Goal: Task Accomplishment & Management: Use online tool/utility

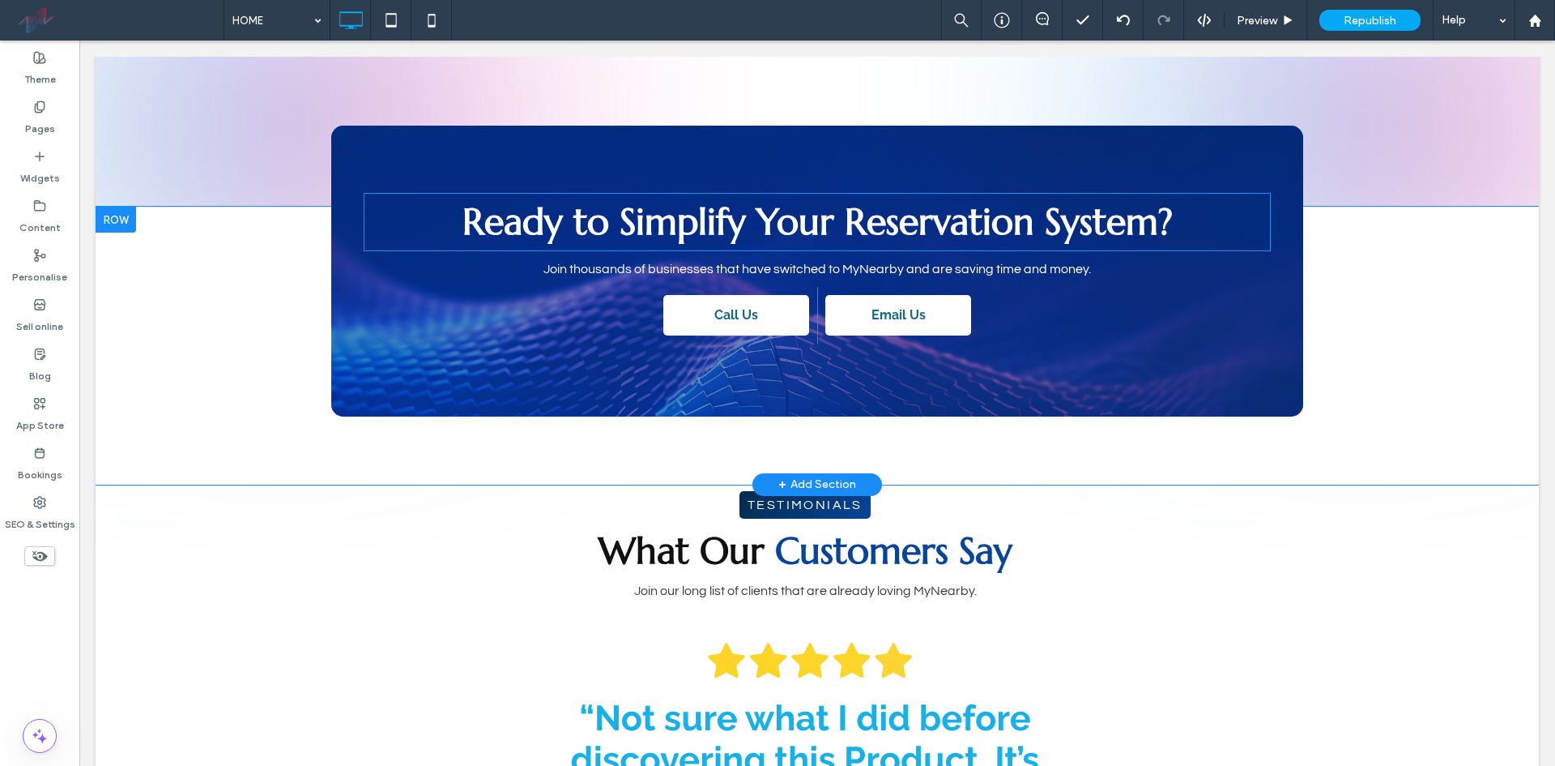
scroll to position [3078, 0]
click at [567, 229] on span "Ready to Simplify Your Reservation System?" at bounding box center [818, 221] width 710 height 46
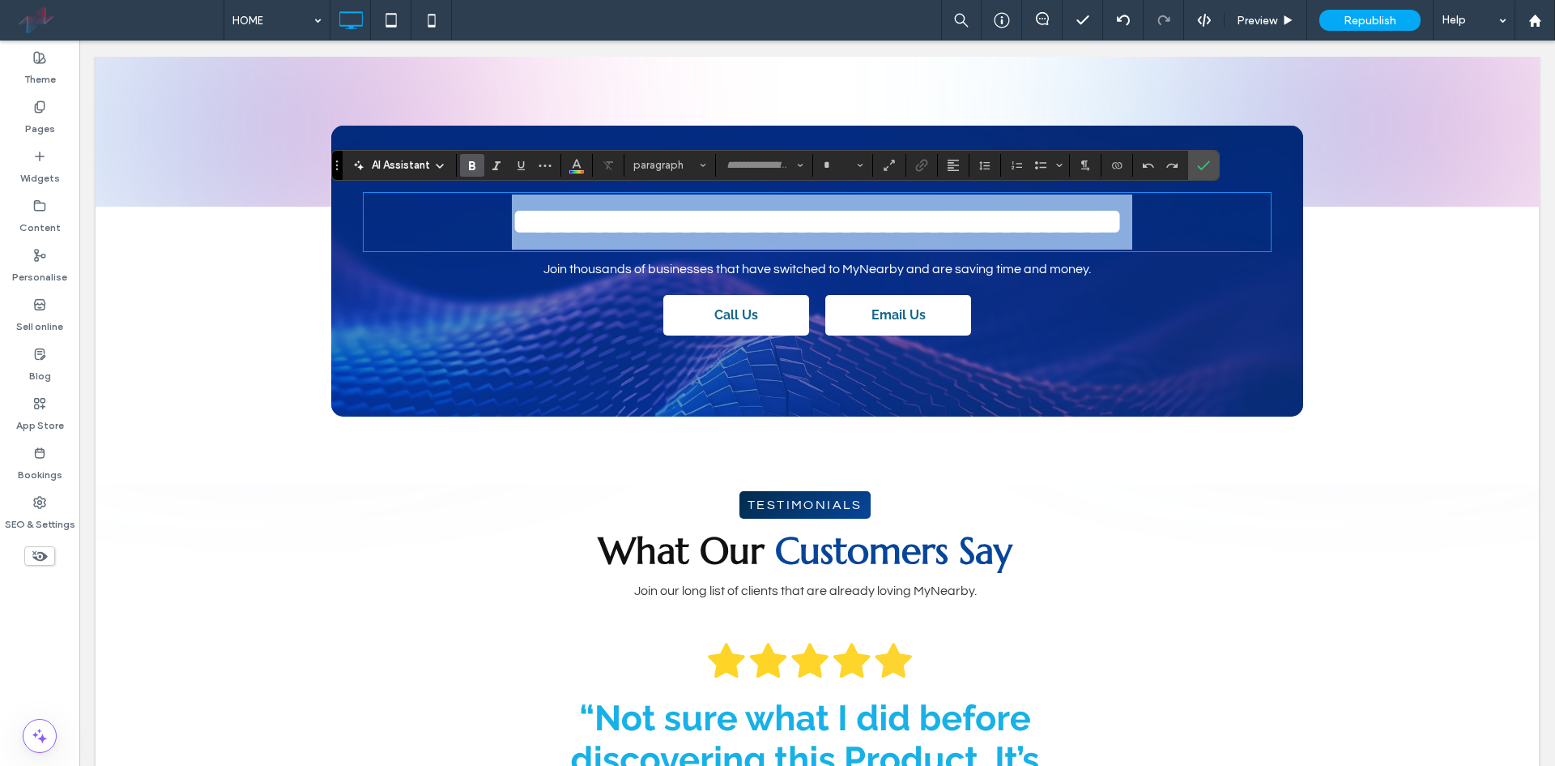
type input "*********"
type input "**"
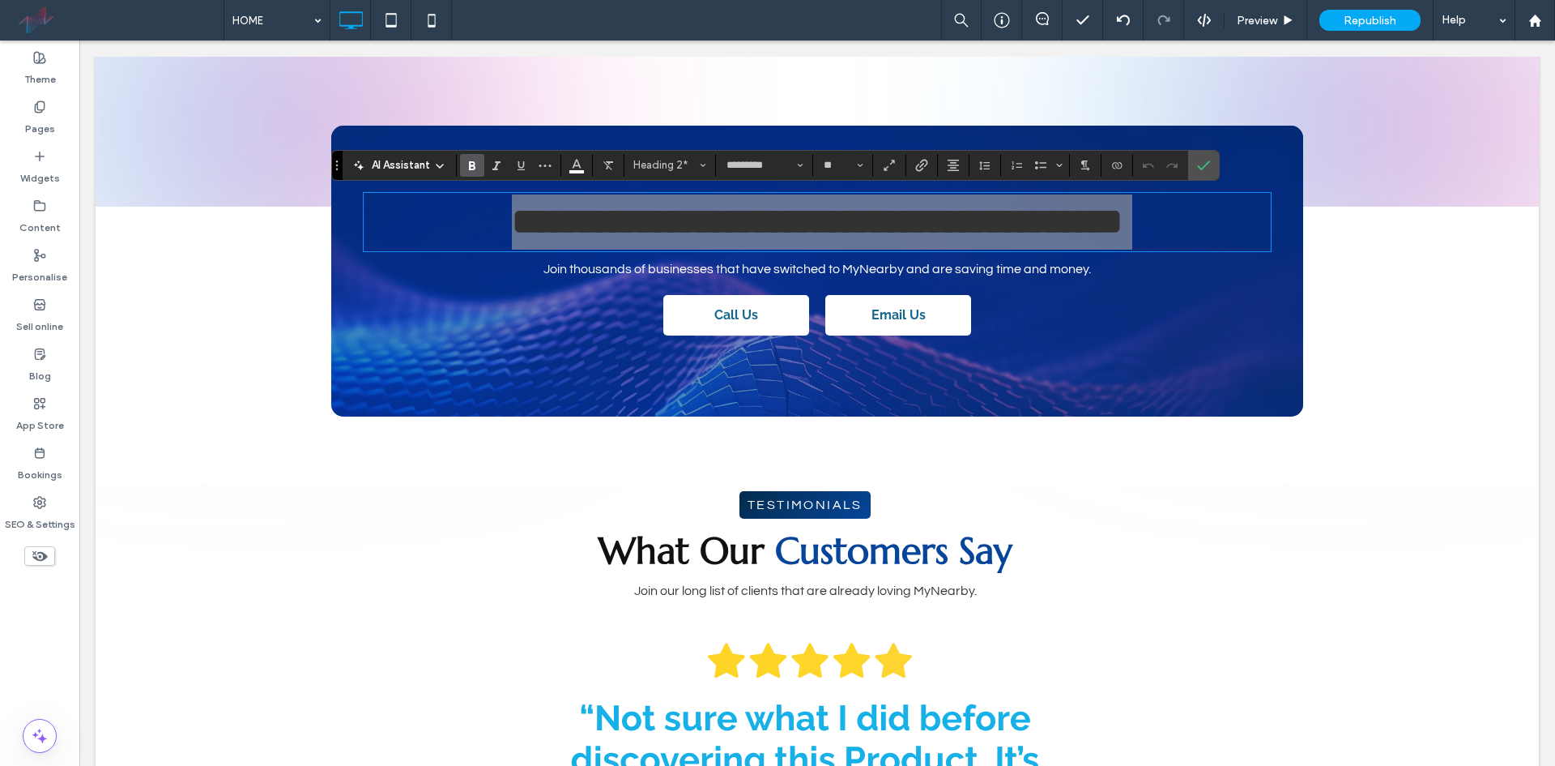
click at [478, 161] on icon "Bold" at bounding box center [472, 165] width 13 height 13
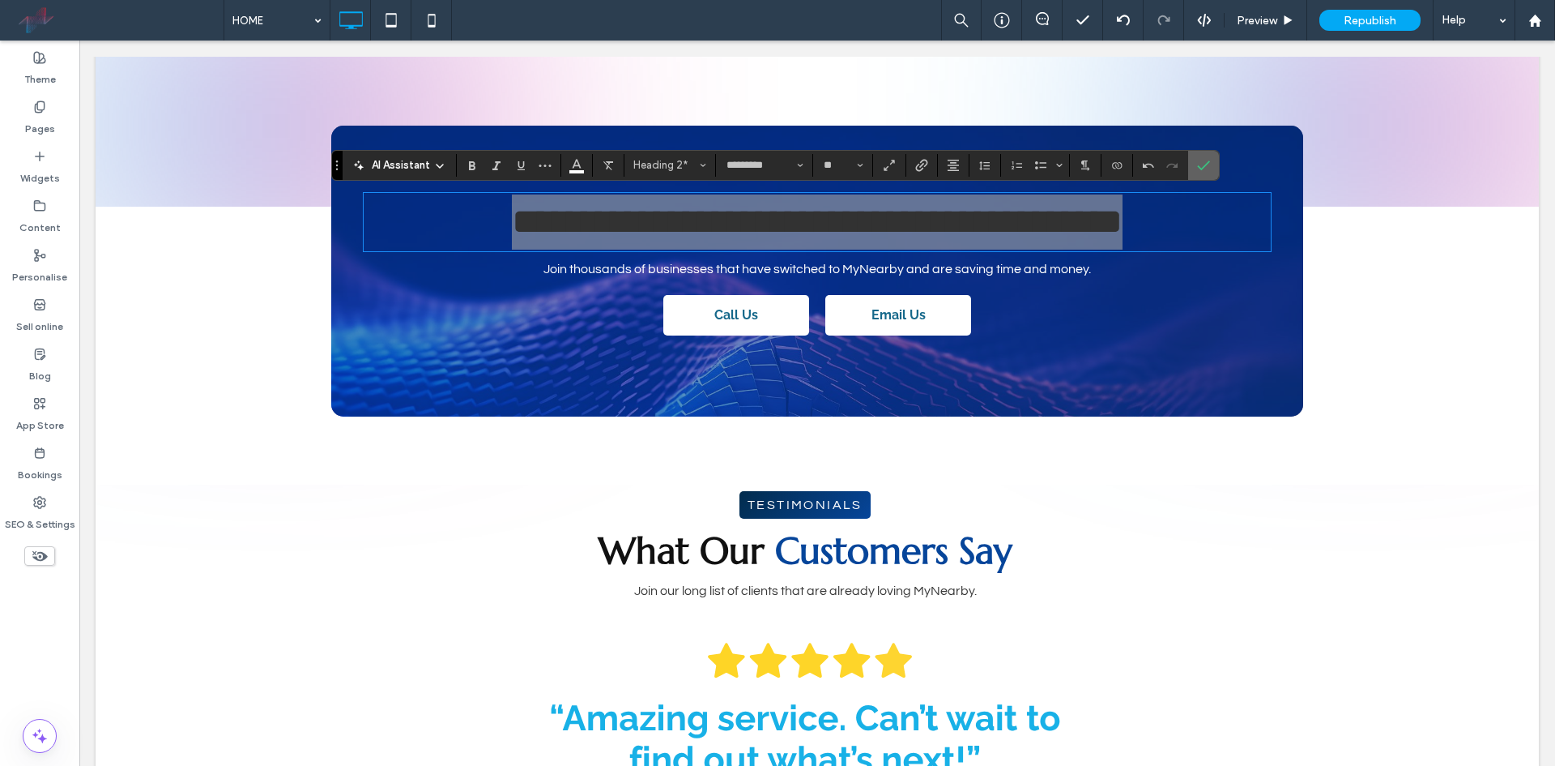
drag, startPoint x: 1194, startPoint y: 164, endPoint x: 1115, endPoint y: 123, distance: 89.1
click at [1194, 164] on label "Confirm" at bounding box center [1204, 165] width 24 height 29
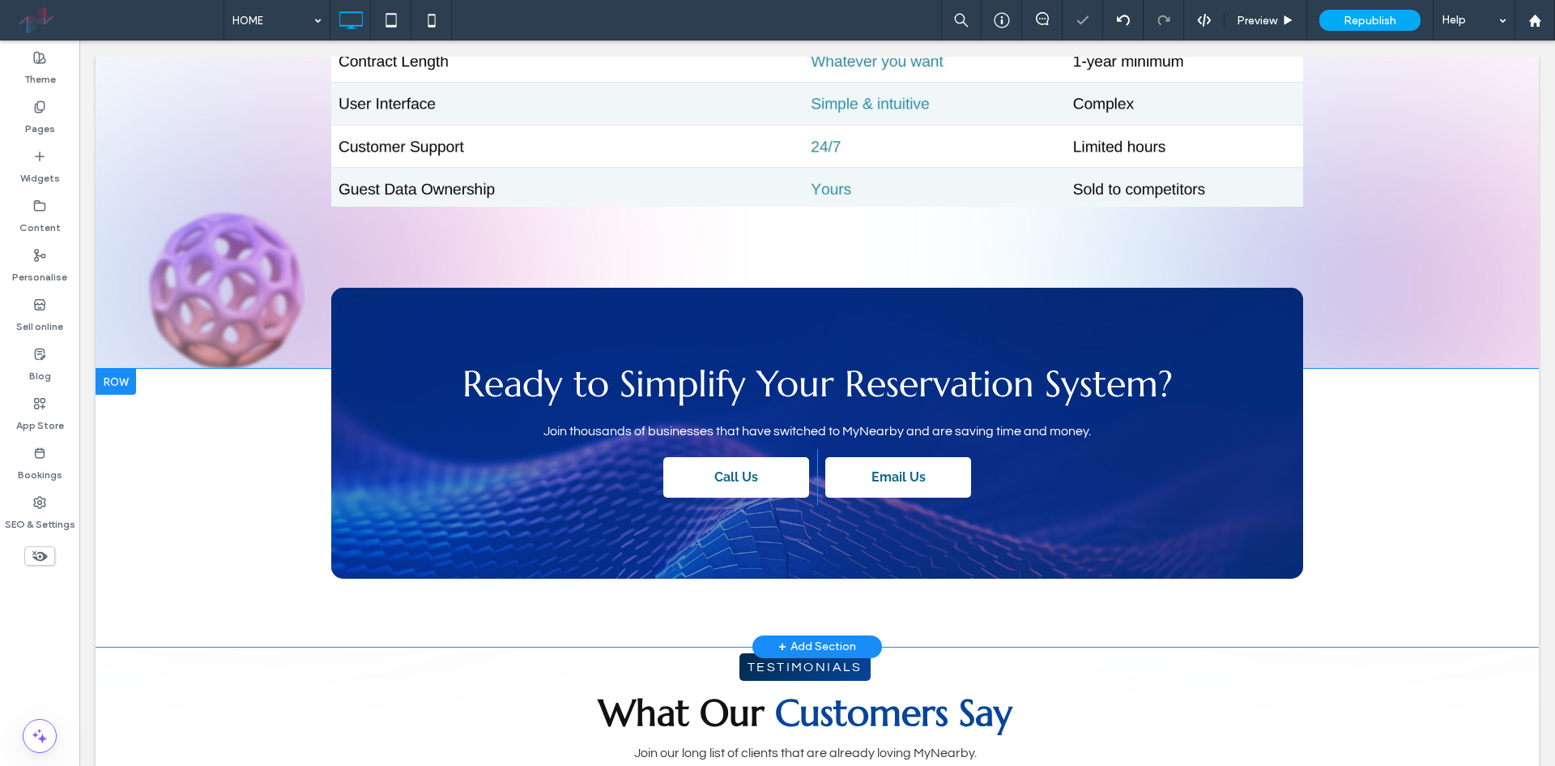
scroll to position [3240, 0]
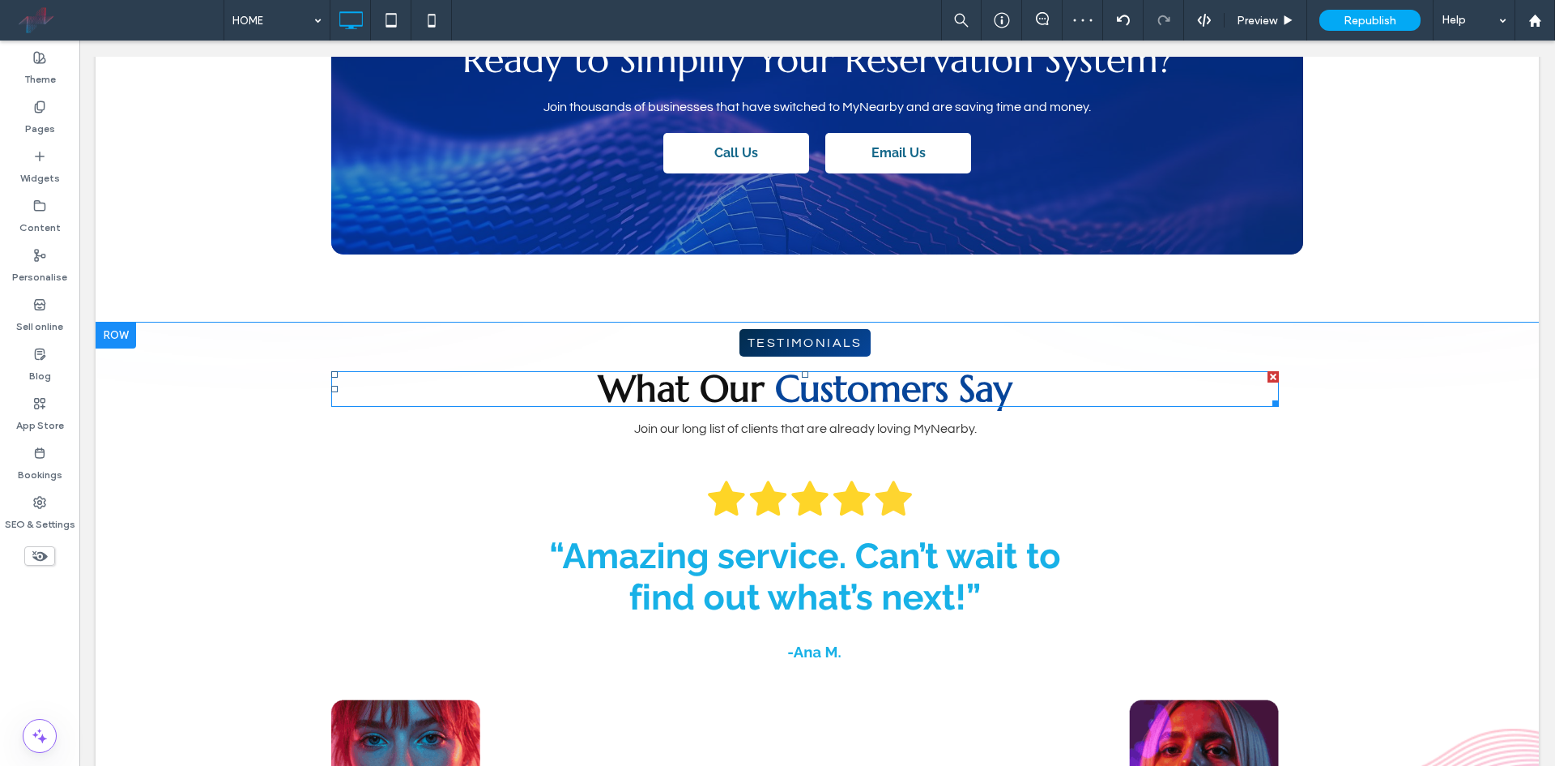
click at [692, 375] on span "What Our" at bounding box center [682, 388] width 166 height 46
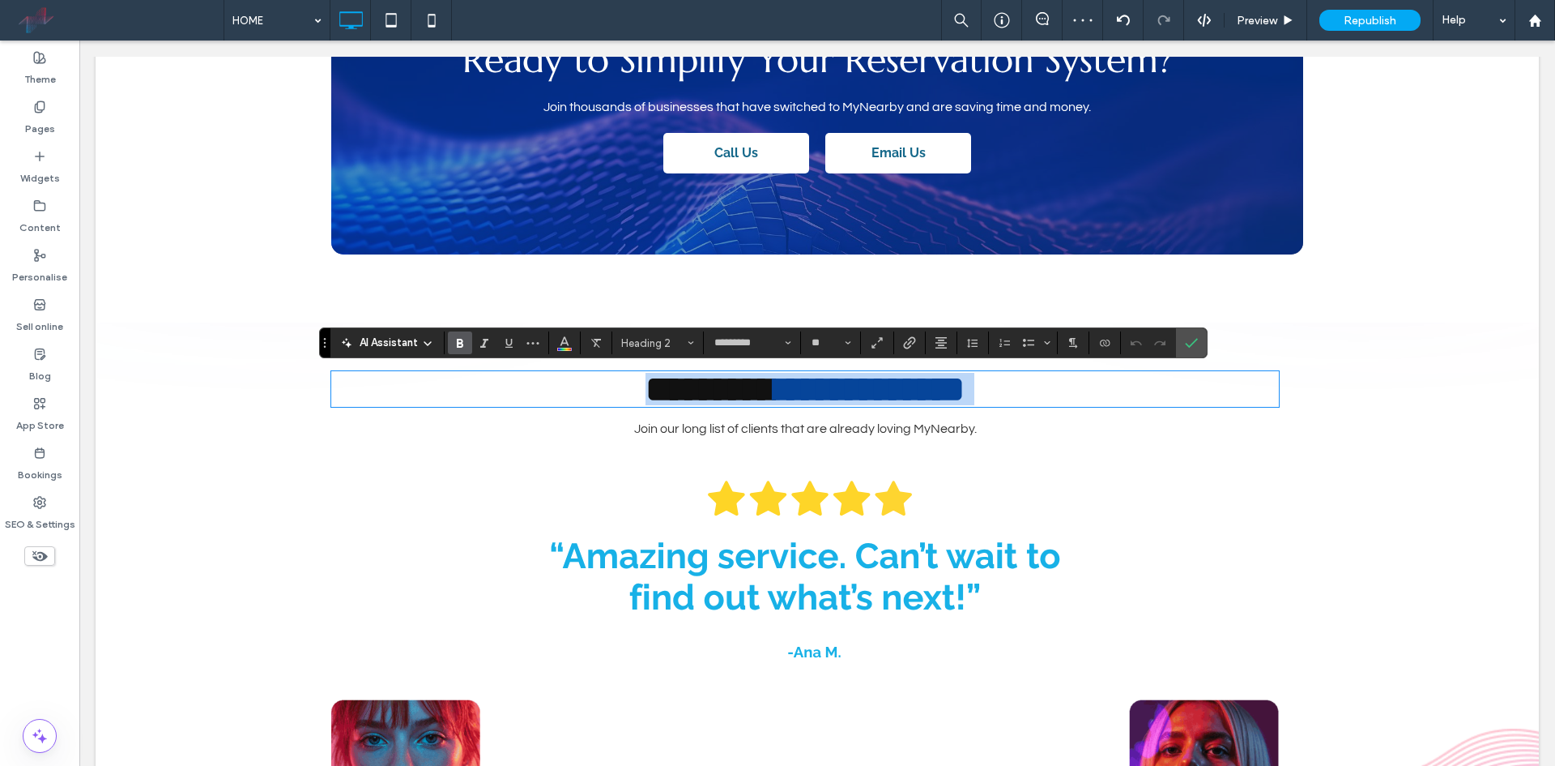
type input "*********"
type input "**"
click at [462, 338] on icon "Bold" at bounding box center [460, 342] width 13 height 13
click at [1196, 340] on use "Confirm" at bounding box center [1191, 343] width 13 height 10
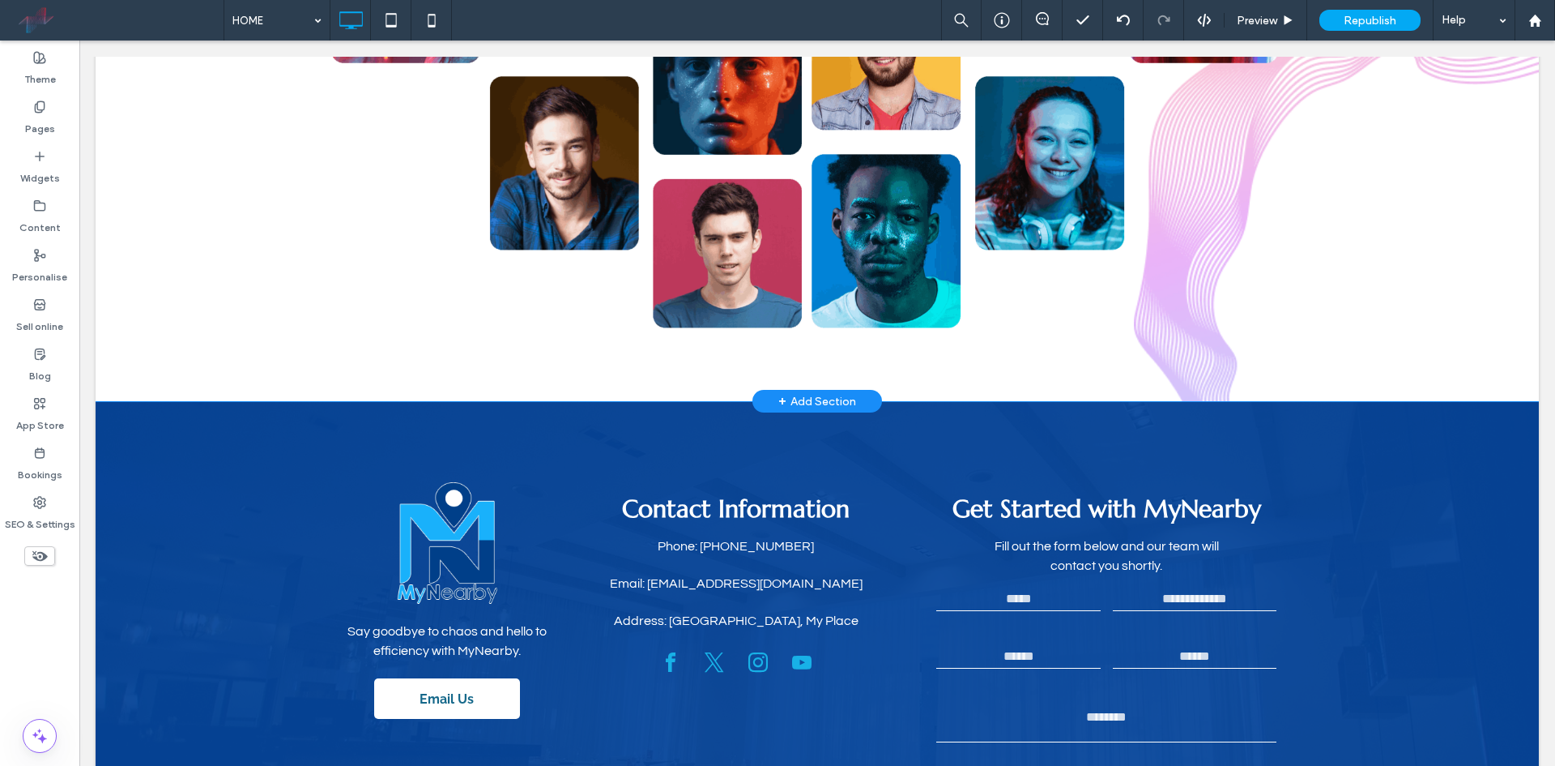
scroll to position [4212, 0]
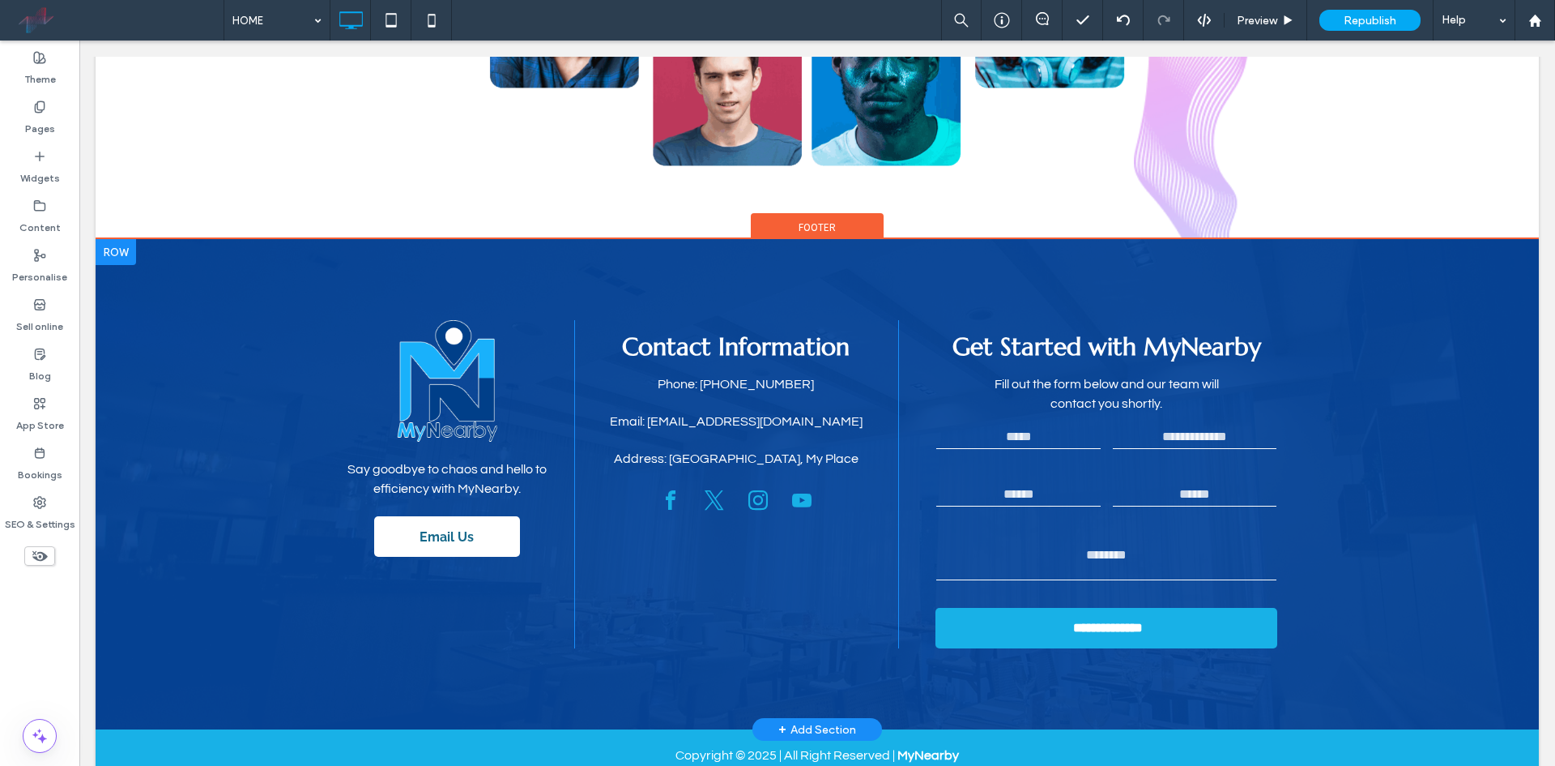
click at [224, 327] on div "**********" at bounding box center [818, 484] width 1444 height 490
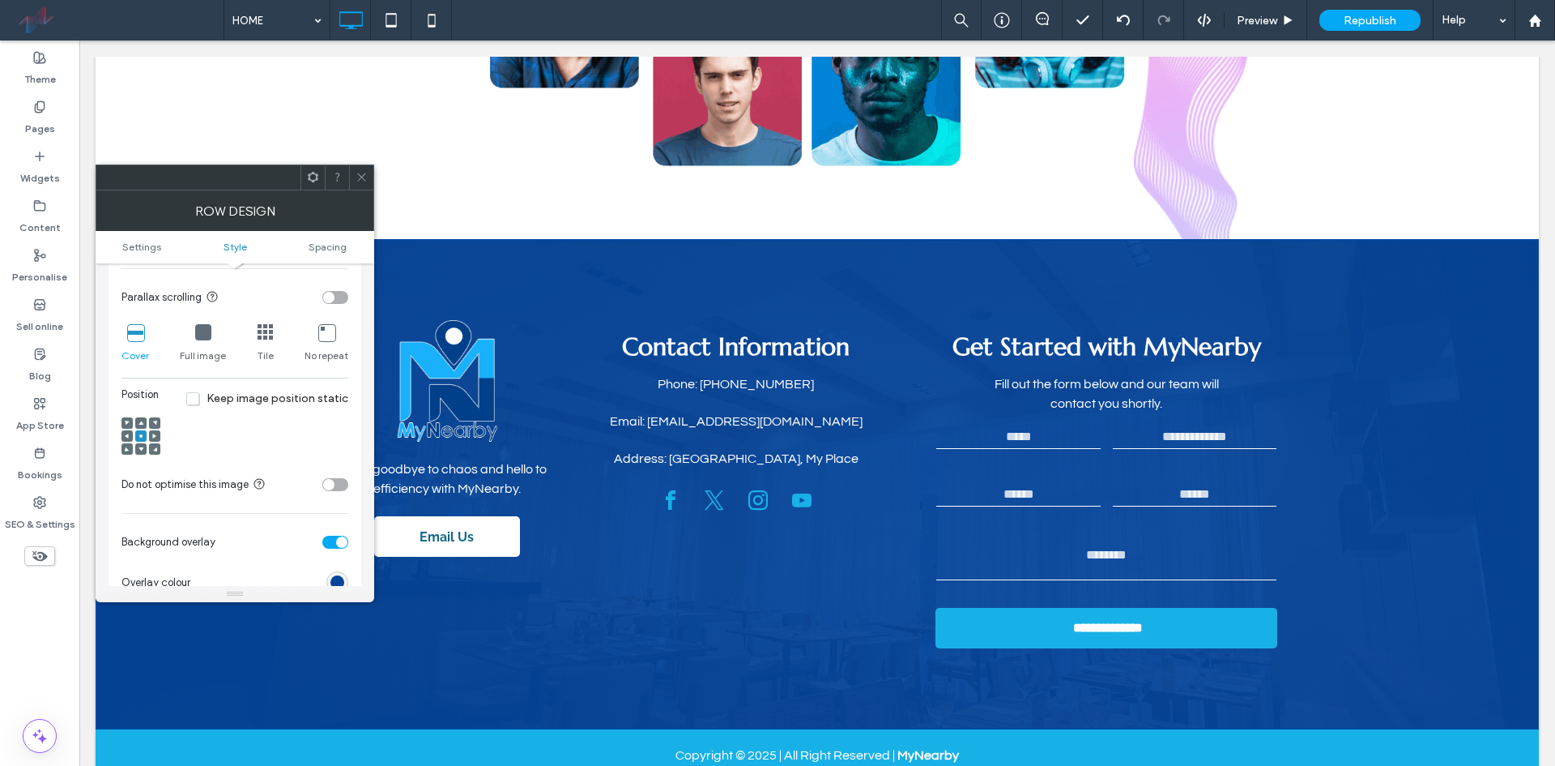
scroll to position [648, 0]
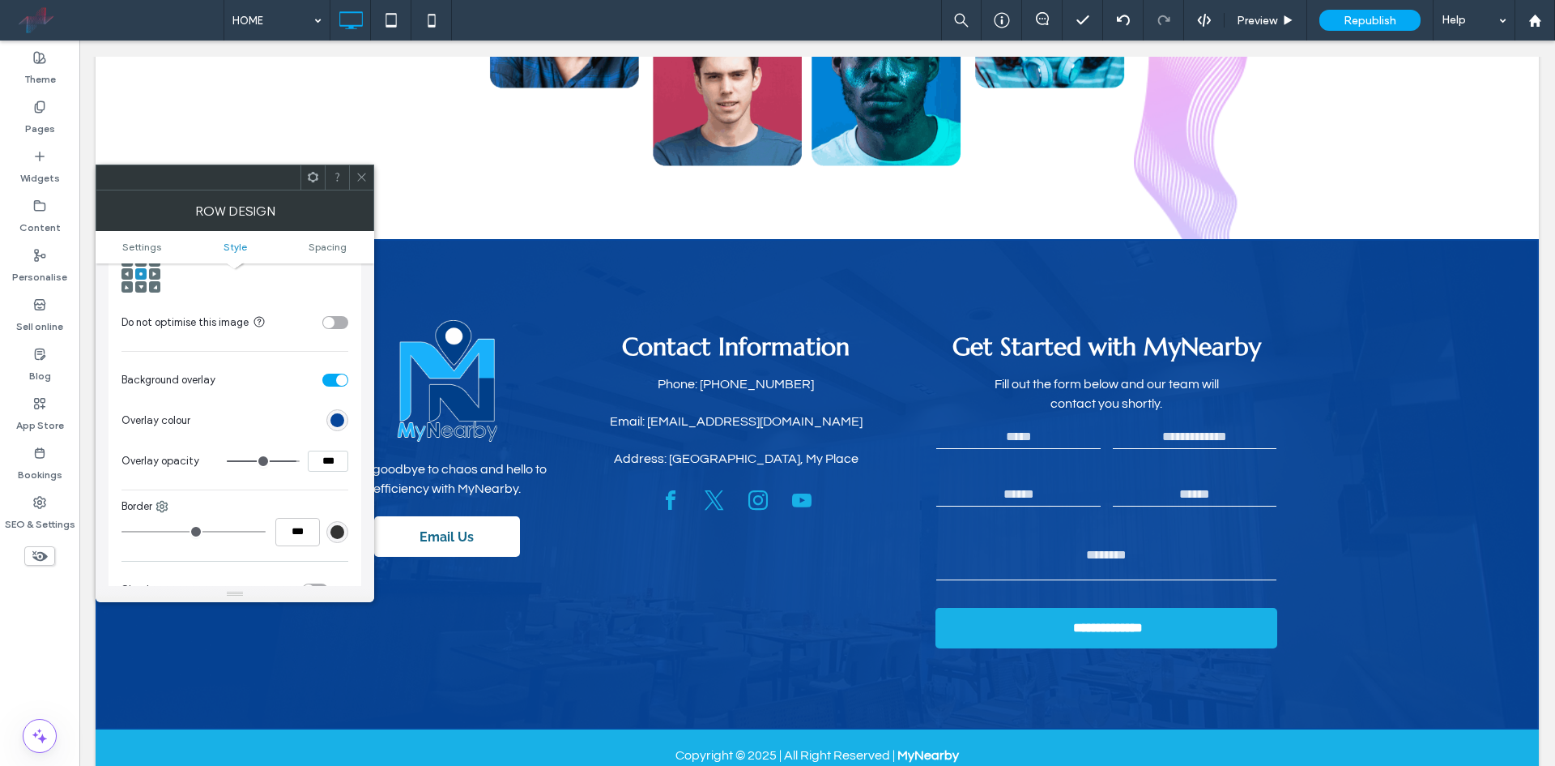
click at [329, 463] on input "***" at bounding box center [328, 460] width 41 height 21
type input "***"
type input "**"
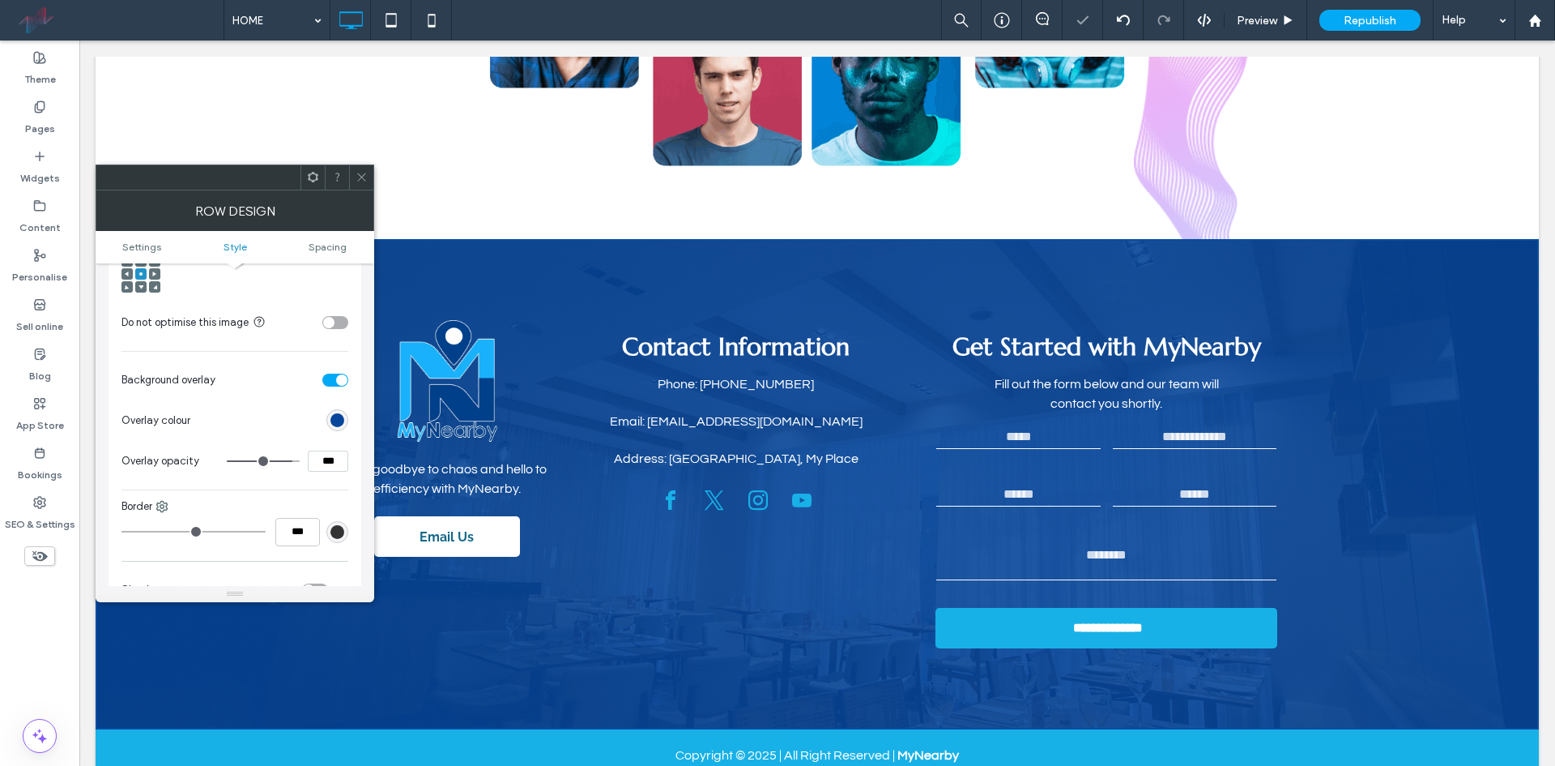
click at [329, 463] on input "***" at bounding box center [328, 460] width 41 height 21
click at [328, 462] on input "***" at bounding box center [328, 460] width 41 height 21
type input "***"
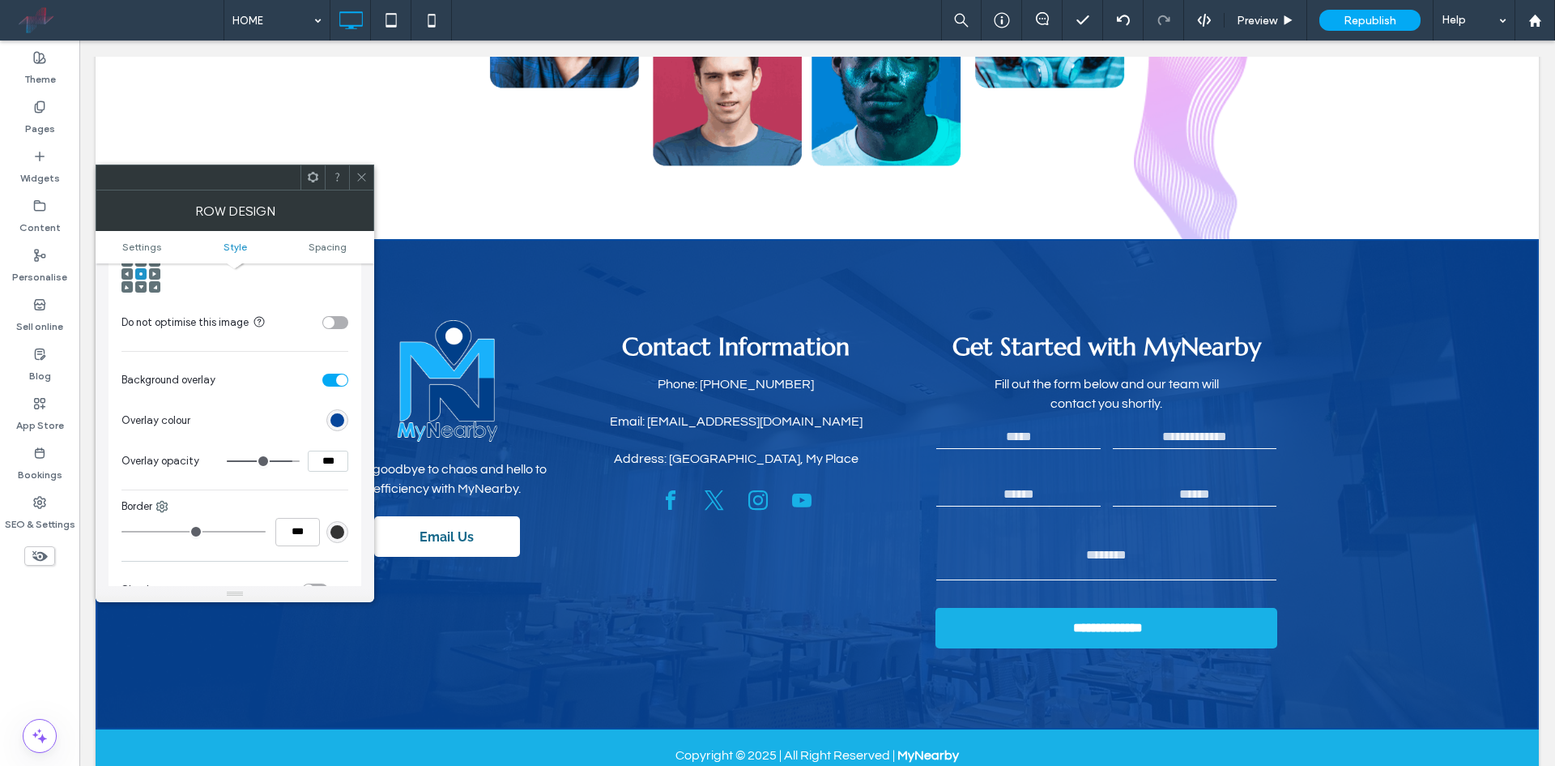
type input "**"
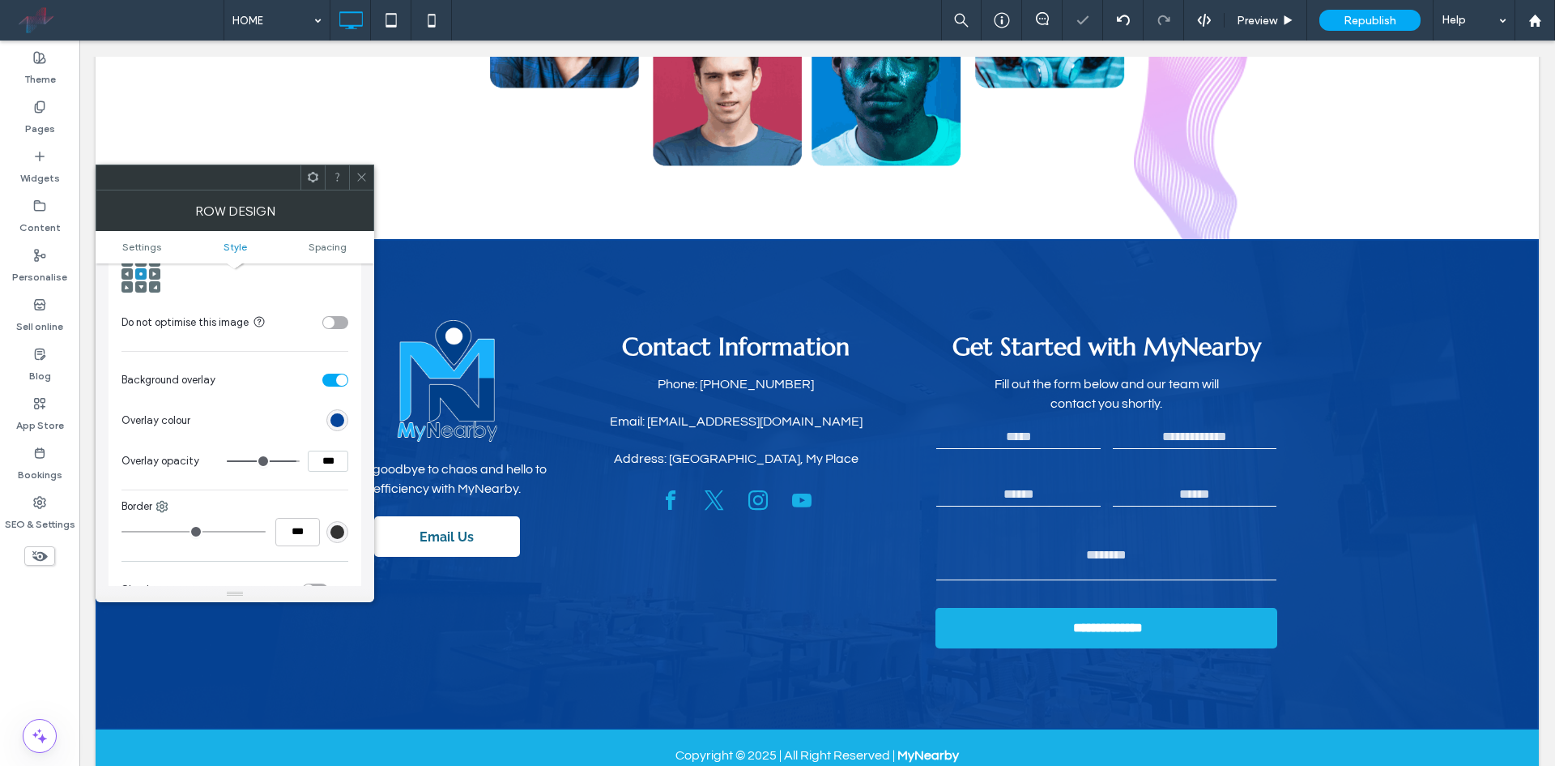
drag, startPoint x: 361, startPoint y: 180, endPoint x: 548, endPoint y: 430, distance: 312.0
click at [361, 180] on icon at bounding box center [362, 177] width 12 height 12
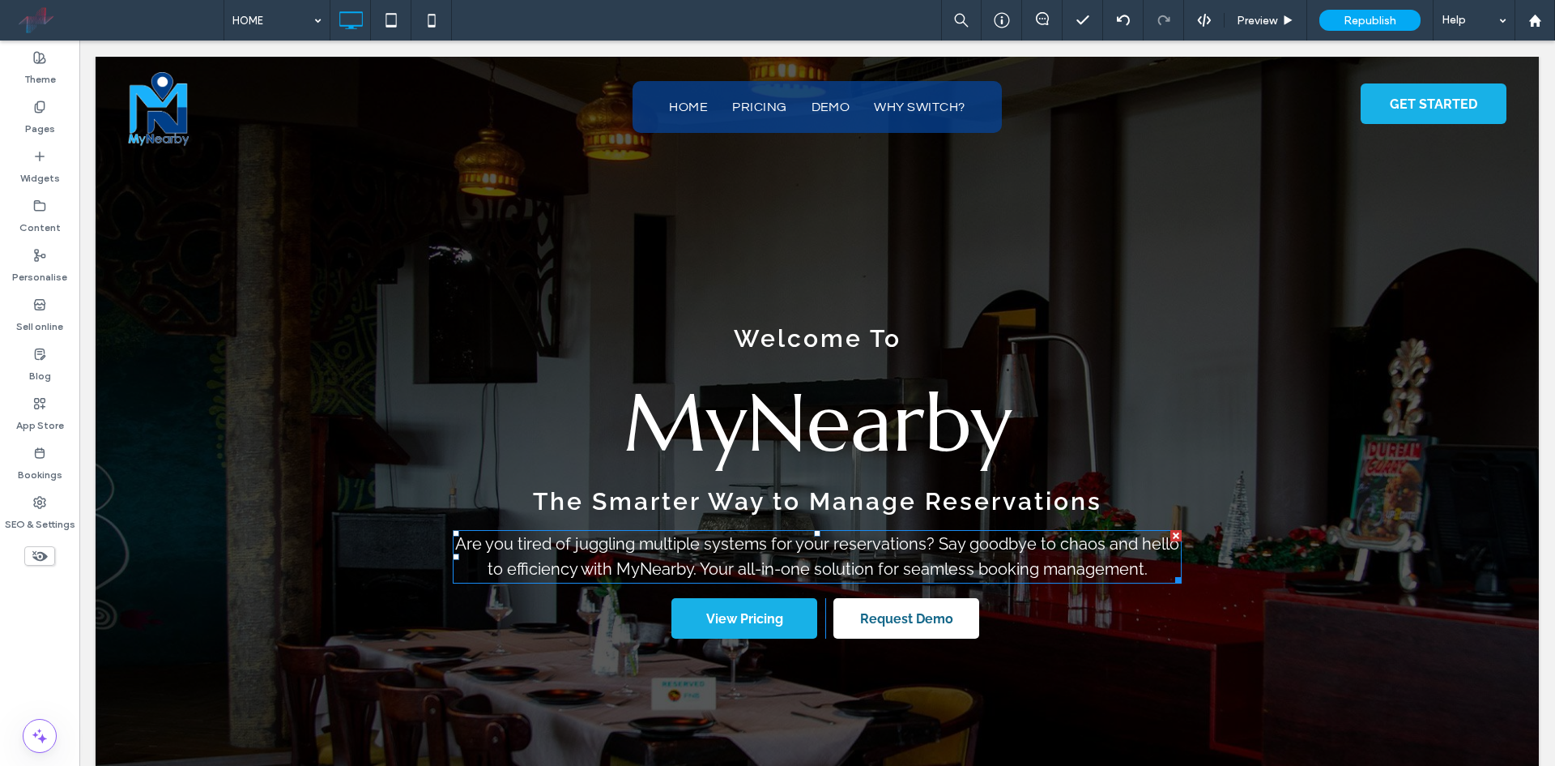
scroll to position [162, 0]
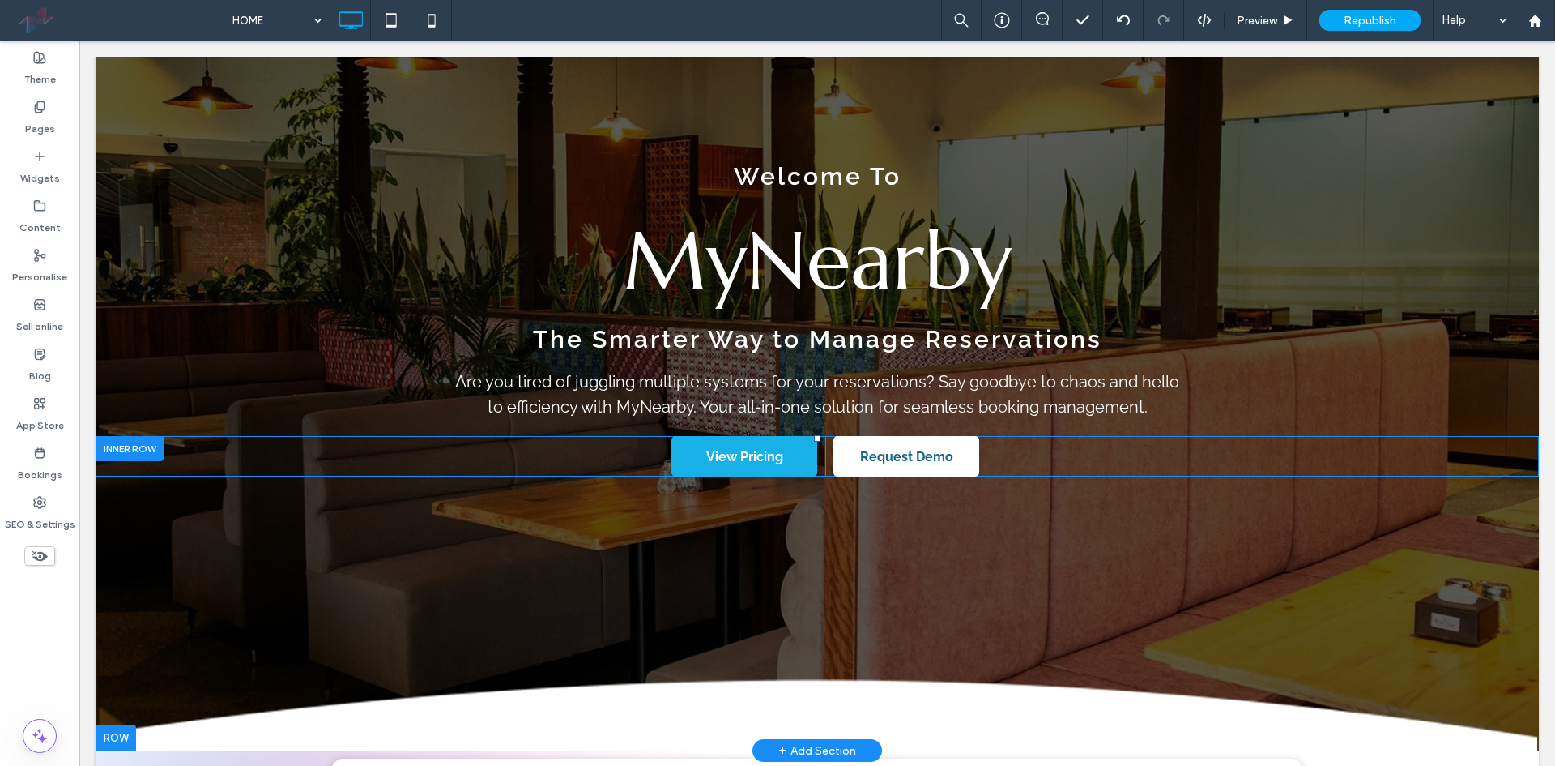
click at [151, 448] on div at bounding box center [130, 448] width 68 height 25
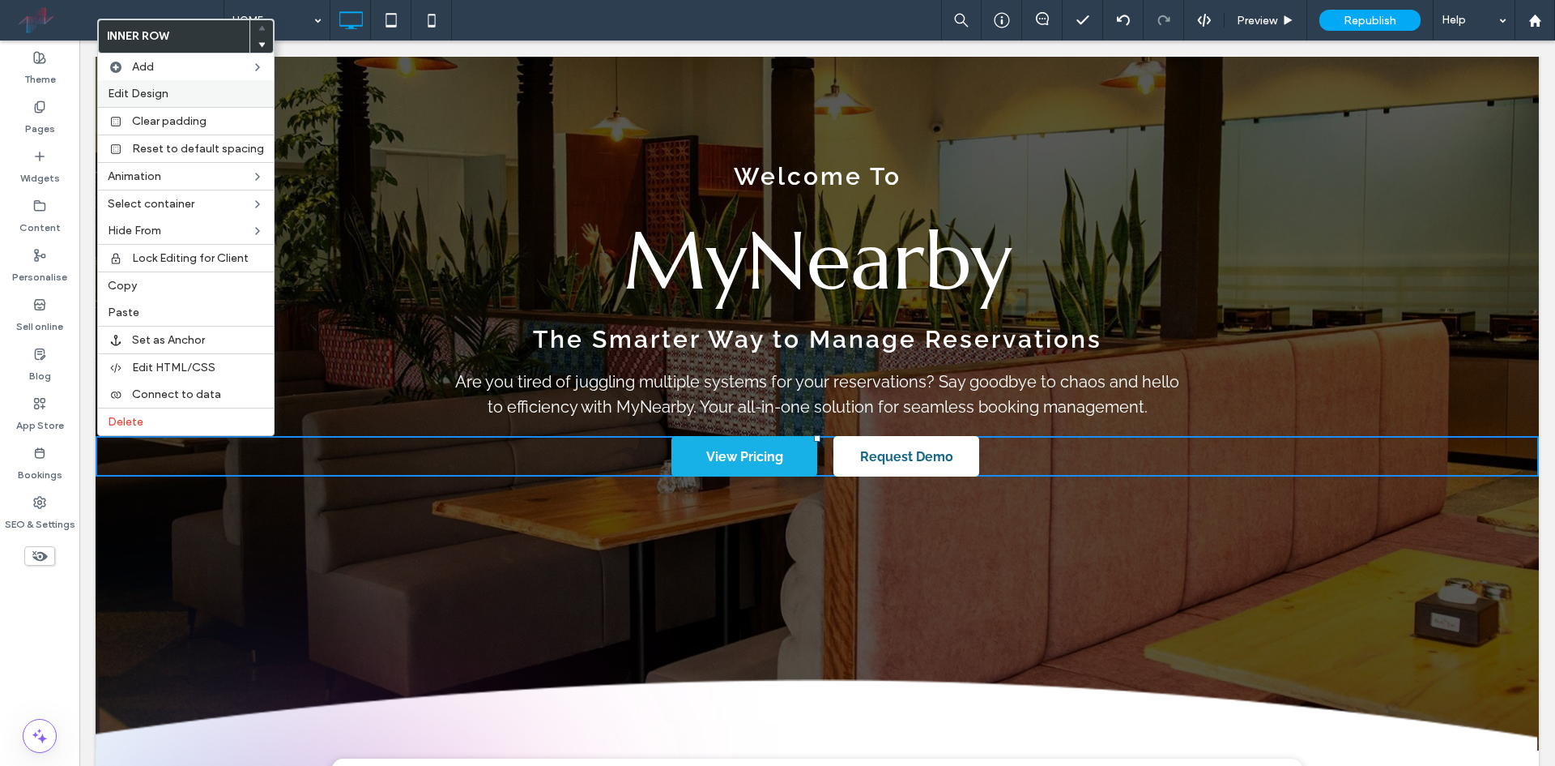
click at [175, 101] on div "Edit Design" at bounding box center [186, 93] width 176 height 27
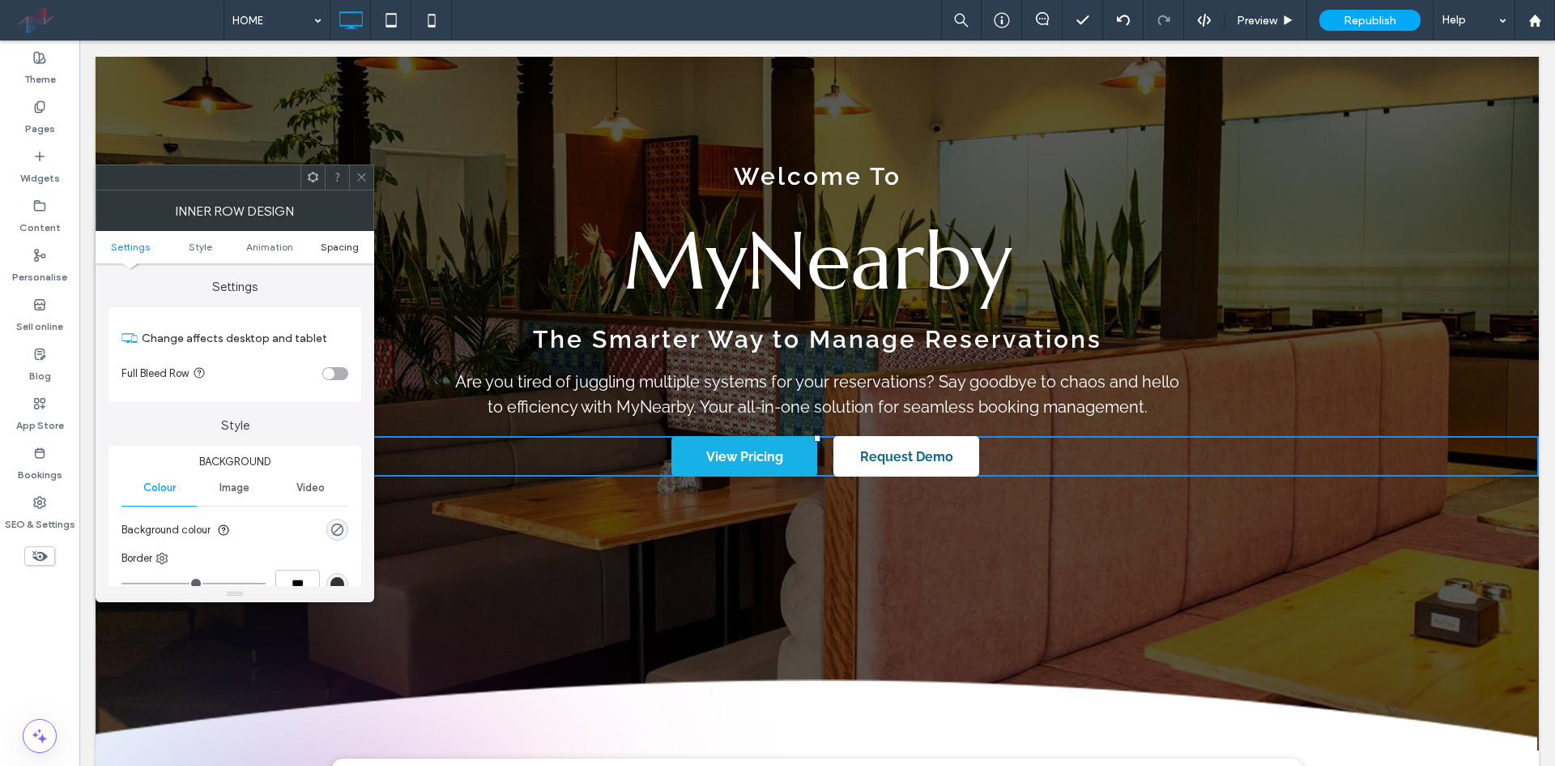
click at [330, 250] on span "Spacing" at bounding box center [340, 247] width 38 height 12
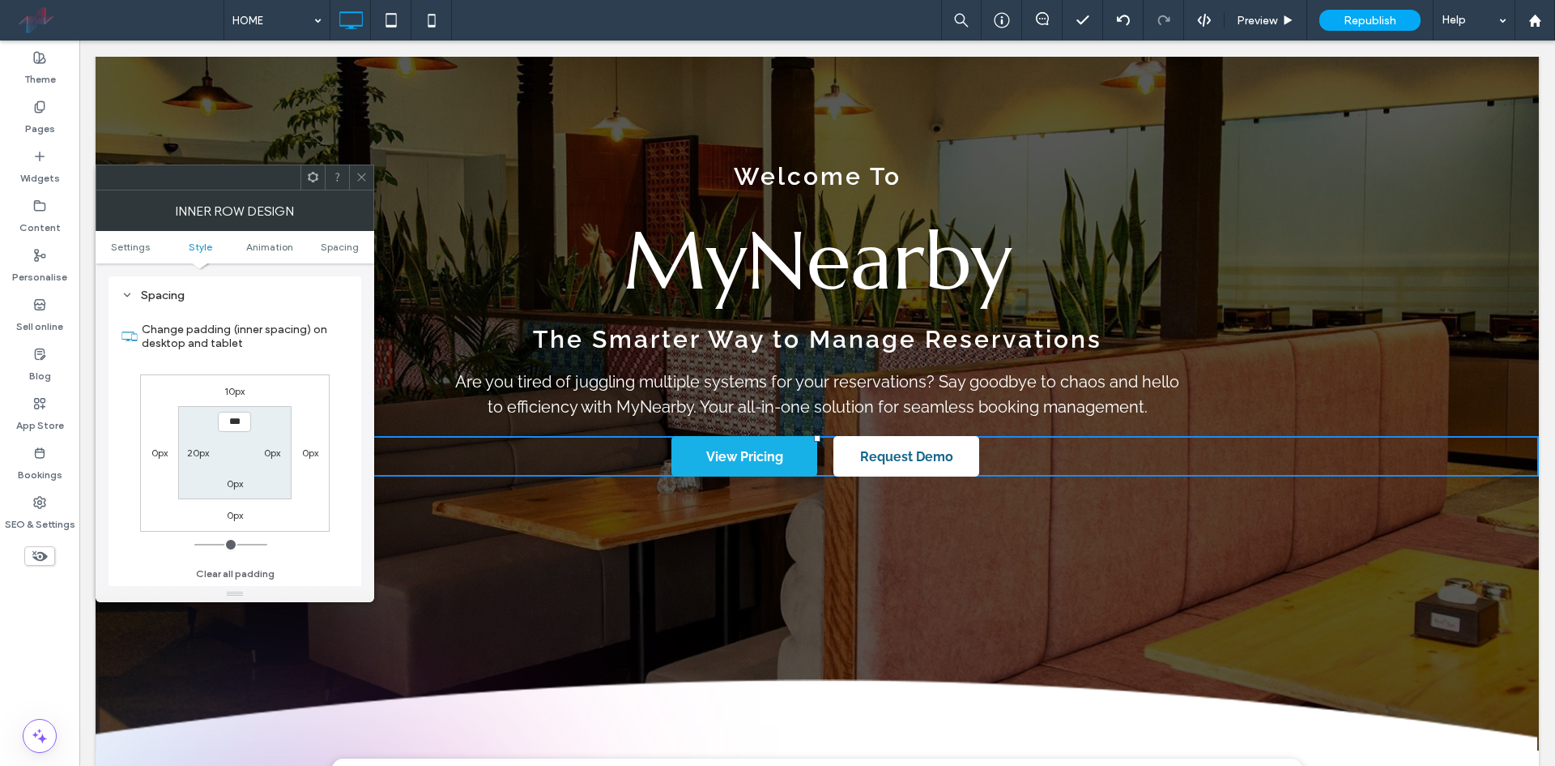
scroll to position [518, 0]
click at [235, 390] on label "10px" at bounding box center [234, 391] width 20 height 12
type input "**"
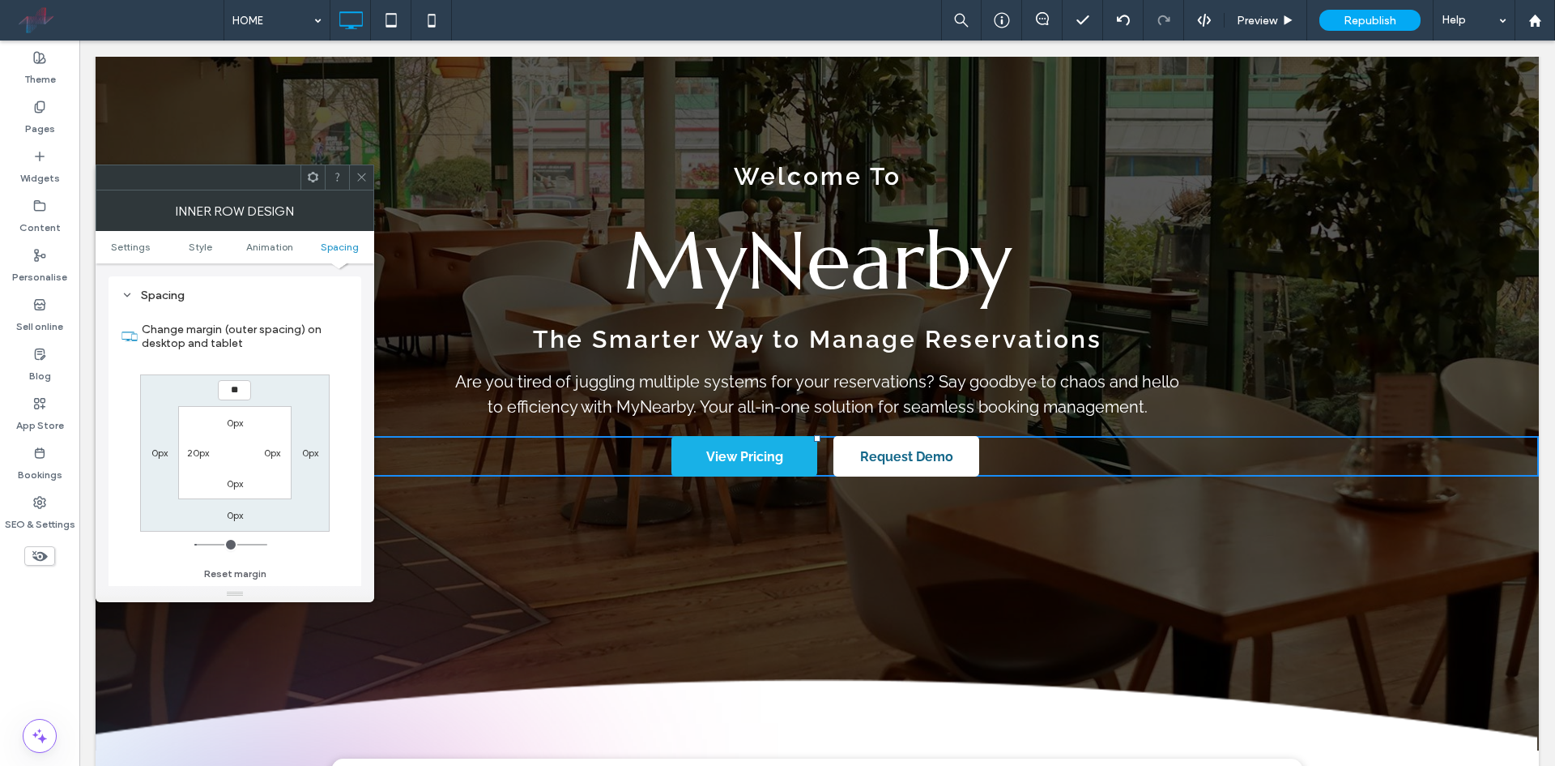
type input "**"
type input "****"
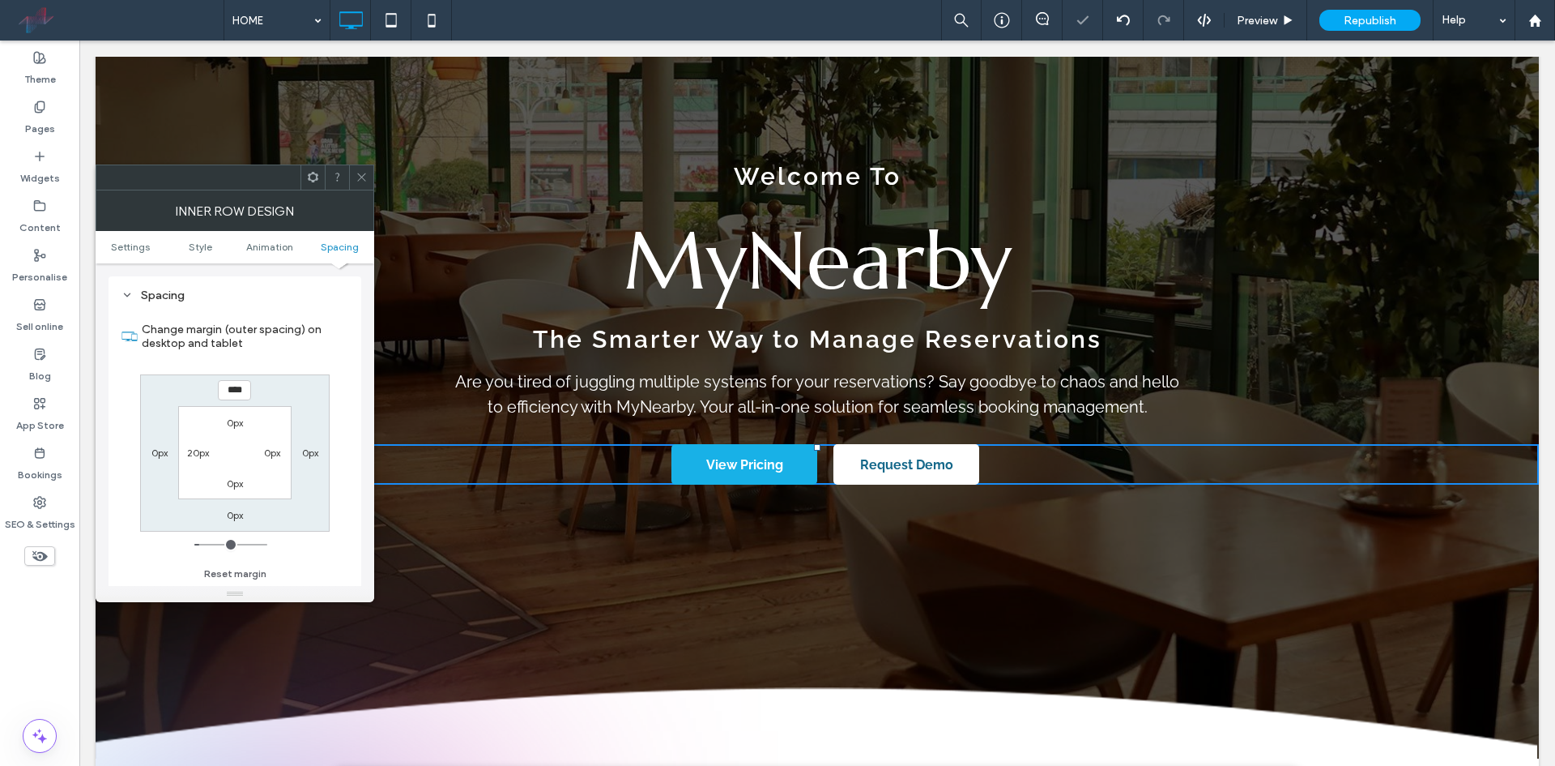
click at [364, 176] on icon at bounding box center [362, 177] width 12 height 12
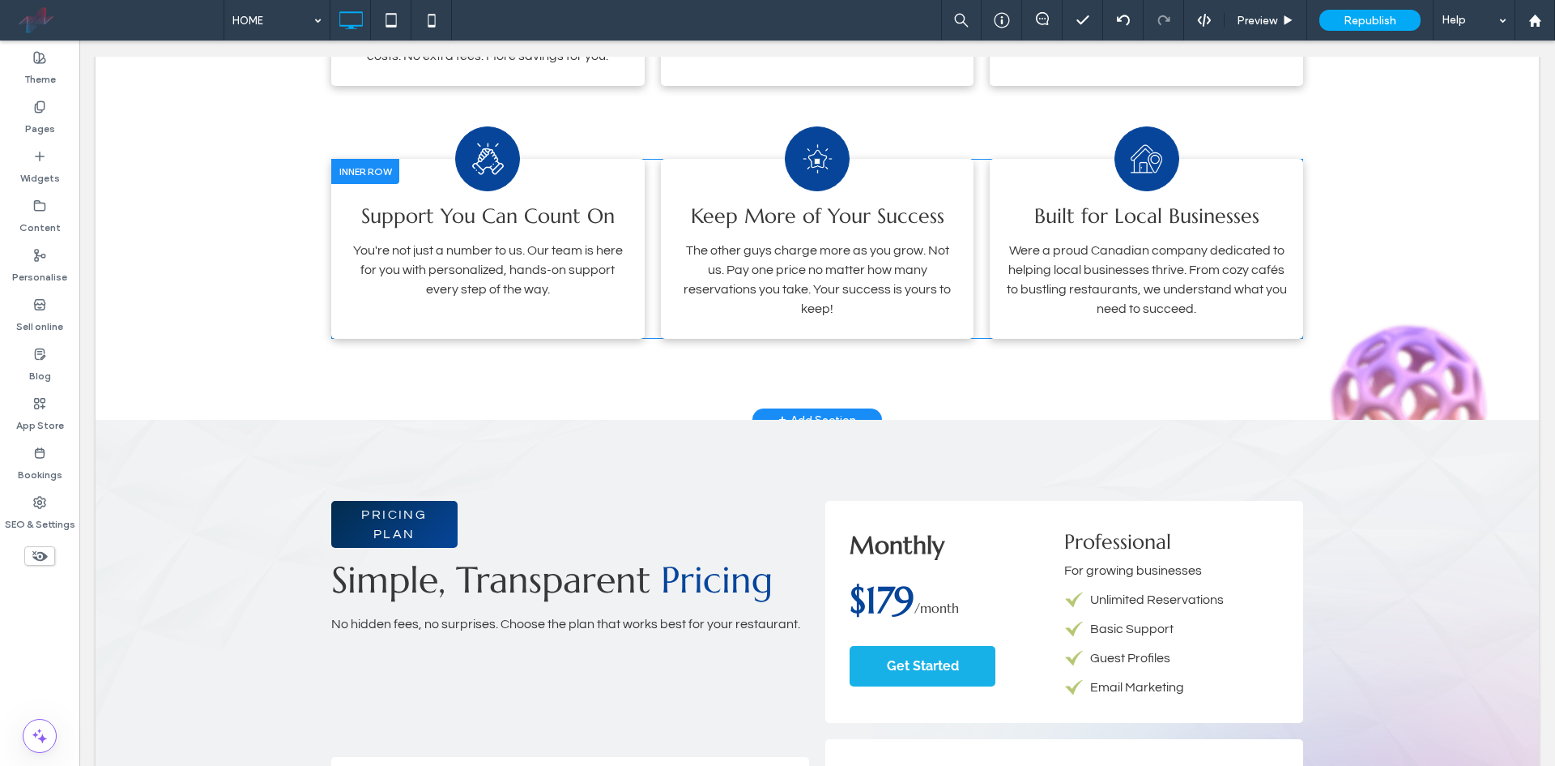
scroll to position [1782, 0]
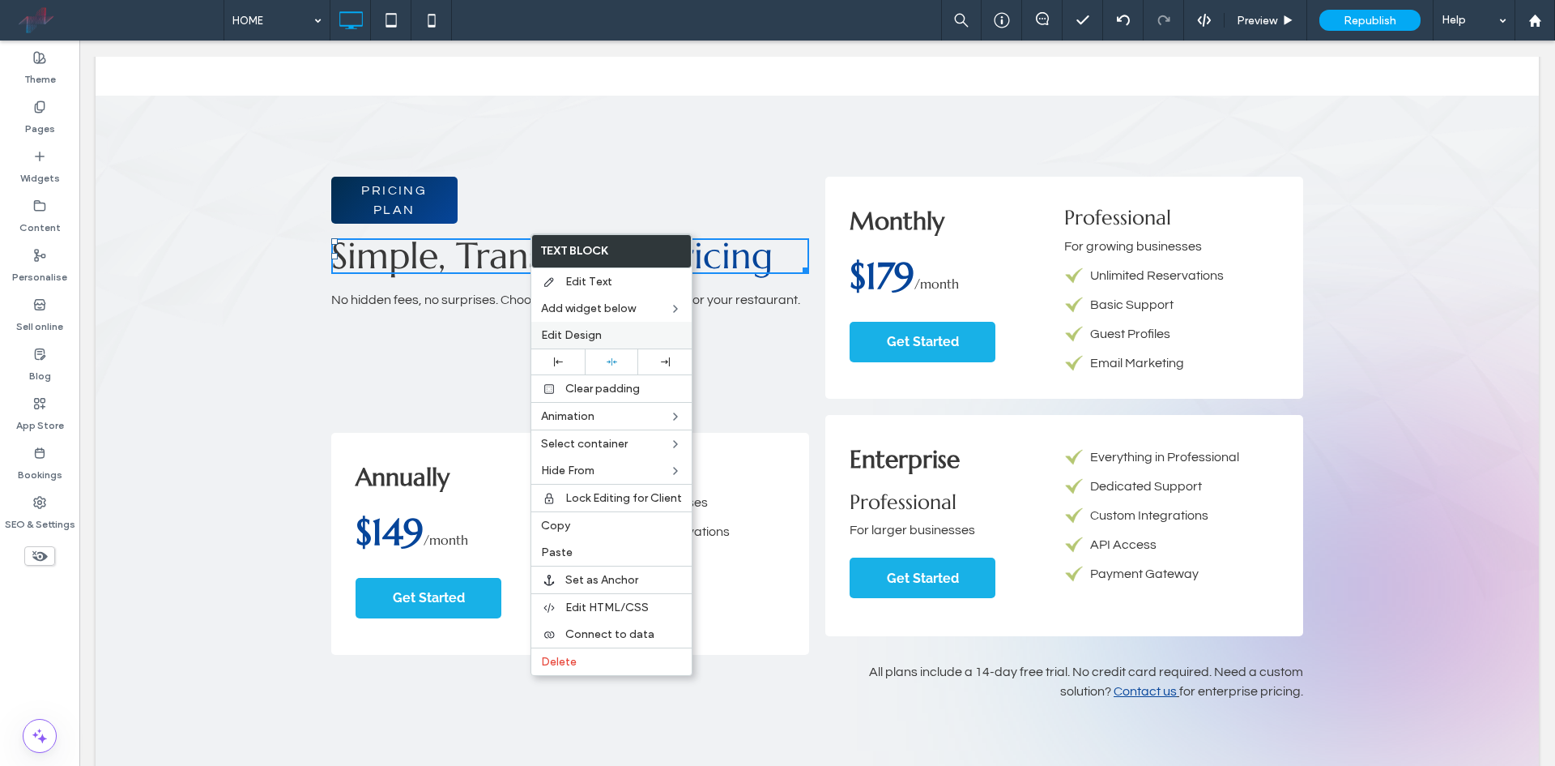
click at [584, 336] on span "Edit Design" at bounding box center [571, 335] width 61 height 14
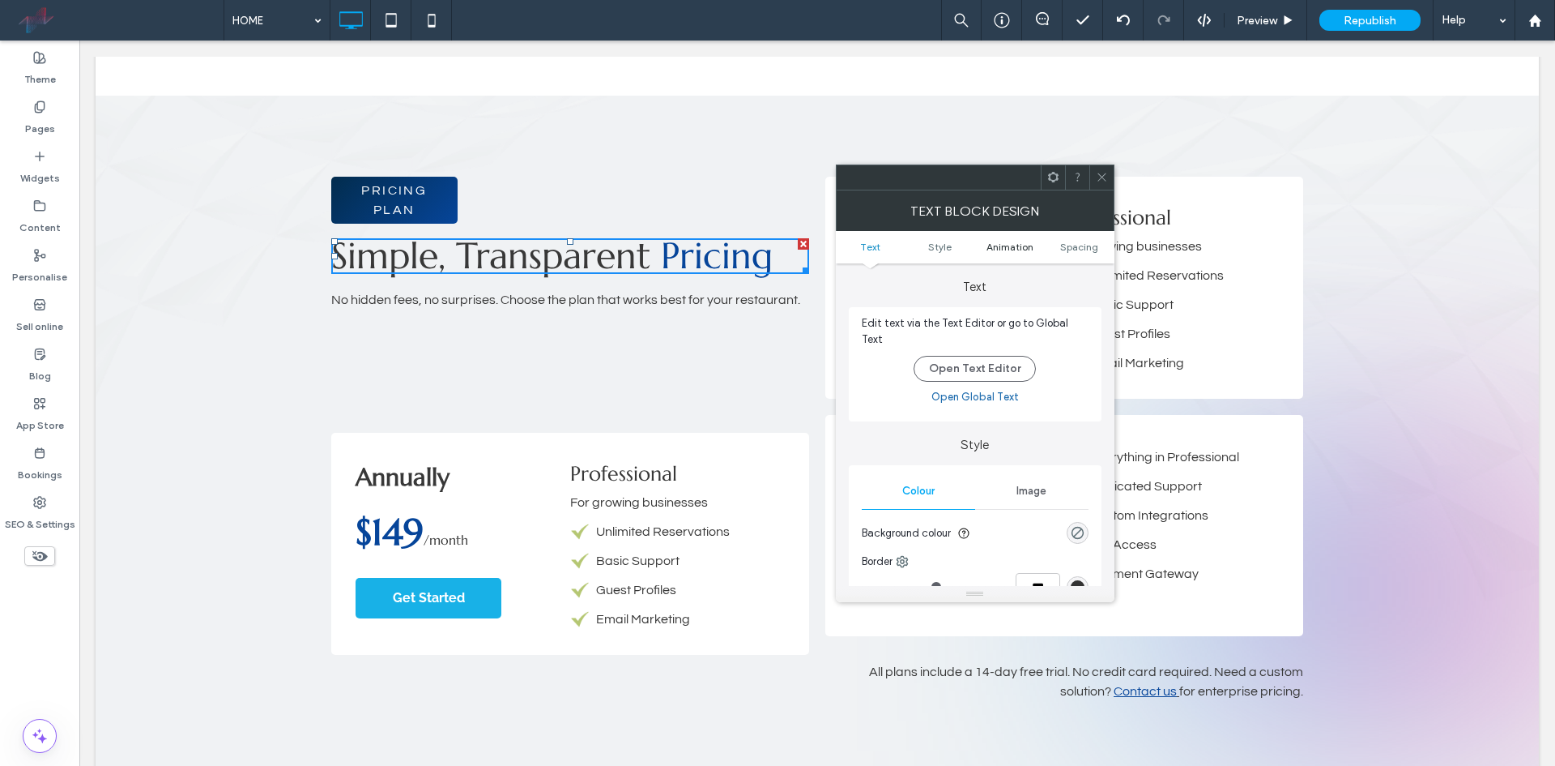
click at [1005, 251] on span "Animation" at bounding box center [1010, 247] width 47 height 12
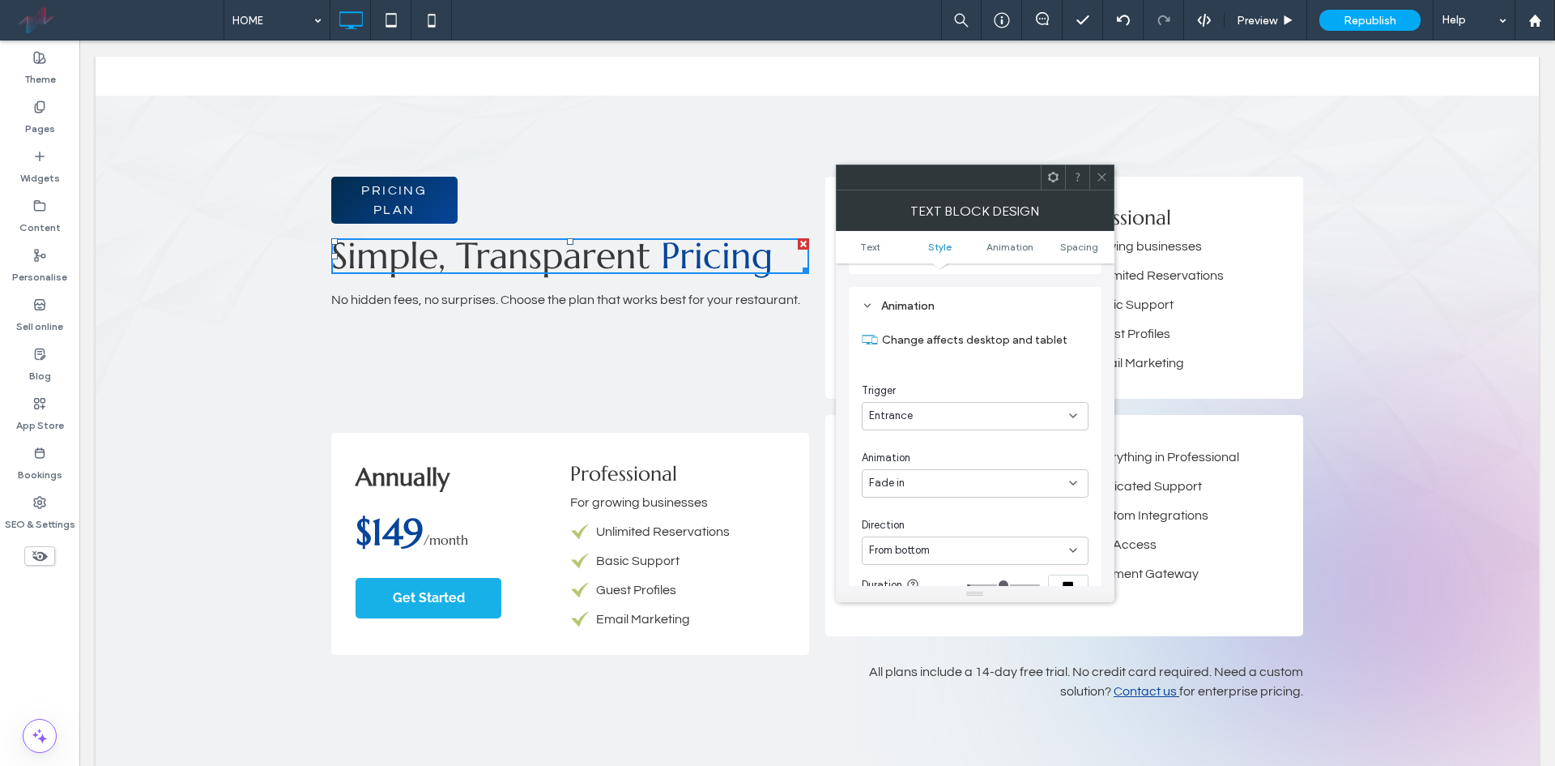
scroll to position [404, 0]
click at [1098, 182] on icon at bounding box center [1102, 177] width 12 height 12
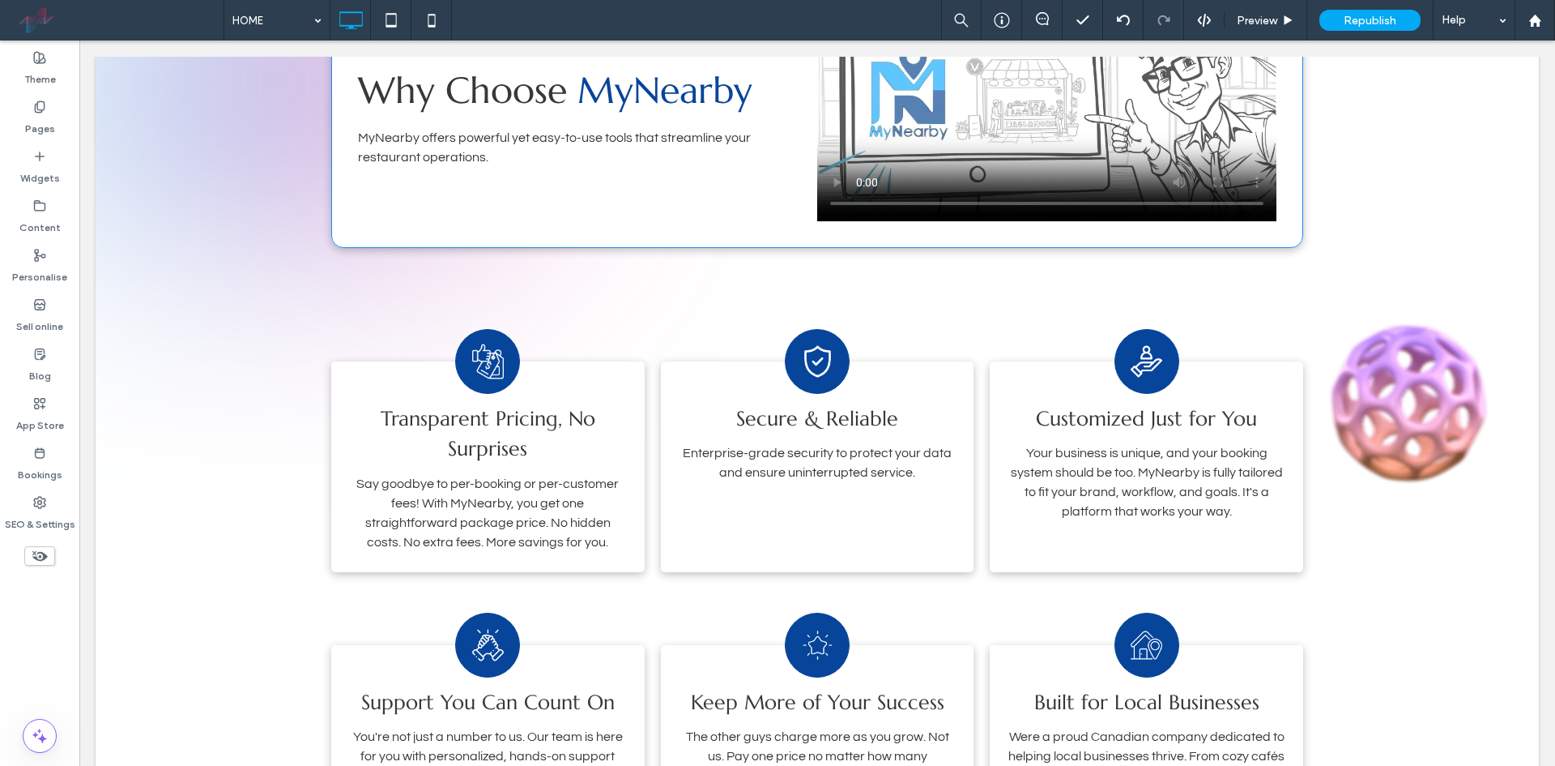
scroll to position [1134, 0]
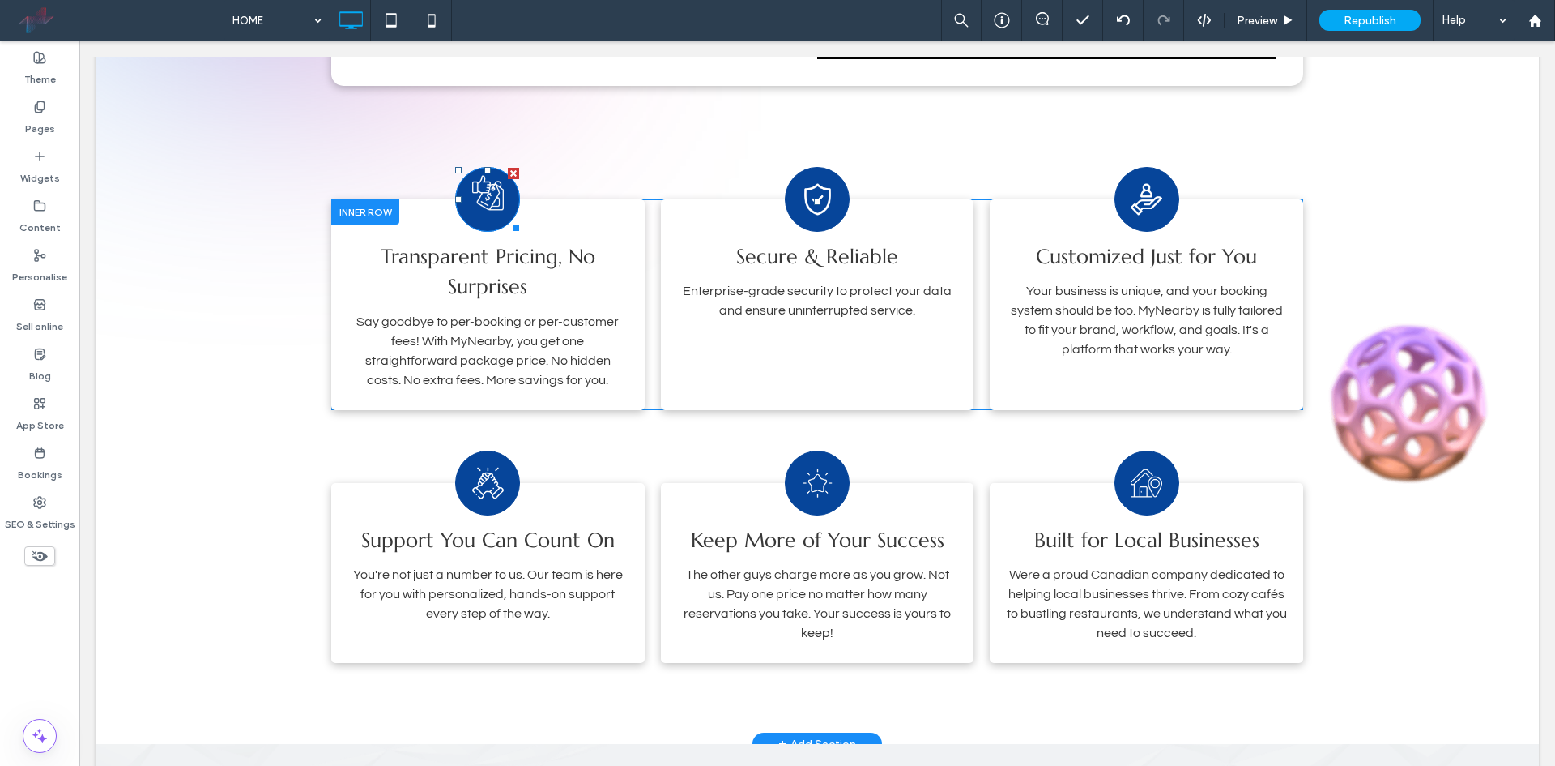
click at [489, 200] on image at bounding box center [488, 192] width 32 height 35
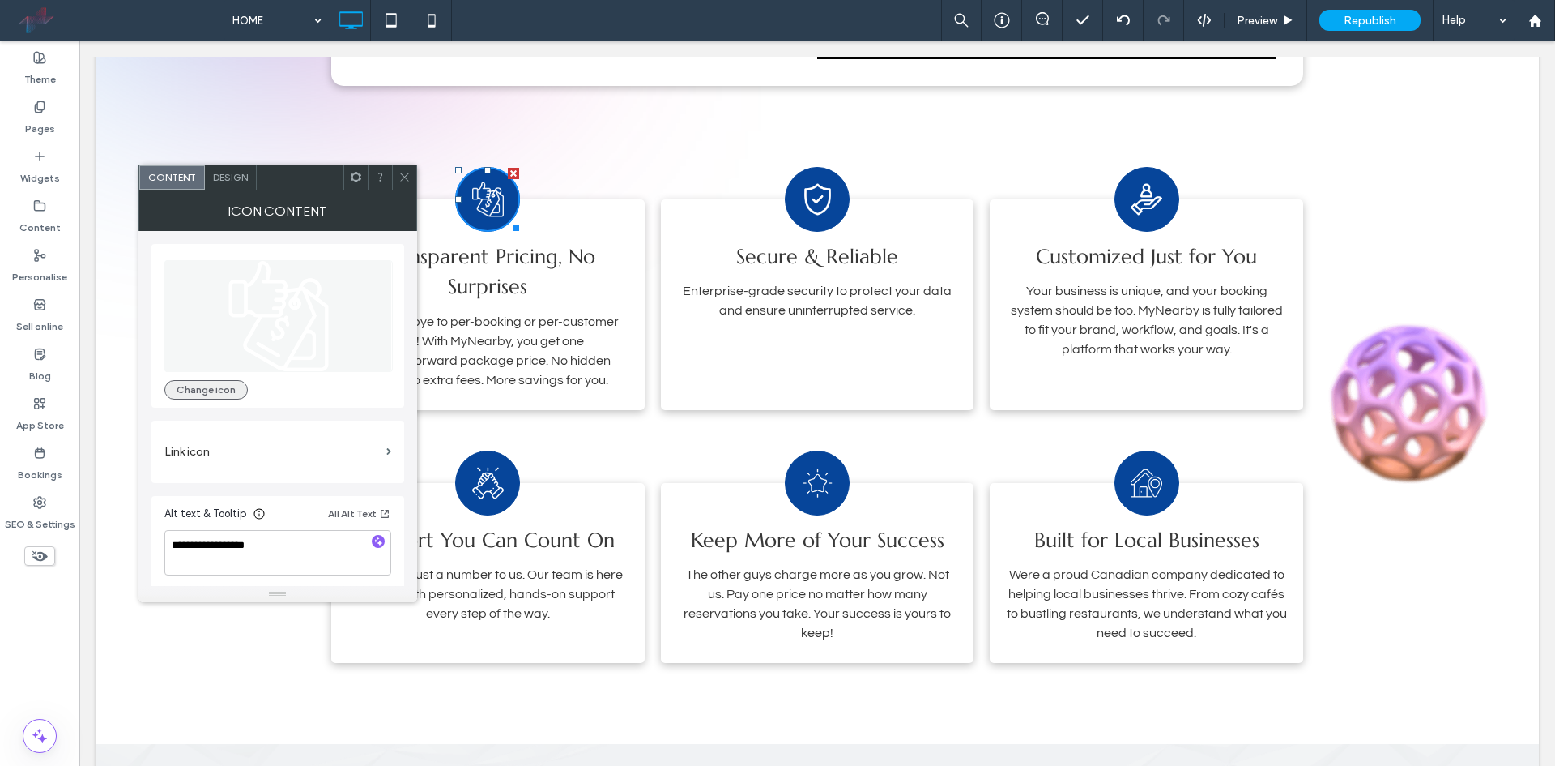
click at [233, 386] on button "Change icon" at bounding box center [205, 389] width 83 height 19
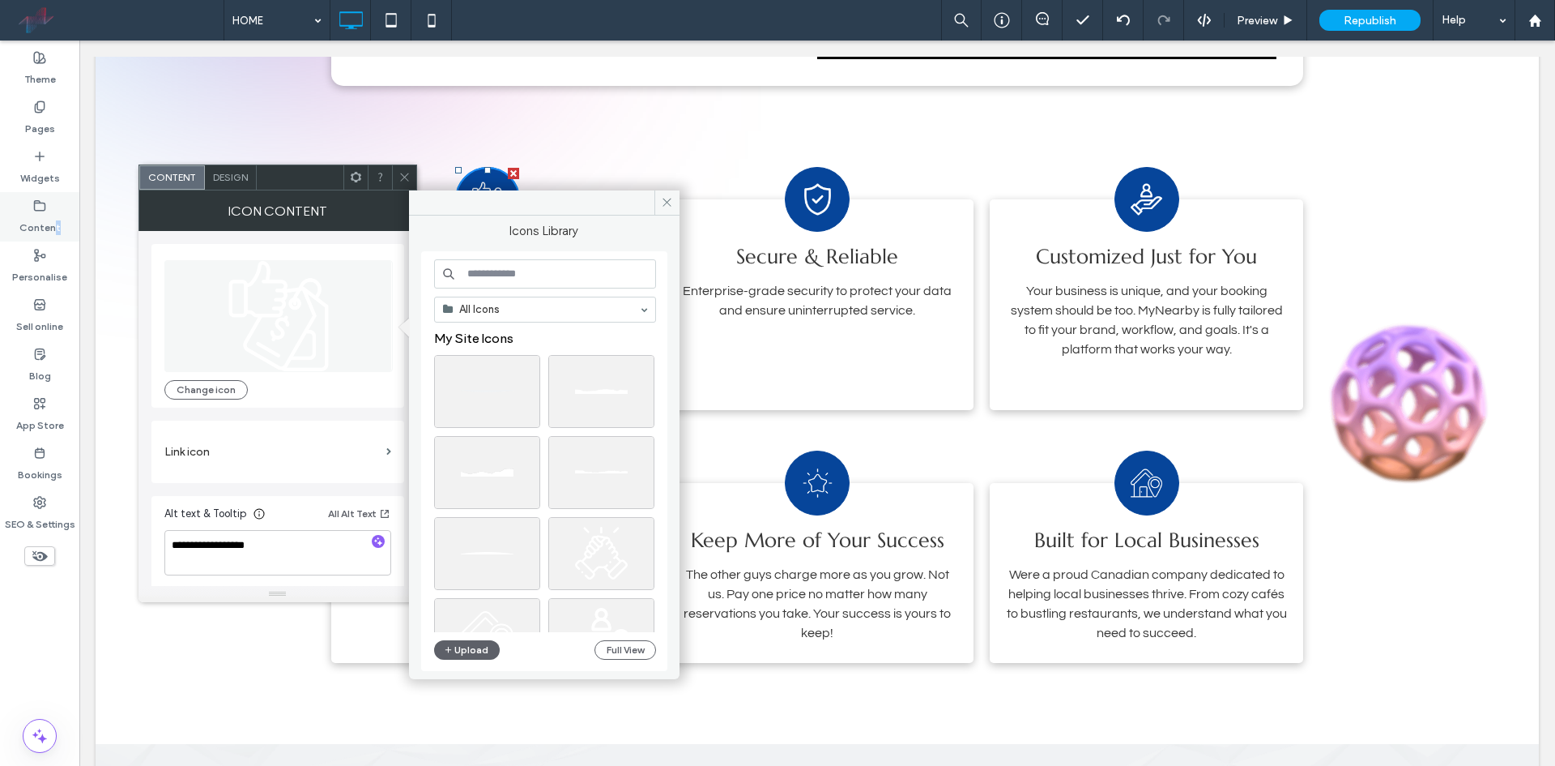
click at [57, 222] on label "Content" at bounding box center [39, 223] width 41 height 23
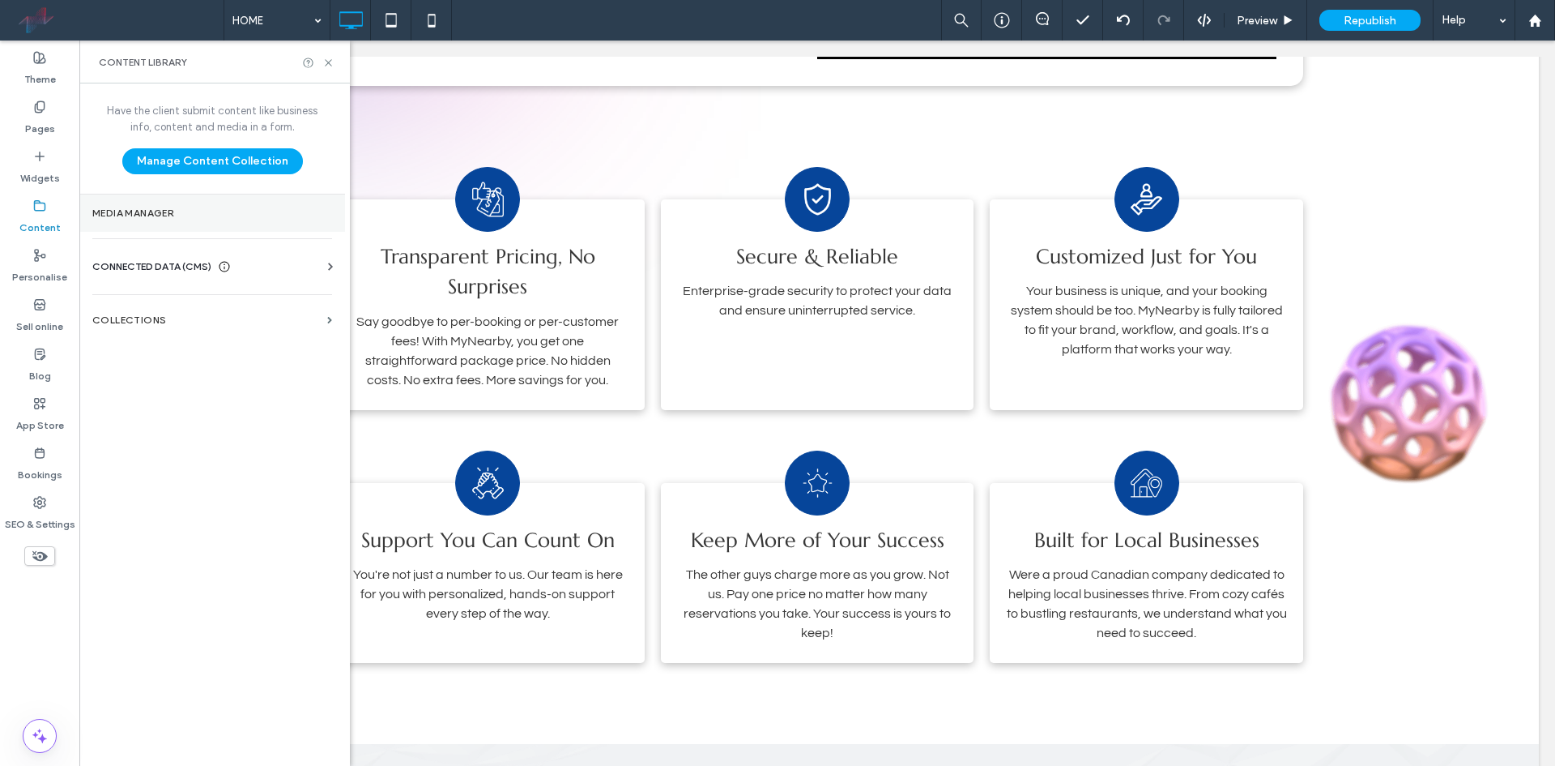
click at [200, 220] on section "Media Manager" at bounding box center [212, 212] width 266 height 37
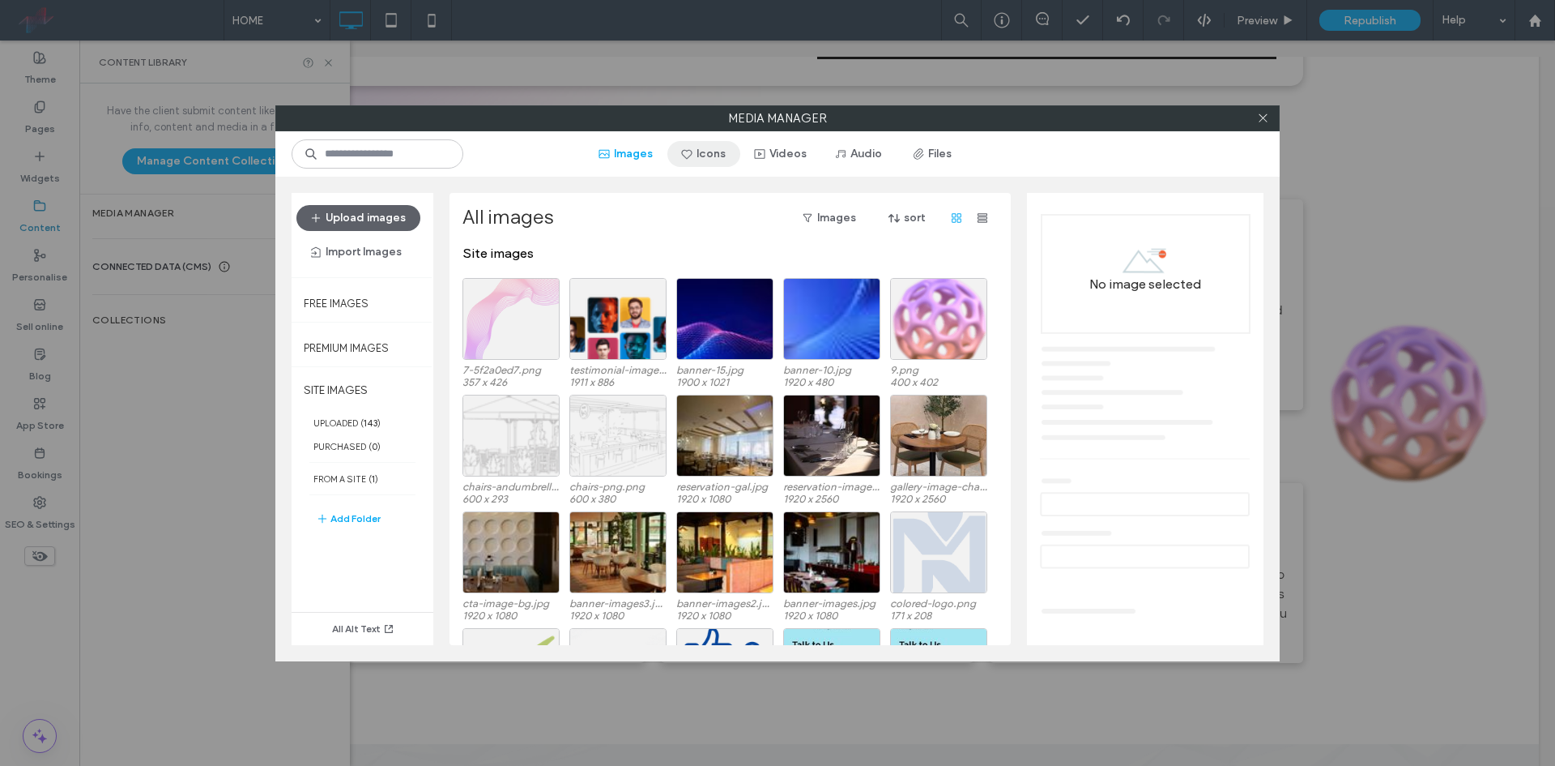
click at [697, 157] on span "button" at bounding box center [688, 154] width 16 height 24
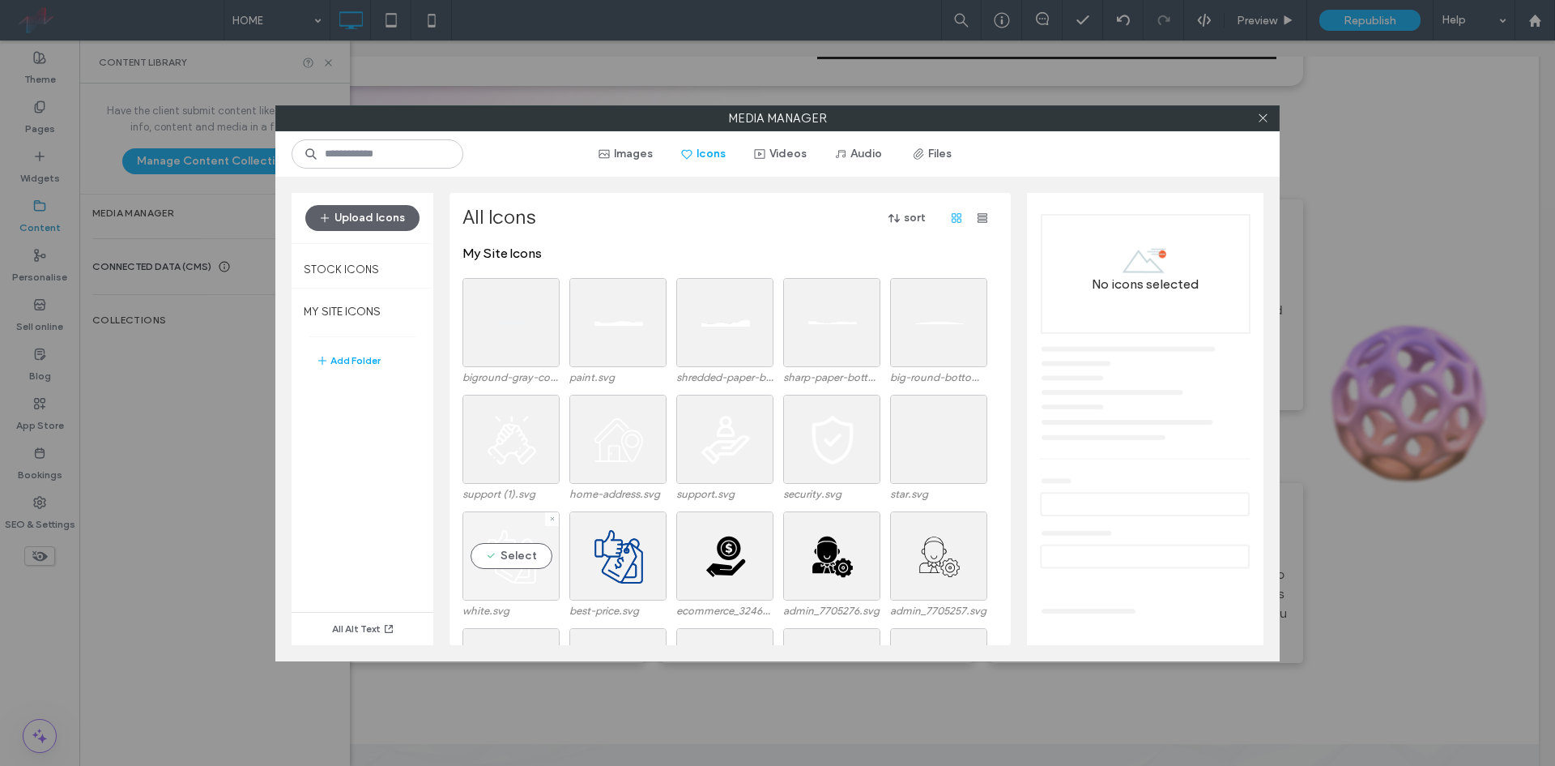
click at [539, 550] on div "Select" at bounding box center [511, 555] width 97 height 89
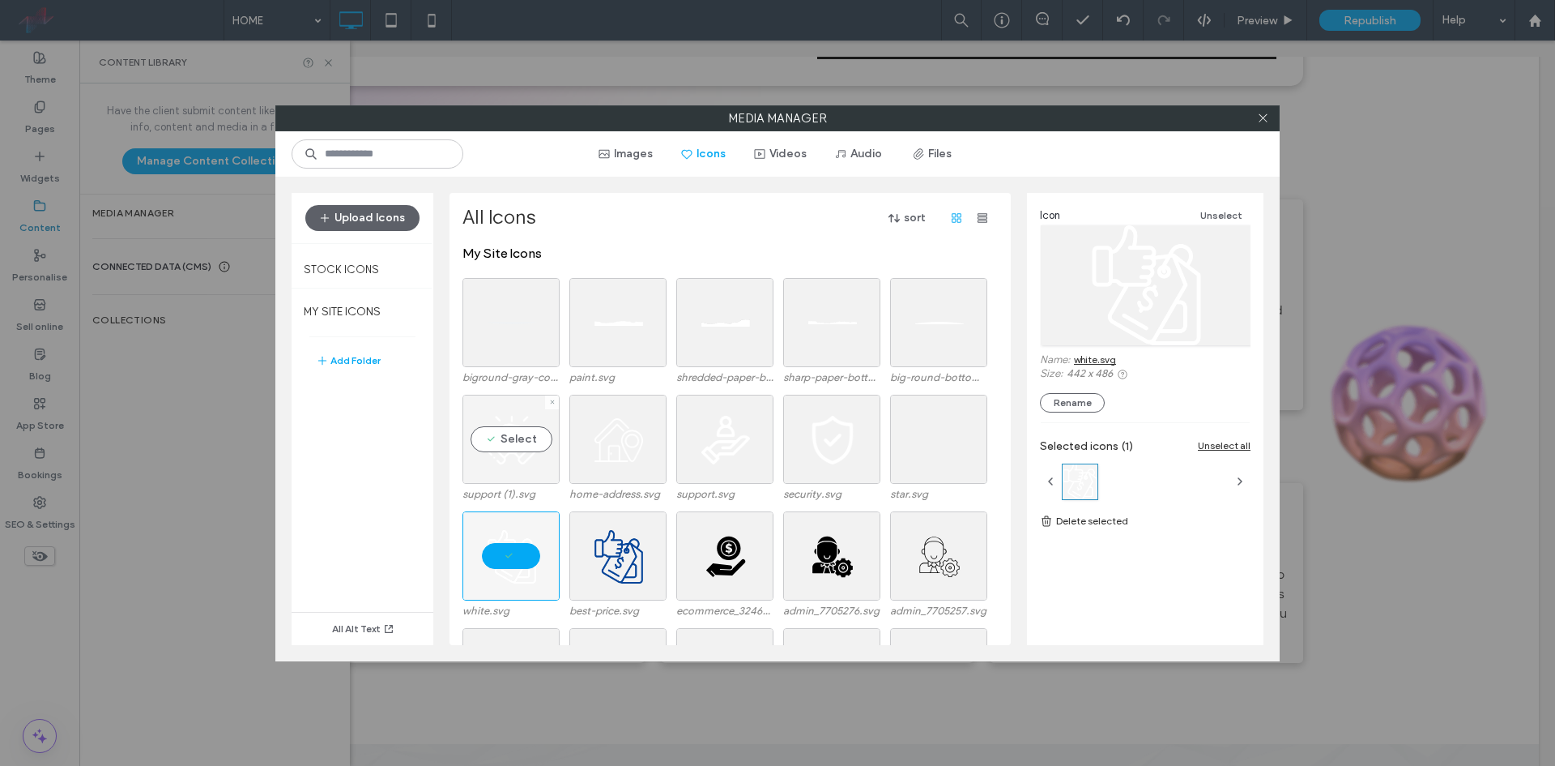
click at [532, 450] on div "Select" at bounding box center [511, 439] width 97 height 89
click at [627, 447] on div at bounding box center [617, 439] width 97 height 89
click at [717, 446] on div "Select" at bounding box center [724, 439] width 97 height 89
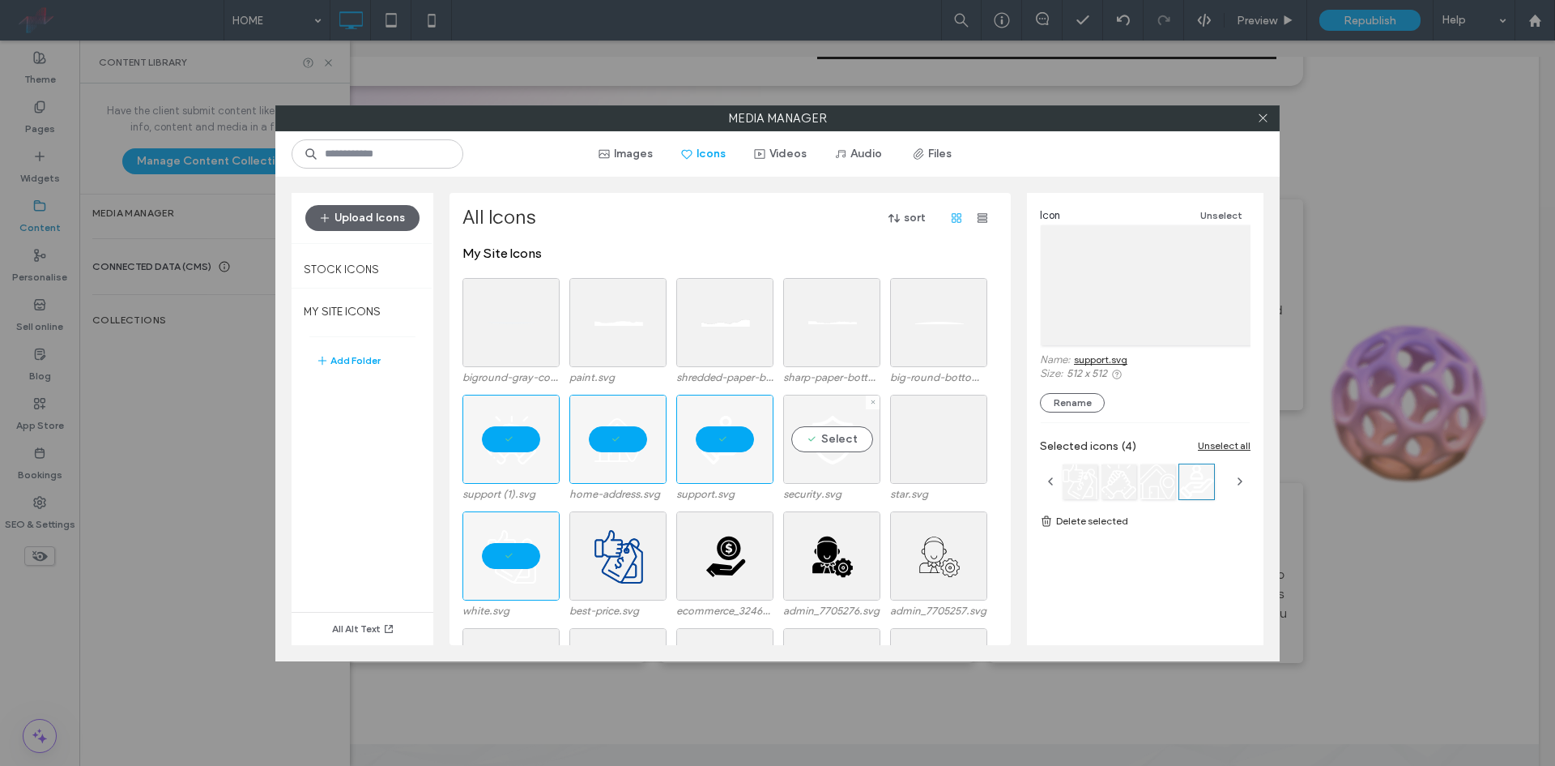
drag, startPoint x: 834, startPoint y: 449, endPoint x: 857, endPoint y: 451, distance: 22.8
click at [835, 450] on div "Select" at bounding box center [831, 439] width 97 height 89
click at [932, 449] on div "Select" at bounding box center [938, 439] width 97 height 89
click at [665, 535] on div "Select" at bounding box center [617, 555] width 97 height 89
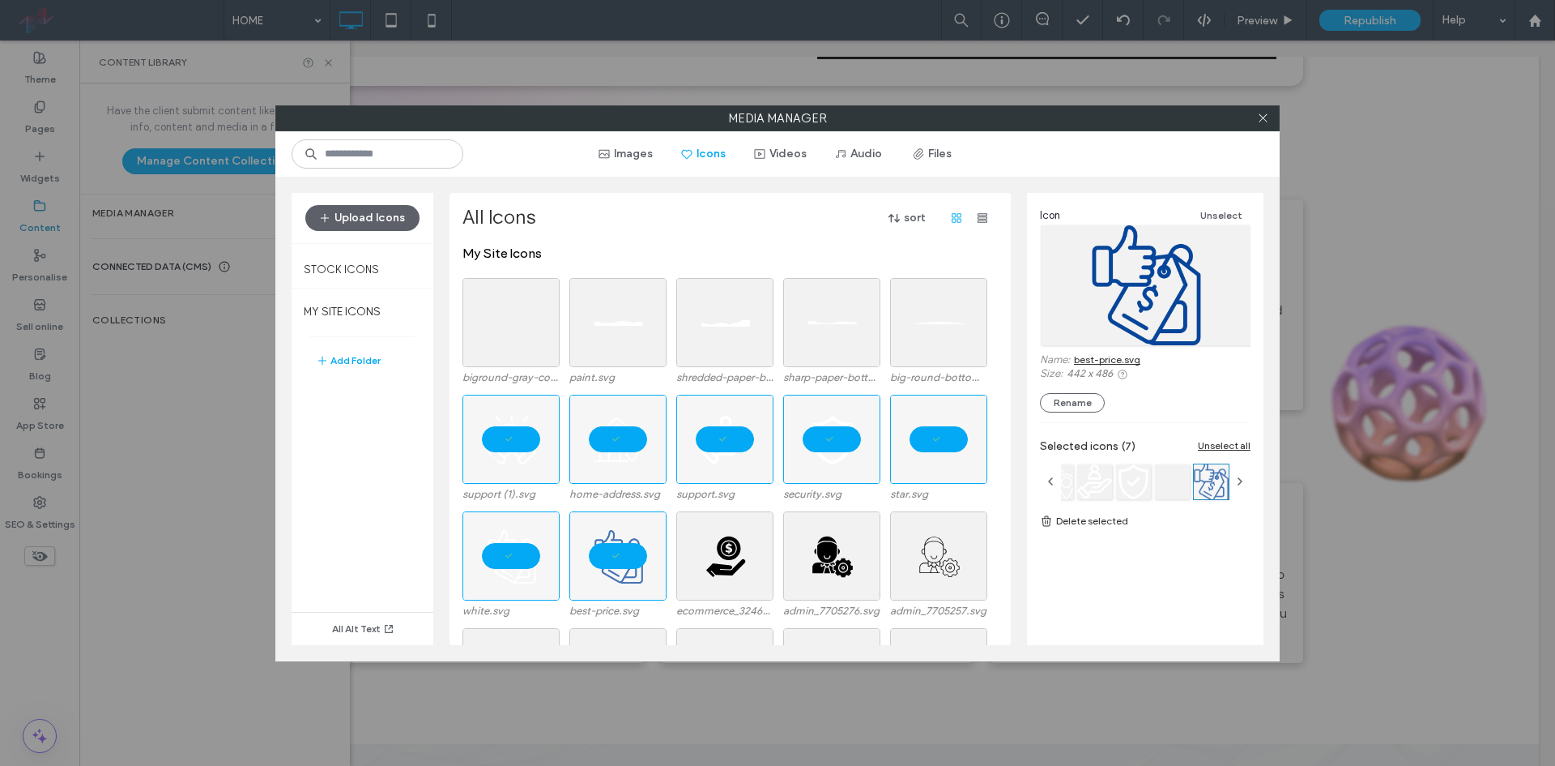
click at [1079, 519] on link "Delete selected" at bounding box center [1145, 521] width 211 height 16
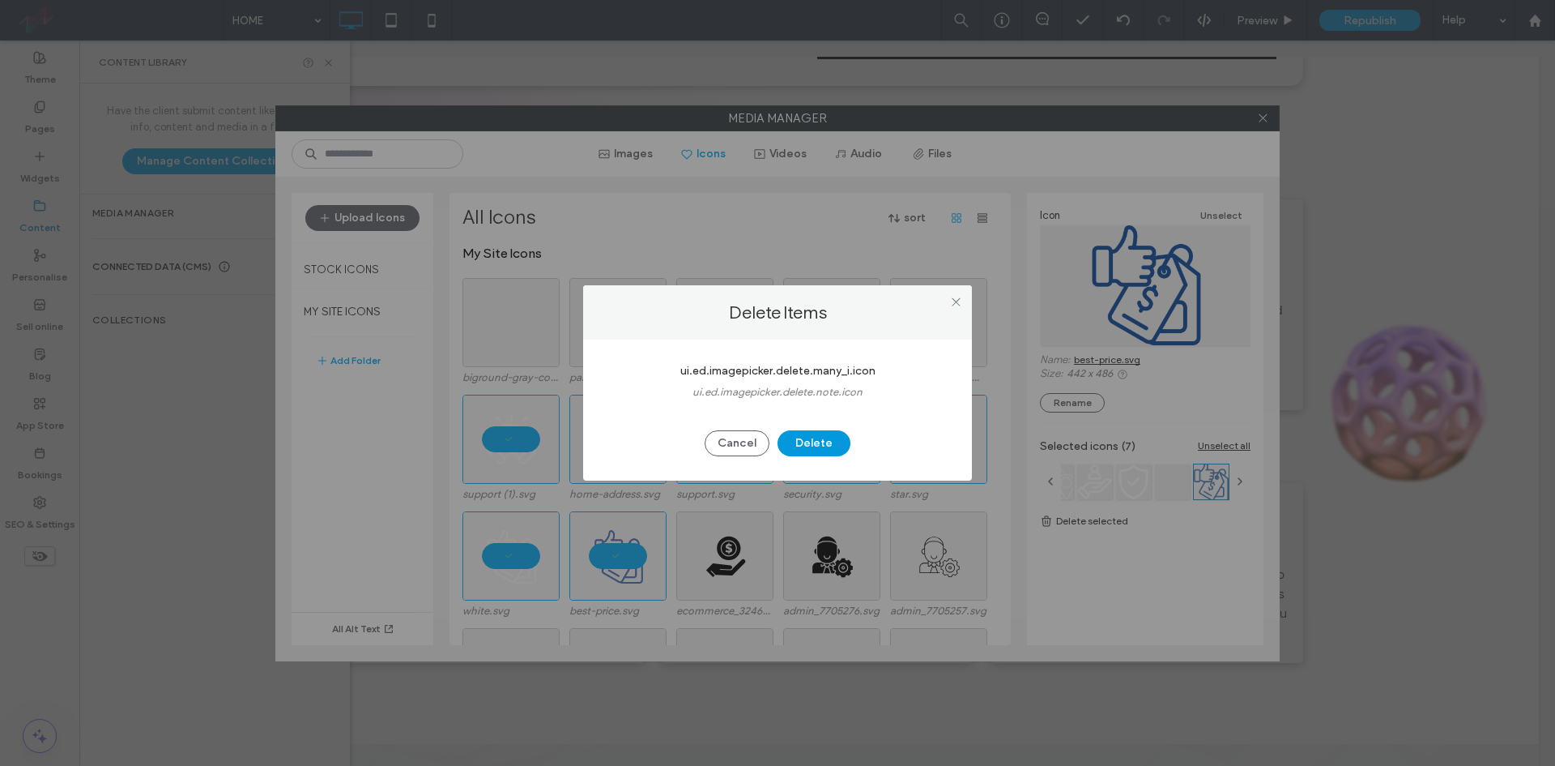
click at [806, 451] on button "Delete" at bounding box center [814, 443] width 73 height 26
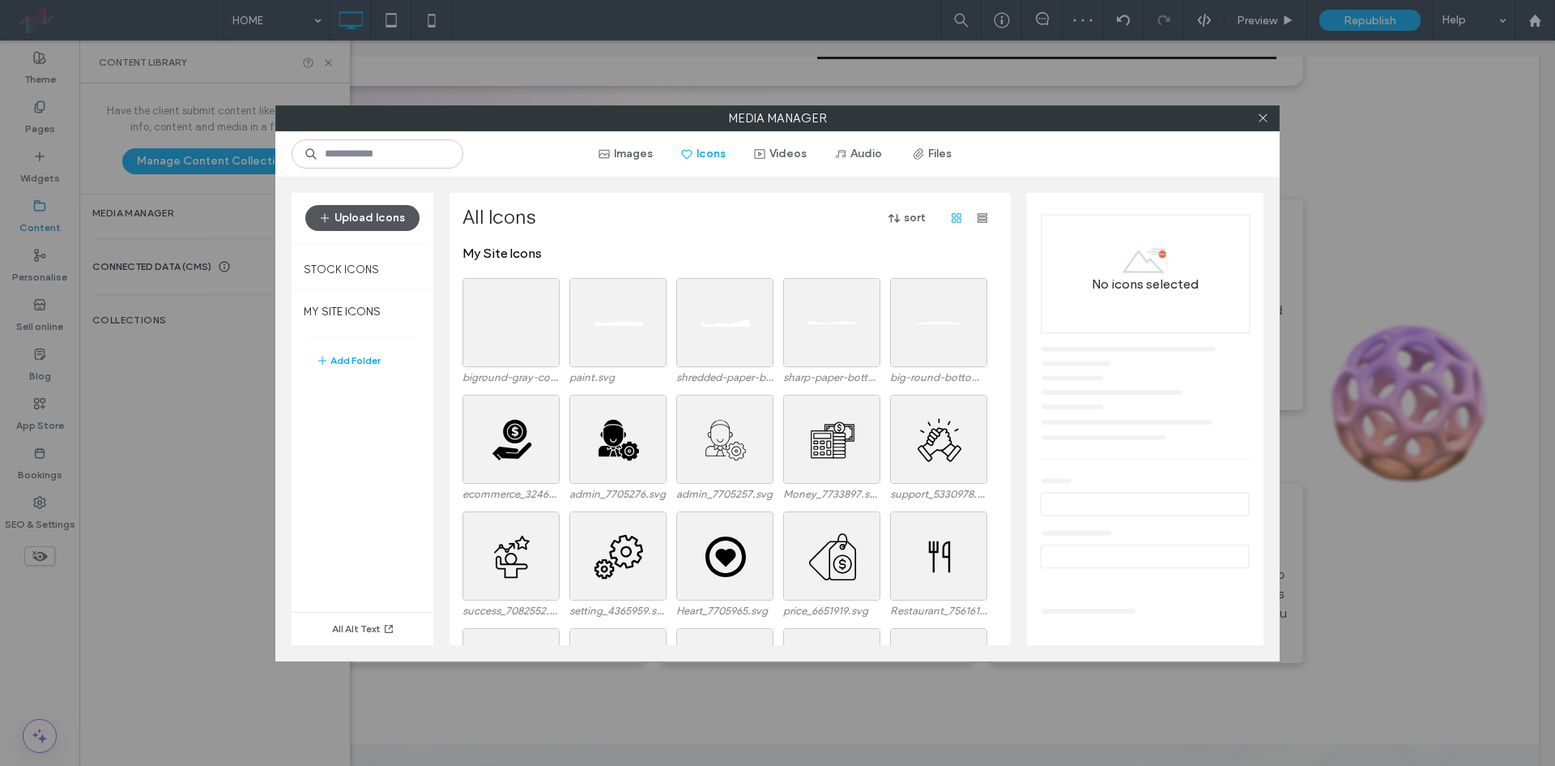
click at [390, 221] on button "Upload Icons" at bounding box center [362, 218] width 114 height 26
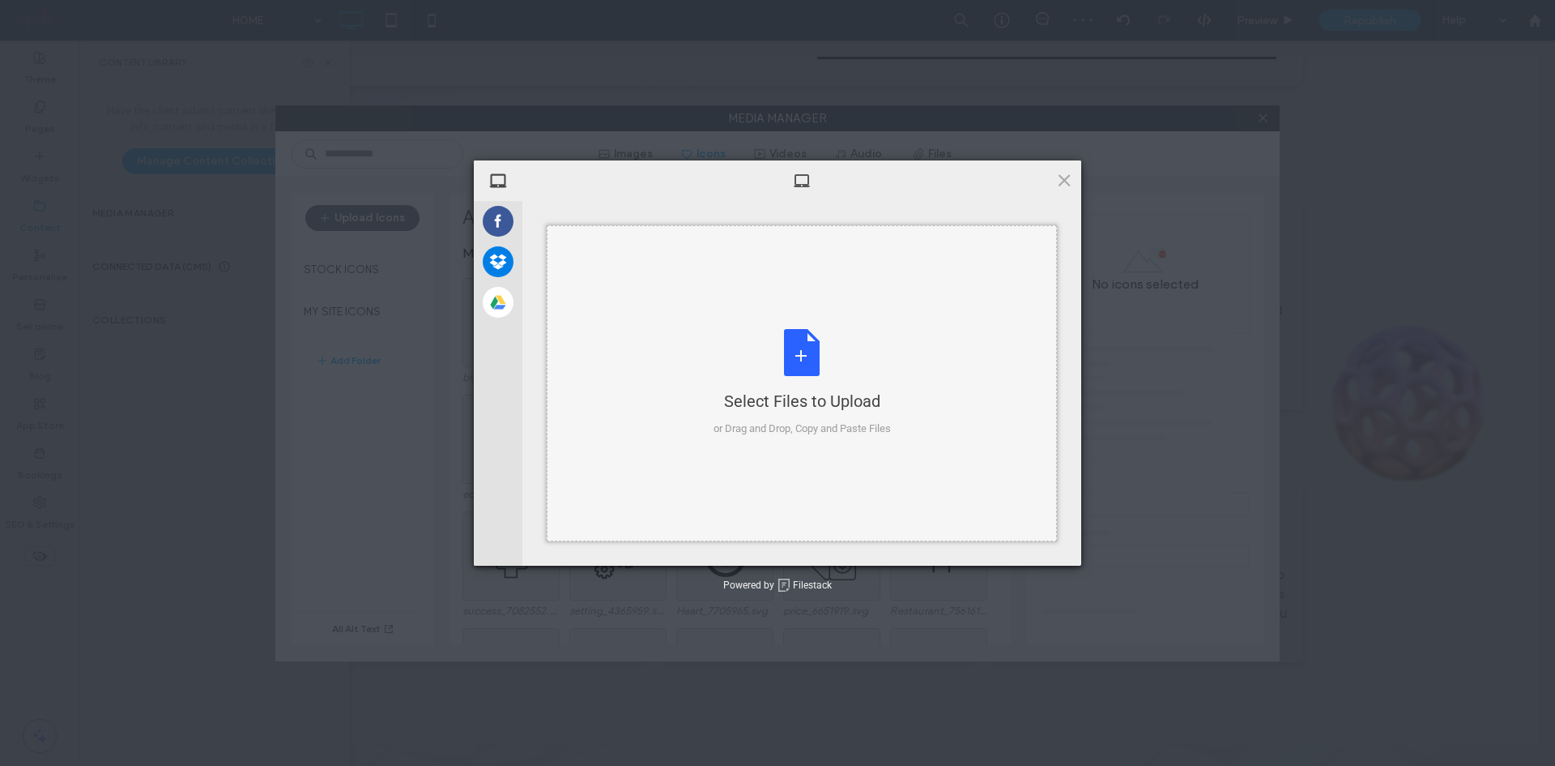
click at [662, 294] on div "Select Files to Upload or Drag and Drop, Copy and Paste Files" at bounding box center [802, 383] width 510 height 316
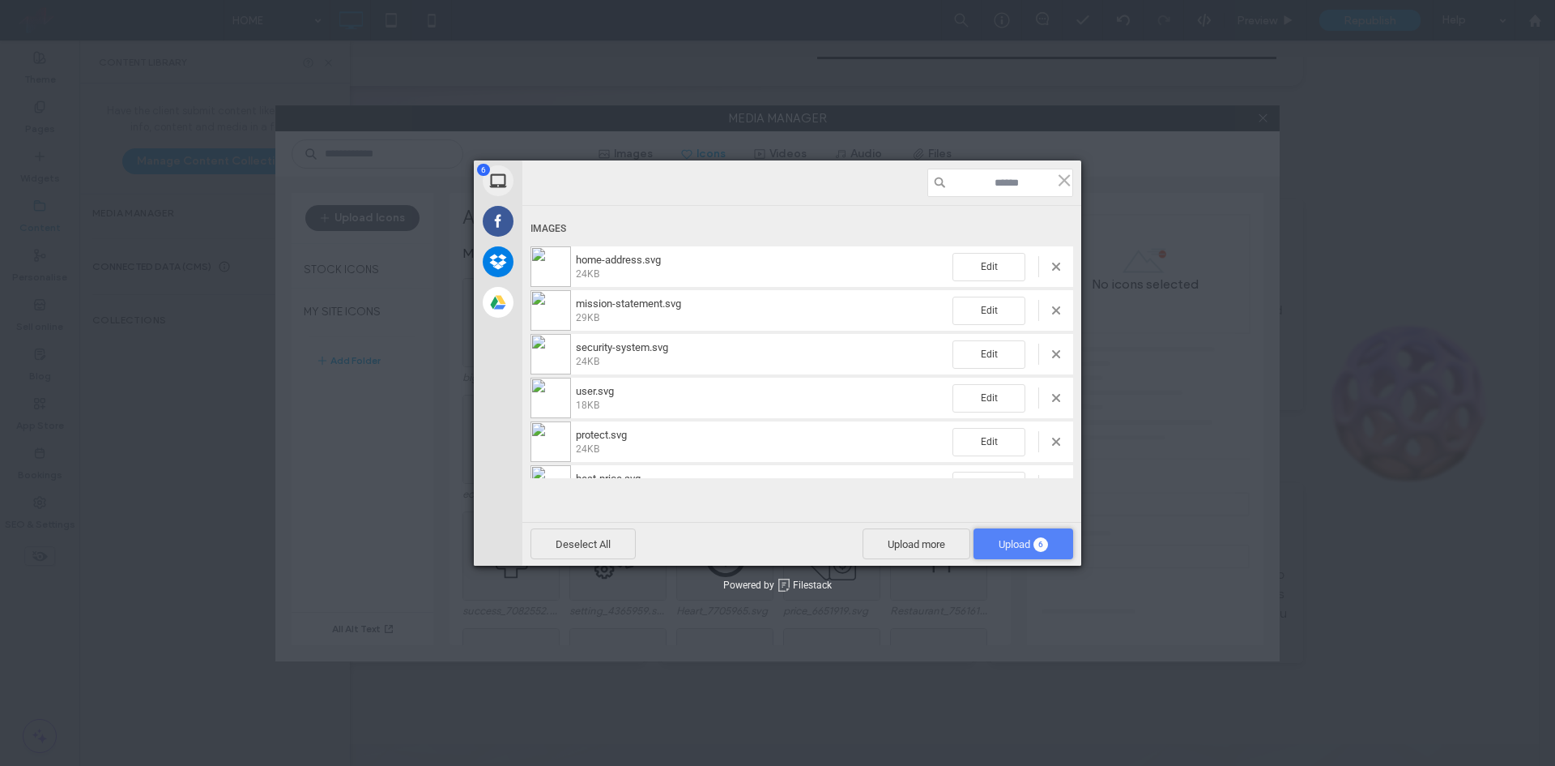
click at [1010, 532] on span "Upload 6" at bounding box center [1024, 543] width 100 height 31
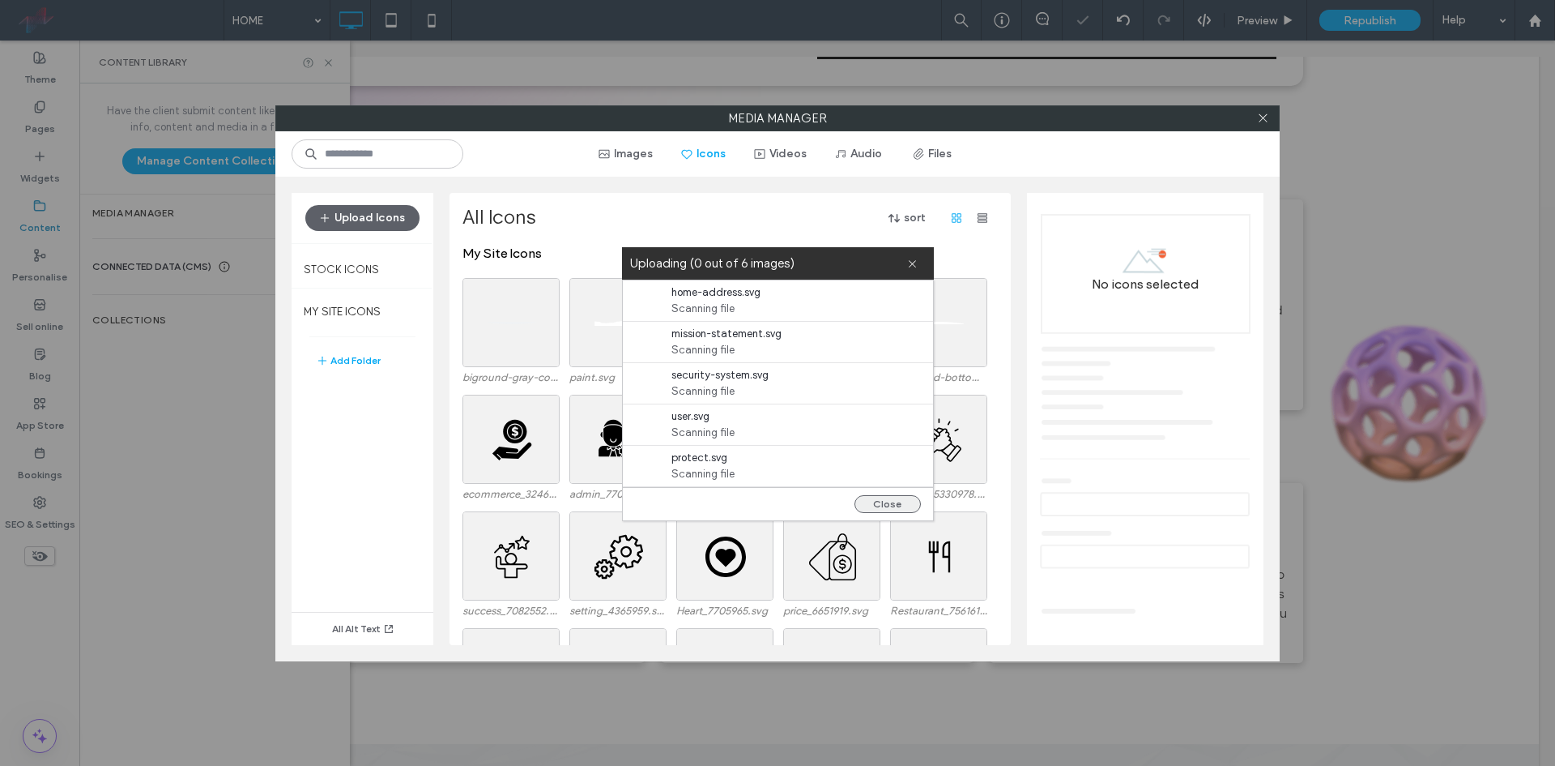
click at [894, 498] on button "Close" at bounding box center [888, 504] width 66 height 18
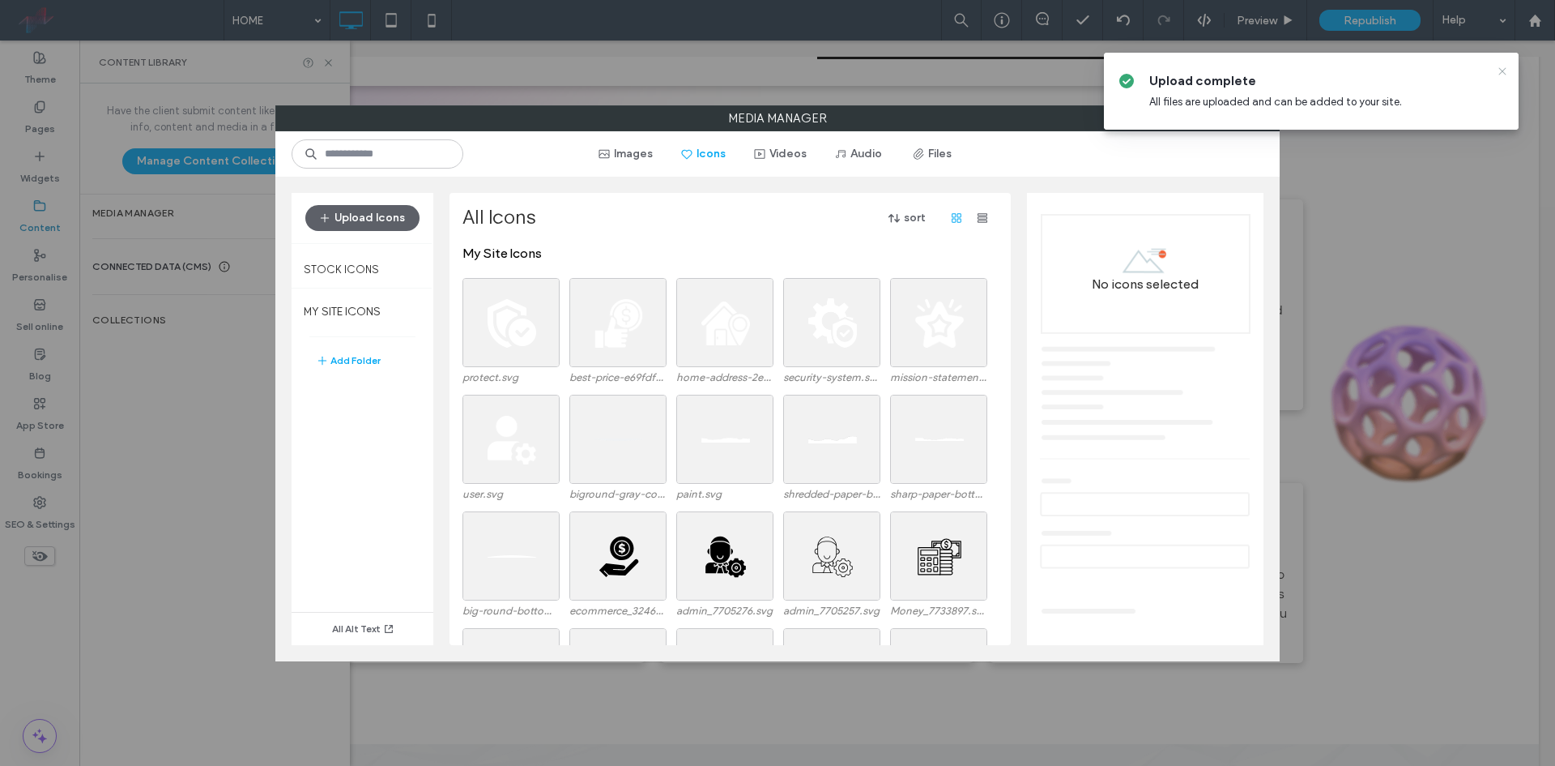
click at [1503, 70] on icon at bounding box center [1502, 71] width 13 height 13
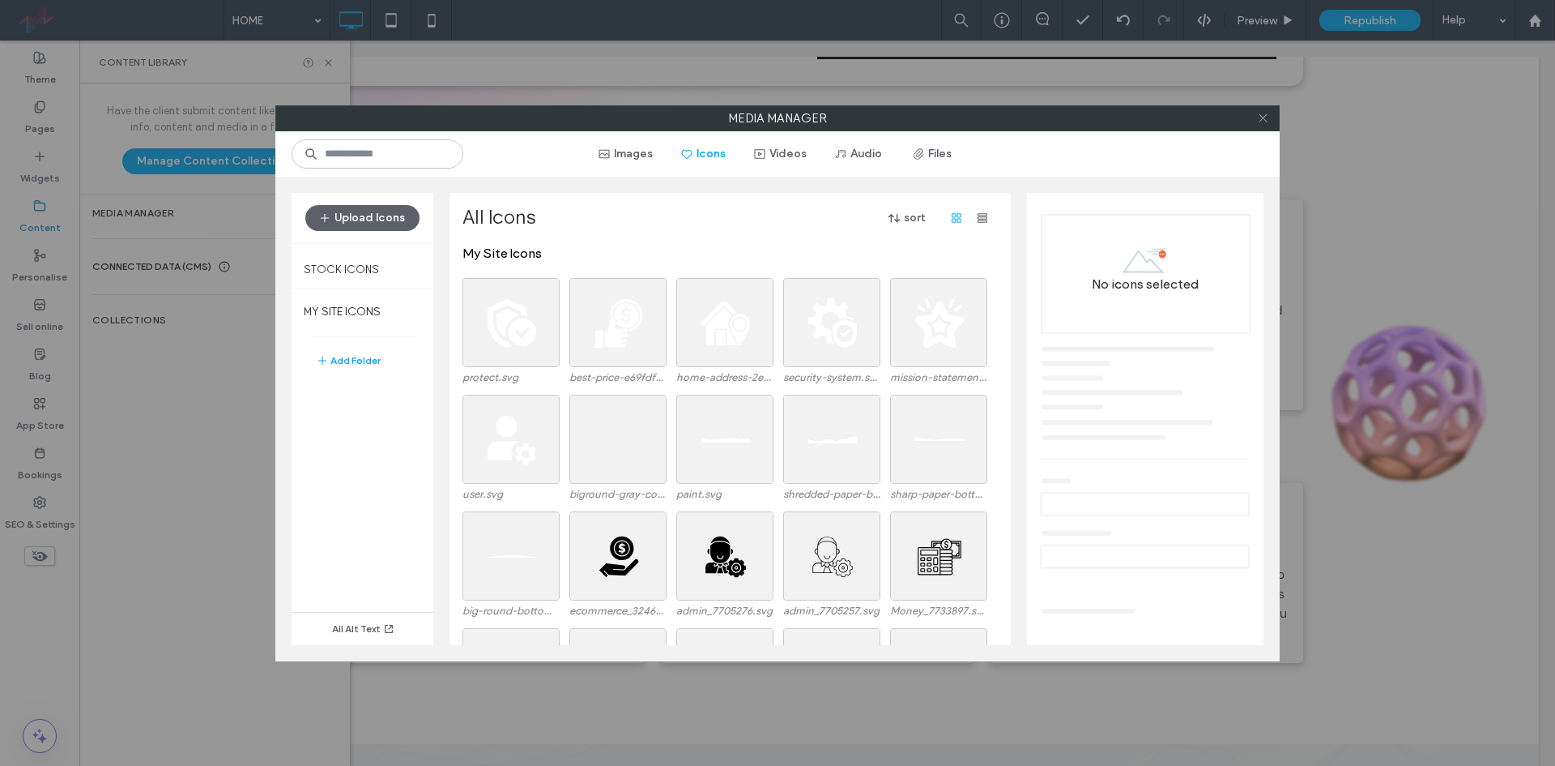
click at [1268, 120] on icon at bounding box center [1263, 118] width 12 height 12
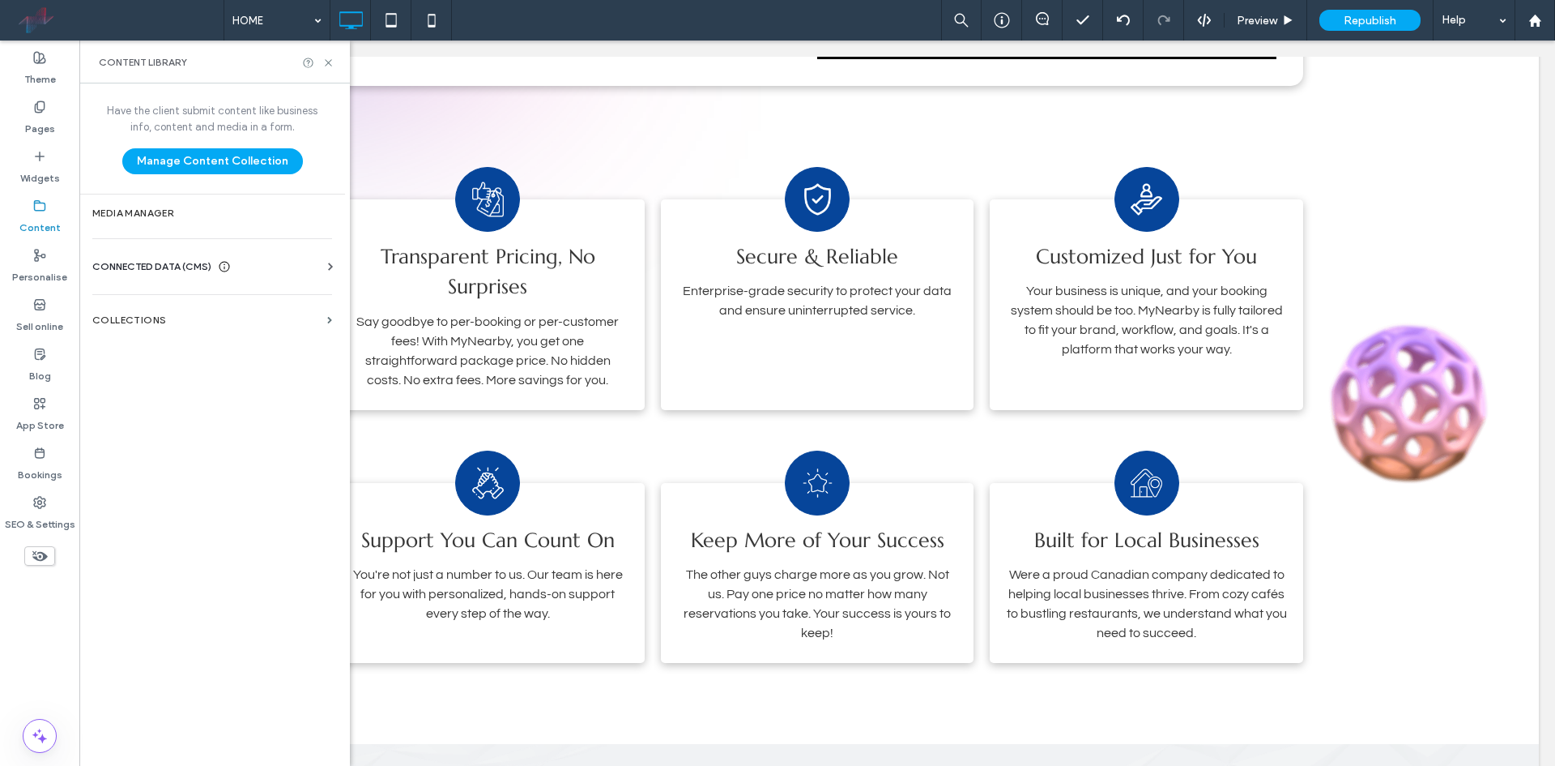
click at [332, 70] on div "Content library" at bounding box center [214, 62] width 271 height 43
click at [331, 66] on icon at bounding box center [328, 63] width 12 height 12
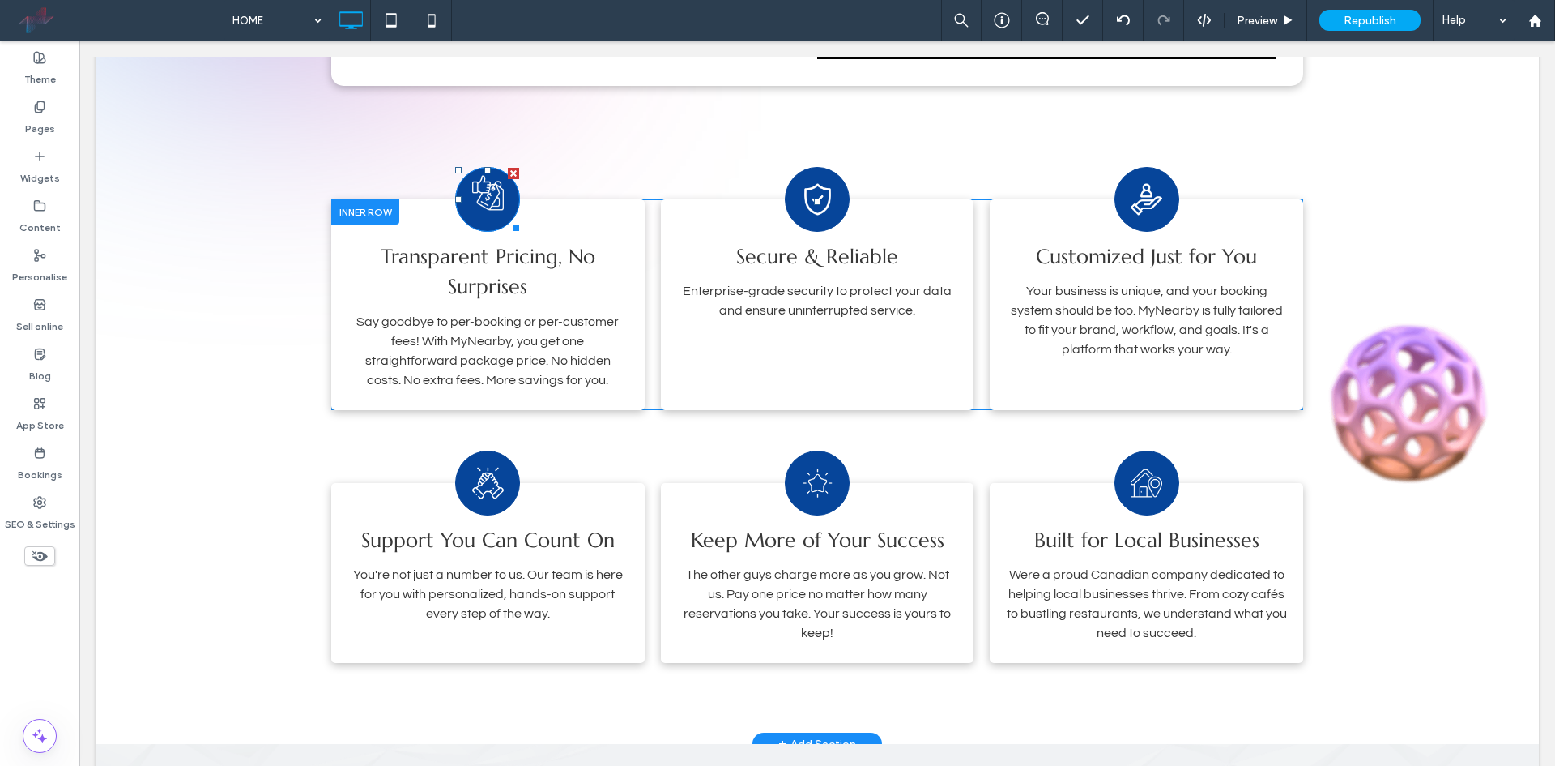
click at [478, 194] on image at bounding box center [488, 192] width 32 height 35
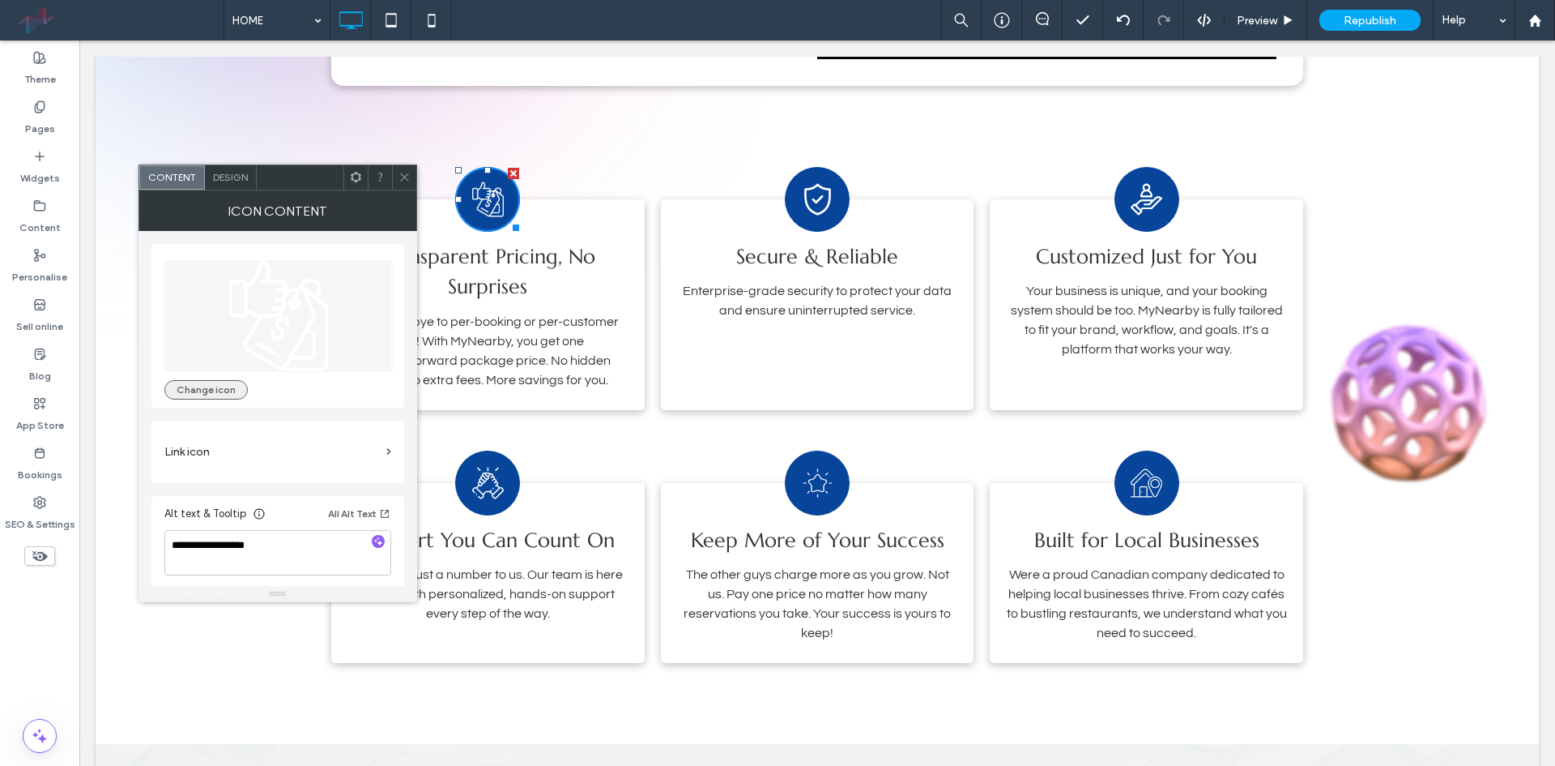
click at [209, 390] on button "Change icon" at bounding box center [205, 389] width 83 height 19
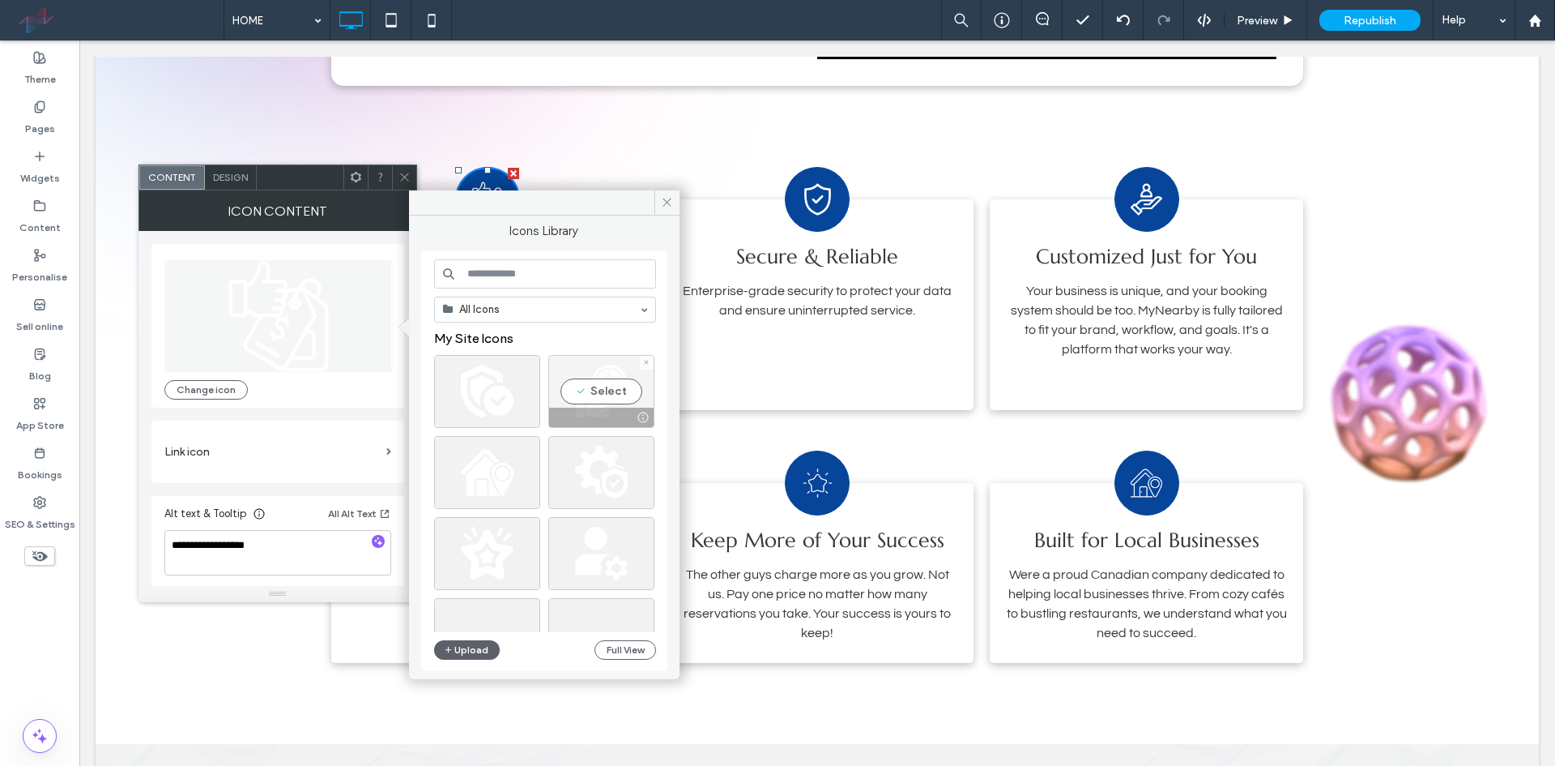
click at [614, 396] on div "Select" at bounding box center [601, 391] width 106 height 73
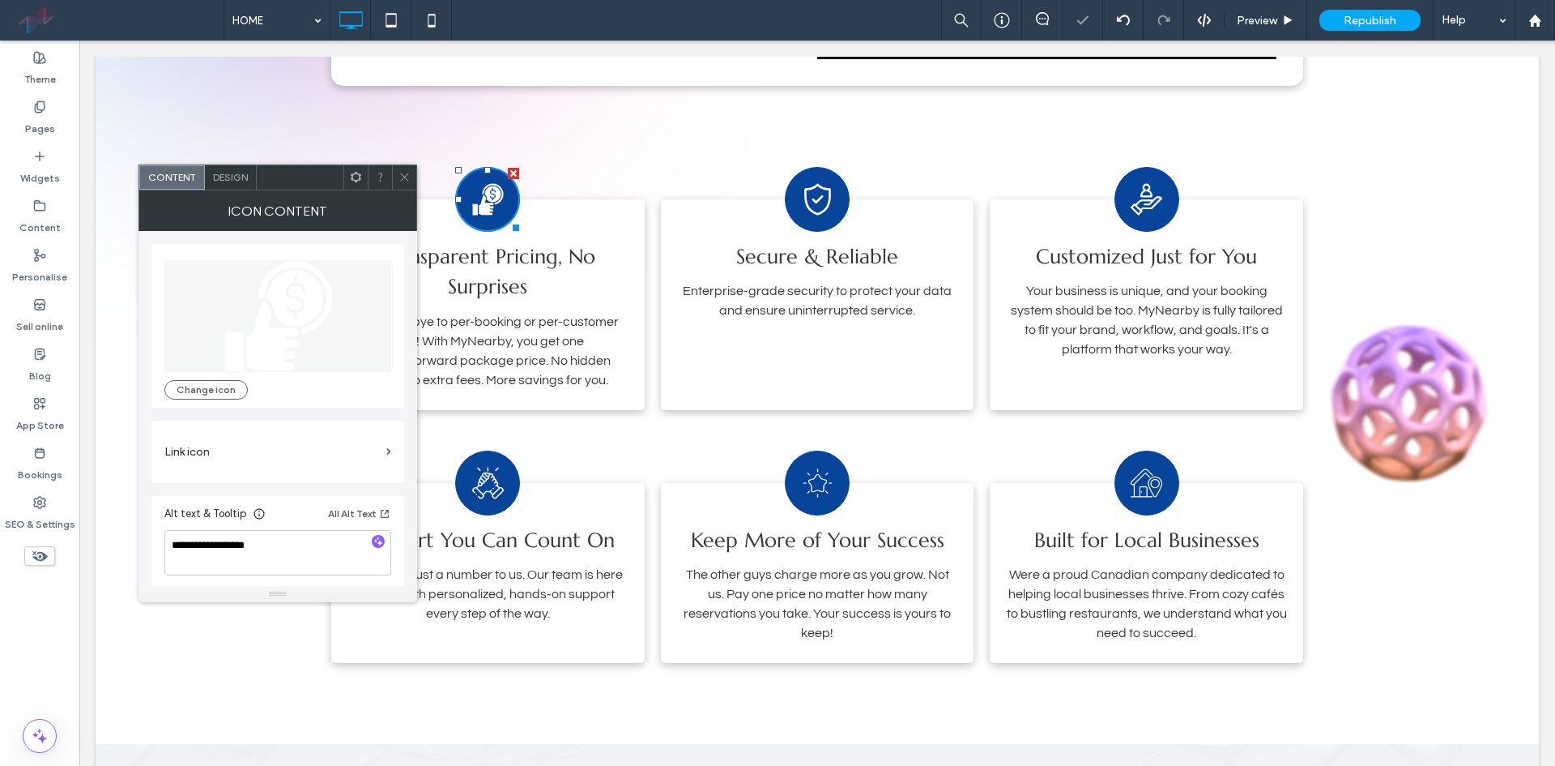
drag, startPoint x: 400, startPoint y: 172, endPoint x: 449, endPoint y: 147, distance: 54.3
click at [400, 172] on icon at bounding box center [405, 177] width 12 height 12
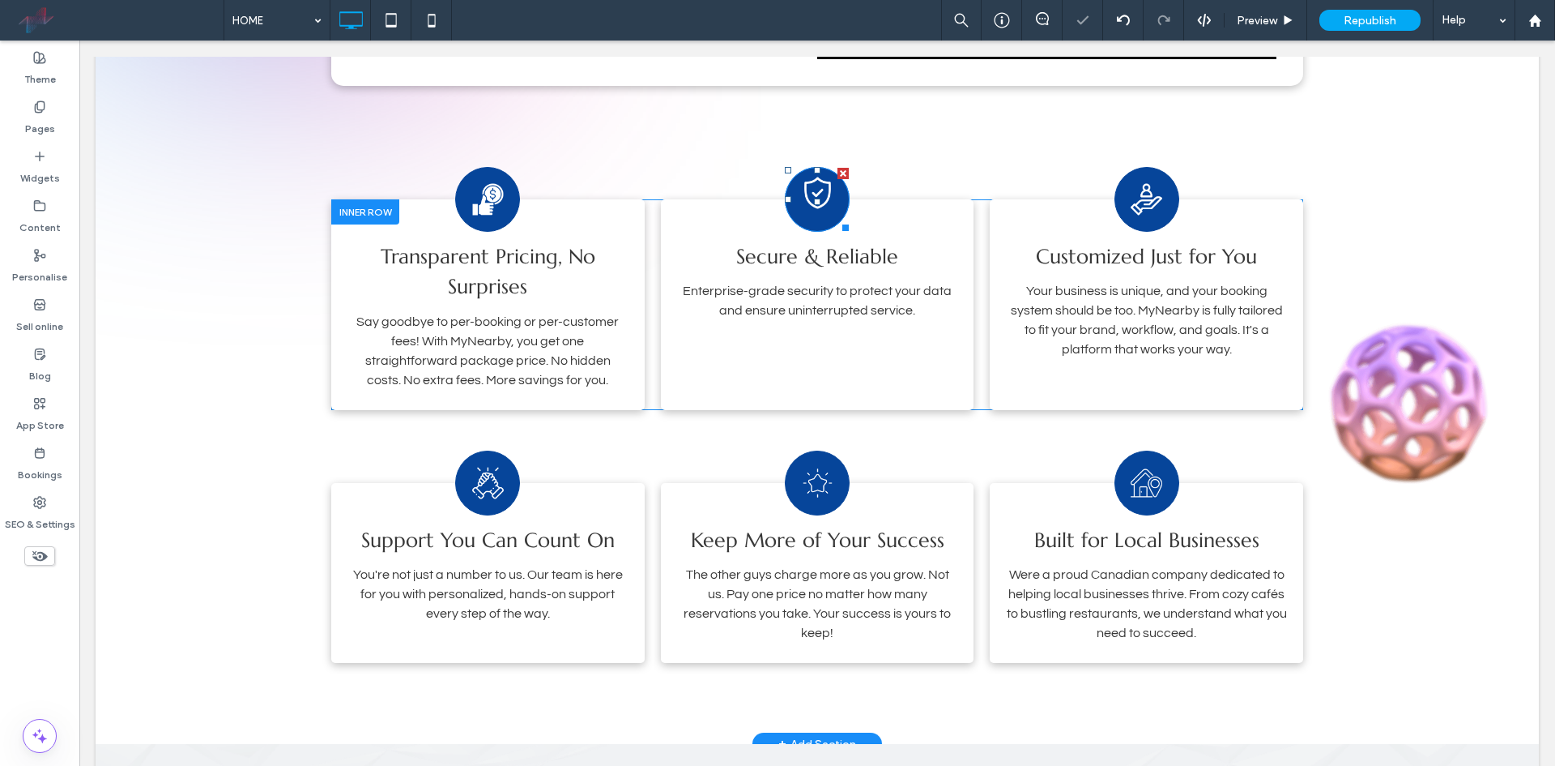
click at [807, 199] on image at bounding box center [817, 193] width 27 height 32
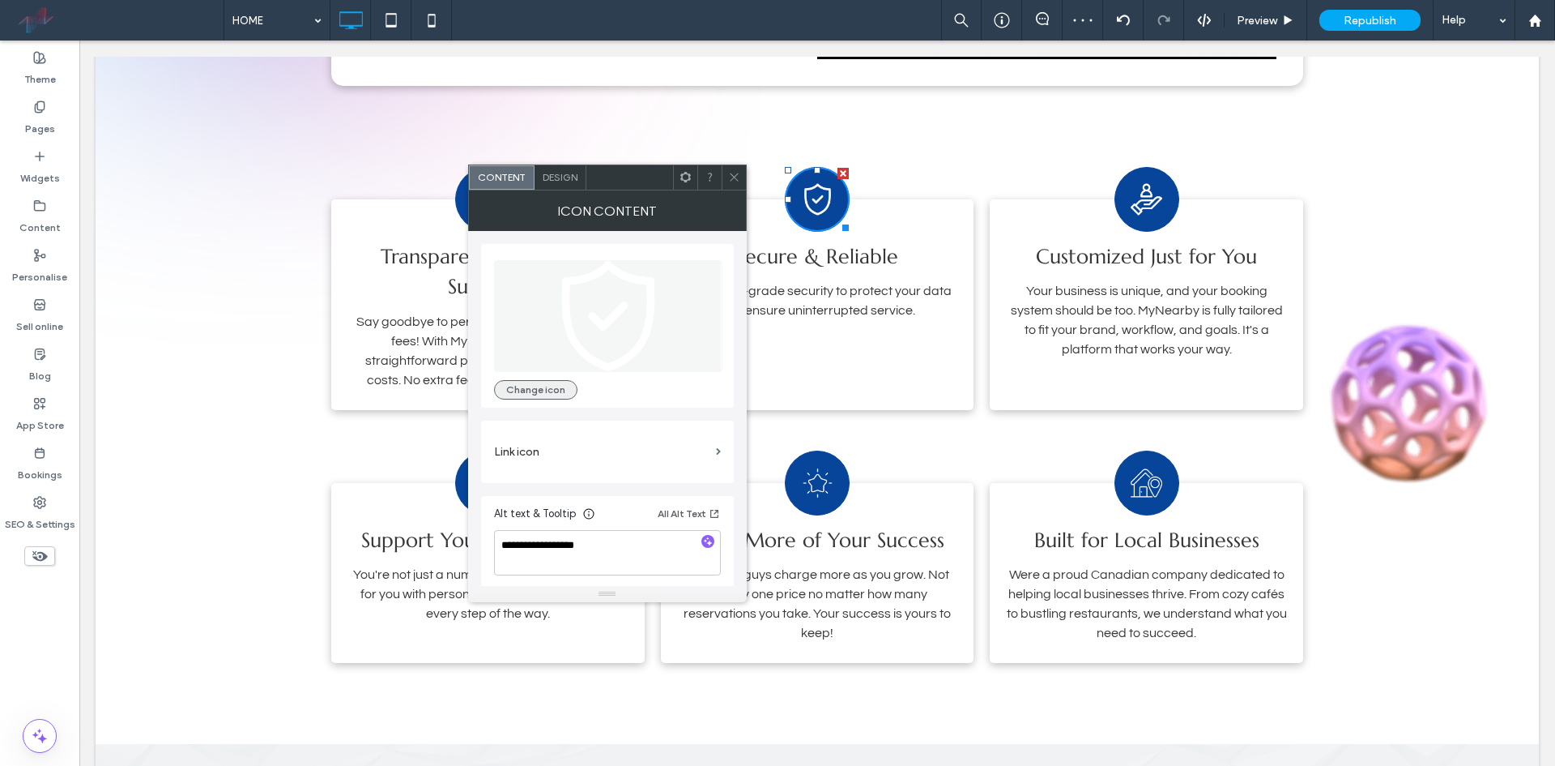
click at [549, 397] on button "Change icon" at bounding box center [535, 389] width 83 height 19
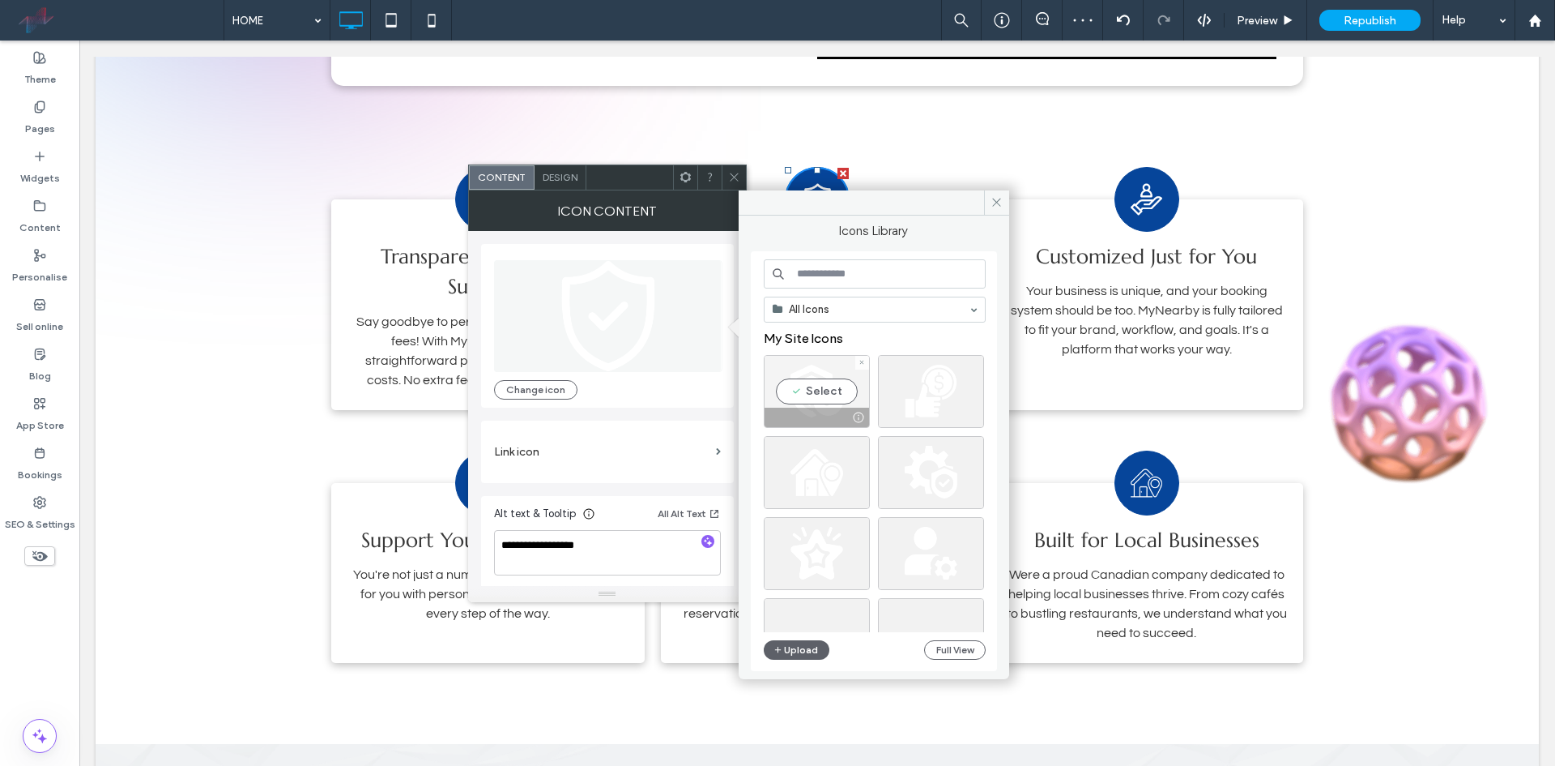
click at [825, 397] on div "Select" at bounding box center [817, 391] width 106 height 73
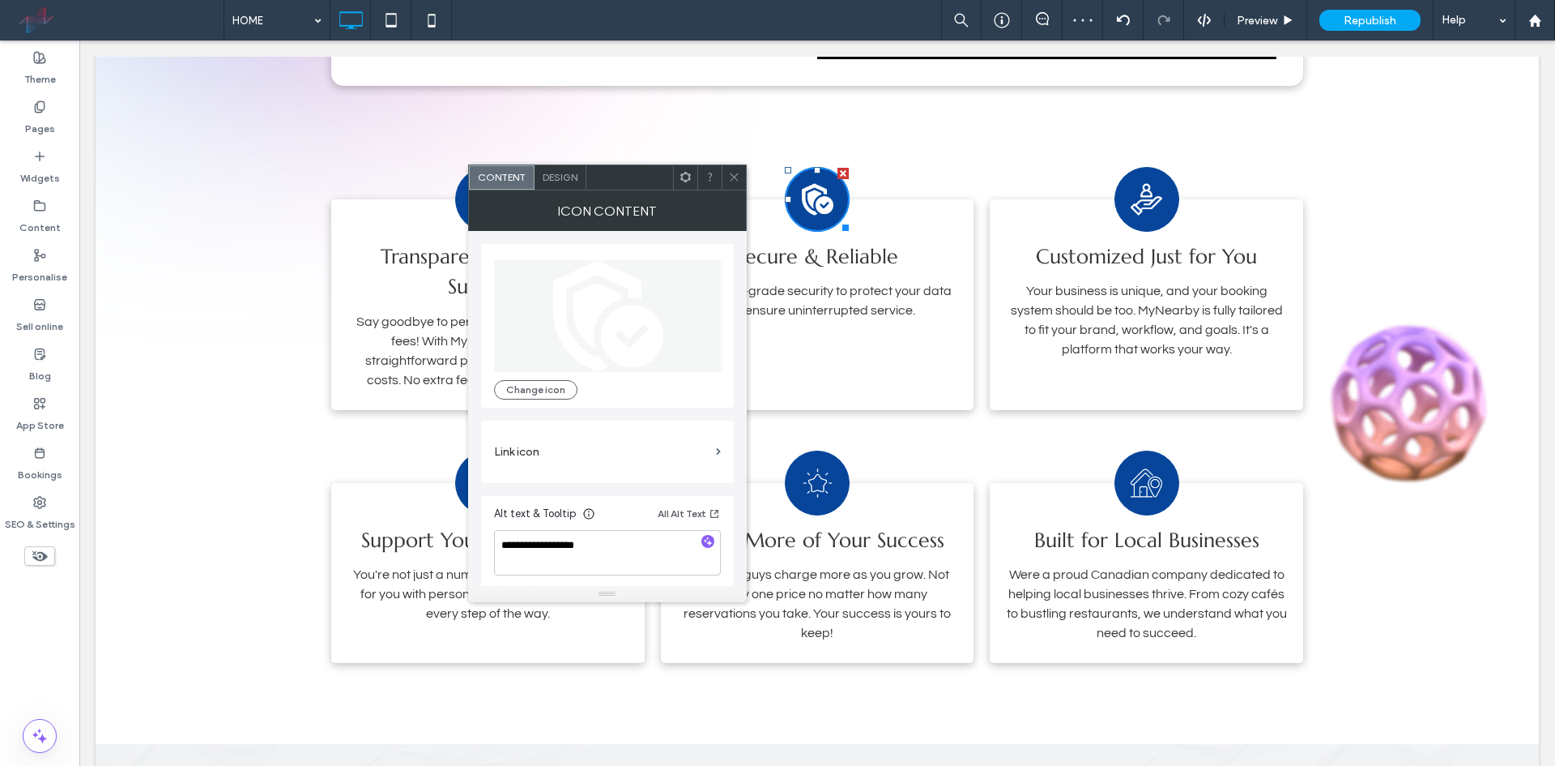
click at [737, 173] on icon at bounding box center [734, 177] width 12 height 12
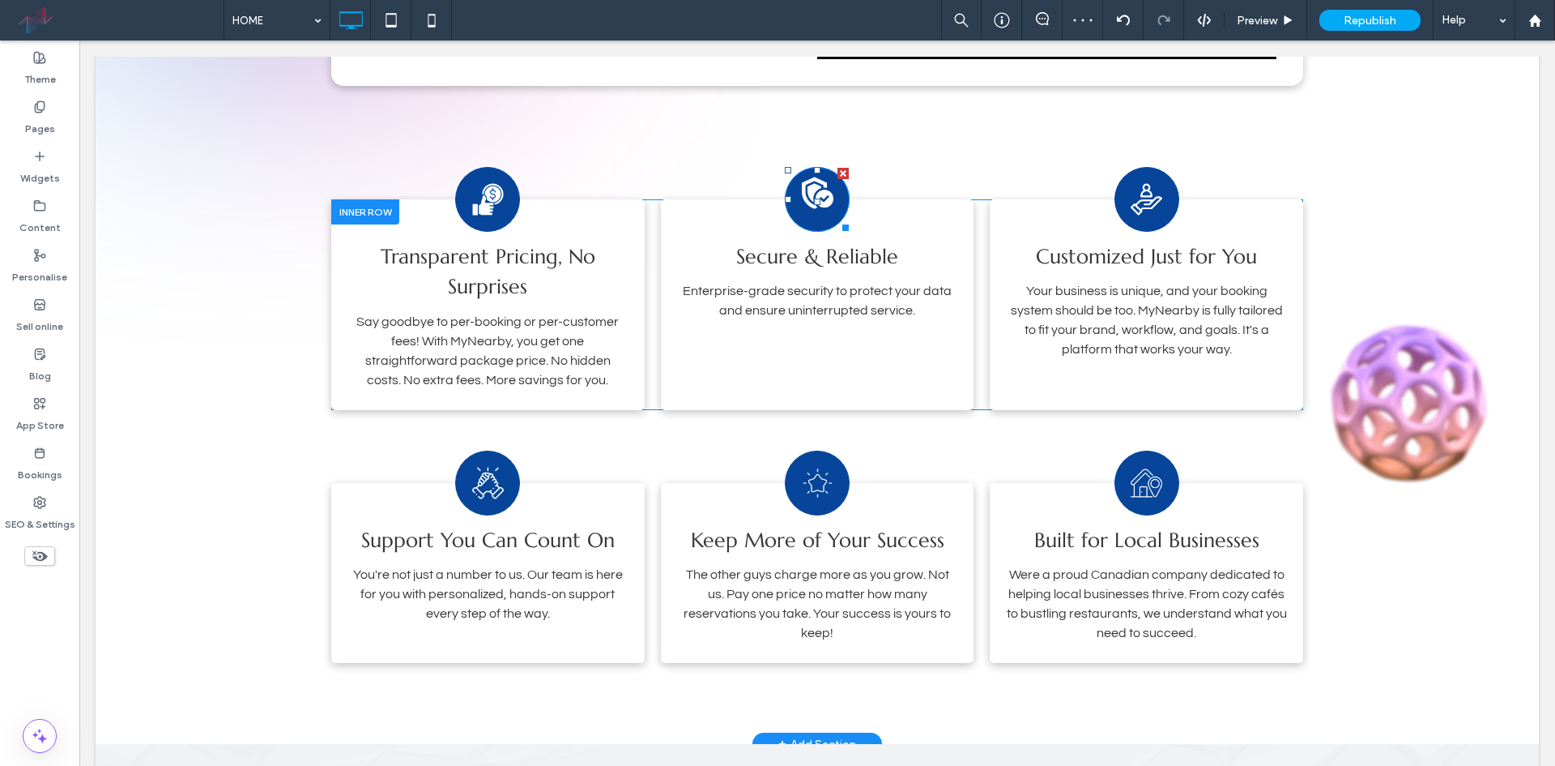
click at [815, 215] on icon at bounding box center [818, 192] width 32 height 63
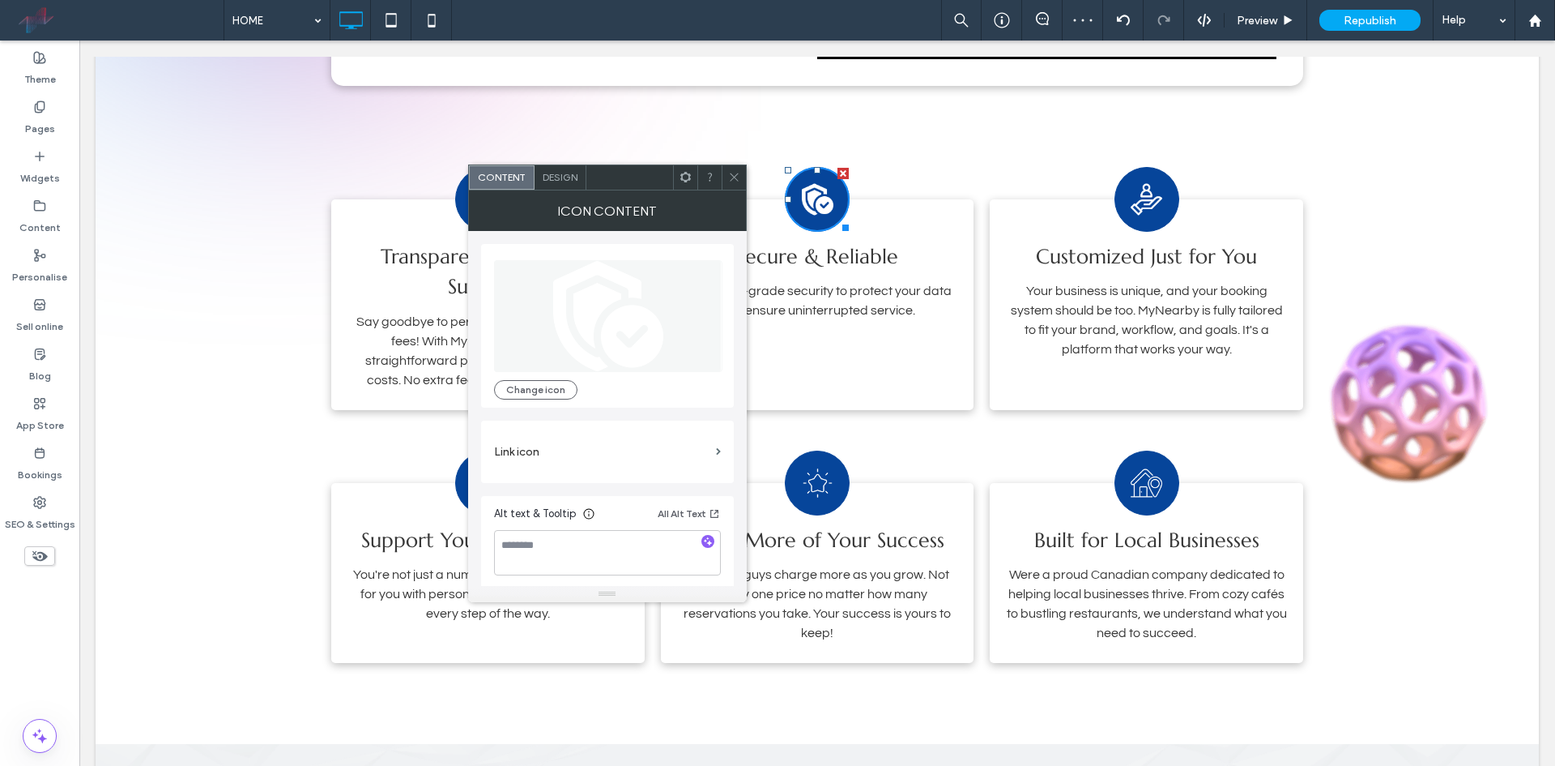
drag, startPoint x: 730, startPoint y: 164, endPoint x: 723, endPoint y: 139, distance: 25.9
click at [730, 165] on span at bounding box center [734, 177] width 12 height 24
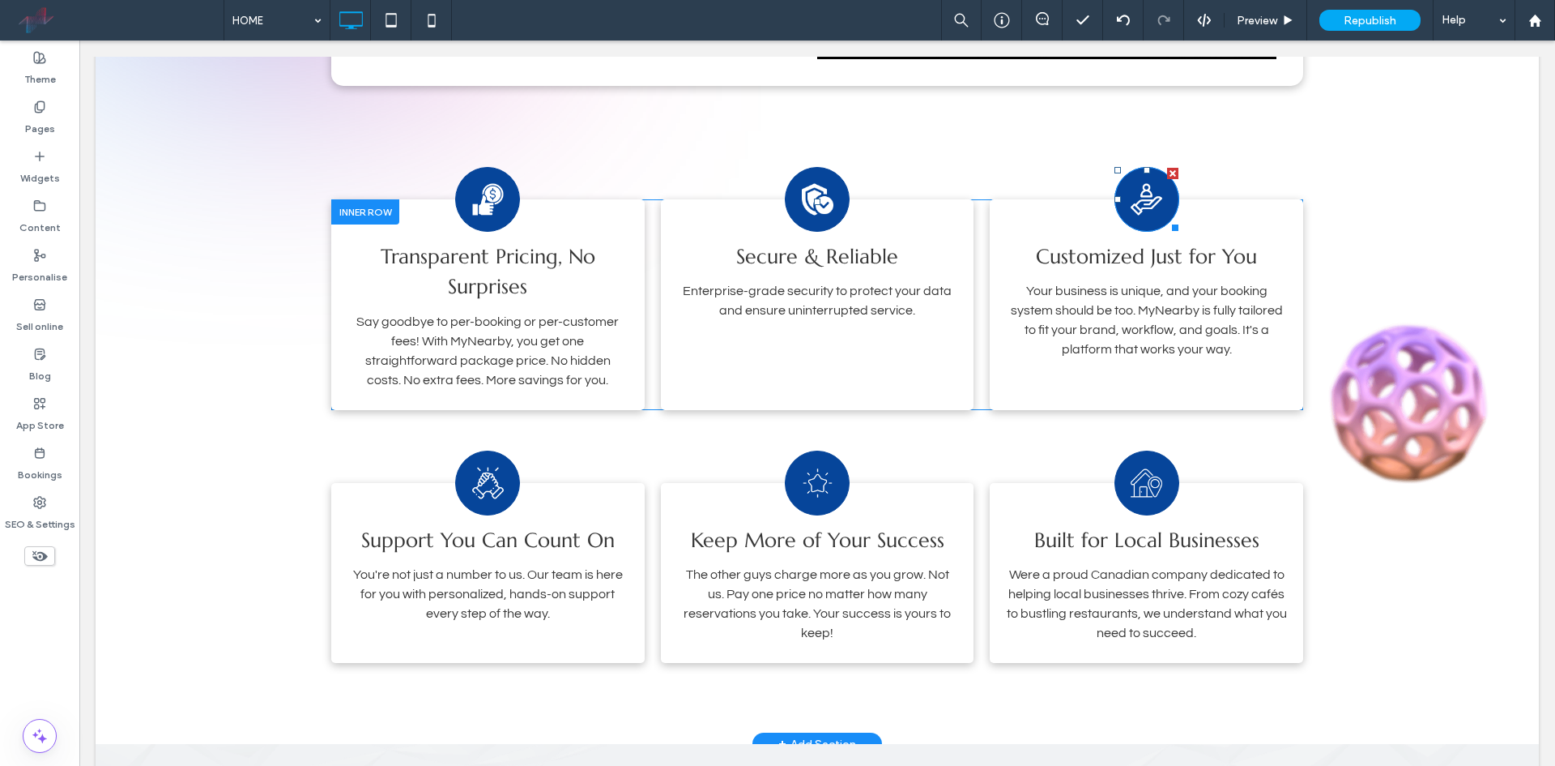
click at [1131, 194] on image at bounding box center [1147, 199] width 32 height 32
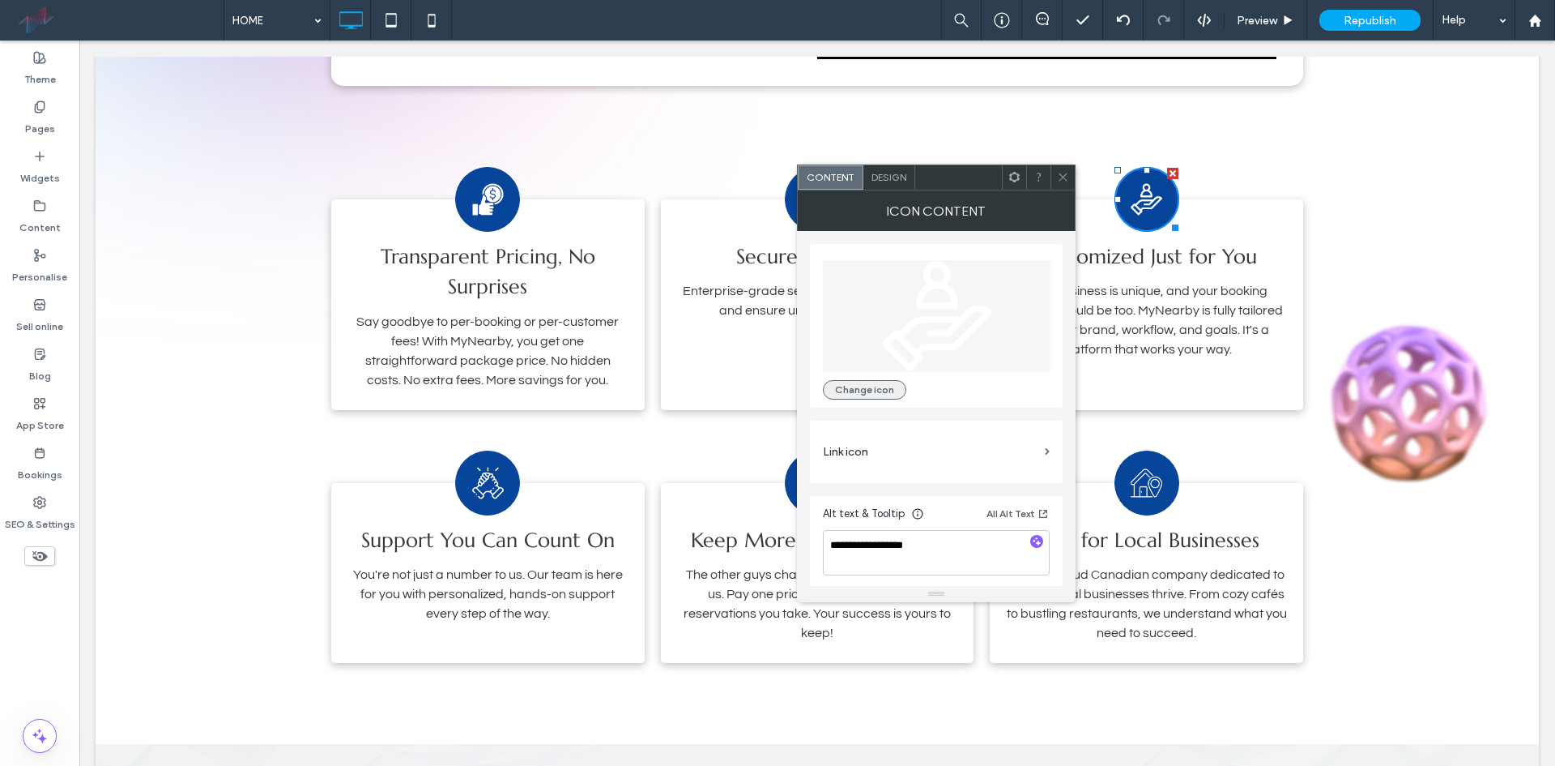
click at [865, 388] on button "Change icon" at bounding box center [864, 389] width 83 height 19
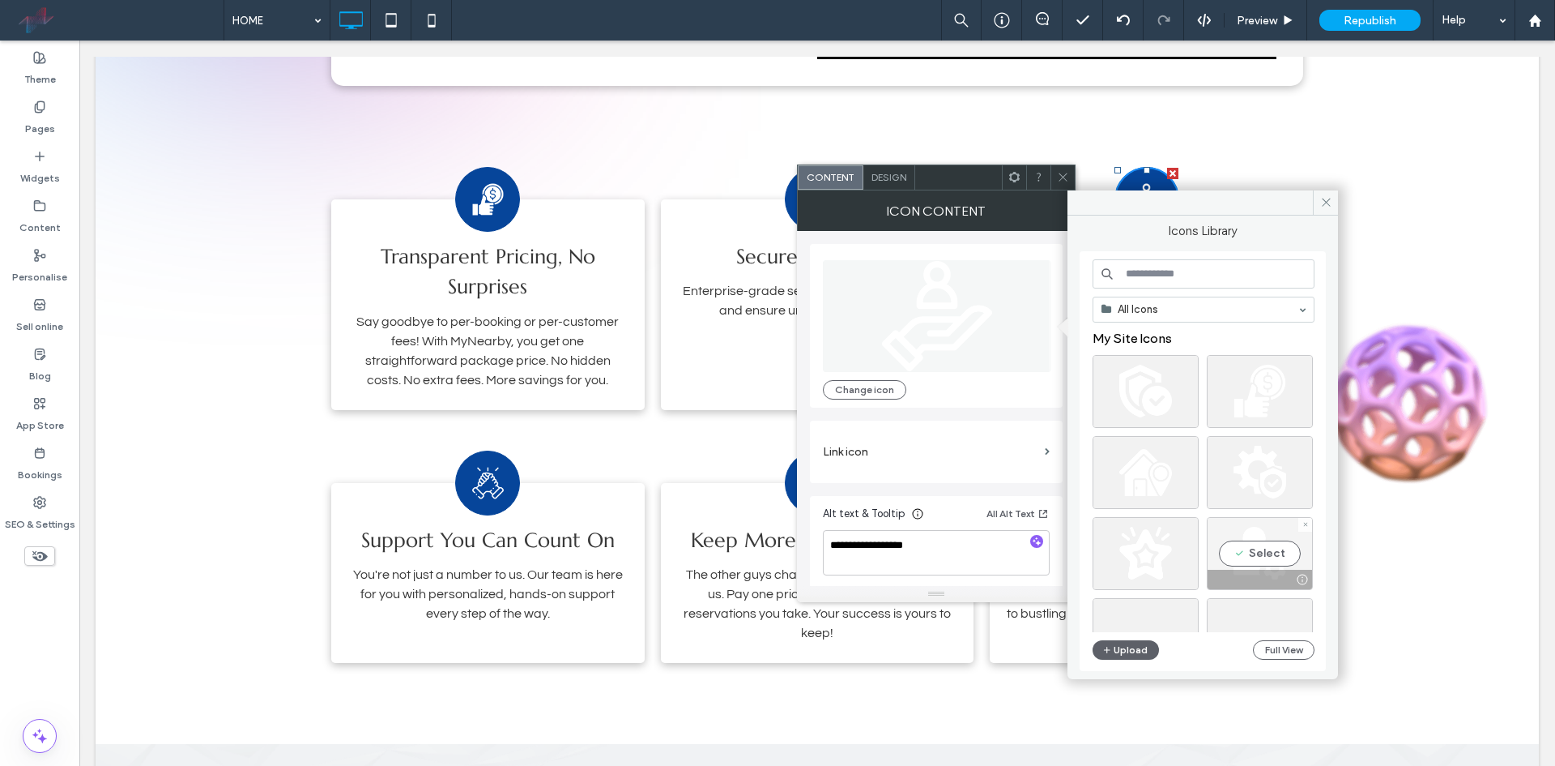
drag, startPoint x: 1273, startPoint y: 542, endPoint x: 1157, endPoint y: 435, distance: 157.7
click at [1273, 542] on div "Select" at bounding box center [1260, 553] width 106 height 73
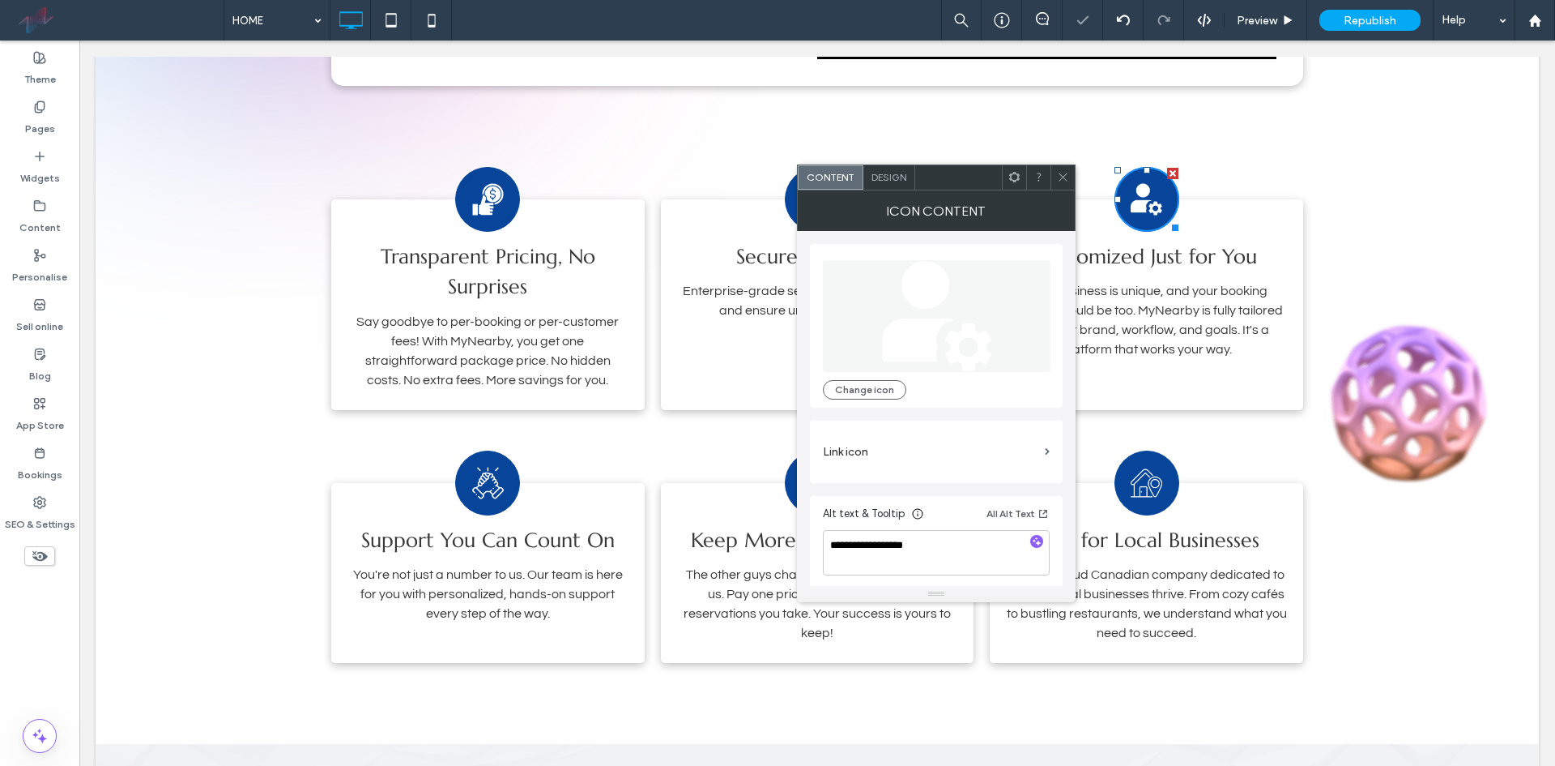
click at [1062, 176] on use at bounding box center [1064, 177] width 8 height 8
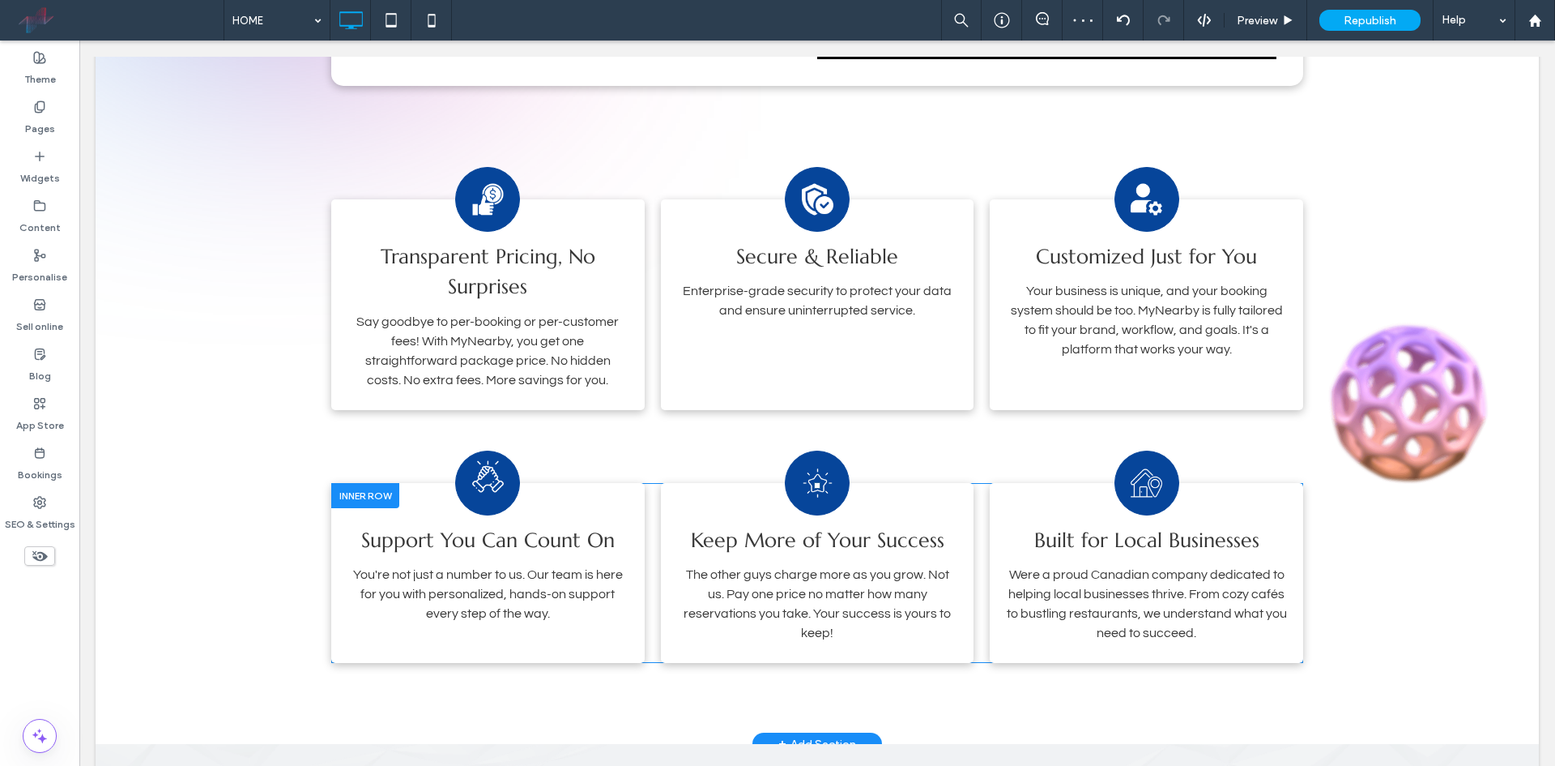
click at [491, 495] on icon "Blank white image." at bounding box center [488, 476] width 32 height 63
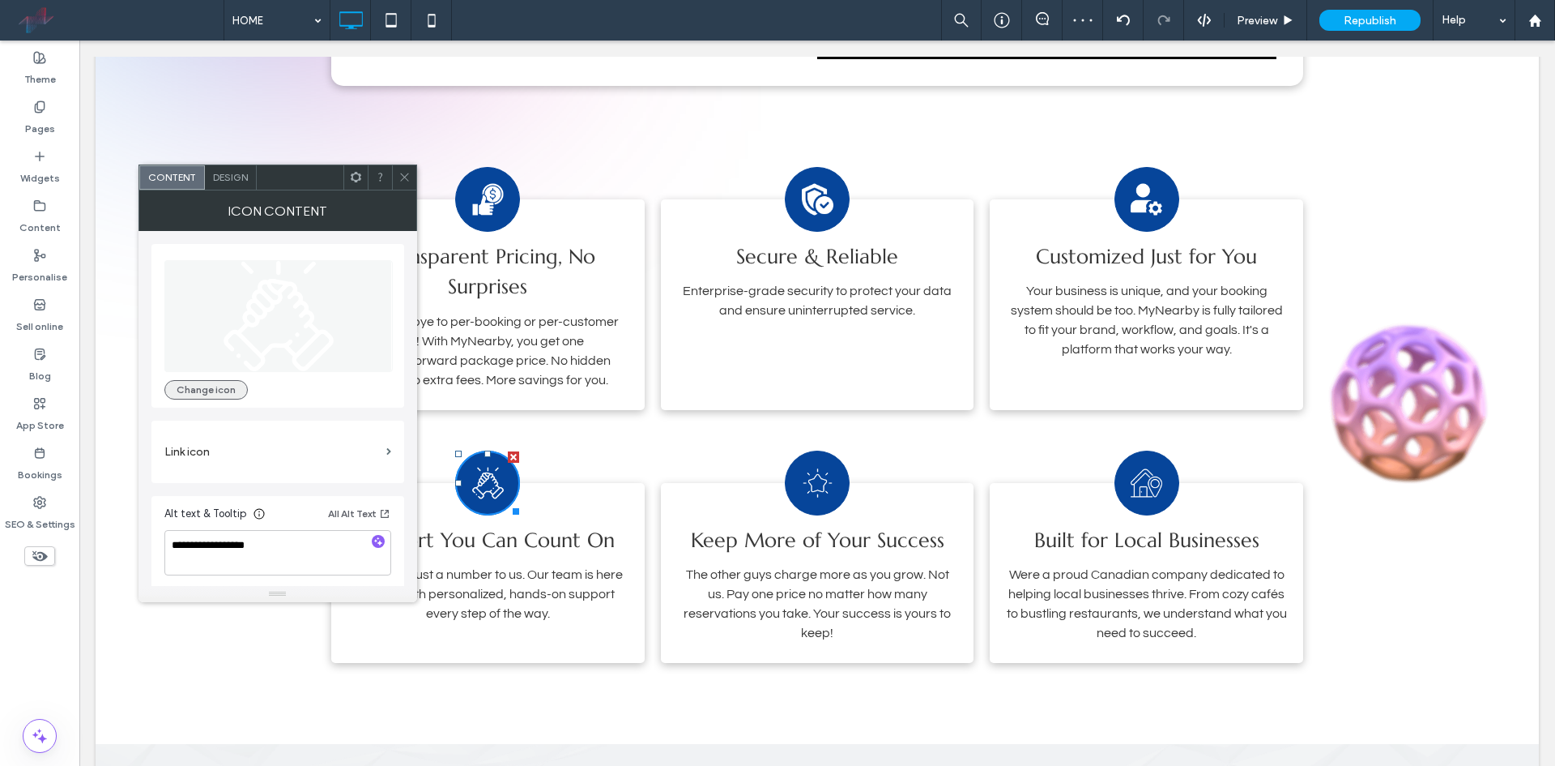
click at [206, 382] on button "Change icon" at bounding box center [205, 389] width 83 height 19
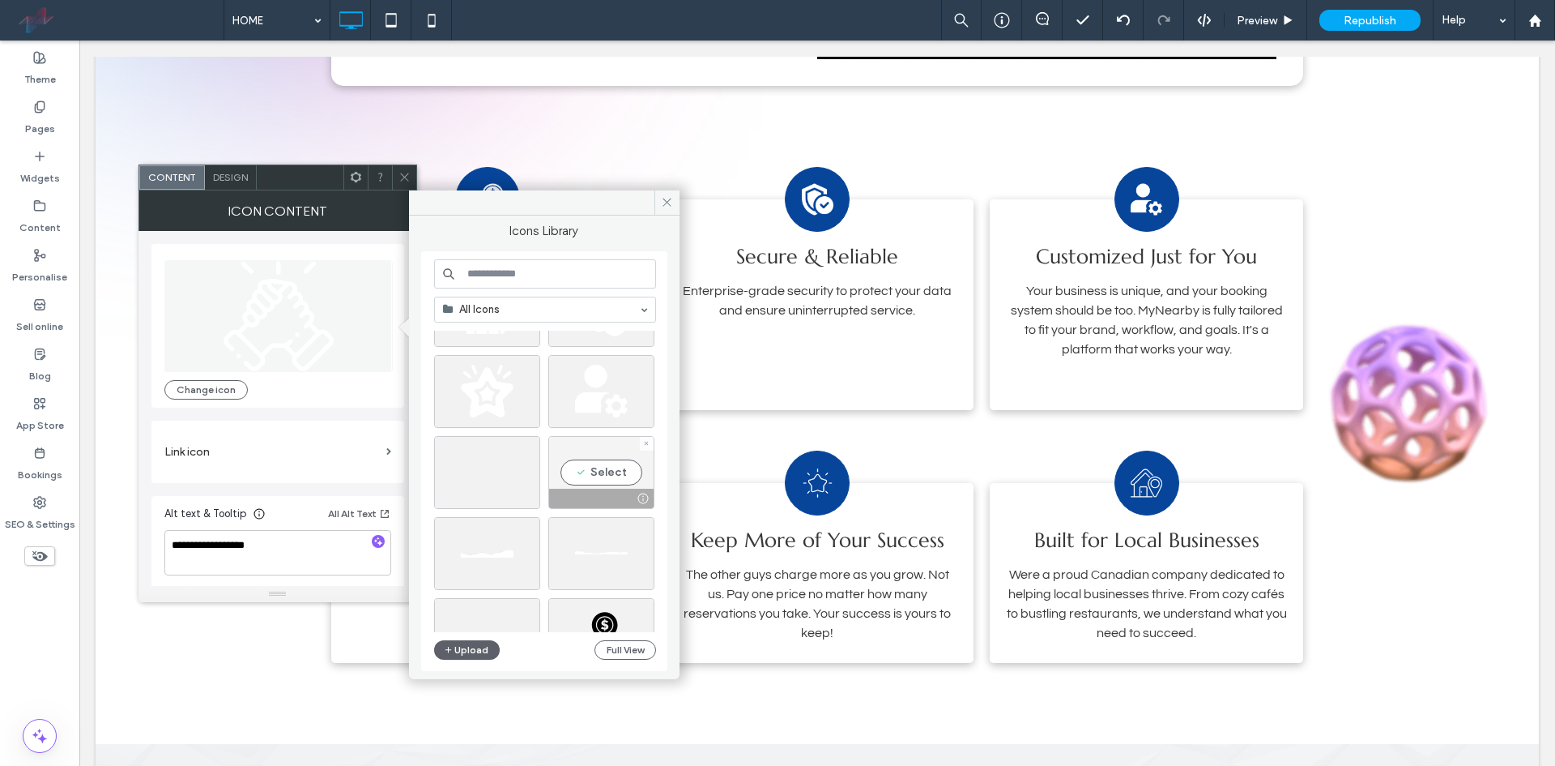
scroll to position [0, 0]
drag, startPoint x: 593, startPoint y: 477, endPoint x: 508, endPoint y: 430, distance: 97.2
click at [593, 477] on div "Select" at bounding box center [601, 472] width 106 height 73
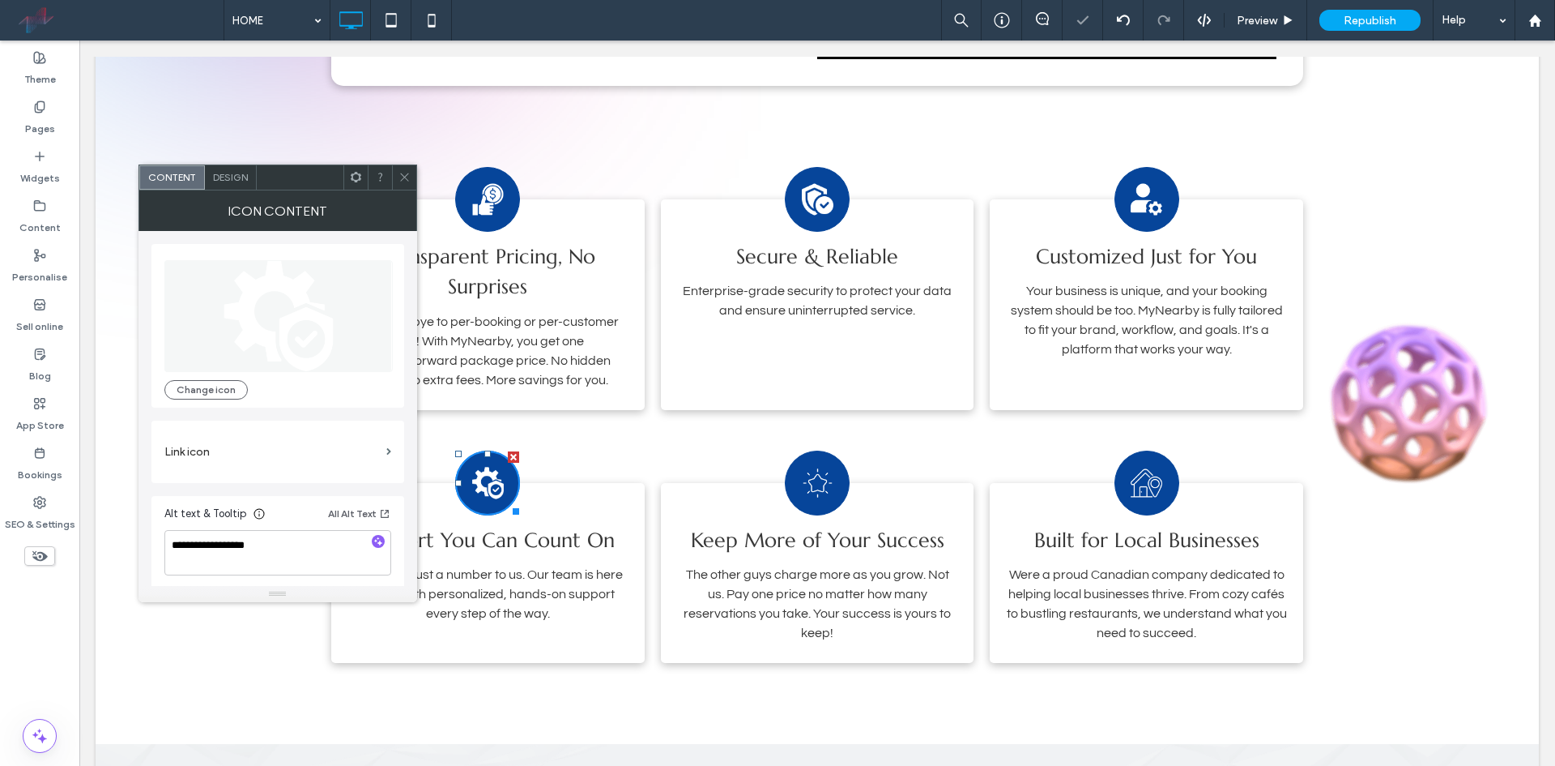
drag, startPoint x: 399, startPoint y: 172, endPoint x: 415, endPoint y: 187, distance: 22.3
click at [399, 171] on icon at bounding box center [405, 177] width 12 height 12
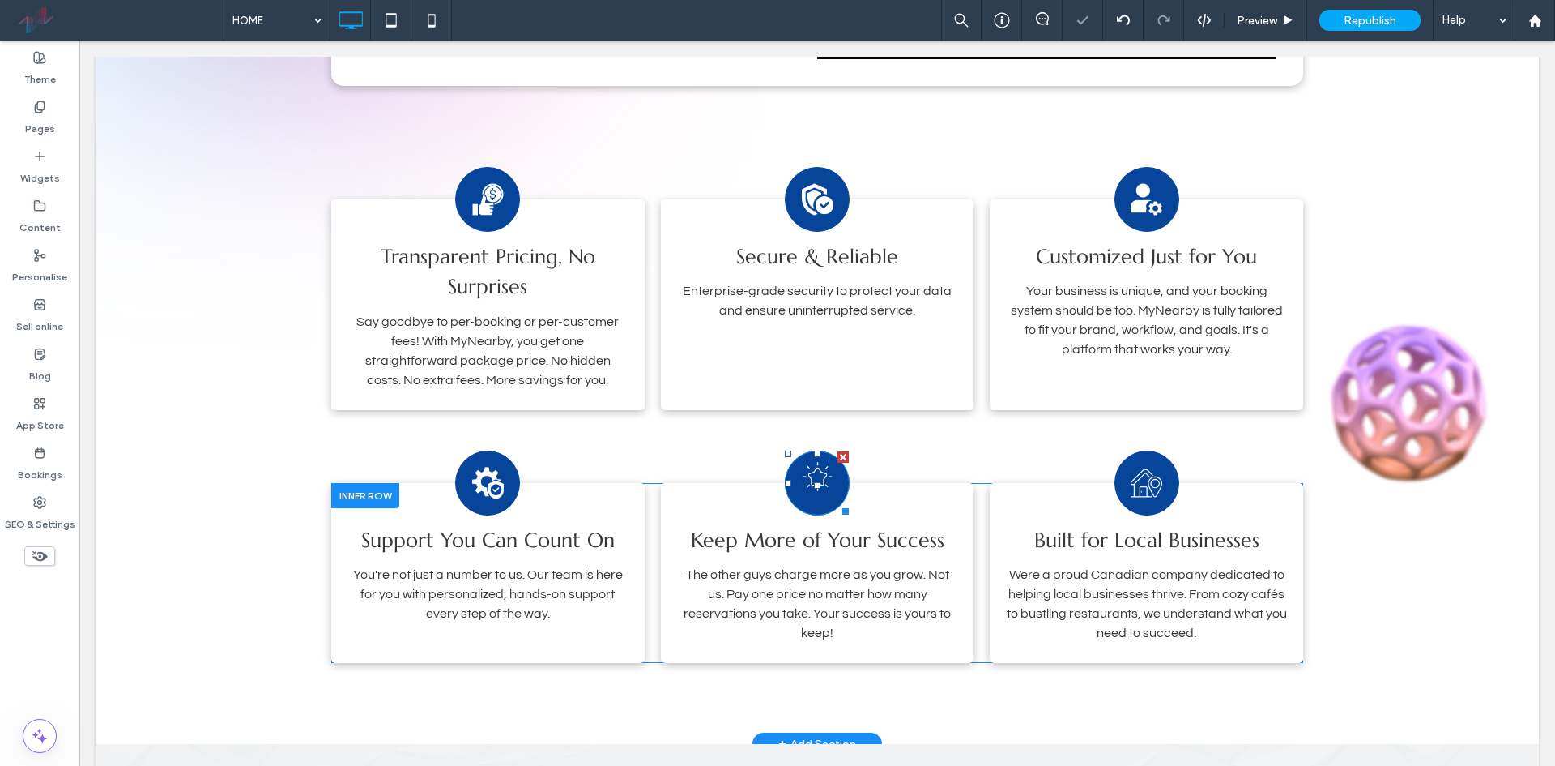
click at [811, 476] on image at bounding box center [817, 476] width 28 height 28
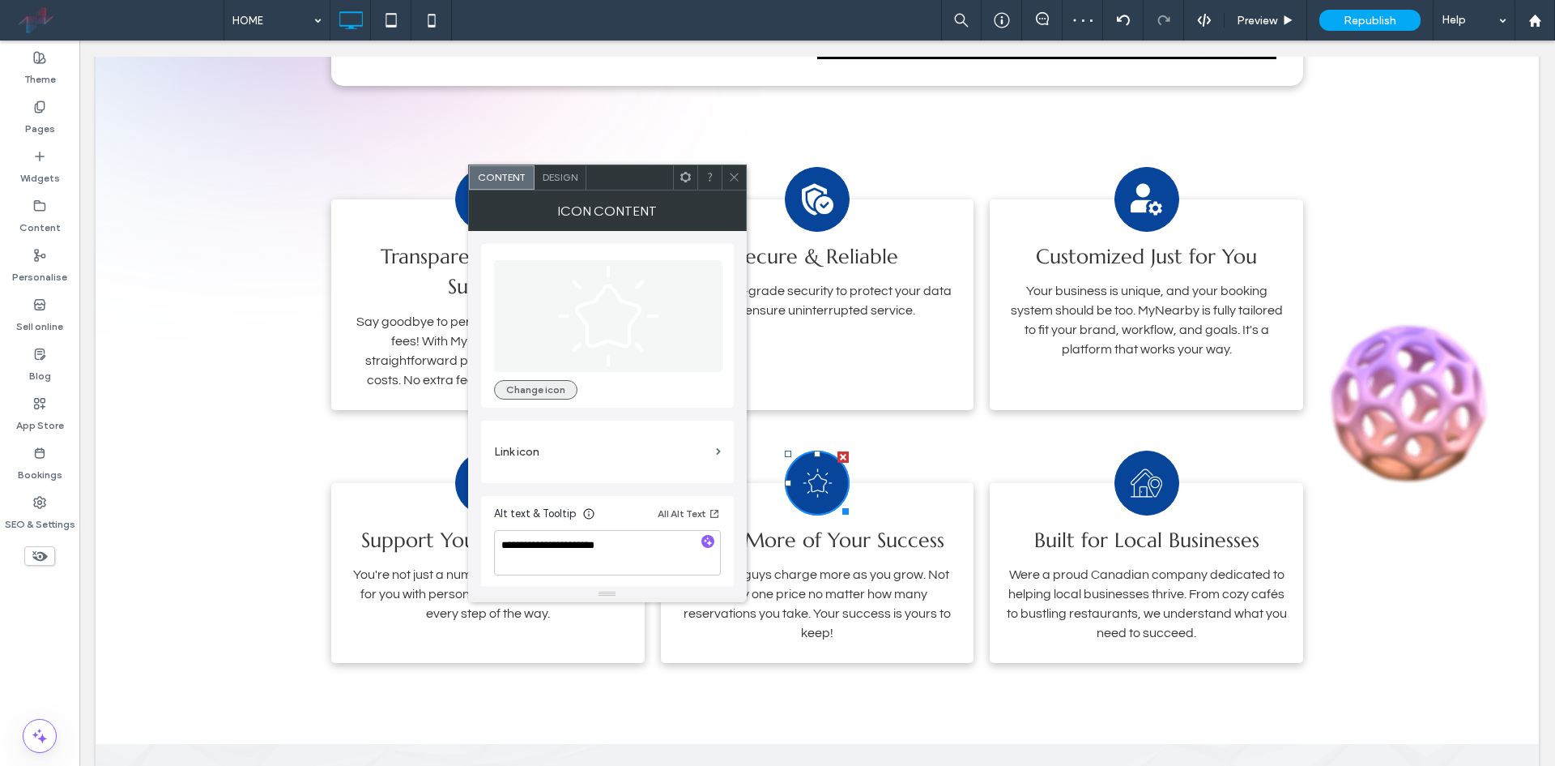
click at [540, 381] on button "Change icon" at bounding box center [535, 389] width 83 height 19
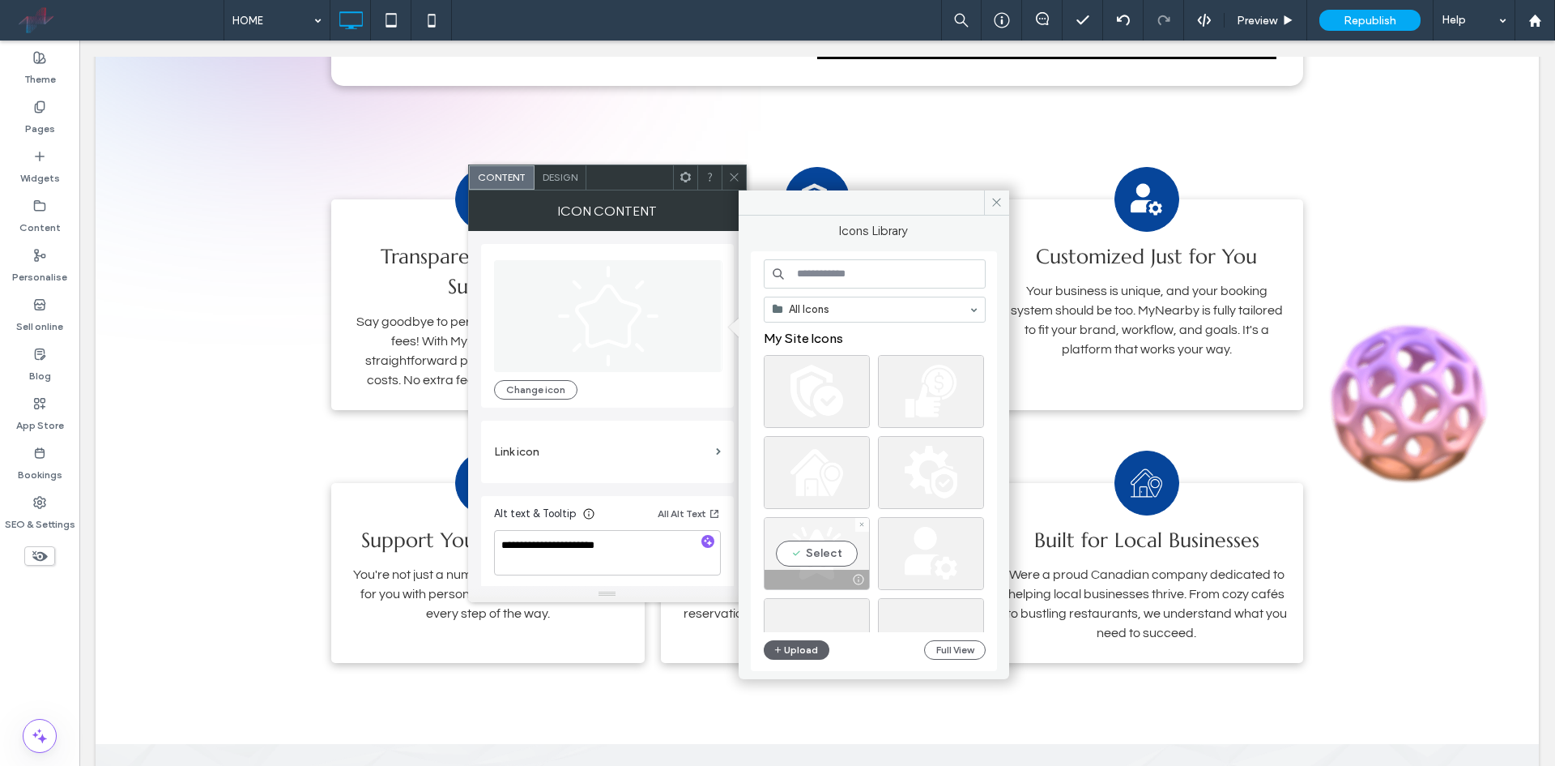
click at [827, 545] on div "Select" at bounding box center [817, 553] width 106 height 73
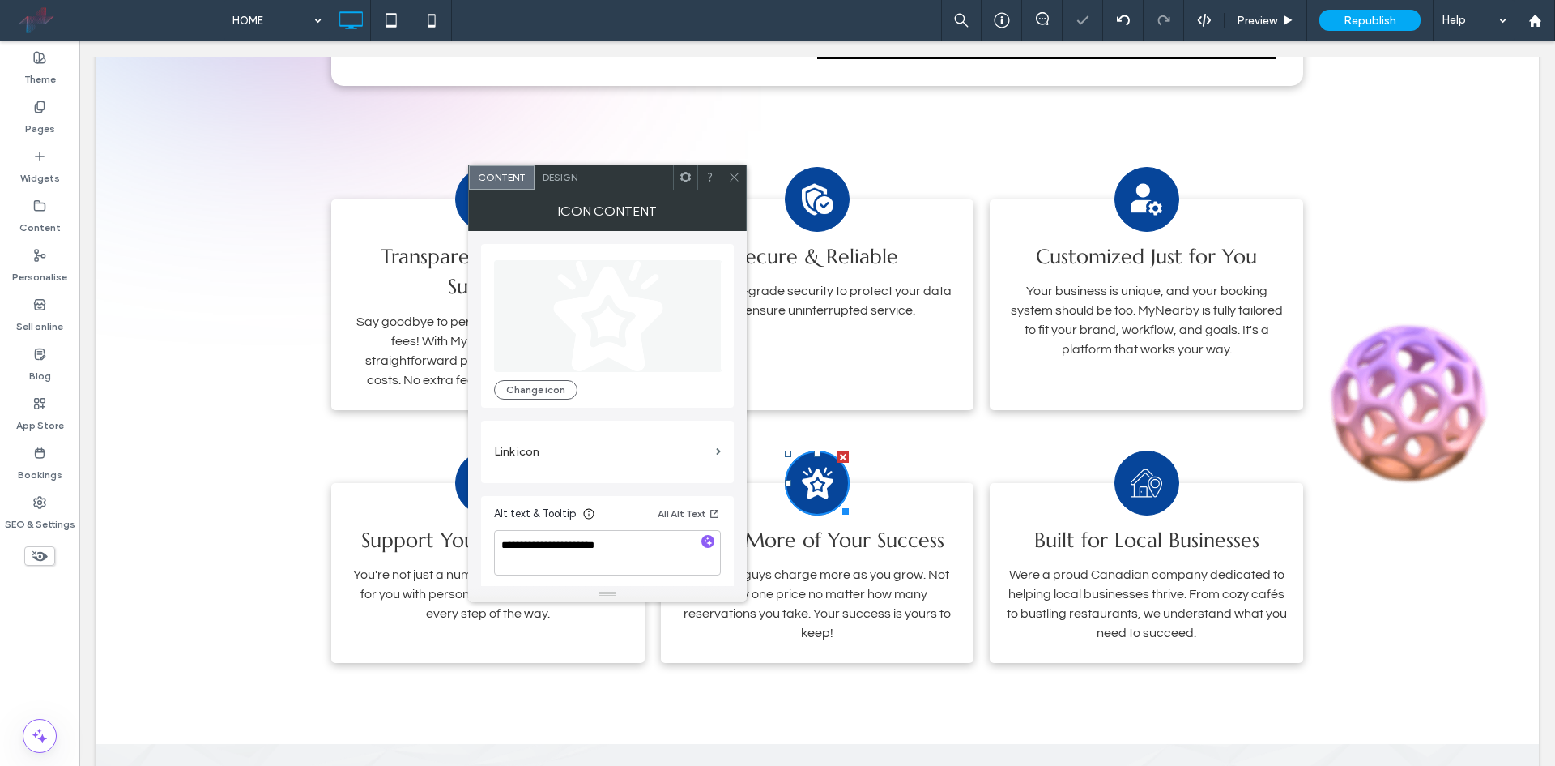
click at [730, 180] on icon at bounding box center [734, 177] width 12 height 12
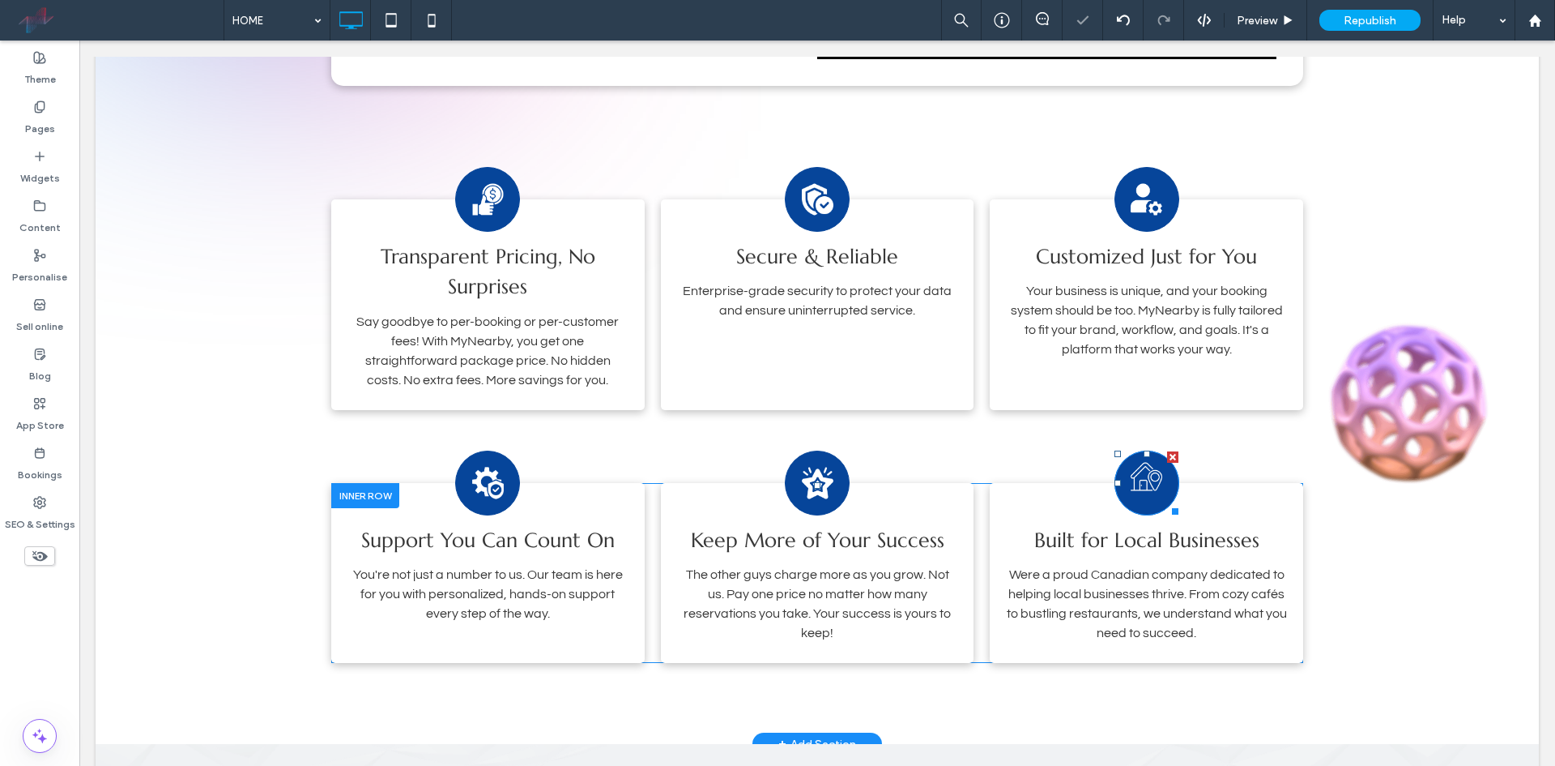
click at [1145, 477] on image at bounding box center [1147, 476] width 32 height 28
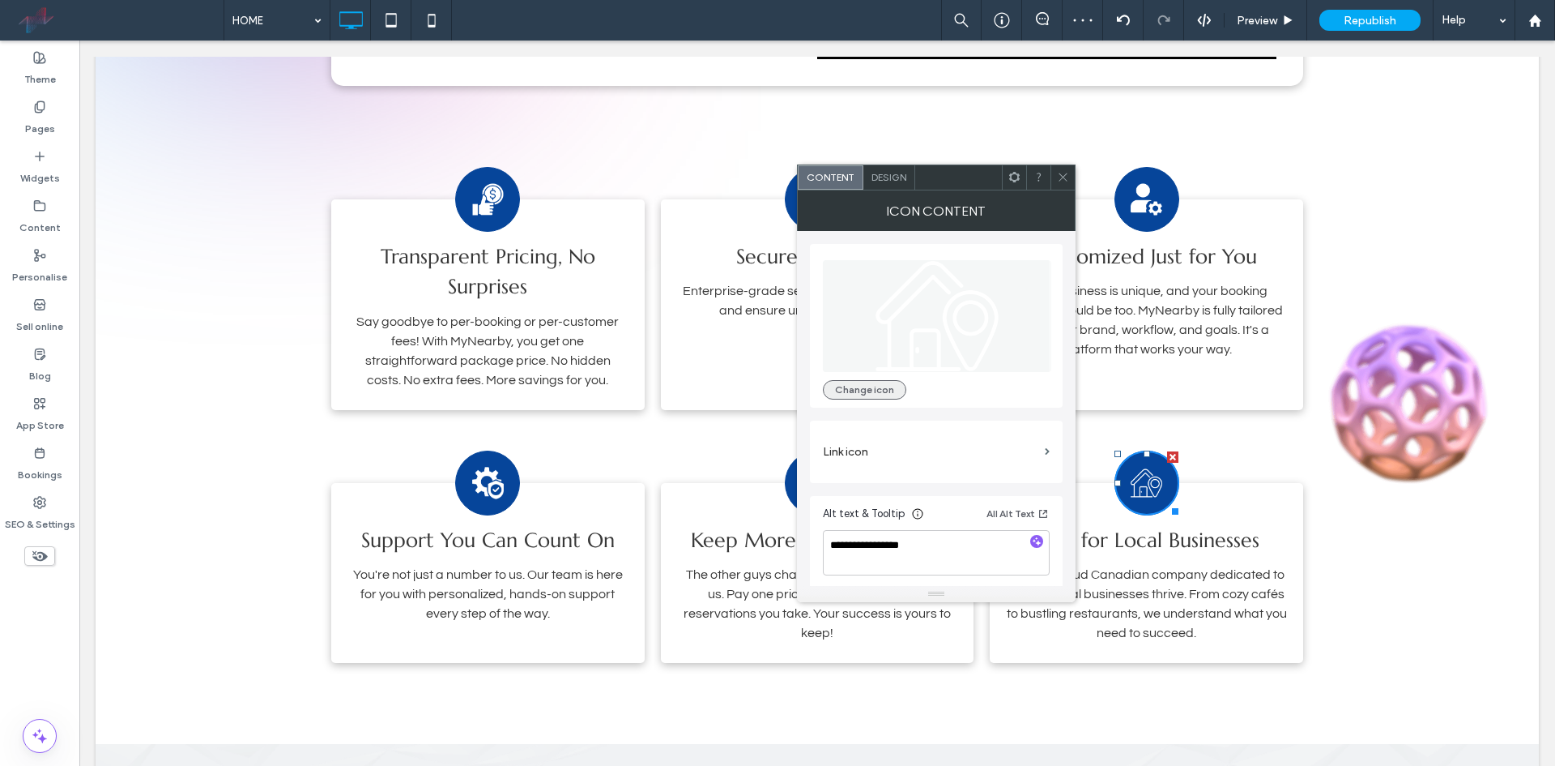
click at [889, 380] on button "Change icon" at bounding box center [864, 389] width 83 height 19
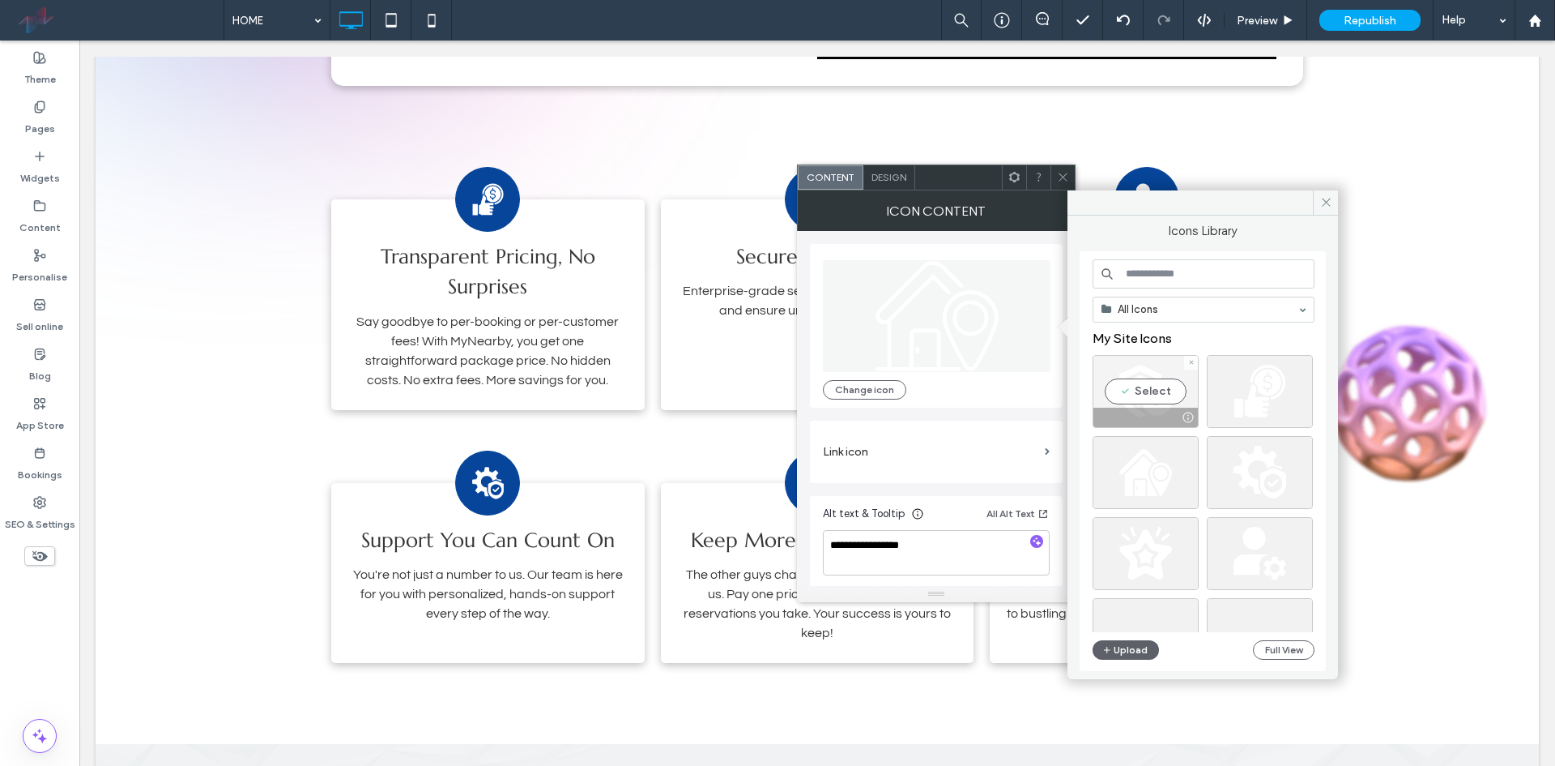
drag, startPoint x: 1168, startPoint y: 394, endPoint x: 1097, endPoint y: 373, distance: 74.1
click at [1168, 394] on div "Select" at bounding box center [1146, 391] width 106 height 73
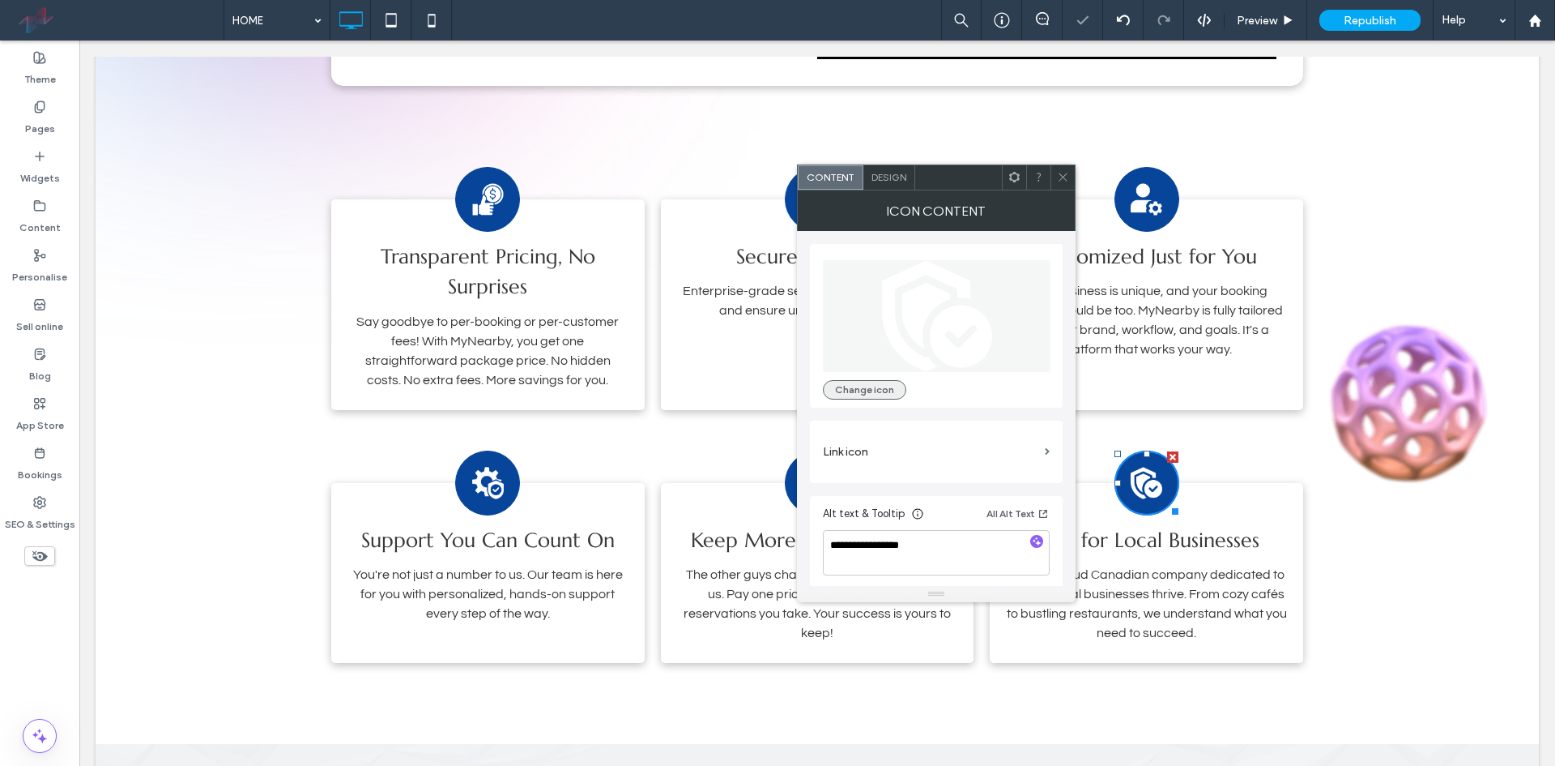
click at [888, 386] on button "Change icon" at bounding box center [864, 389] width 83 height 19
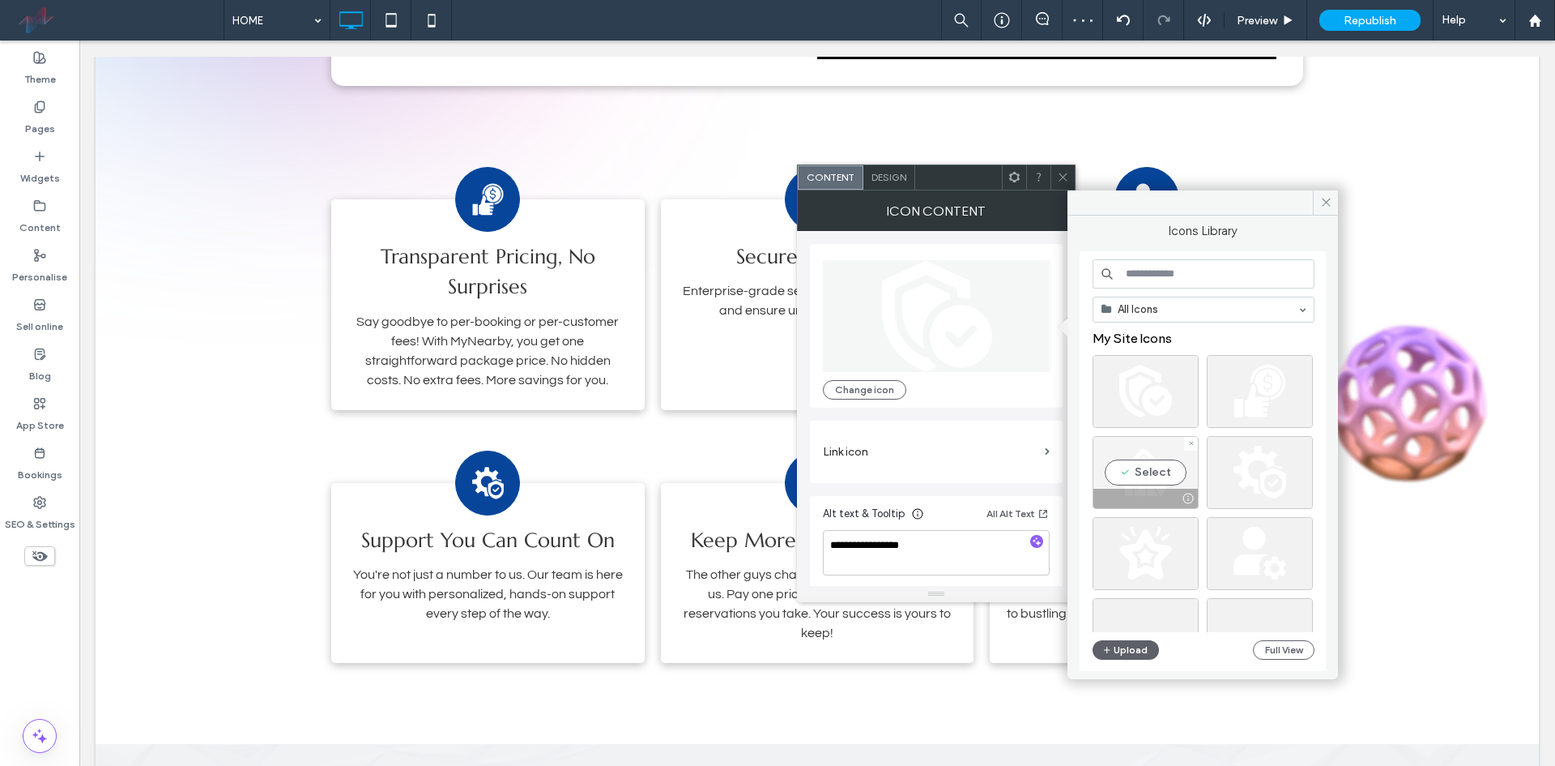
click at [1146, 482] on div "Select" at bounding box center [1146, 472] width 106 height 73
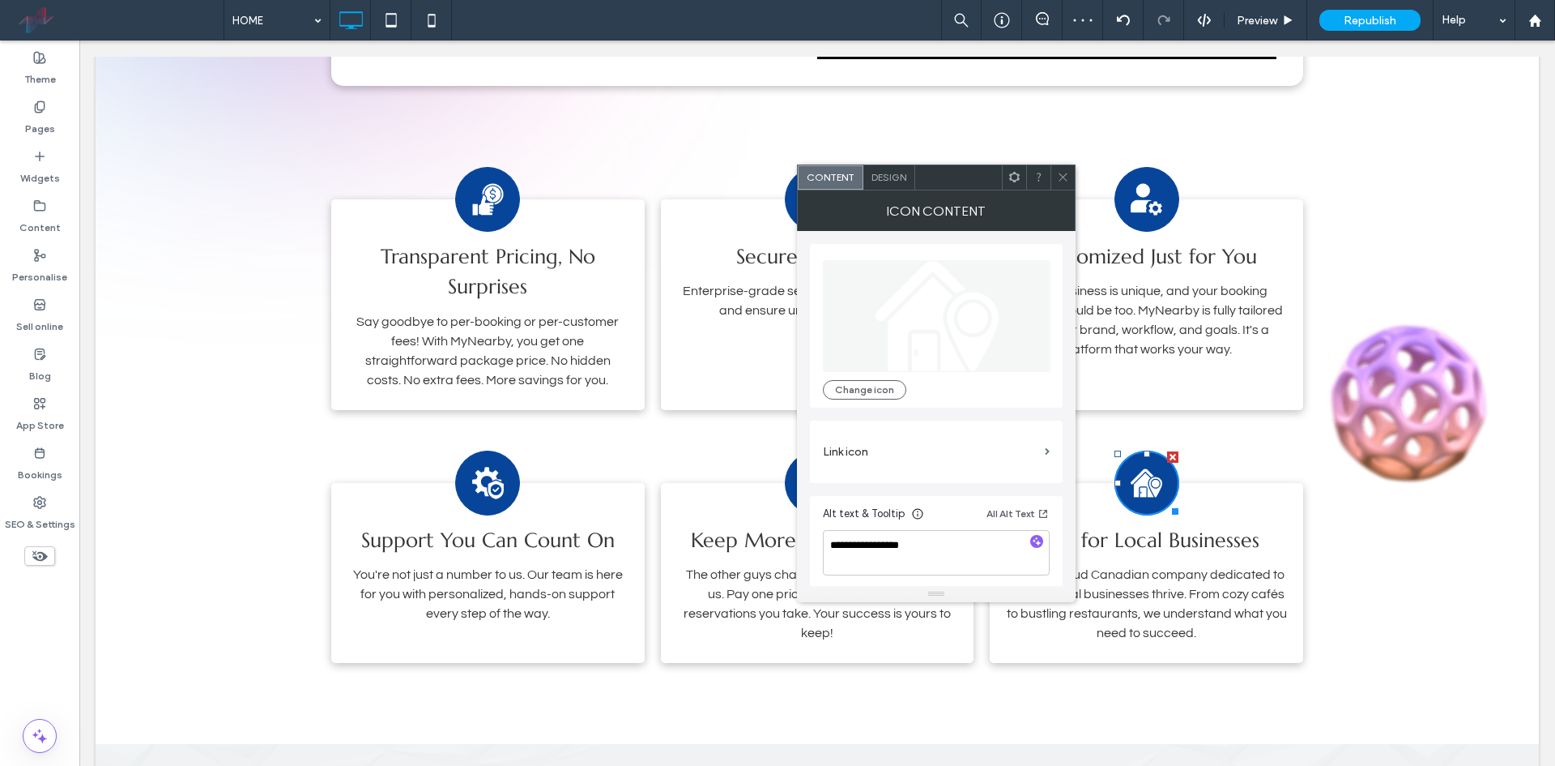
click at [1052, 188] on div at bounding box center [1063, 177] width 24 height 24
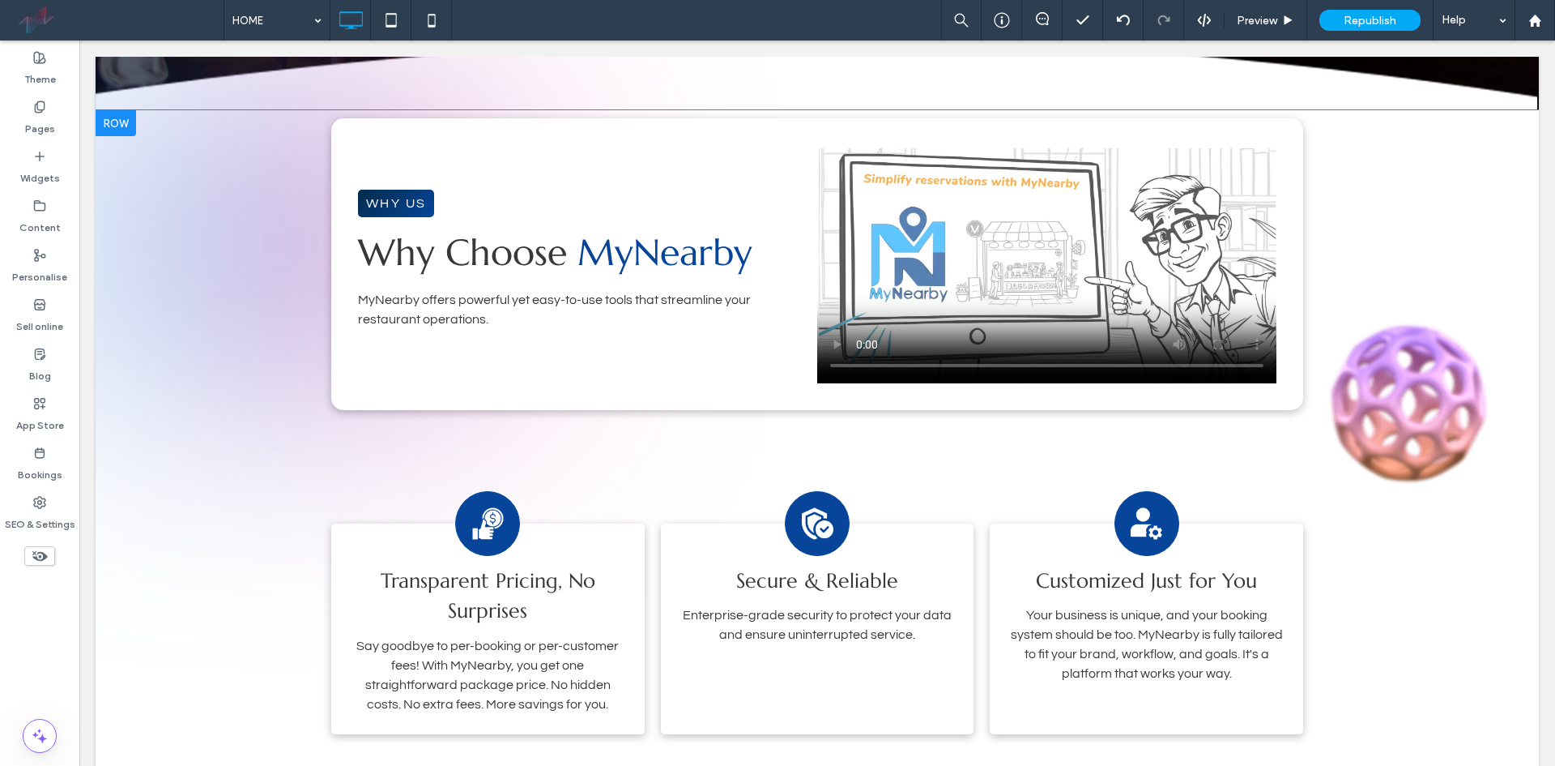
scroll to position [972, 0]
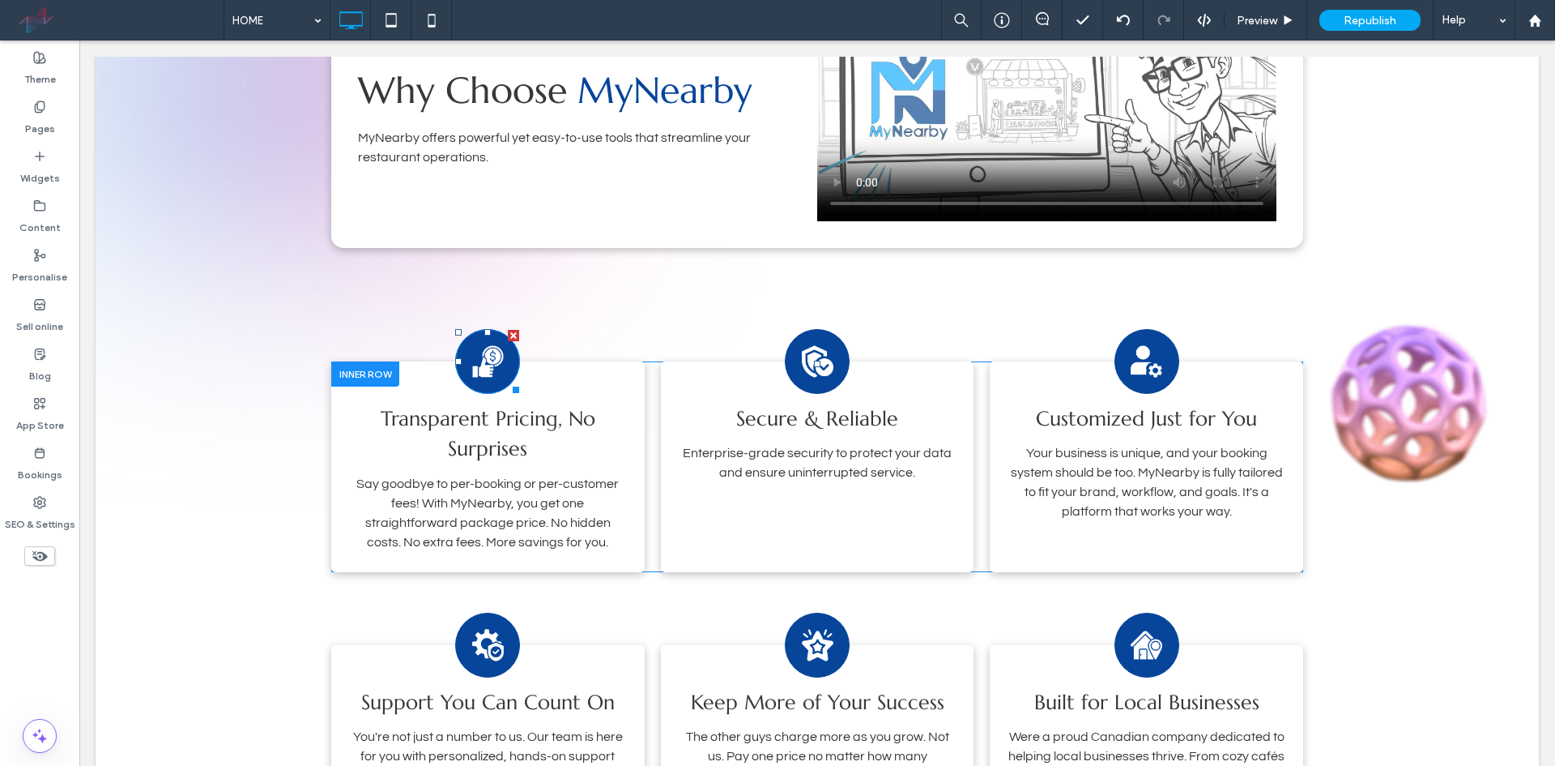
click at [509, 348] on div at bounding box center [487, 361] width 65 height 65
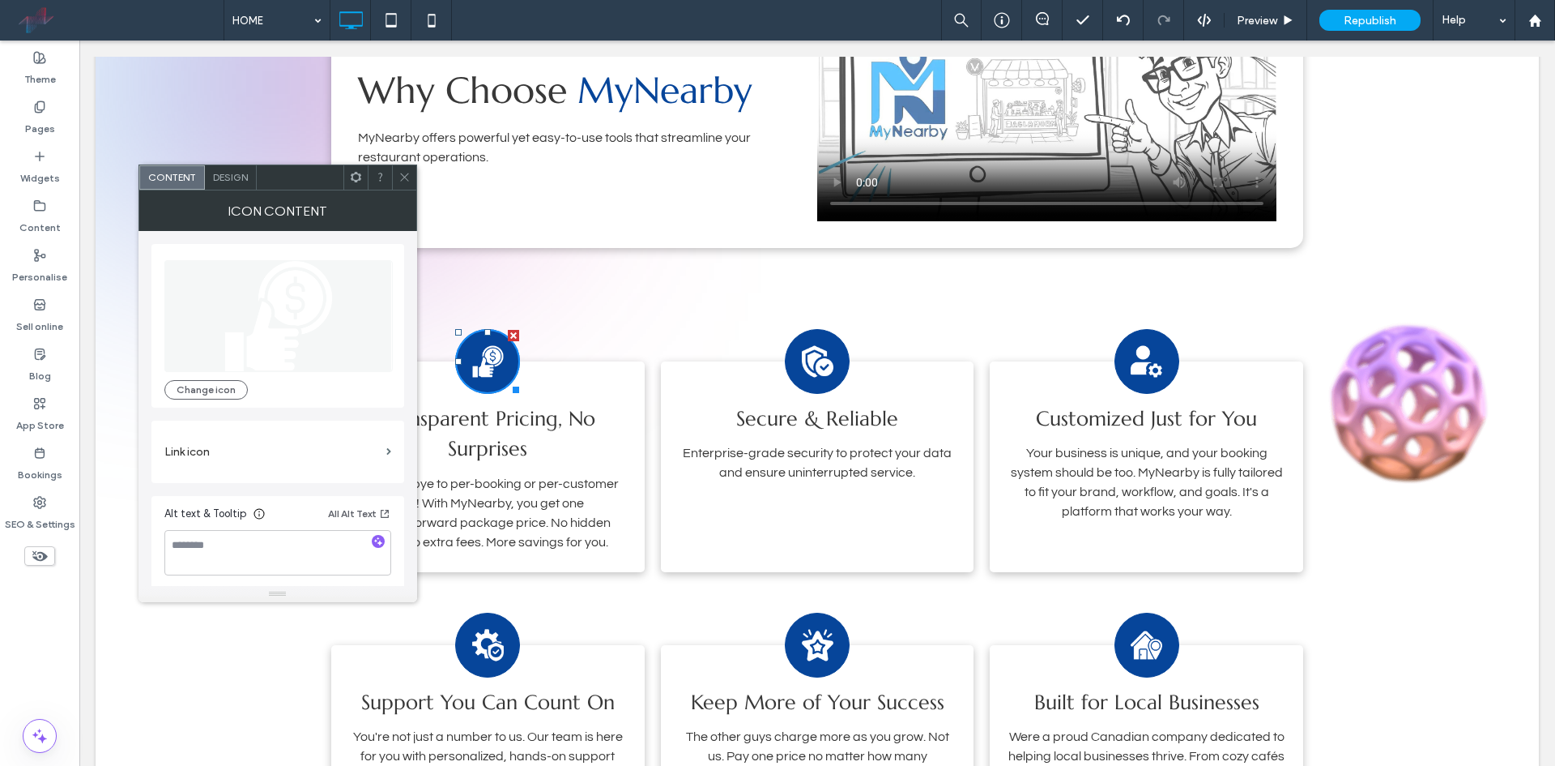
click at [237, 183] on div "Design" at bounding box center [231, 177] width 52 height 24
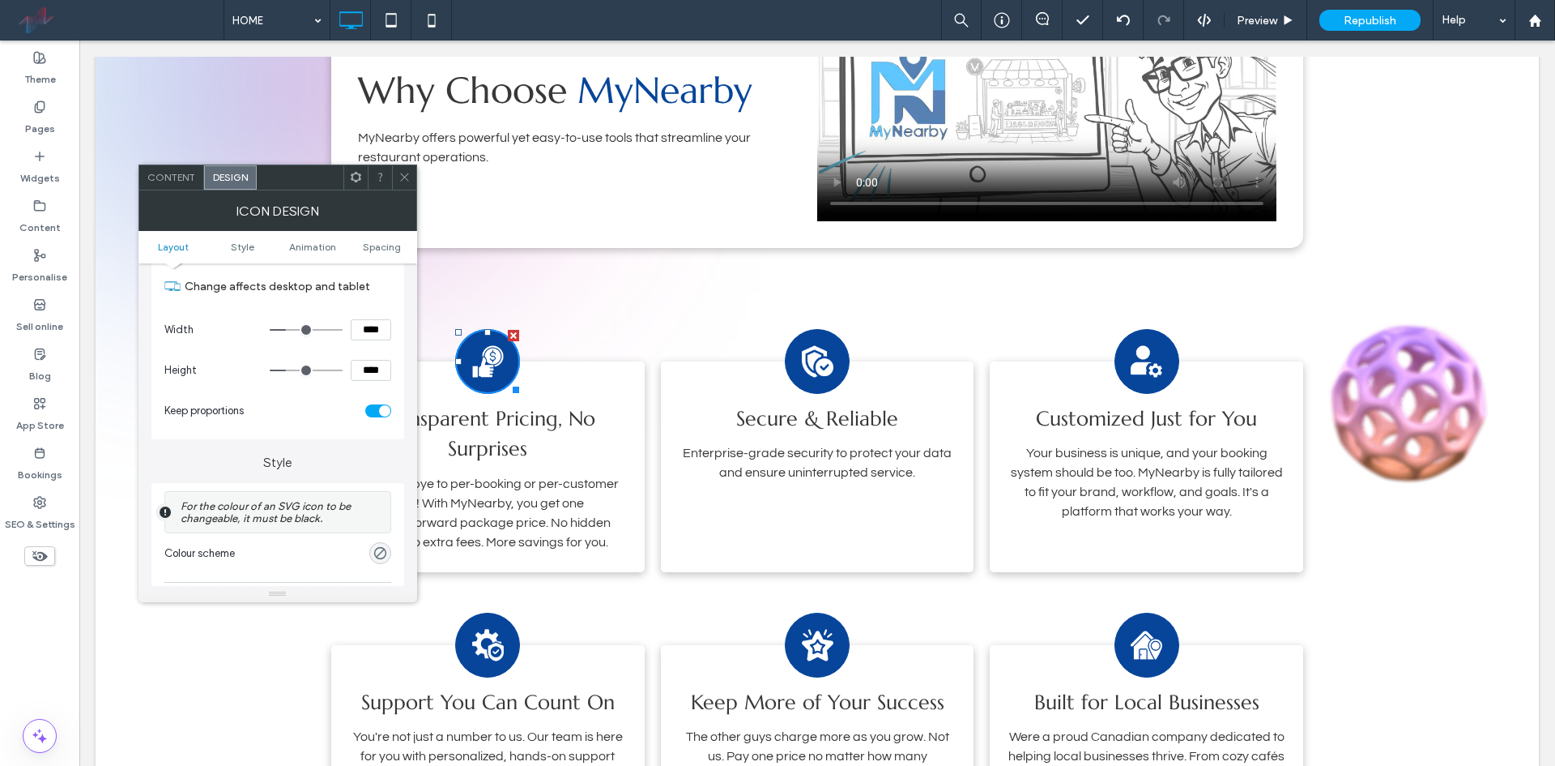
scroll to position [324, 0]
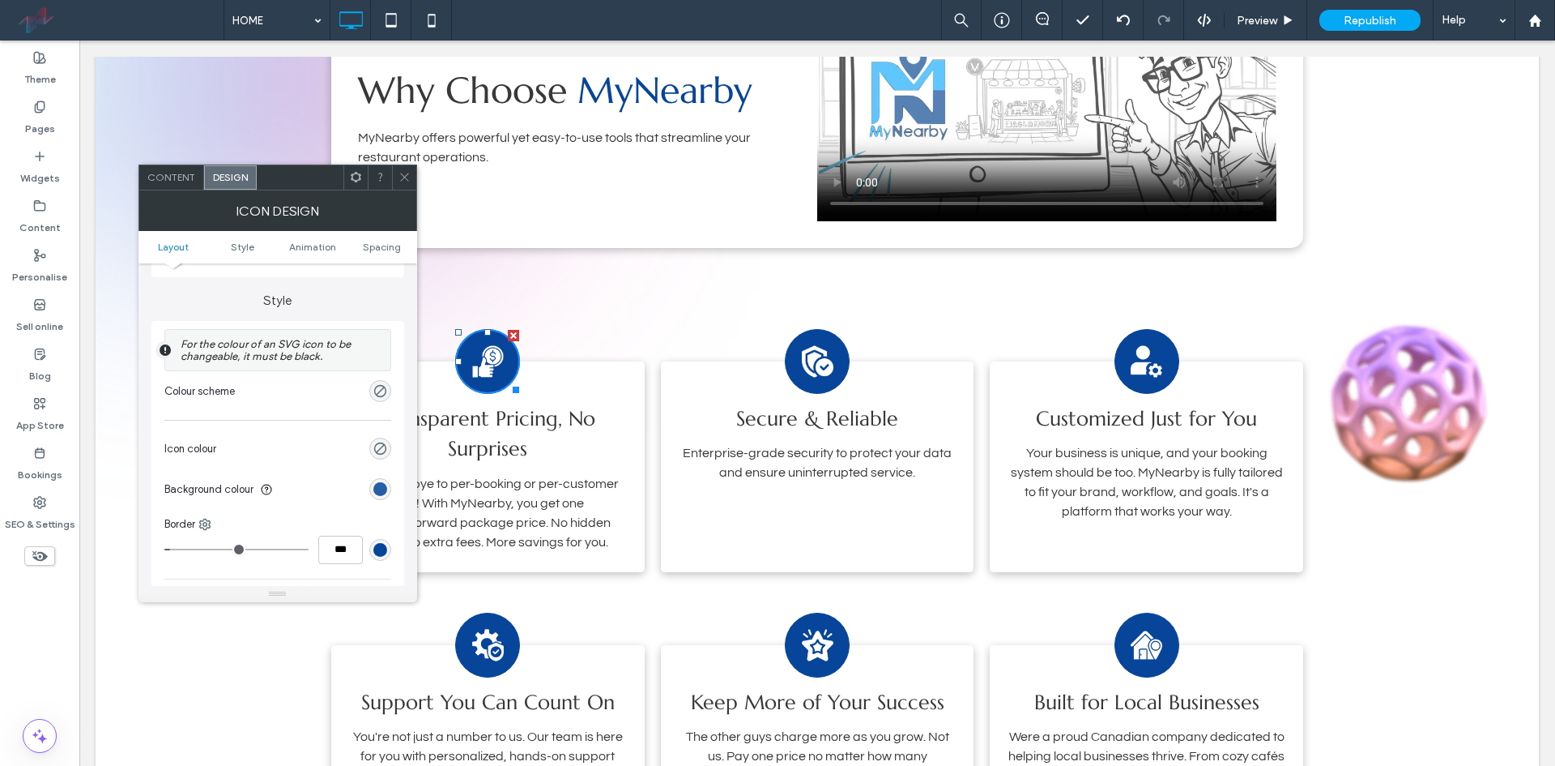
click at [377, 484] on div "rgb(6, 69, 154)" at bounding box center [380, 489] width 14 height 14
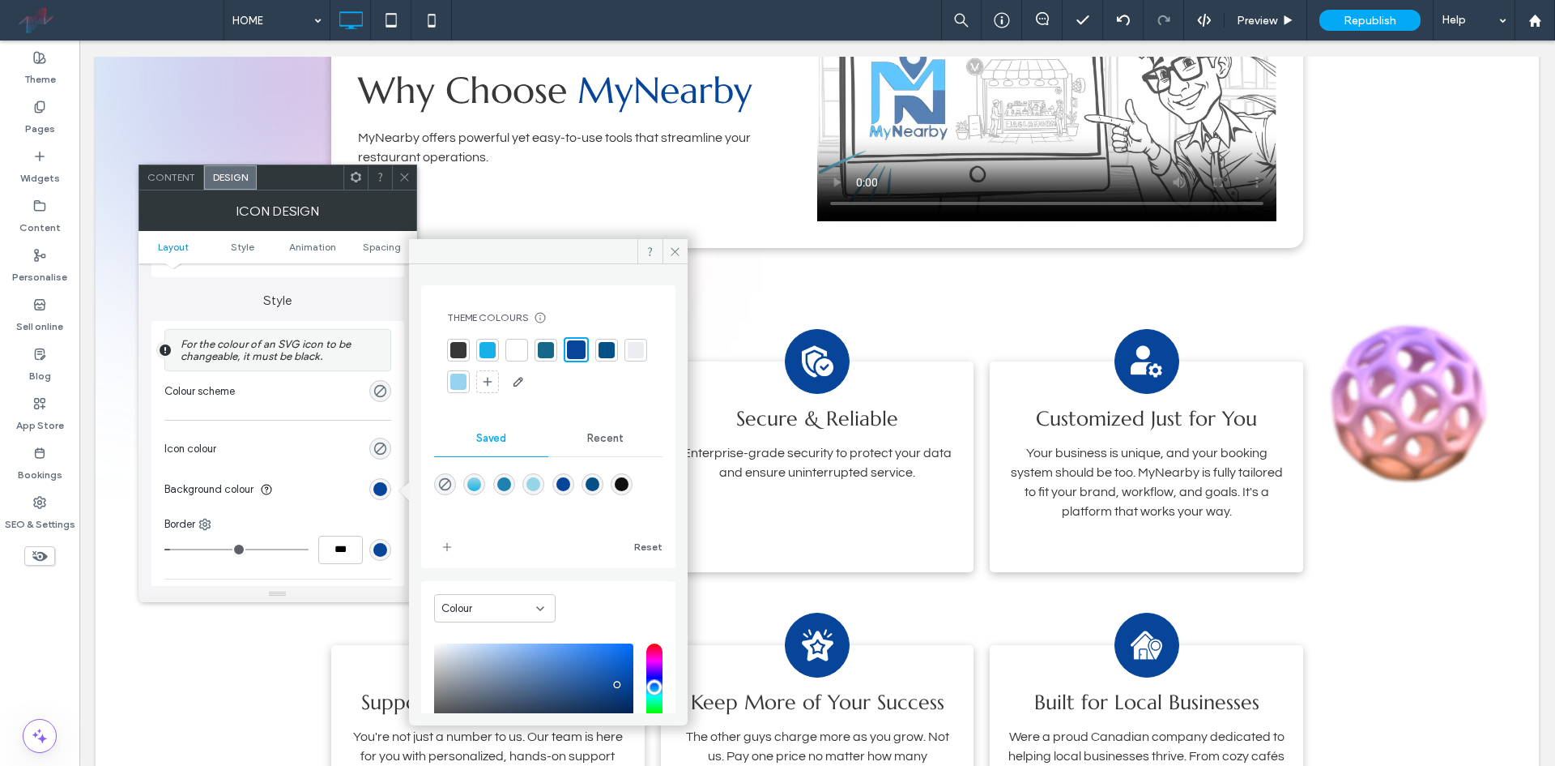
scroll to position [137, 0]
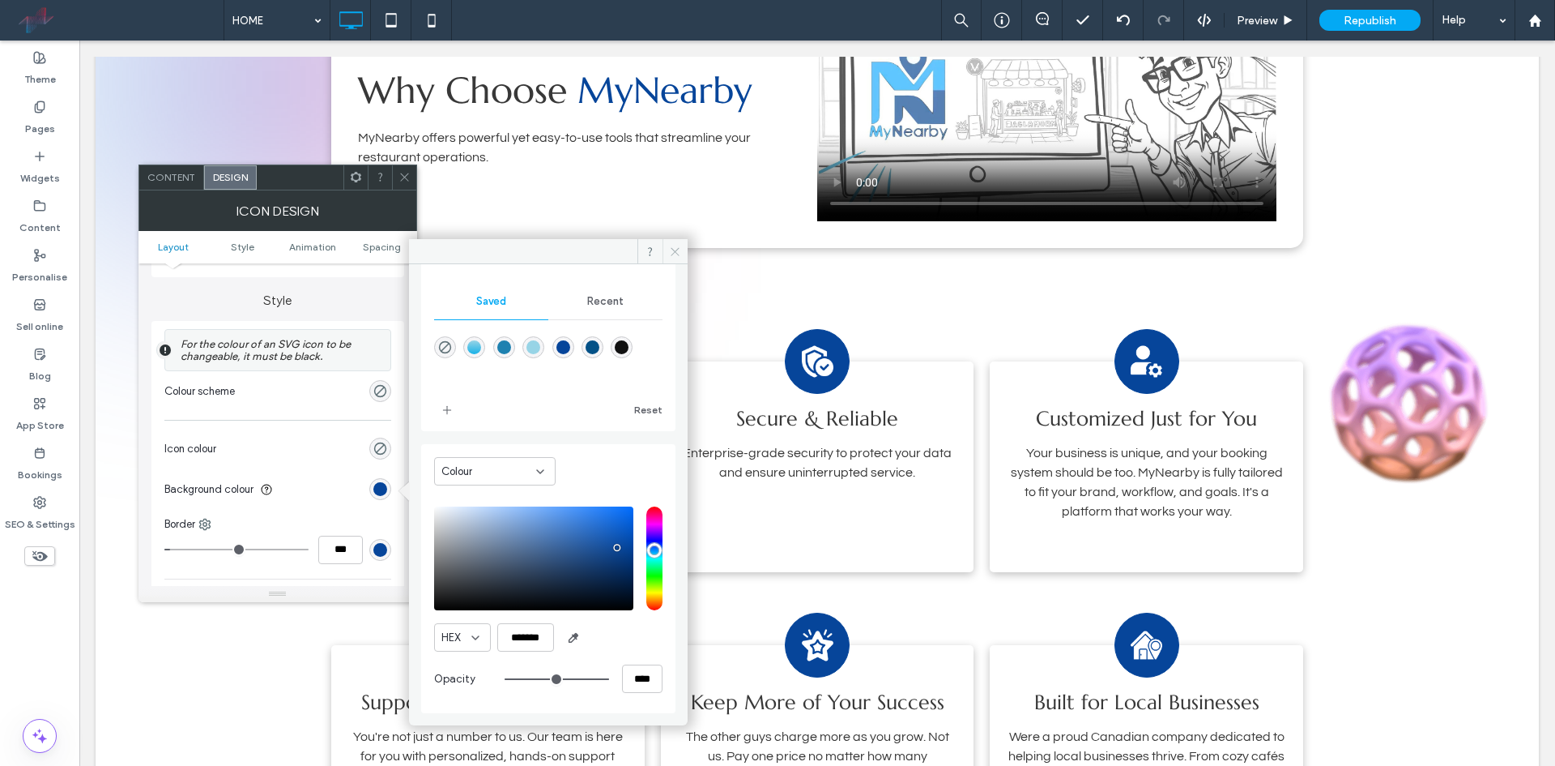
click at [670, 254] on icon at bounding box center [675, 251] width 12 height 12
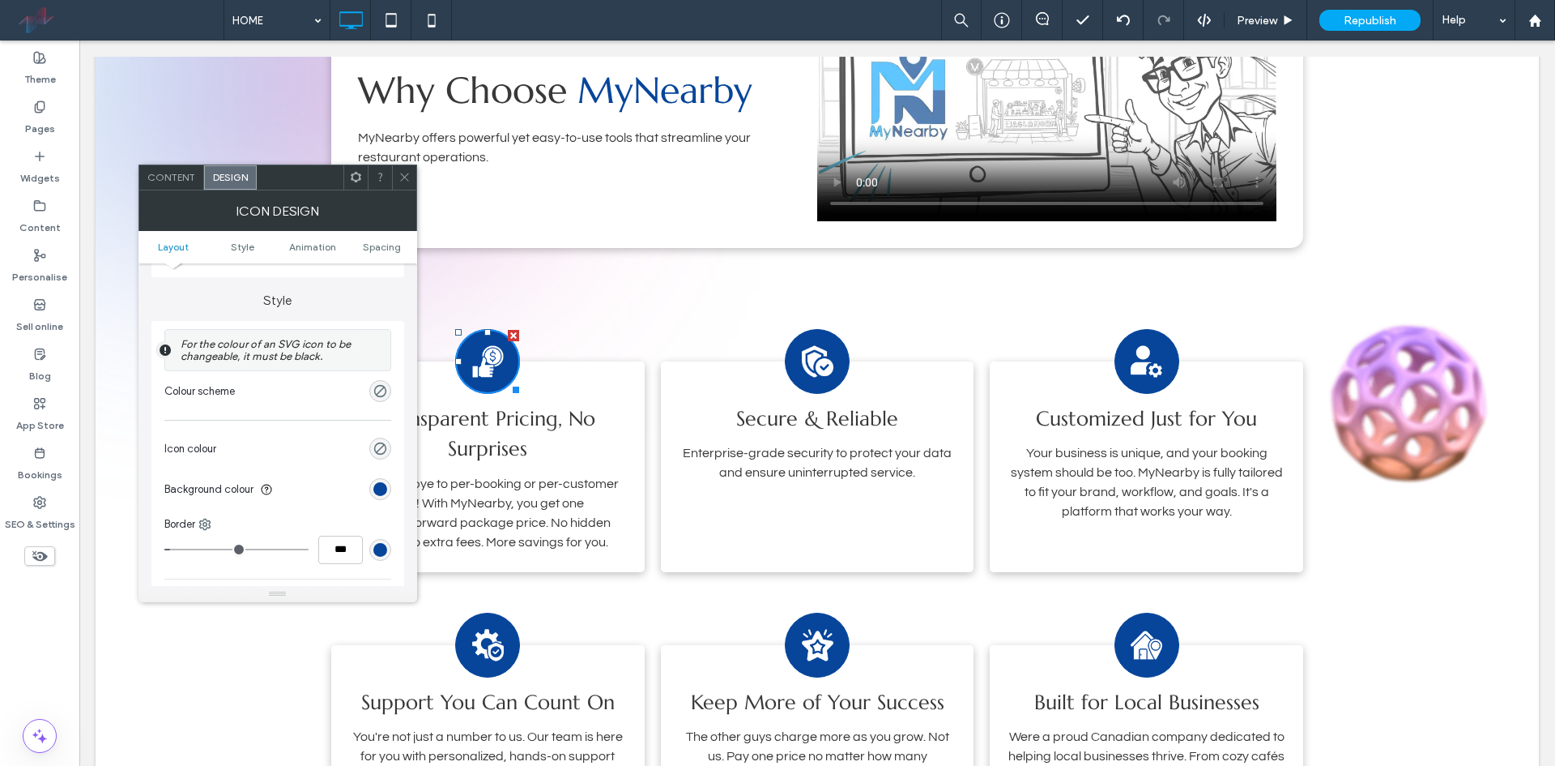
click at [407, 174] on icon at bounding box center [405, 177] width 12 height 12
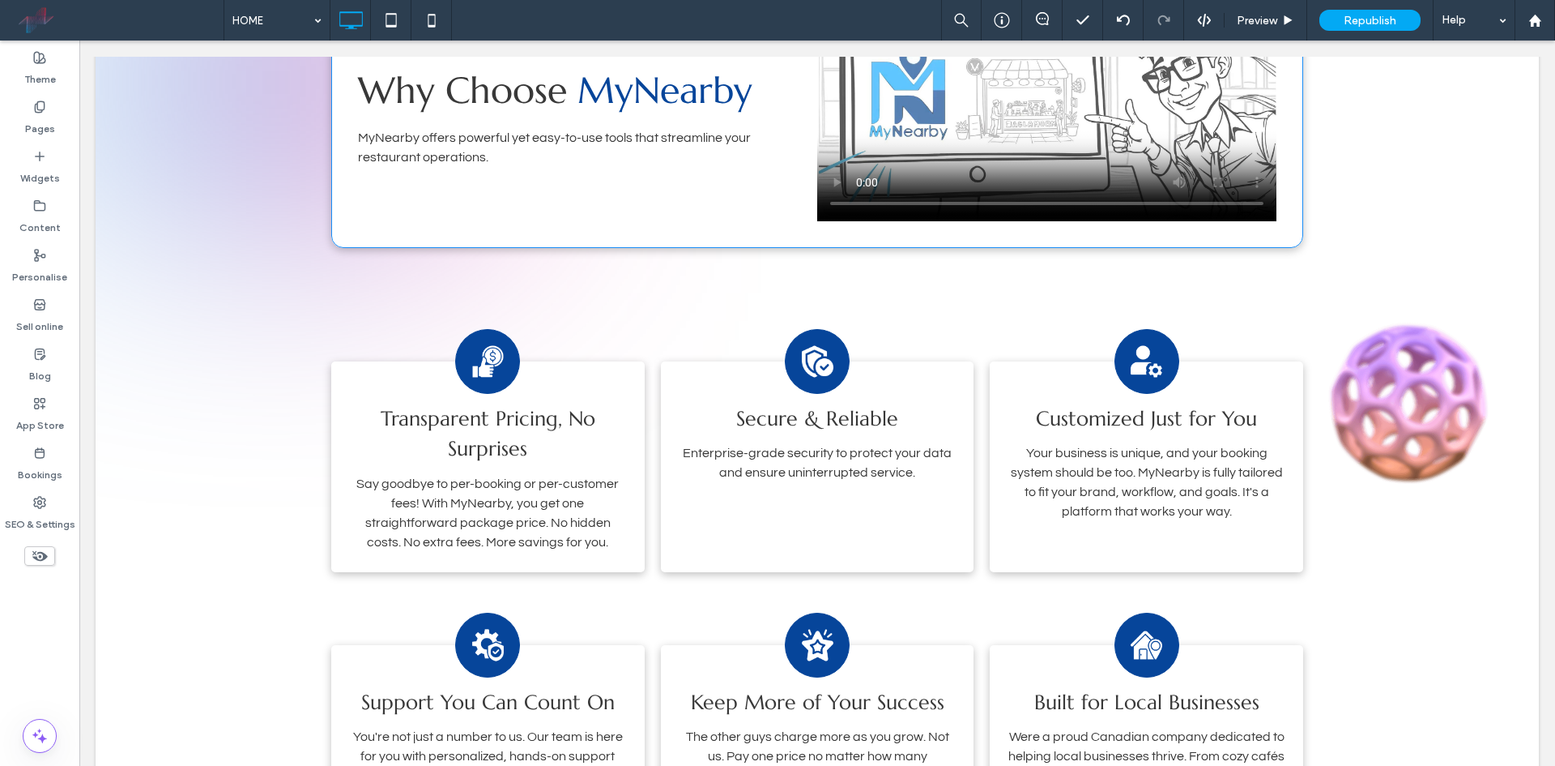
scroll to position [648, 0]
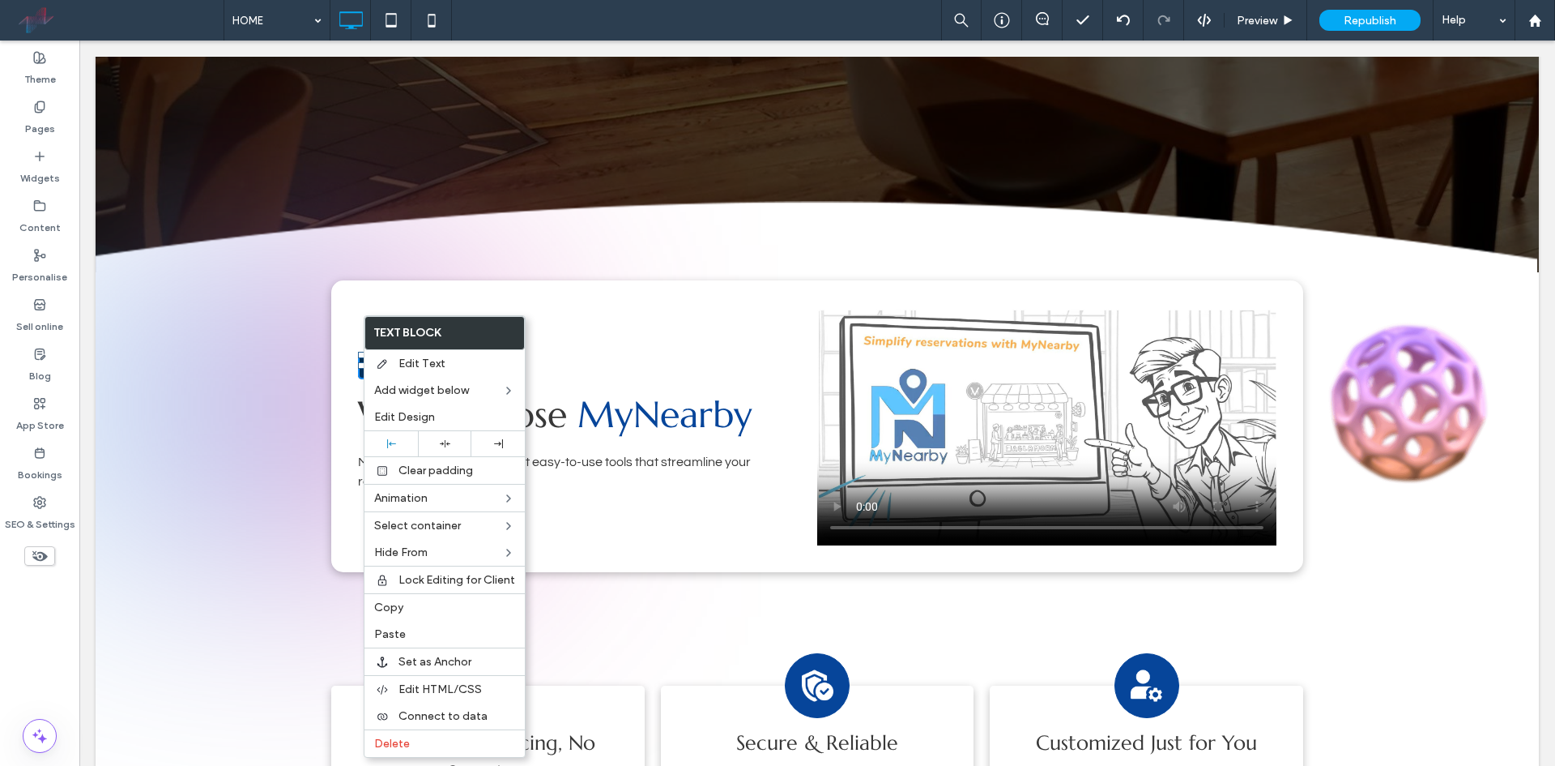
click at [366, 367] on span "WHY US" at bounding box center [396, 365] width 60 height 13
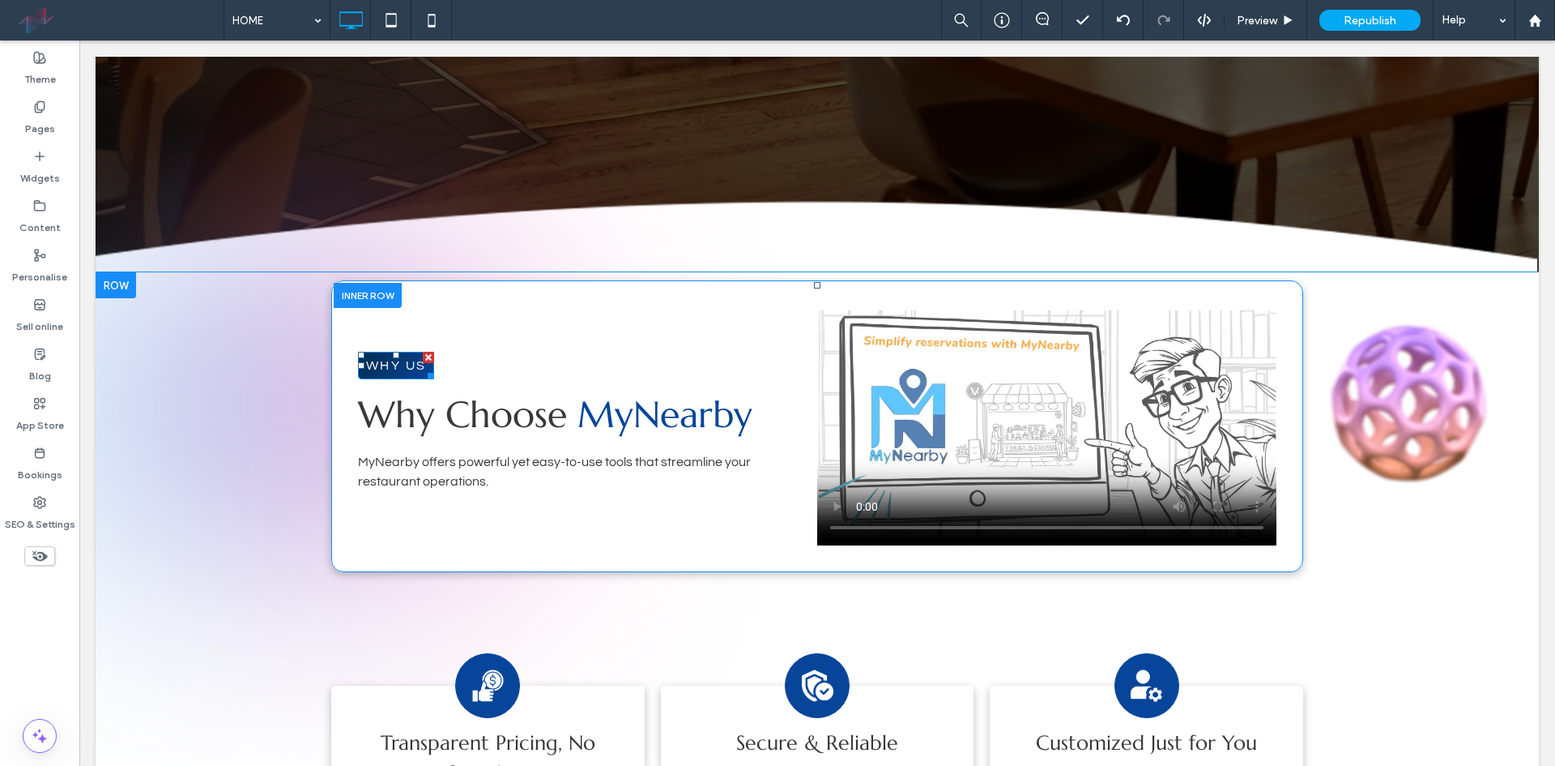
click at [366, 367] on span "WHY US" at bounding box center [396, 365] width 60 height 13
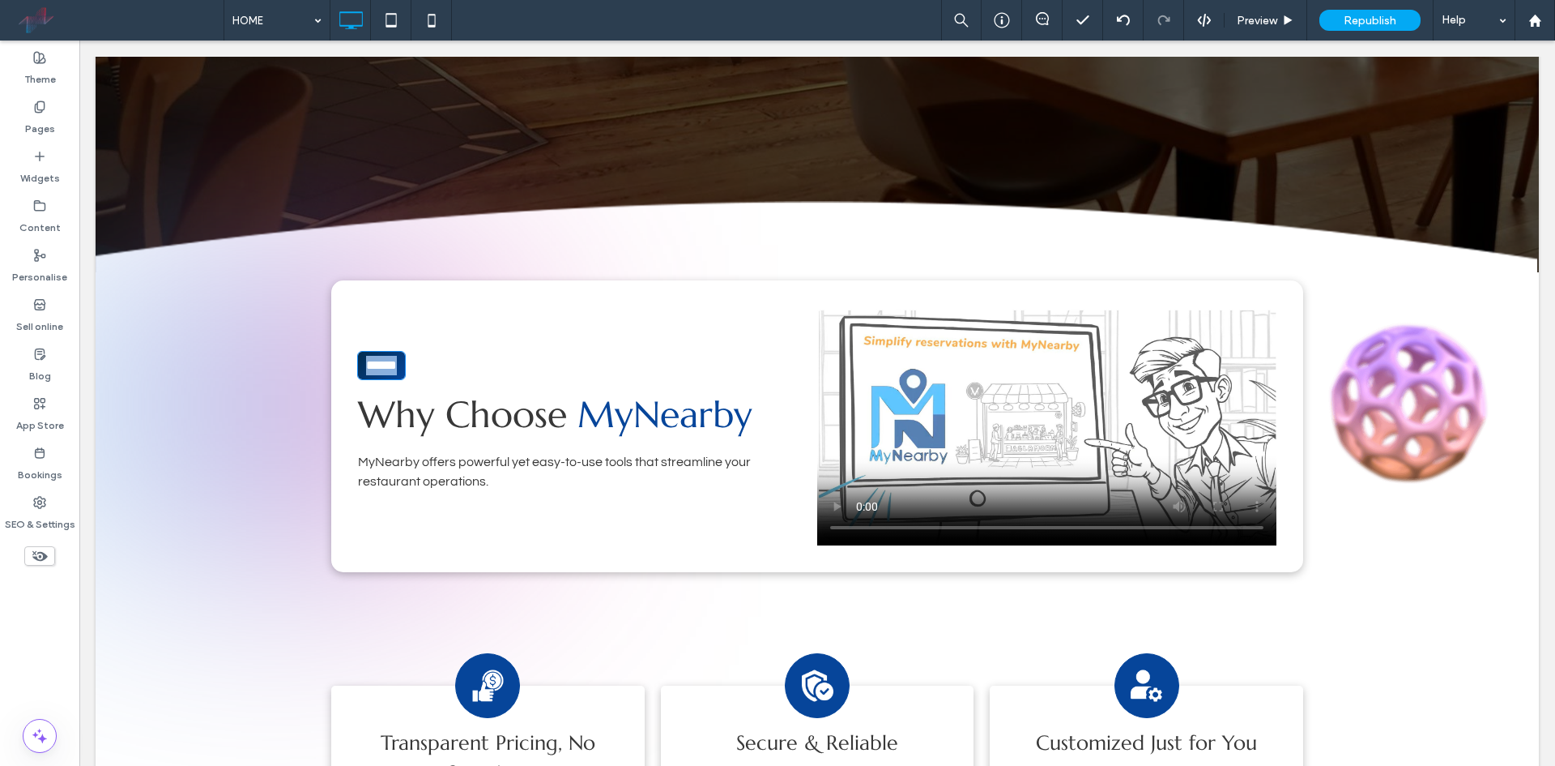
type input "*********"
type input "**"
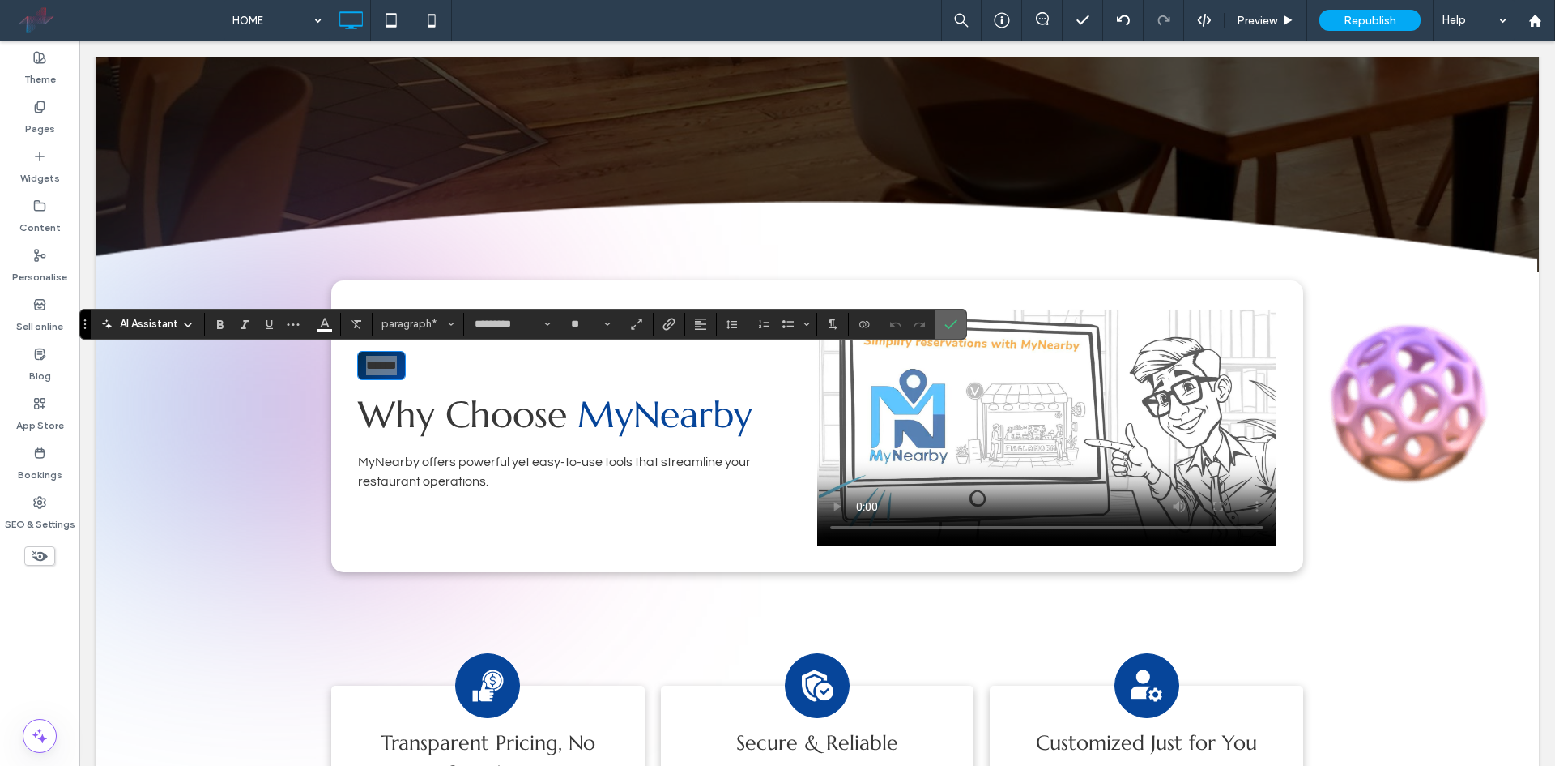
drag, startPoint x: 955, startPoint y: 323, endPoint x: 489, endPoint y: 315, distance: 465.9
click at [955, 323] on icon "Confirm" at bounding box center [951, 324] width 13 height 13
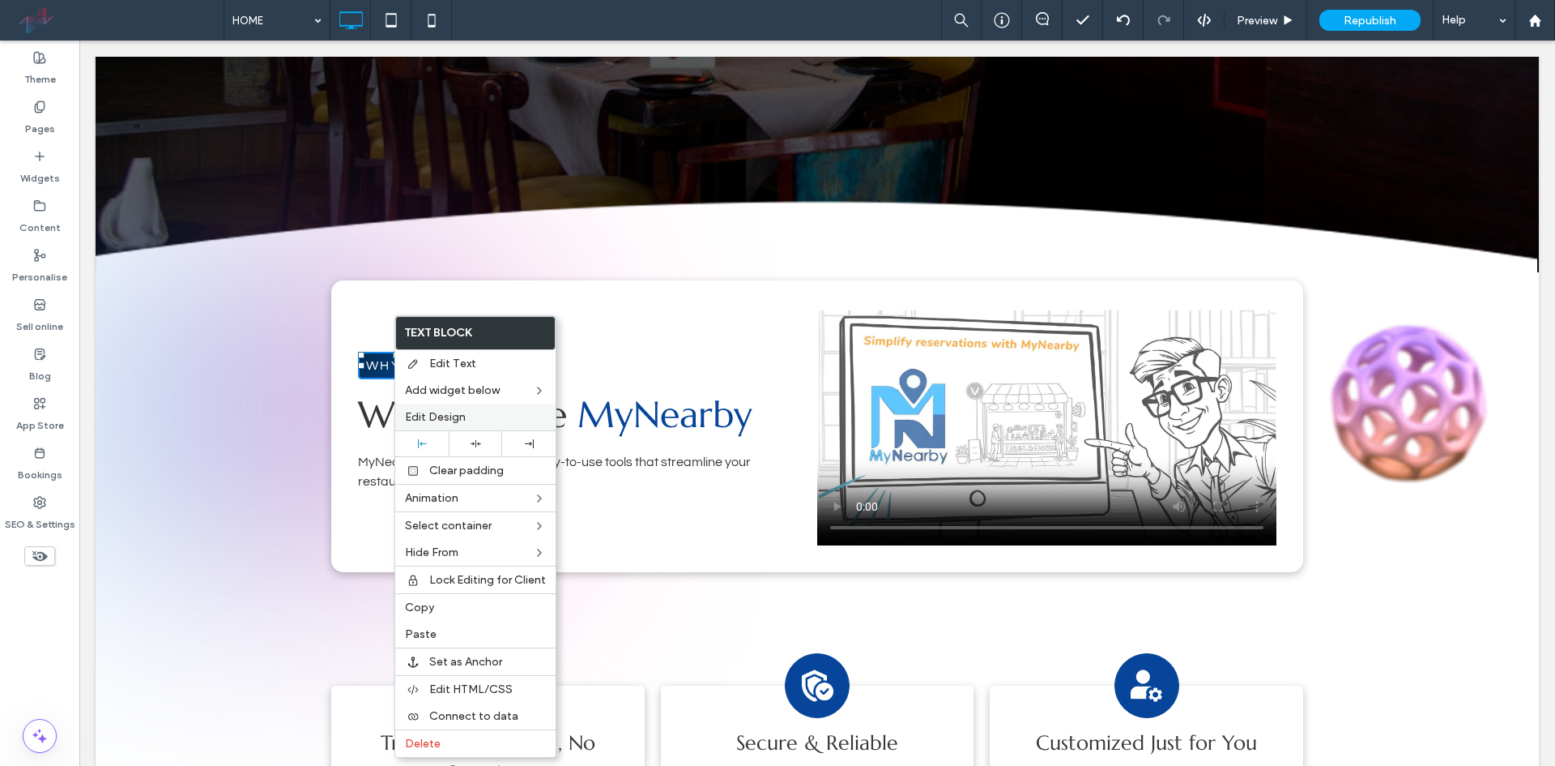
click at [453, 407] on div "Edit Design" at bounding box center [475, 416] width 160 height 27
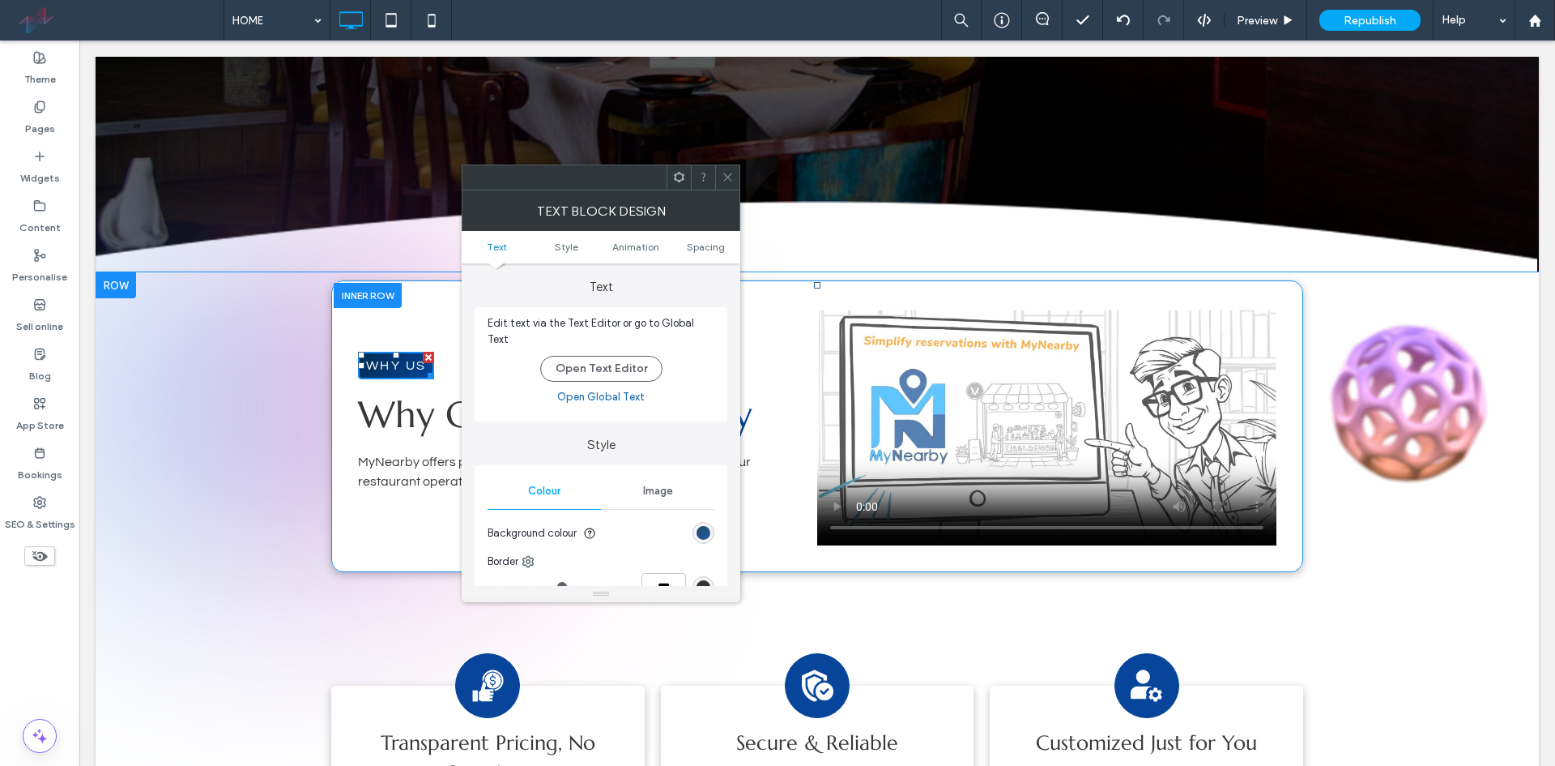
click at [706, 526] on div "linear-gradient(495deg, rgb(2, 44, 77) 0%, rgb(6, 69, 154) 100%)" at bounding box center [704, 533] width 14 height 14
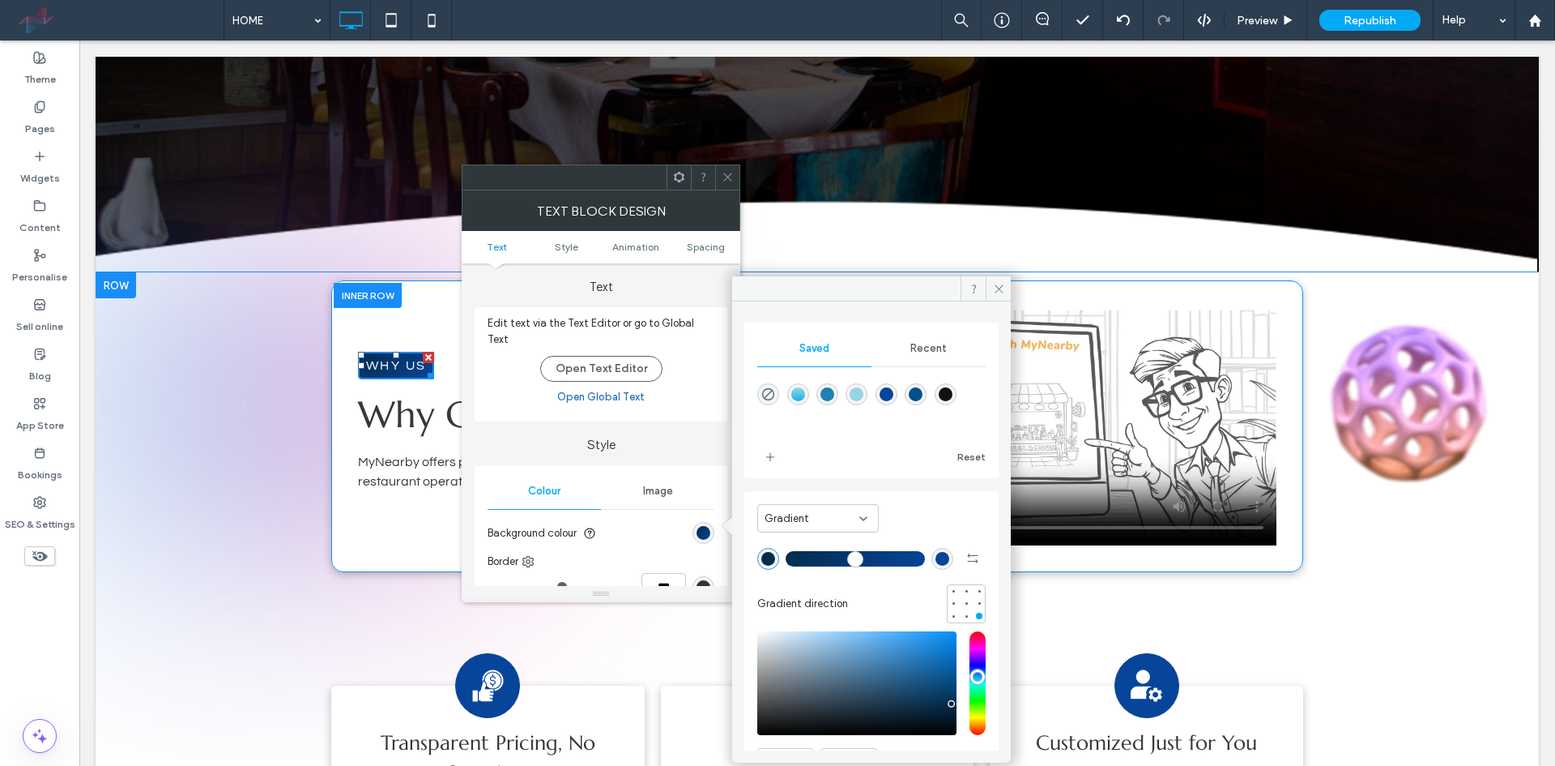
click at [816, 354] on span "Saved" at bounding box center [815, 348] width 30 height 13
click at [777, 447] on span "add color" at bounding box center [770, 457] width 26 height 26
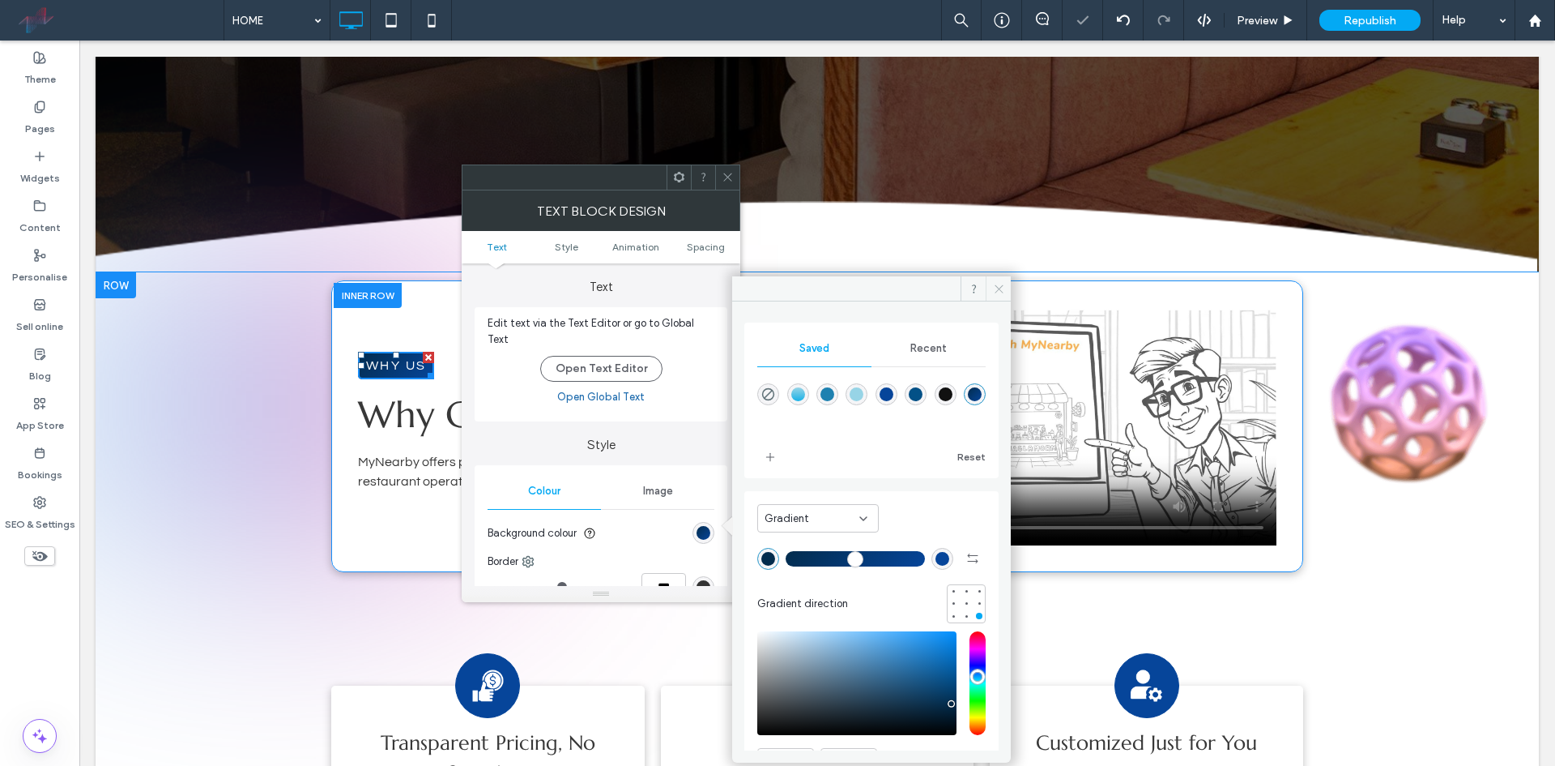
drag, startPoint x: 993, startPoint y: 289, endPoint x: 692, endPoint y: 206, distance: 312.7
click at [993, 289] on icon at bounding box center [999, 289] width 12 height 12
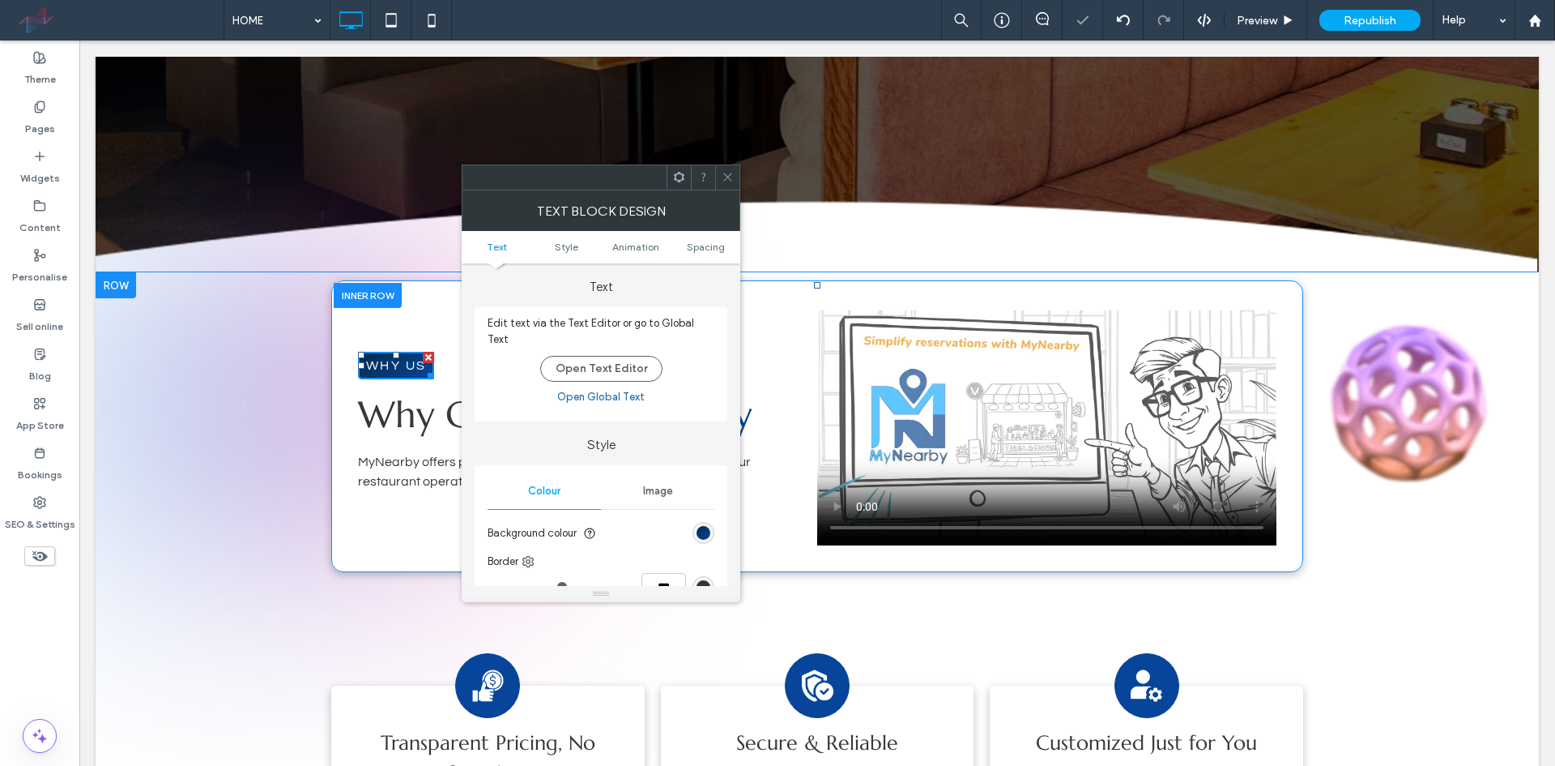
click at [728, 179] on icon at bounding box center [728, 177] width 12 height 12
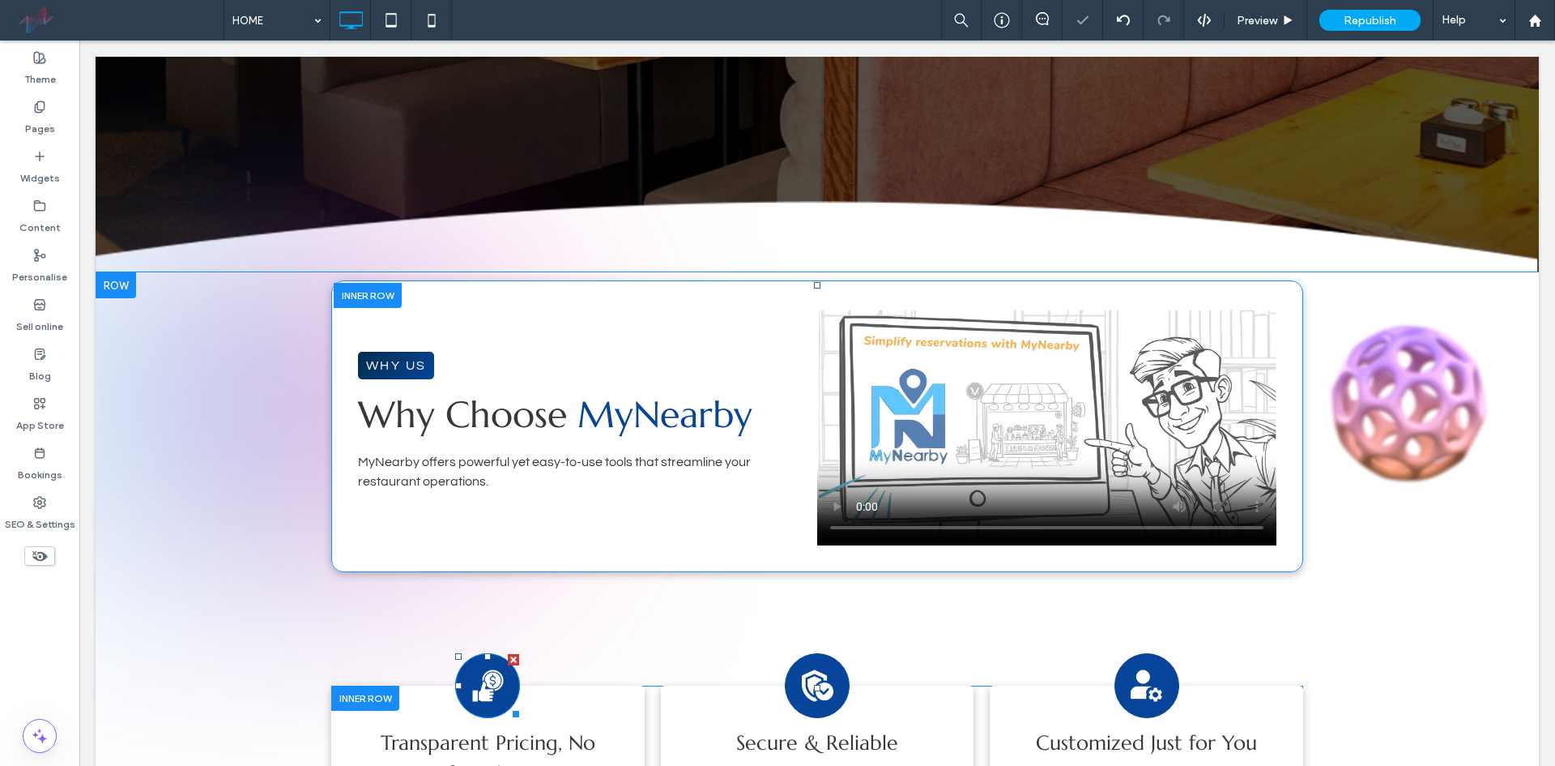
click at [501, 670] on div at bounding box center [487, 685] width 65 height 65
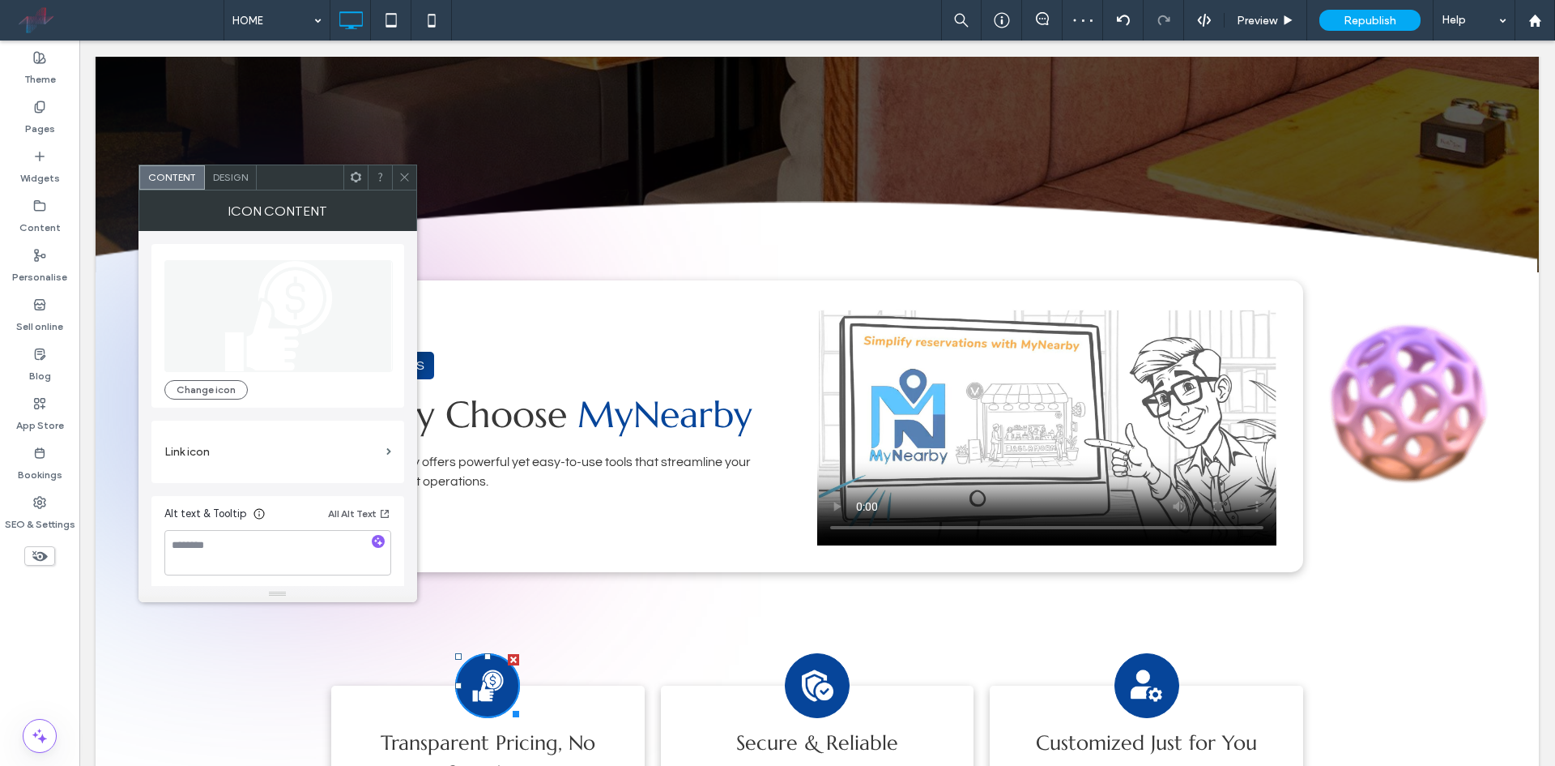
click at [245, 181] on div "Design" at bounding box center [231, 177] width 52 height 24
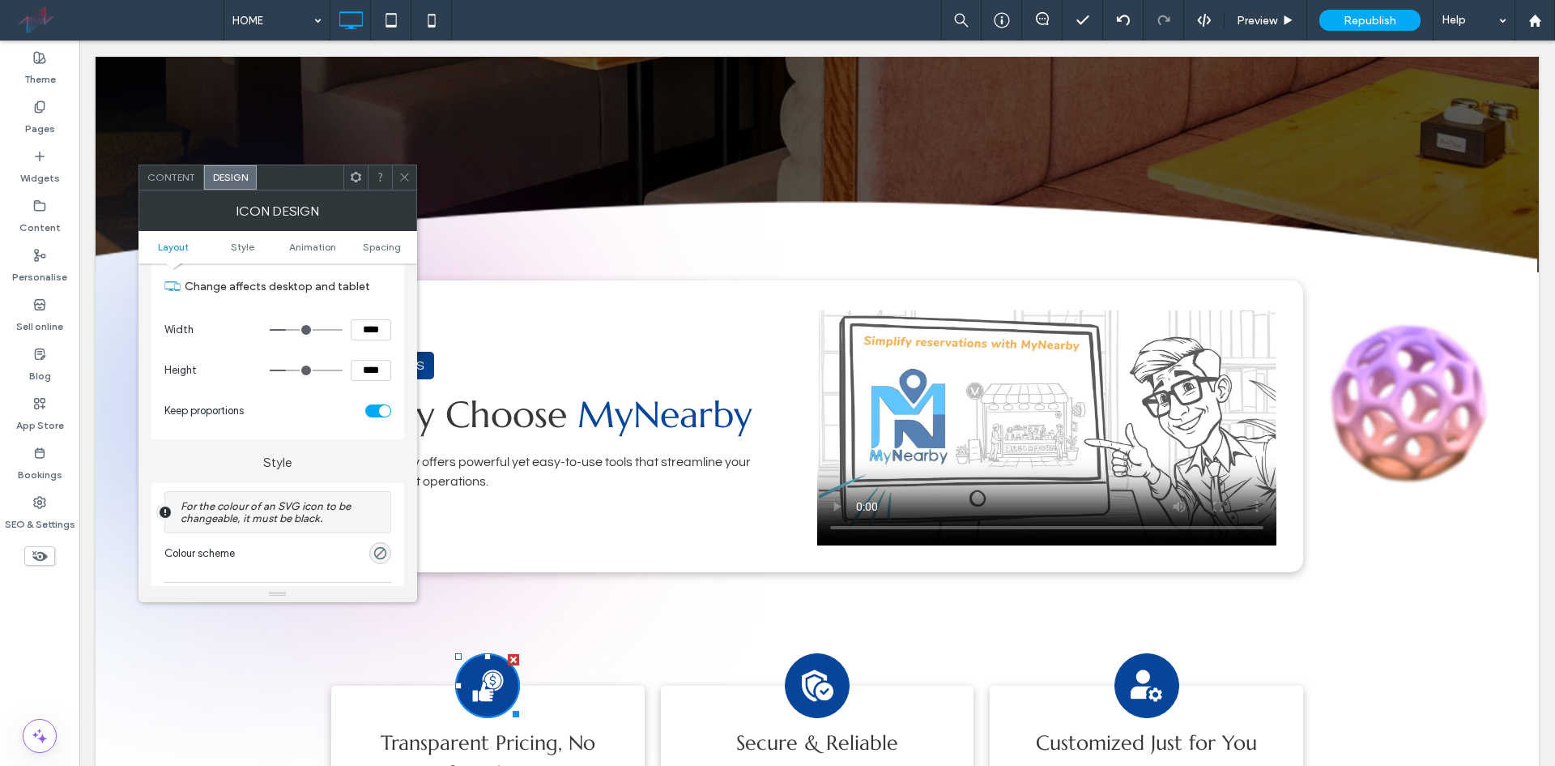
scroll to position [486, 0]
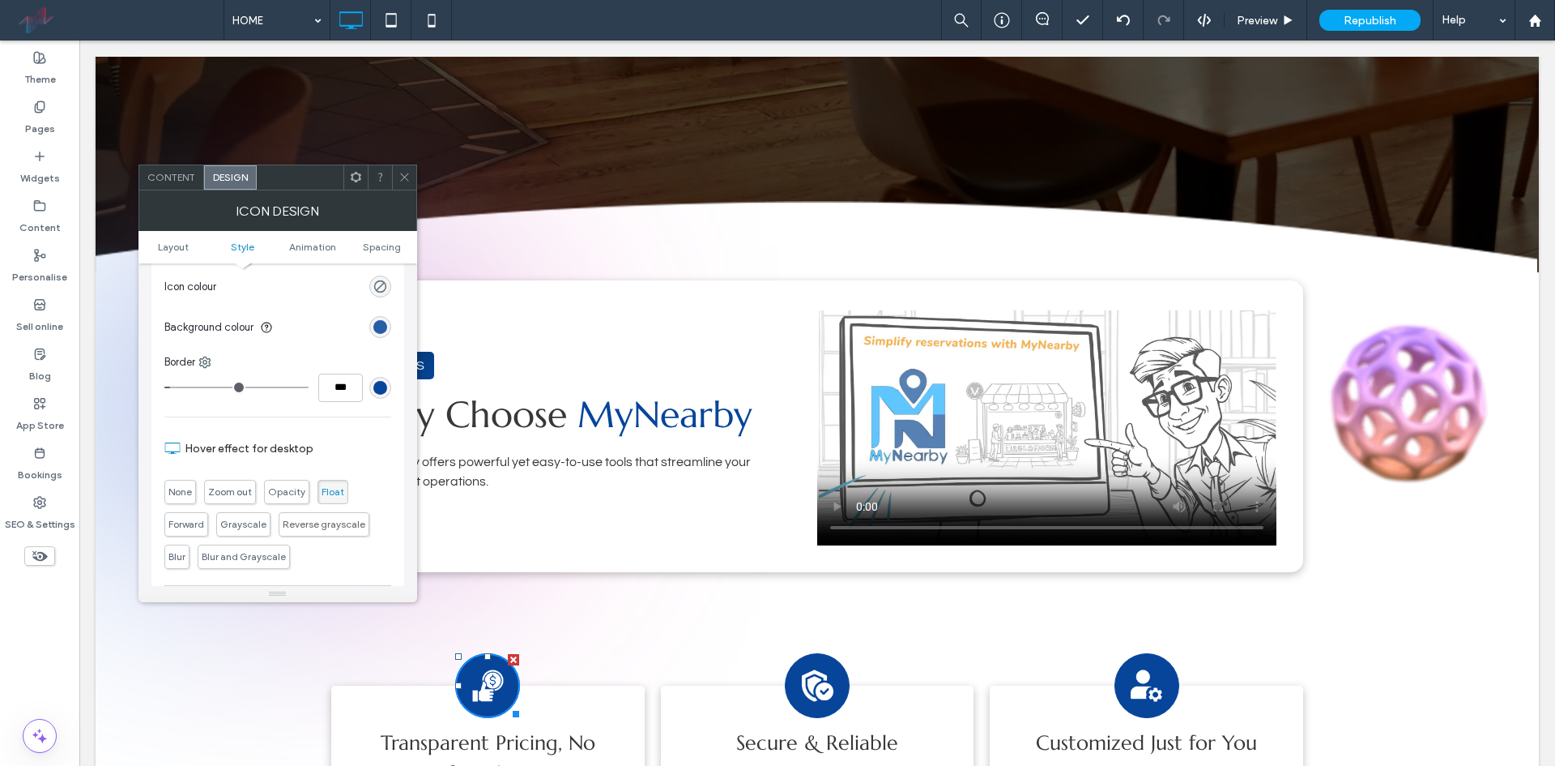
click at [377, 331] on div "rgb(6, 69, 154)" at bounding box center [380, 327] width 14 height 14
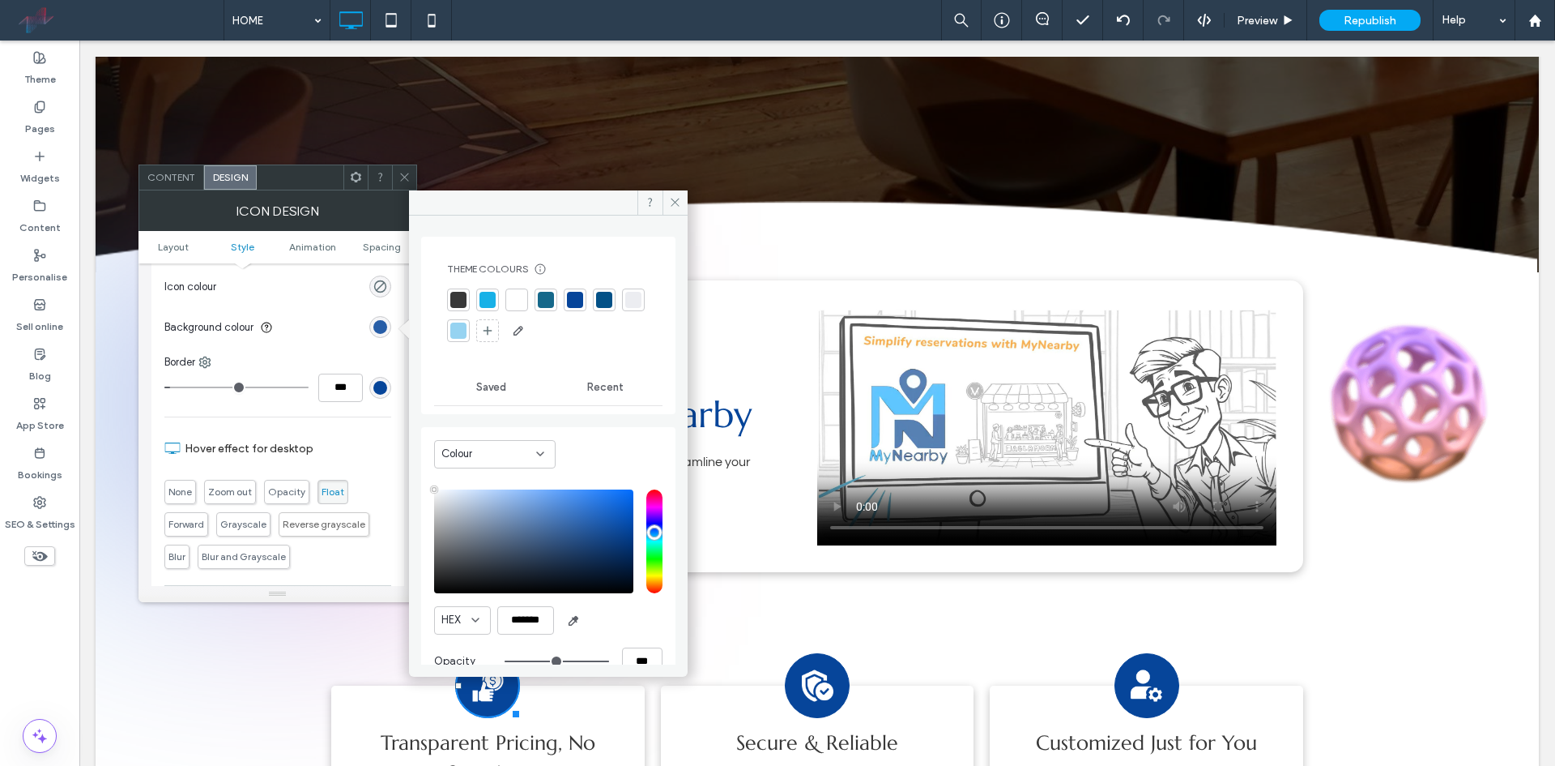
type input "****"
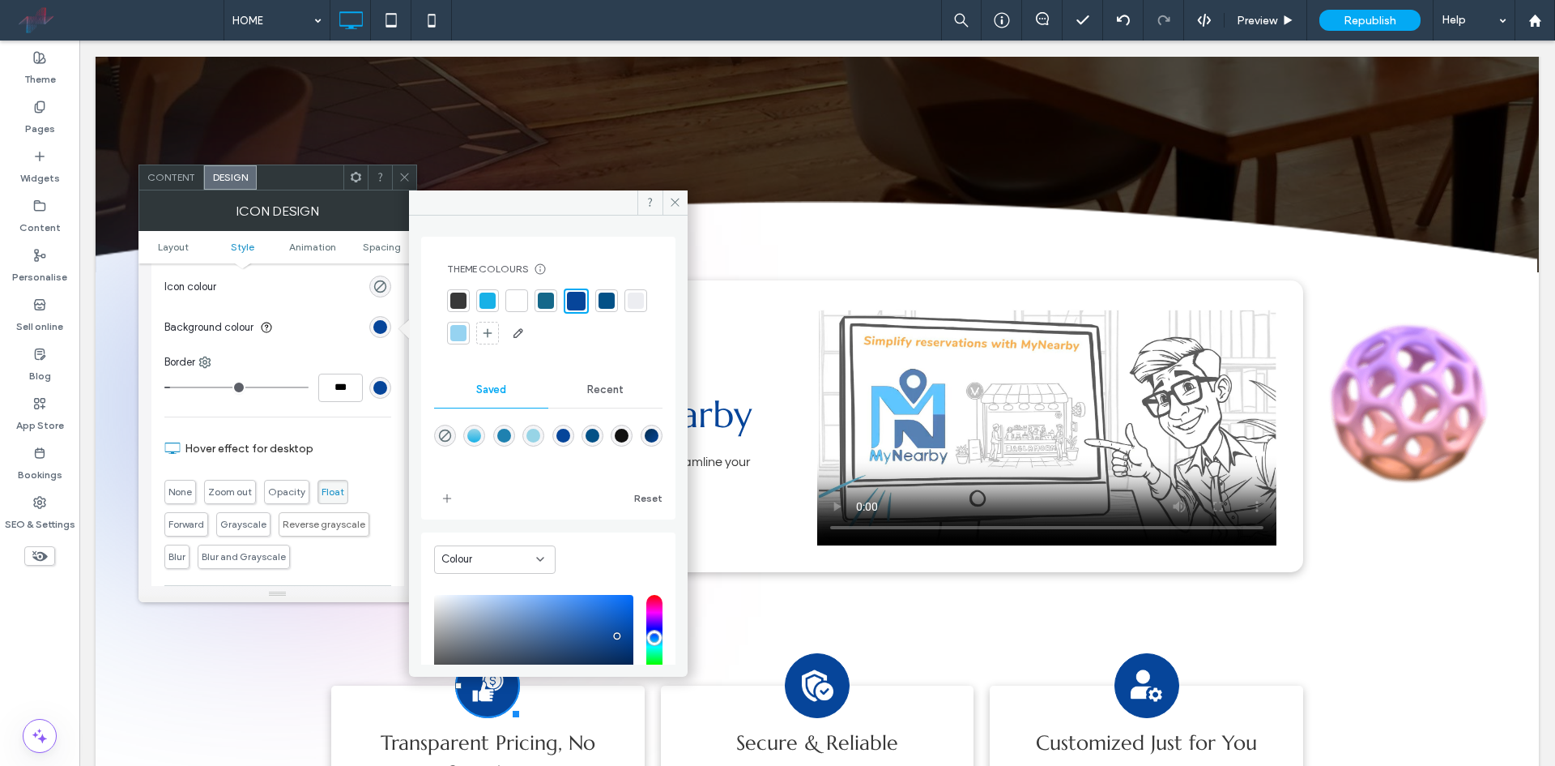
click at [645, 442] on div "linear-gradient(495deg,rgba(2,44,77,1) 0%,rgba(6,69,154,1) 100%)" at bounding box center [652, 436] width 14 height 14
type input "*******"
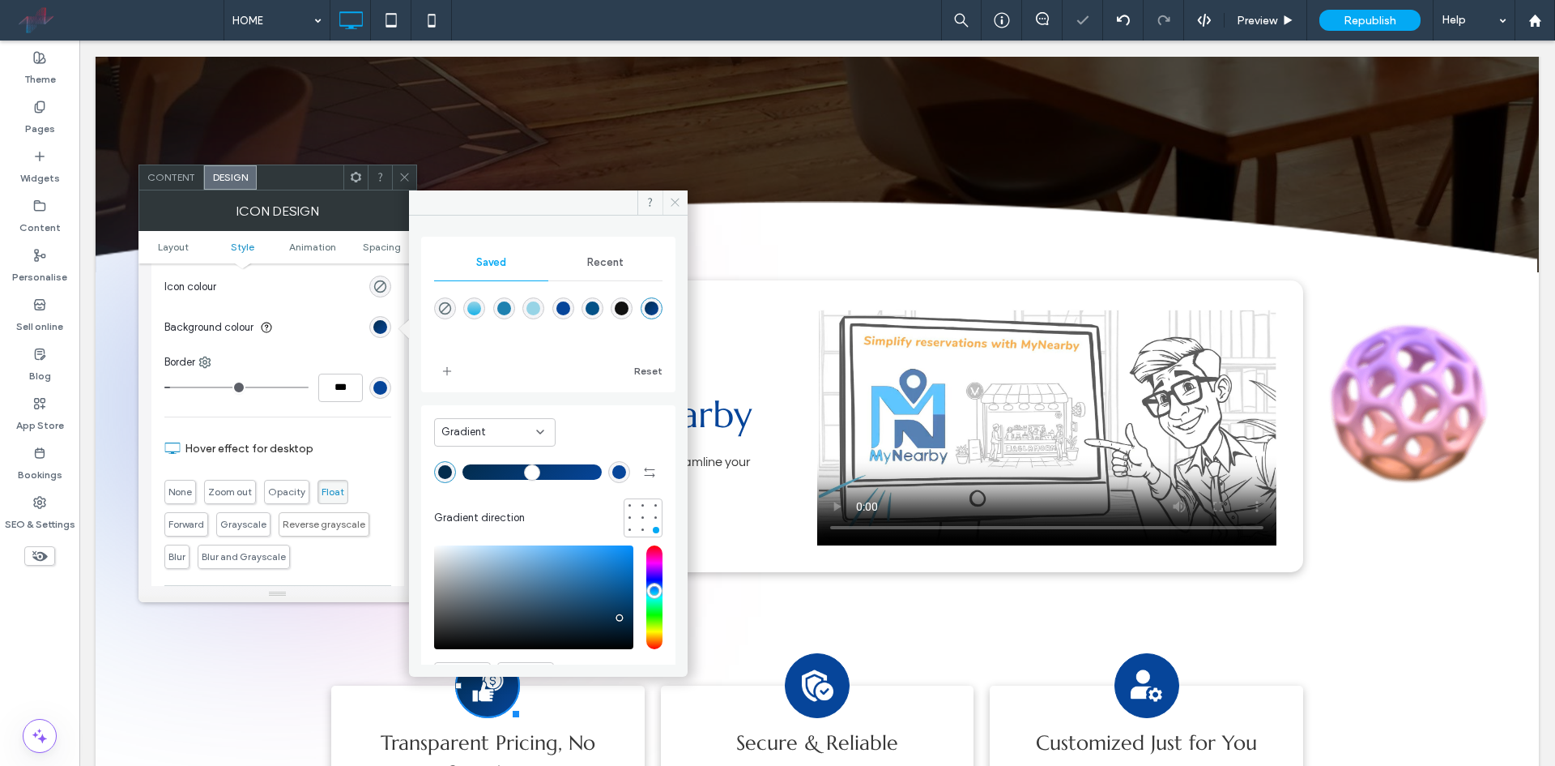
click at [669, 191] on span at bounding box center [675, 202] width 25 height 24
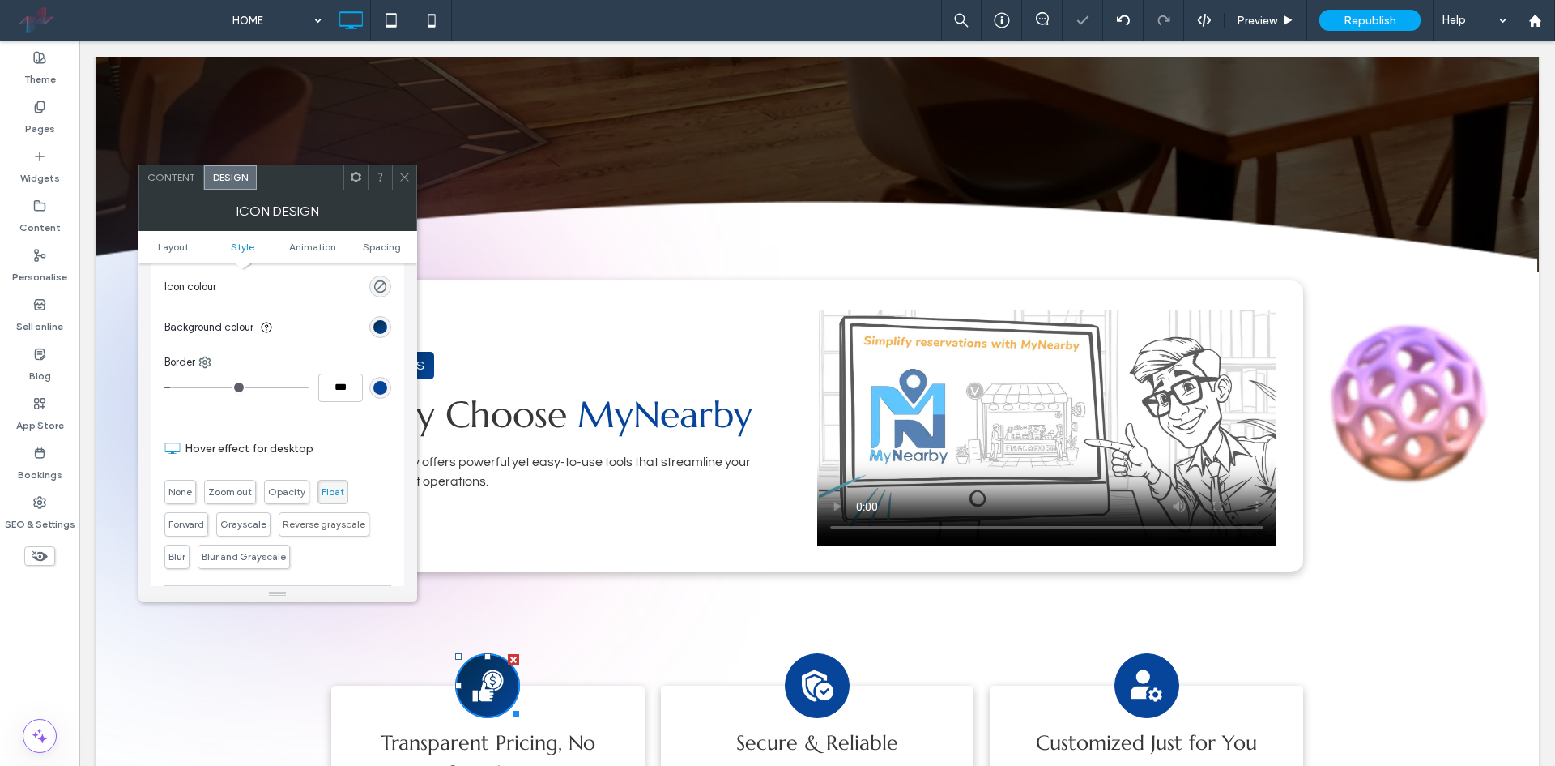
click at [403, 174] on icon at bounding box center [405, 177] width 12 height 12
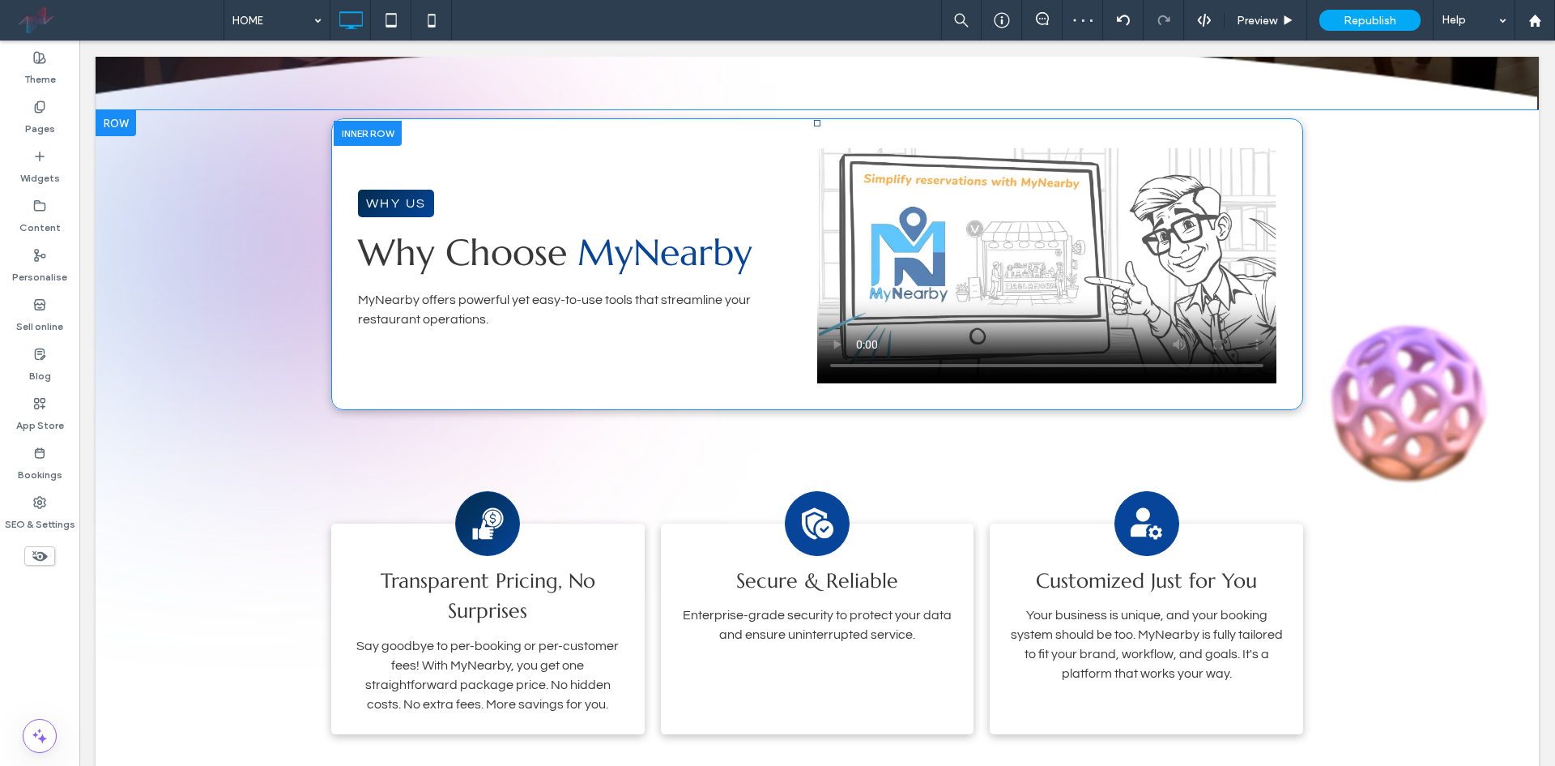
scroll to position [972, 0]
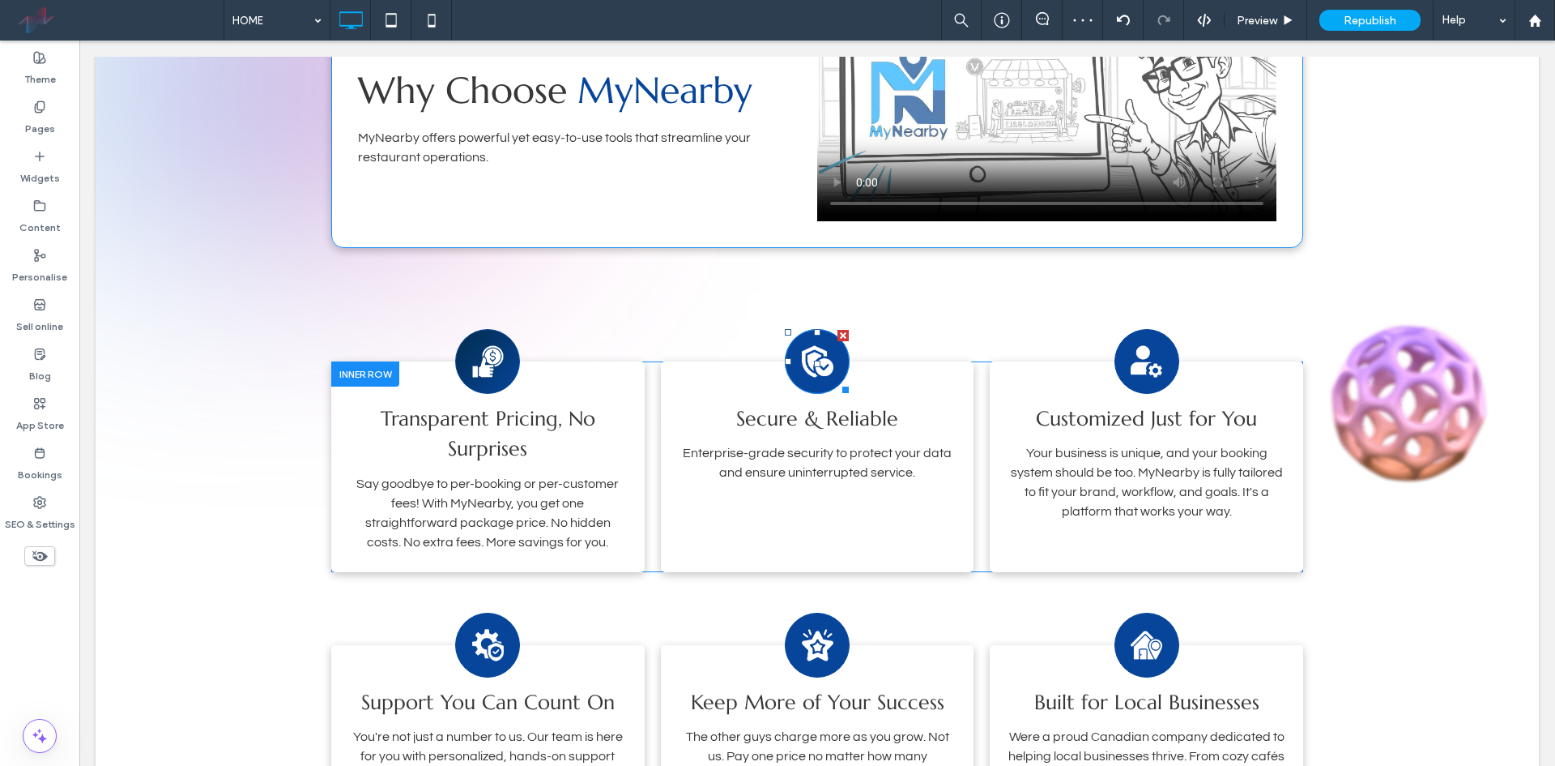
click at [841, 359] on div at bounding box center [817, 361] width 65 height 65
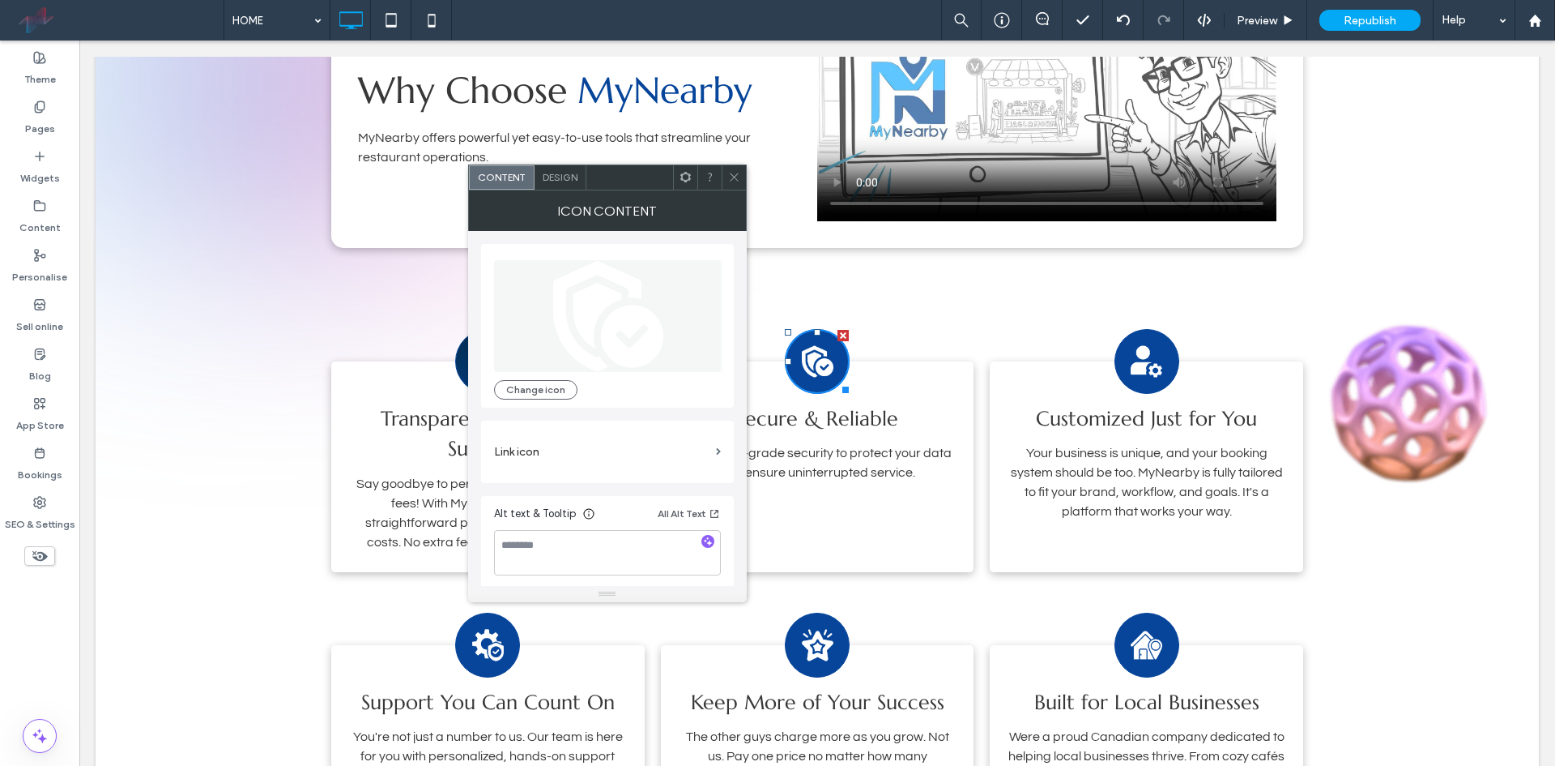
click at [551, 181] on span "Design" at bounding box center [560, 177] width 35 height 12
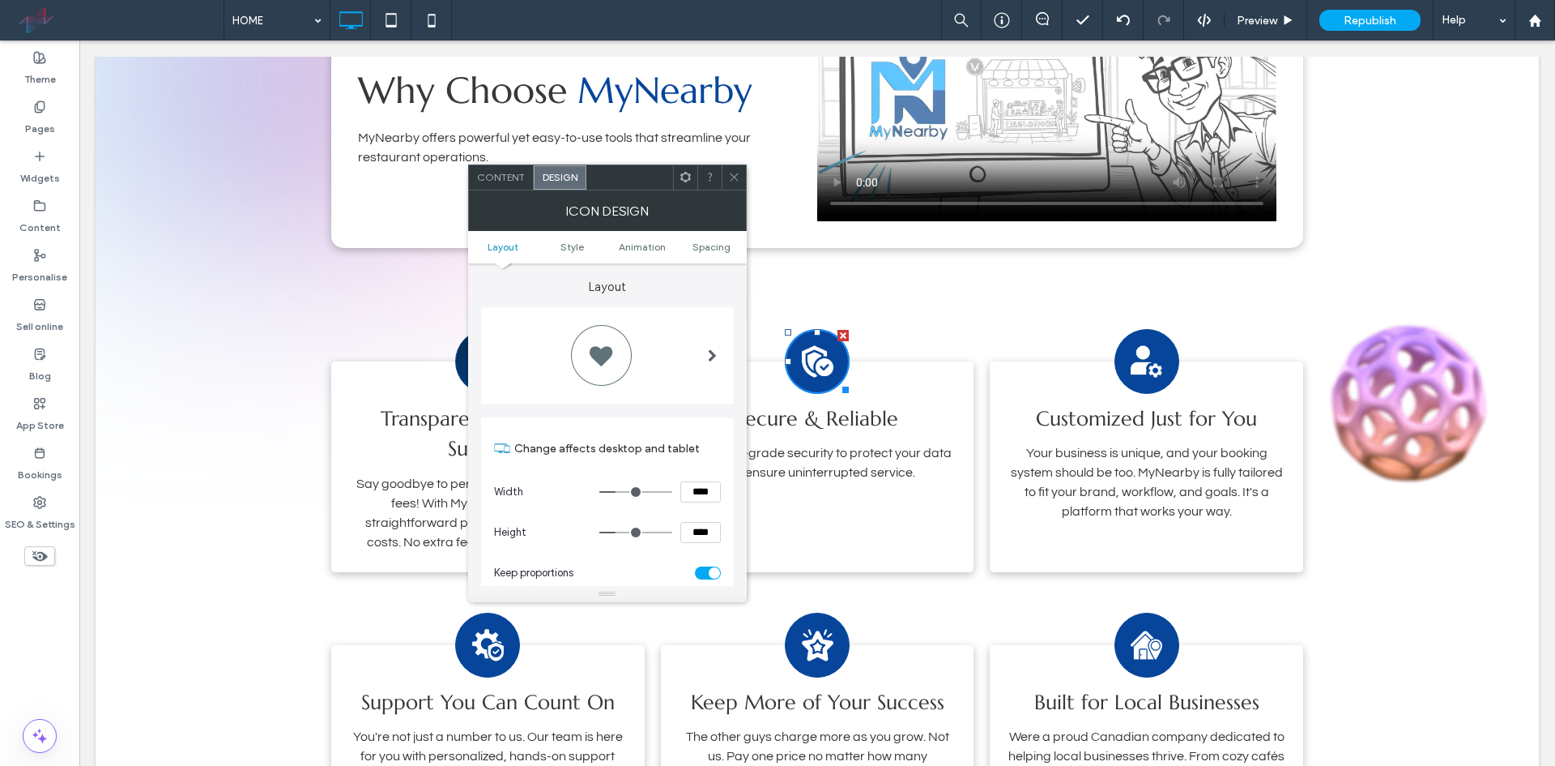
scroll to position [324, 0]
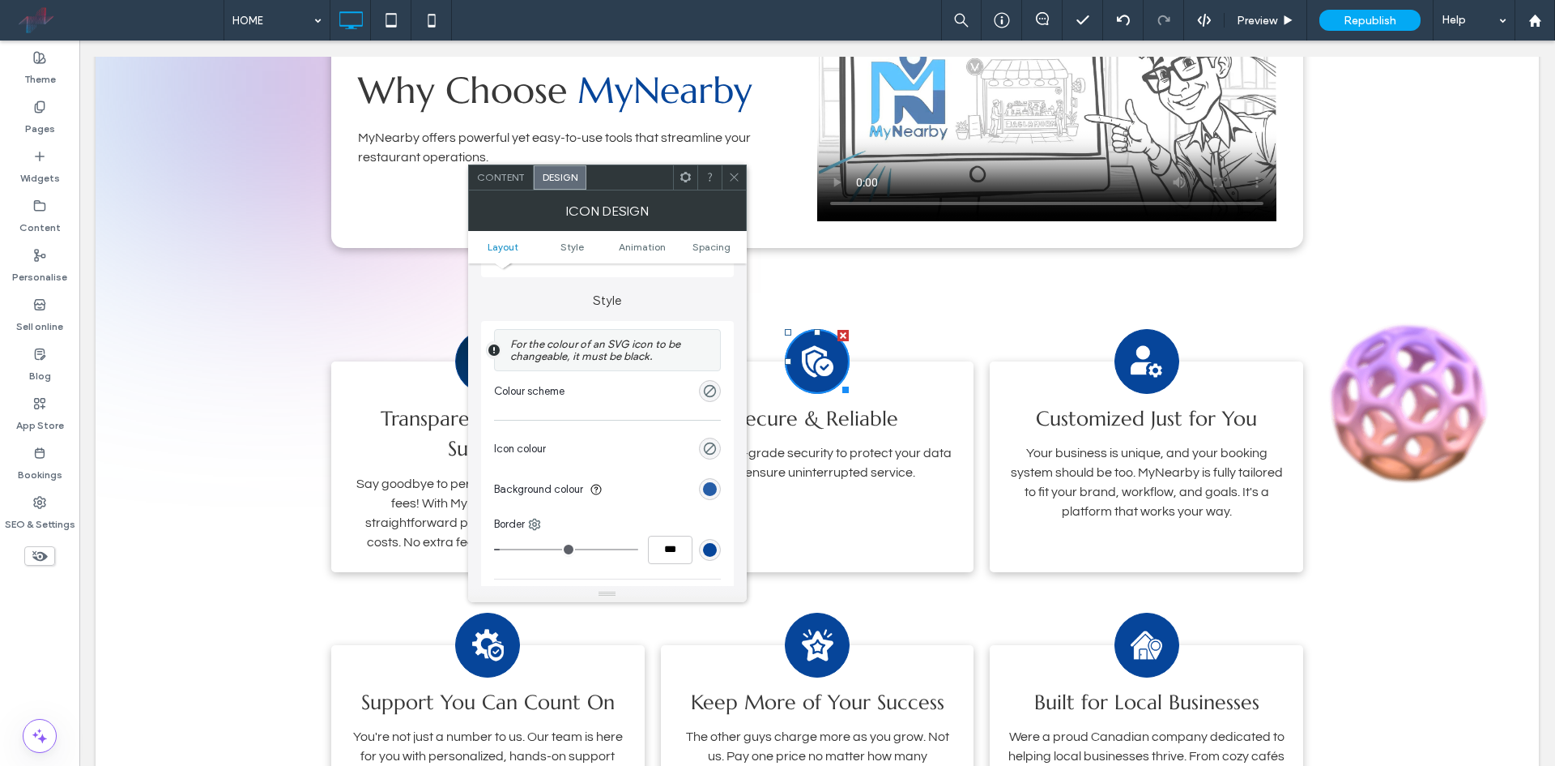
click at [714, 484] on div "rgb(6, 69, 154)" at bounding box center [710, 489] width 14 height 14
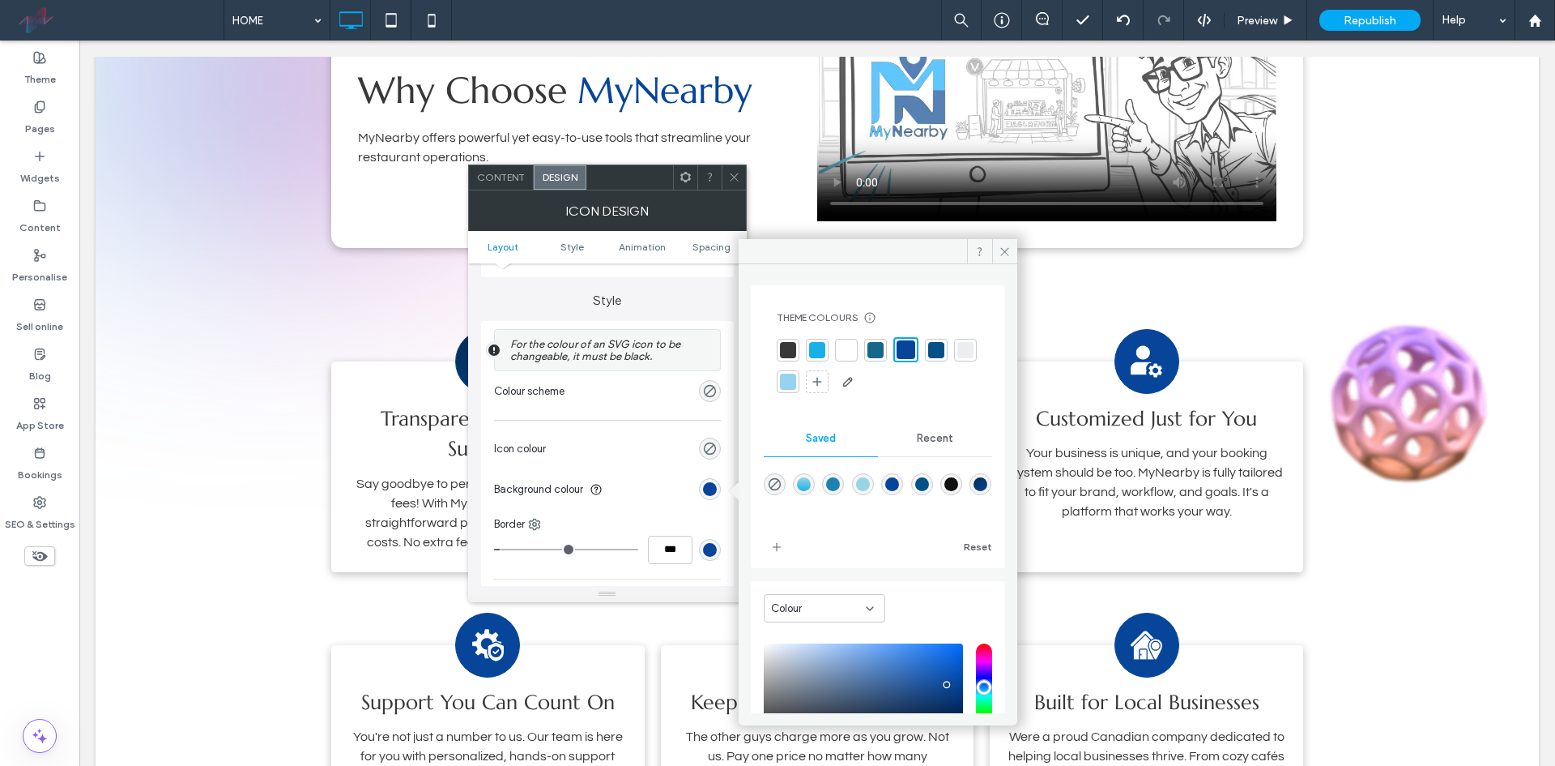
click at [974, 491] on div "linear-gradient(495deg,rgba(2,44,77,1) 0%,rgba(6,69,154,1) 100%)" at bounding box center [981, 484] width 14 height 14
type input "*******"
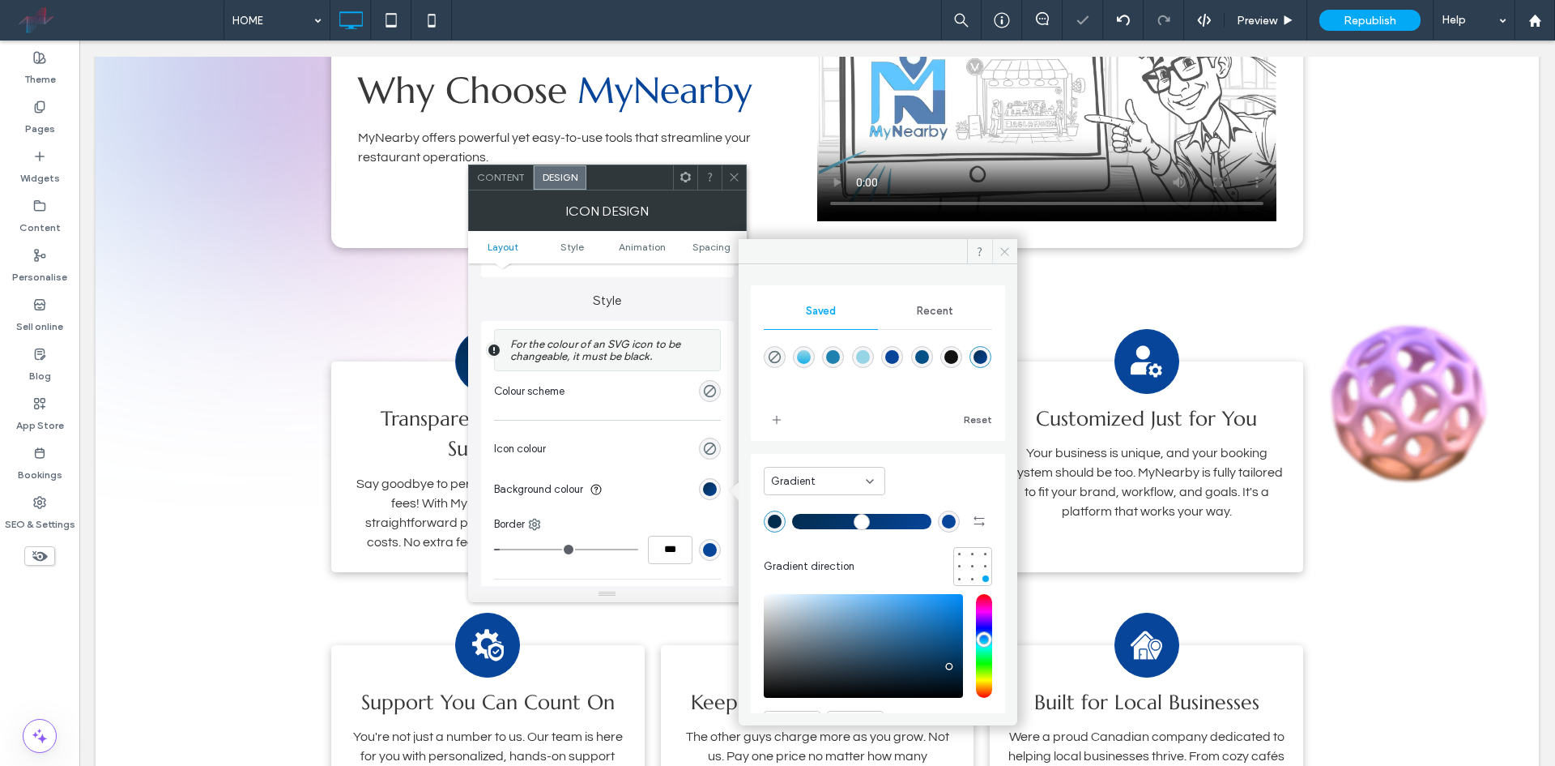
click at [1005, 257] on icon at bounding box center [1005, 251] width 12 height 12
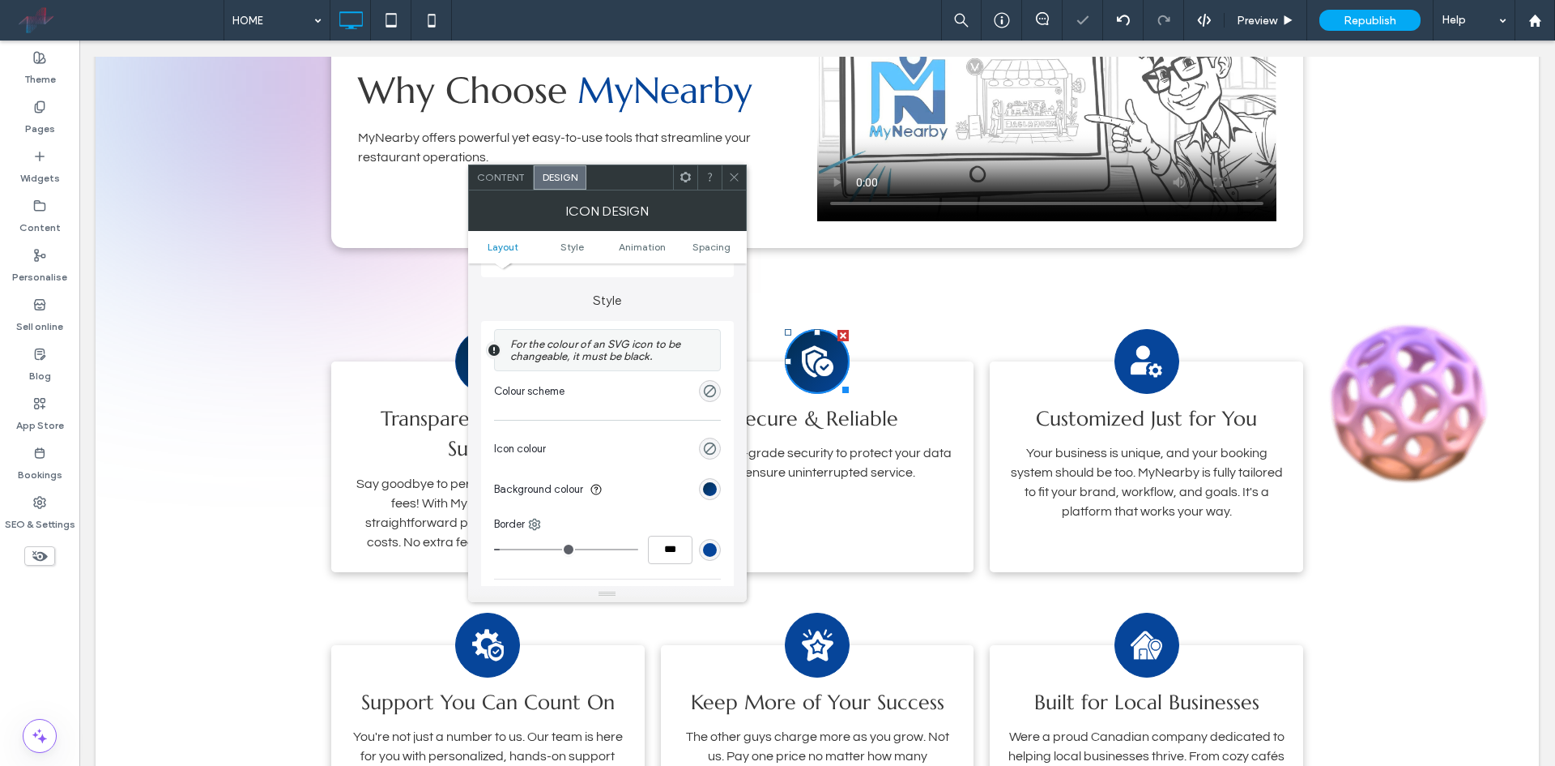
click at [730, 174] on icon at bounding box center [734, 177] width 12 height 12
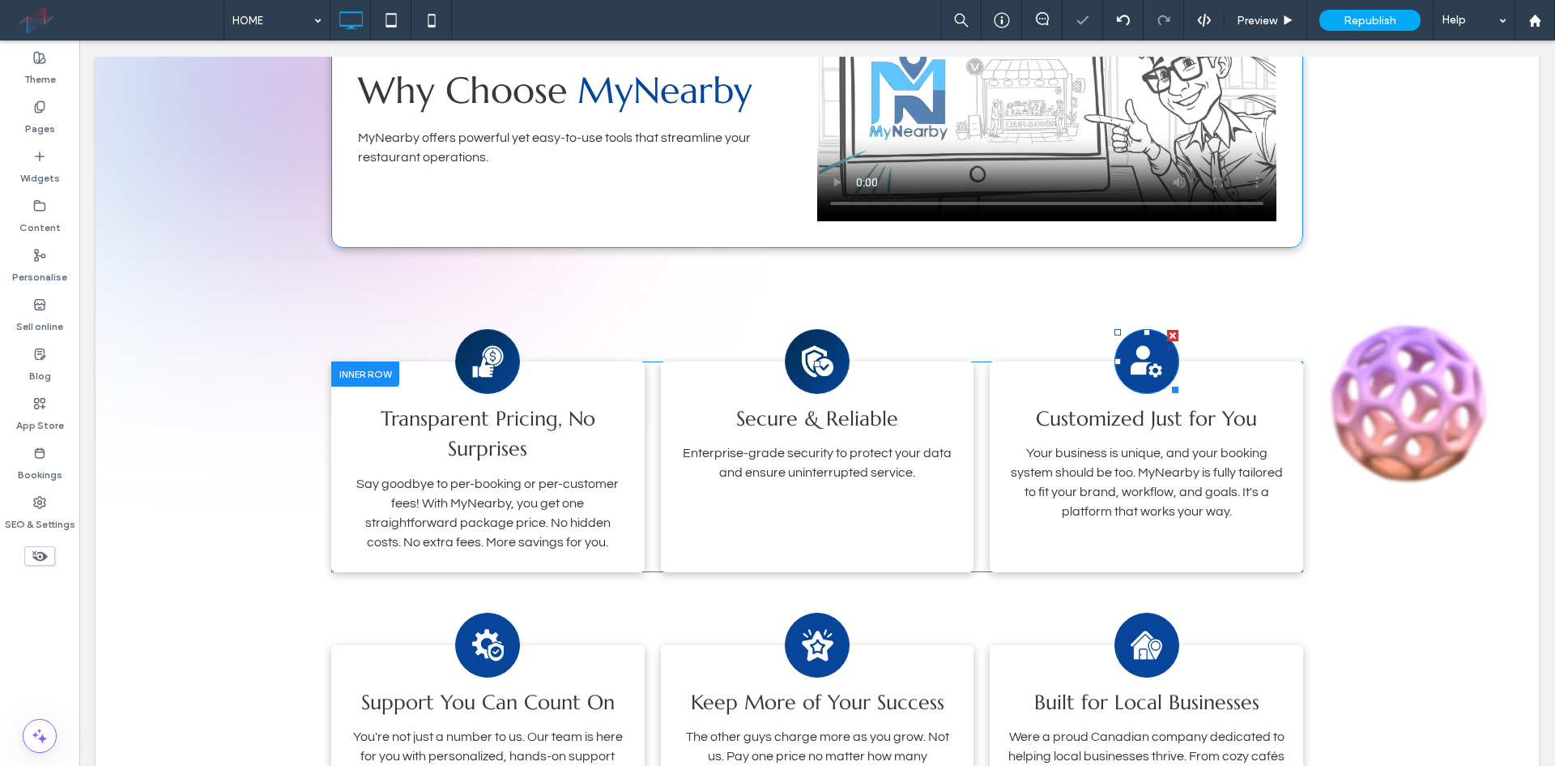
click at [1119, 374] on div at bounding box center [1147, 361] width 65 height 65
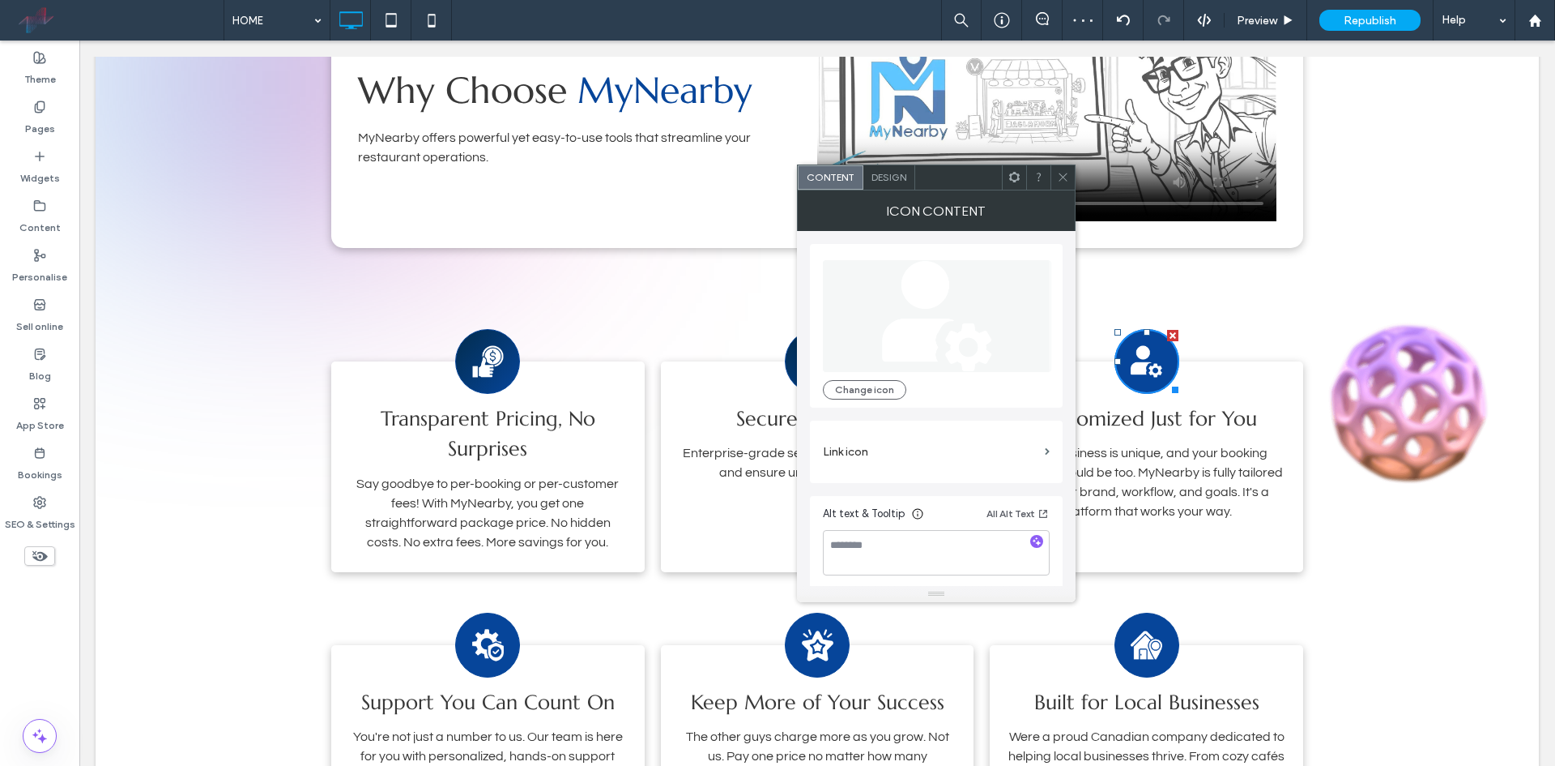
click at [885, 184] on div "Design" at bounding box center [890, 177] width 52 height 24
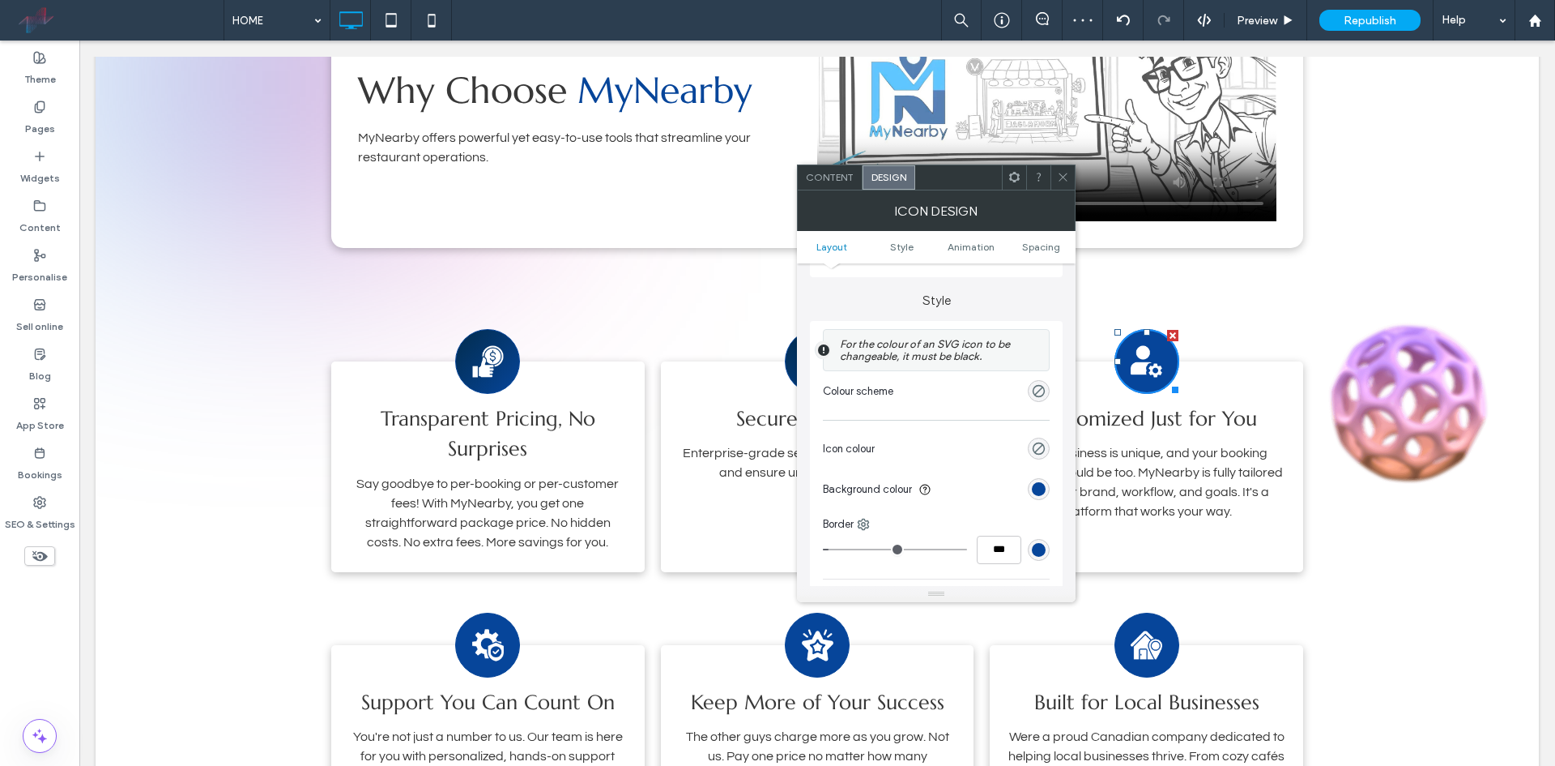
scroll to position [486, 0]
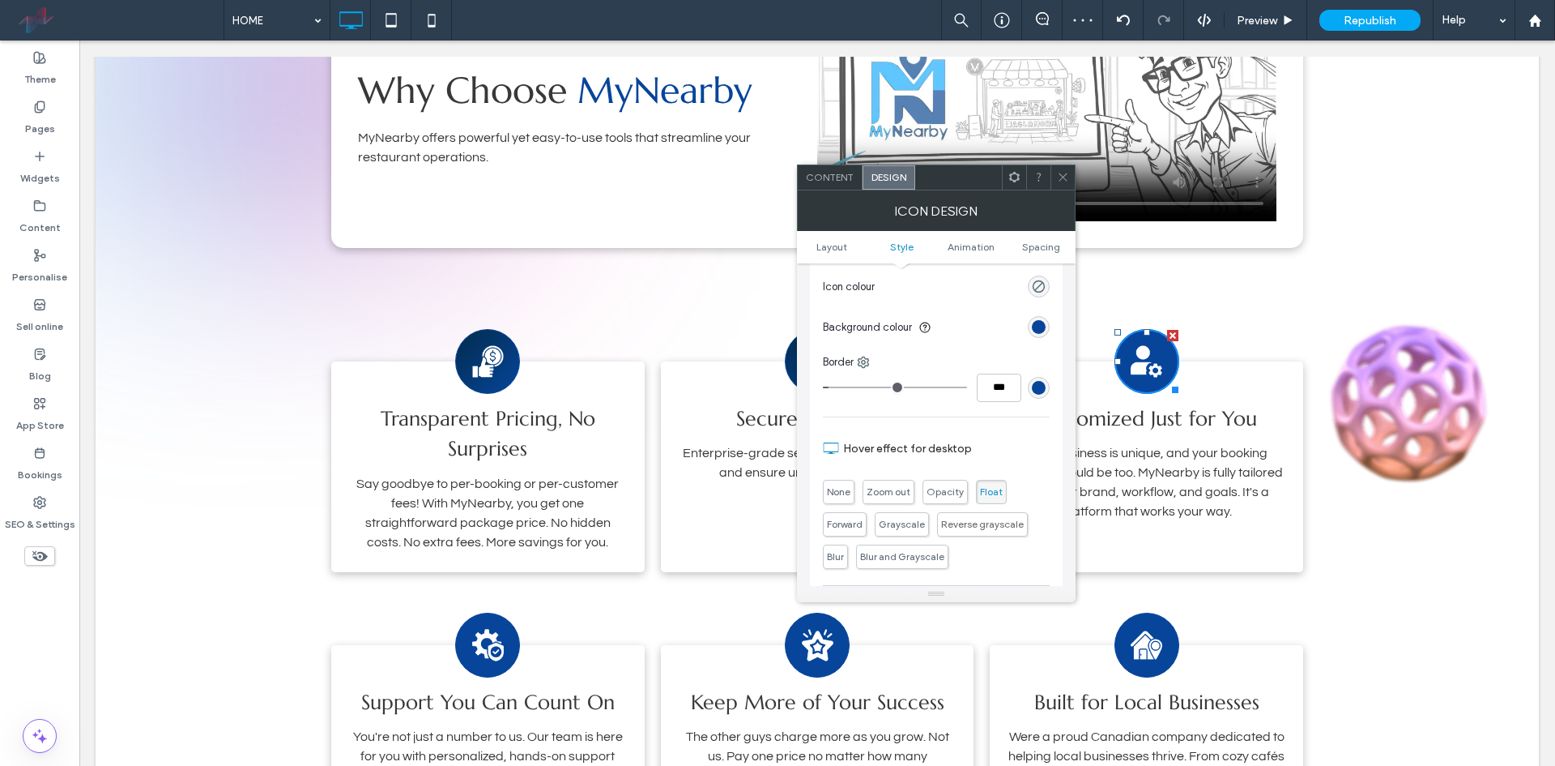
click at [1027, 321] on section "Background colour" at bounding box center [936, 327] width 227 height 41
click at [1039, 326] on div "rgb(6, 69, 154)" at bounding box center [1039, 327] width 14 height 14
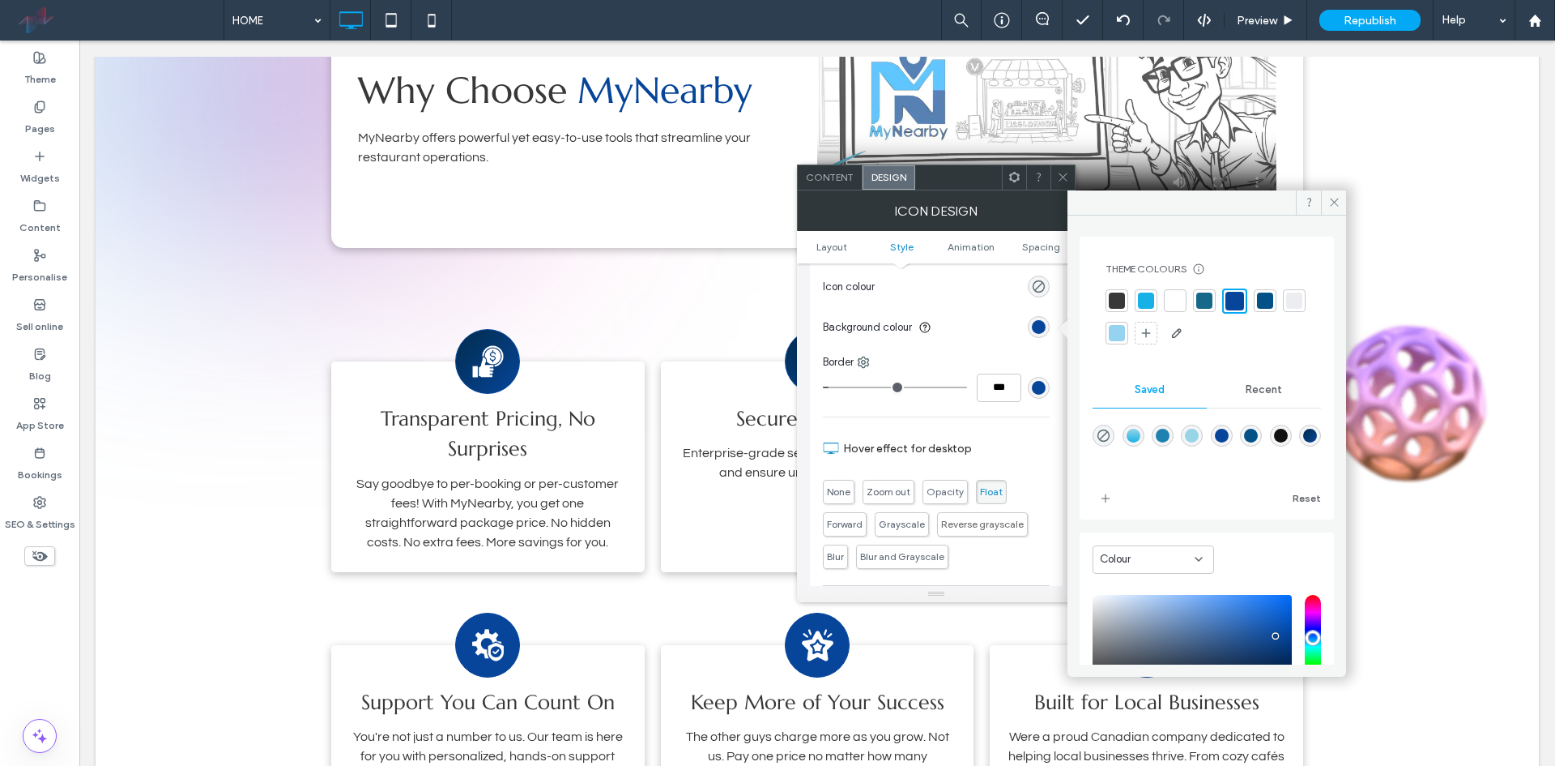
click at [1303, 442] on div "linear-gradient(495deg,rgba(2,44,77,1) 0%,rgba(6,69,154,1) 100%)" at bounding box center [1310, 436] width 14 height 14
type input "*******"
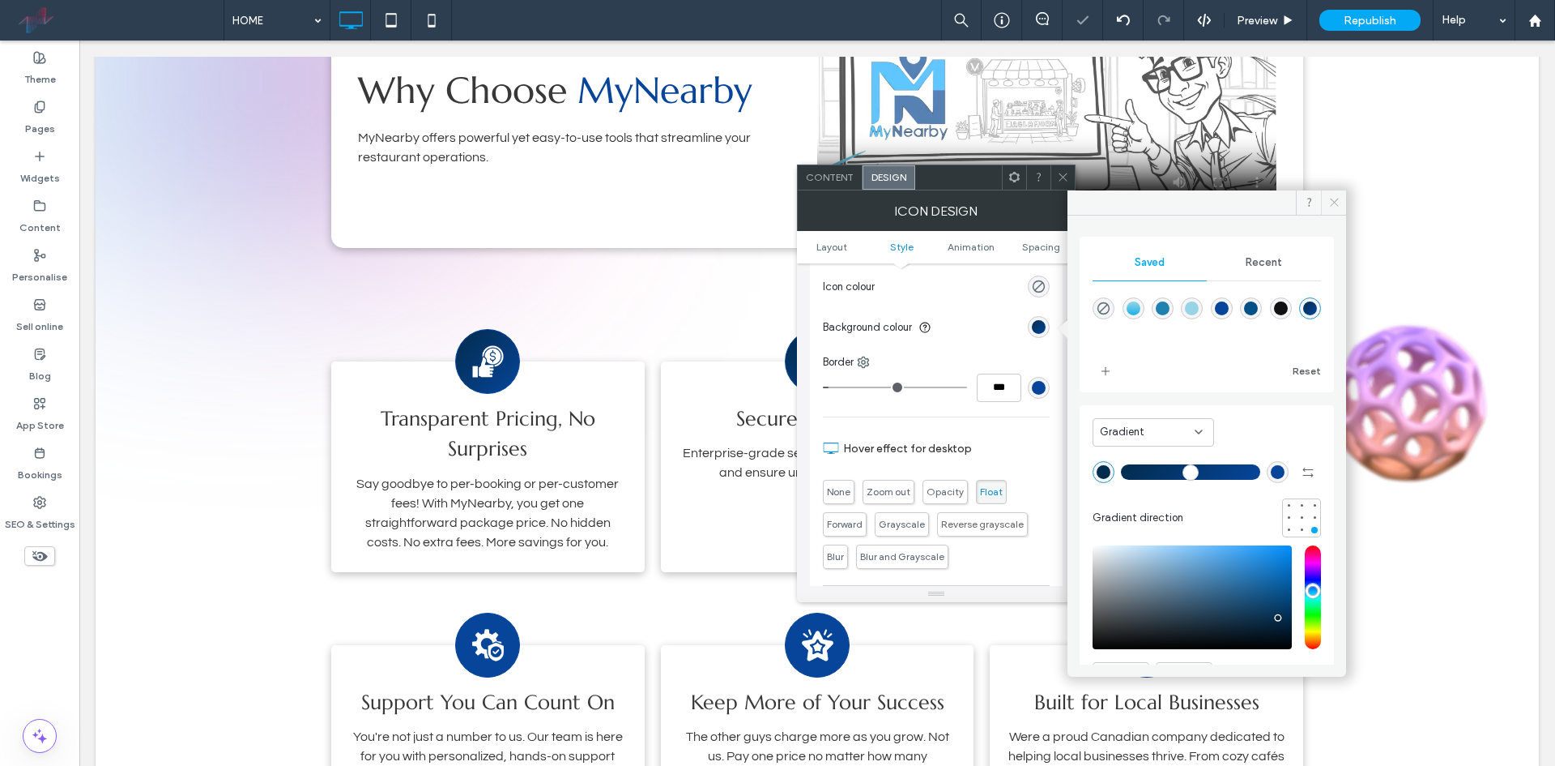
click at [1342, 199] on span at bounding box center [1333, 202] width 25 height 24
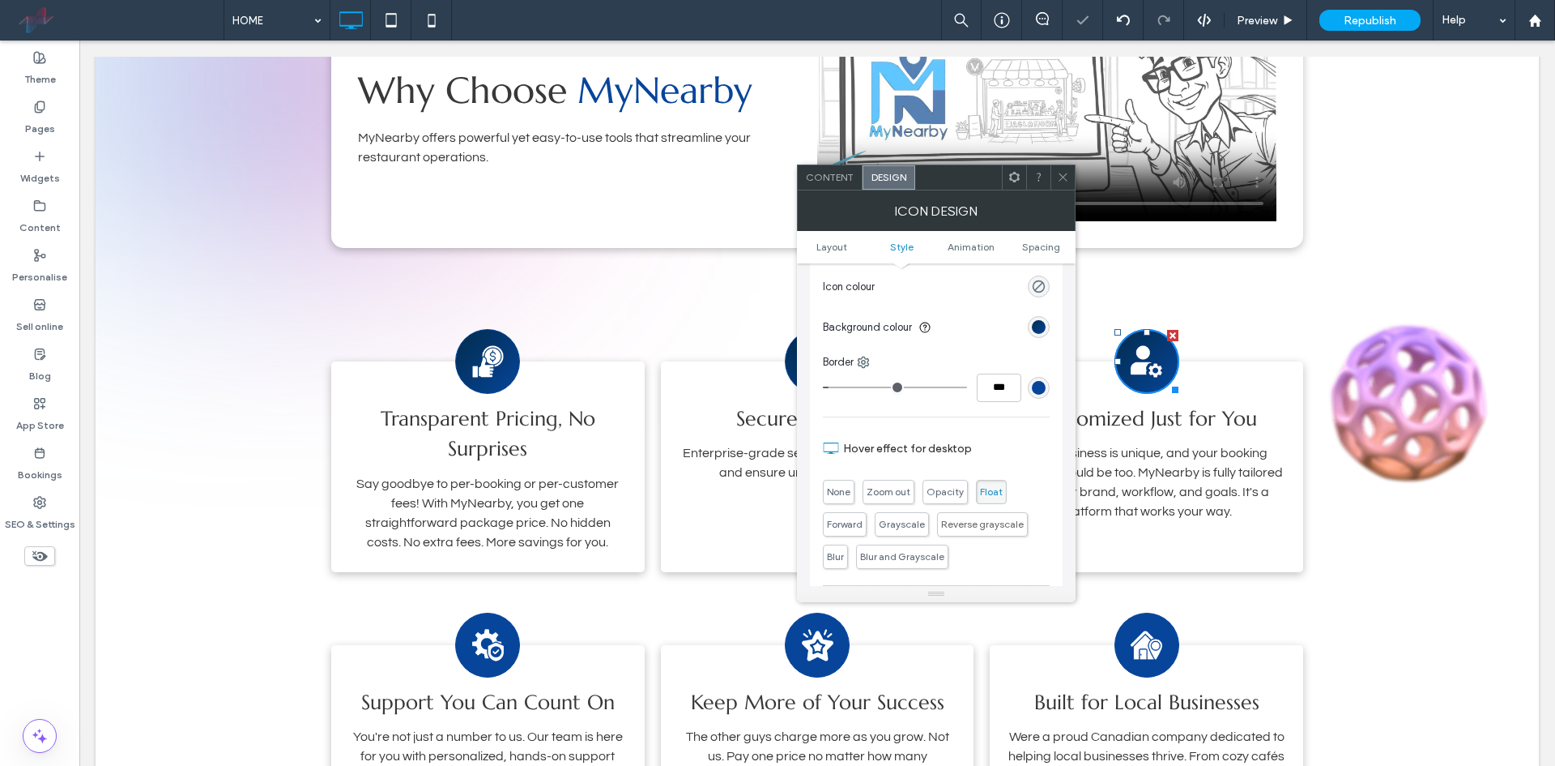
click at [1060, 170] on span at bounding box center [1063, 177] width 12 height 24
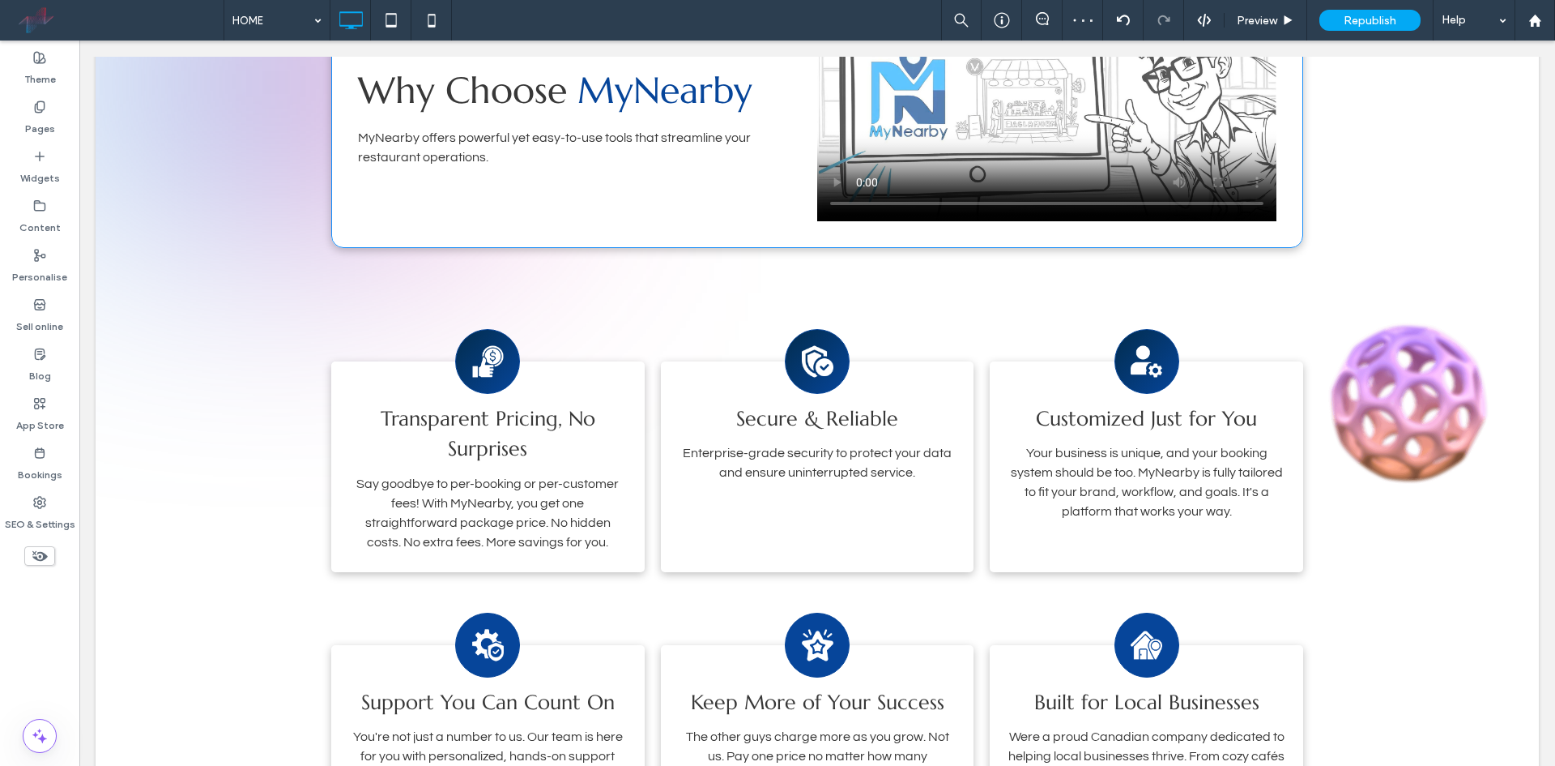
scroll to position [1296, 0]
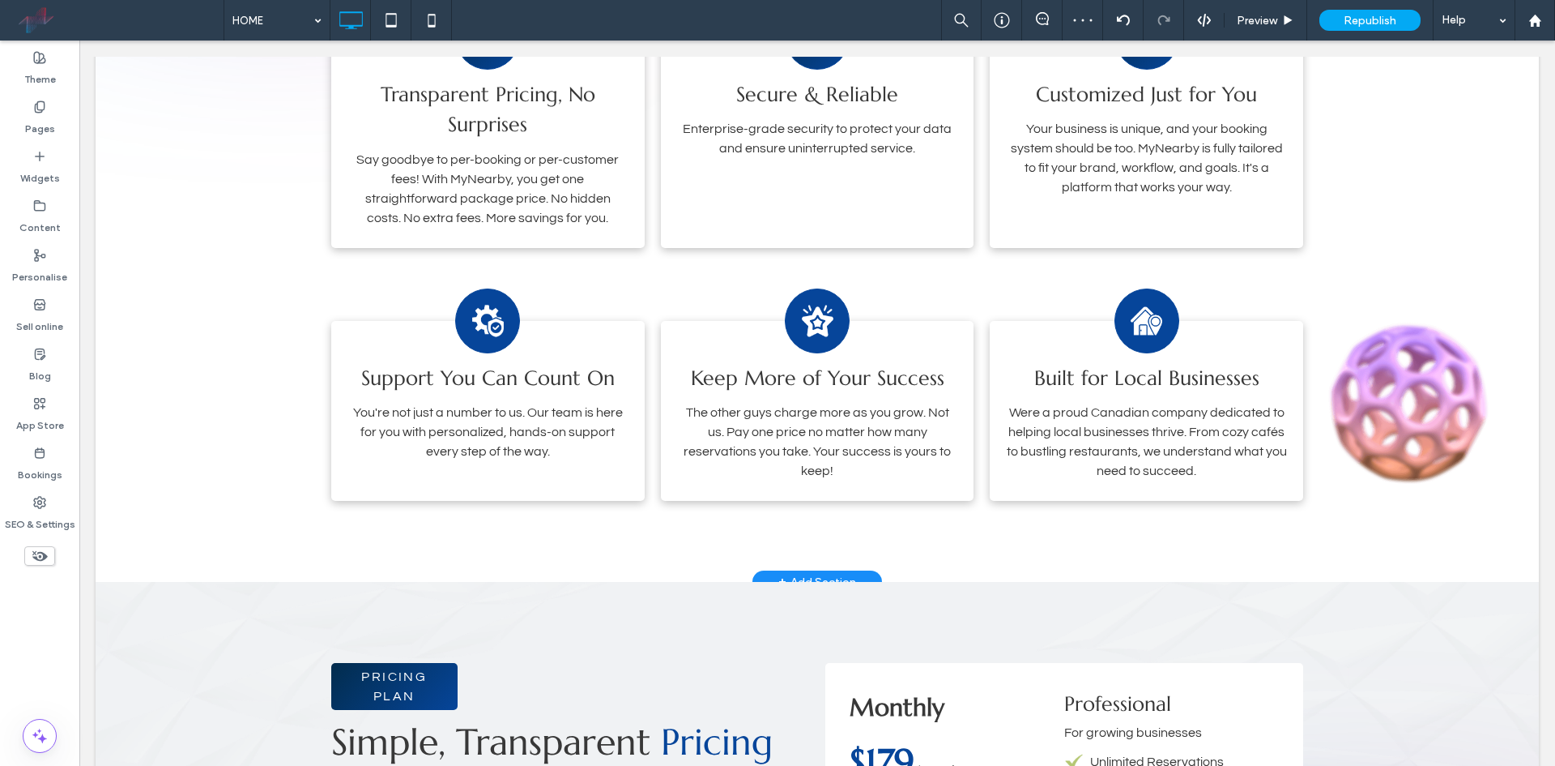
click at [492, 505] on div "WHY US Why Choose MyNearby MyNearby offers powerful yet easy-to-use tools that …" at bounding box center [818, 103] width 1444 height 958
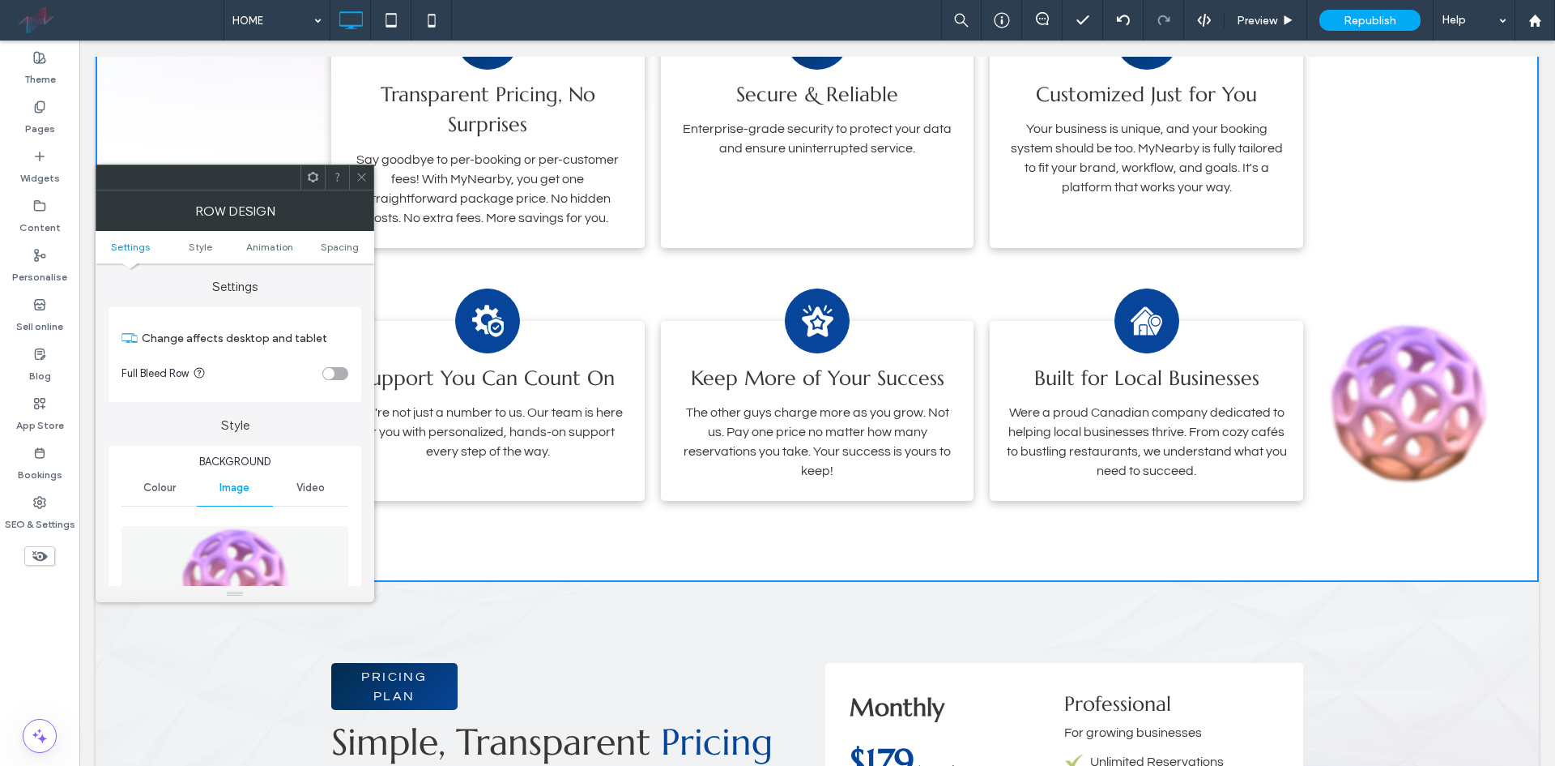
click at [358, 181] on icon at bounding box center [362, 177] width 12 height 12
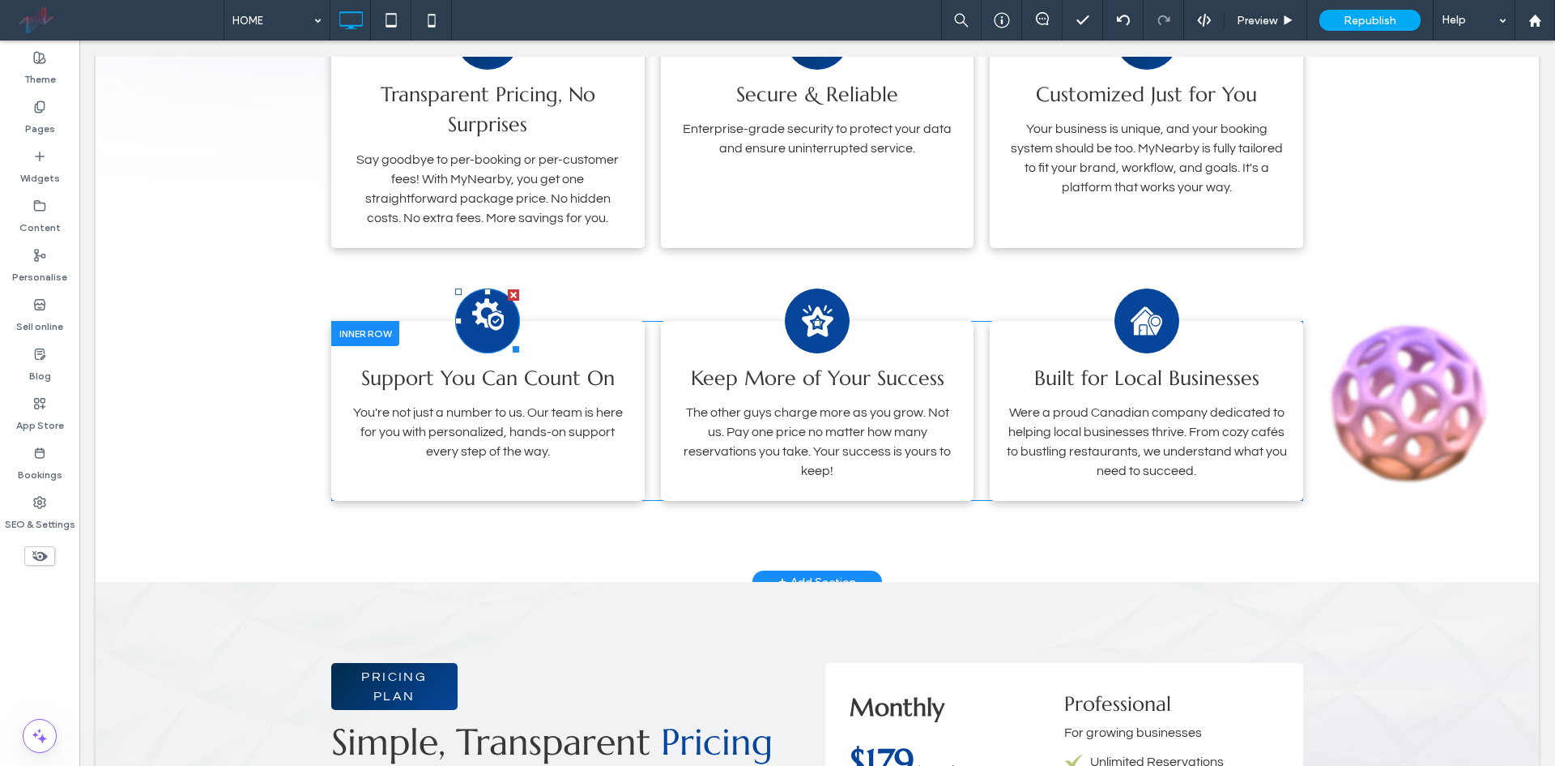
click at [472, 307] on image at bounding box center [488, 314] width 32 height 32
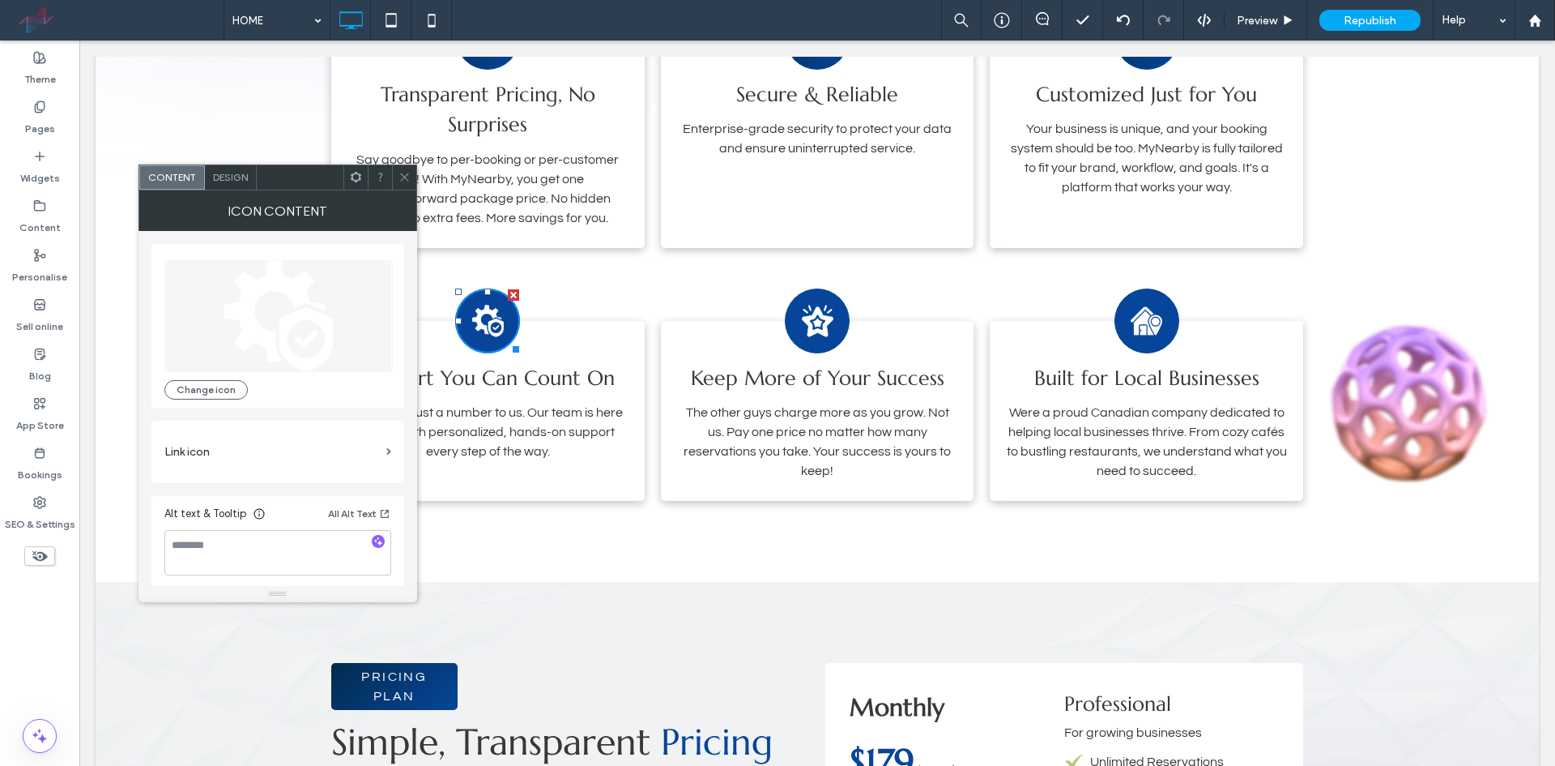
click at [236, 179] on span "Design" at bounding box center [230, 177] width 35 height 12
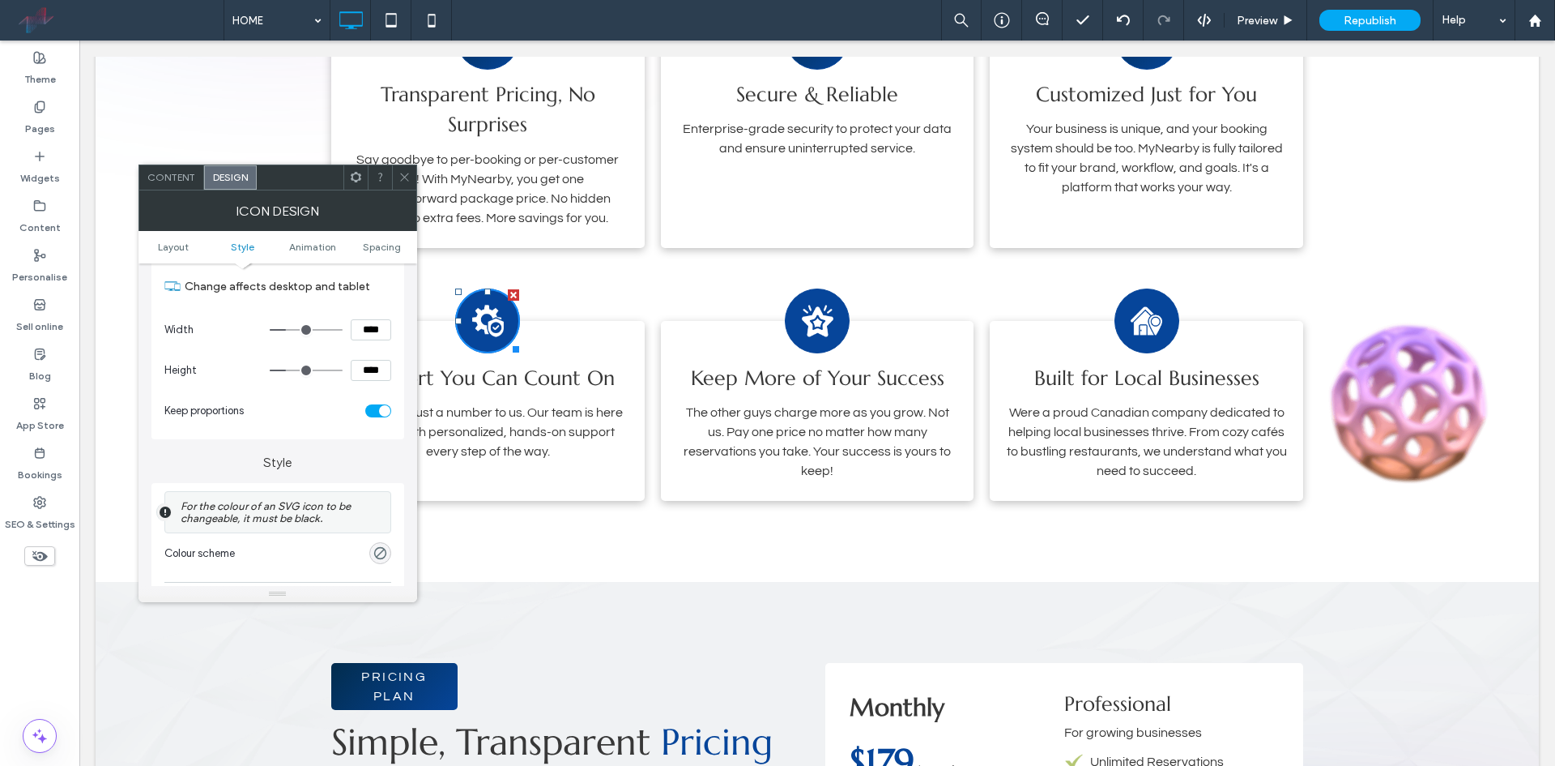
scroll to position [486, 0]
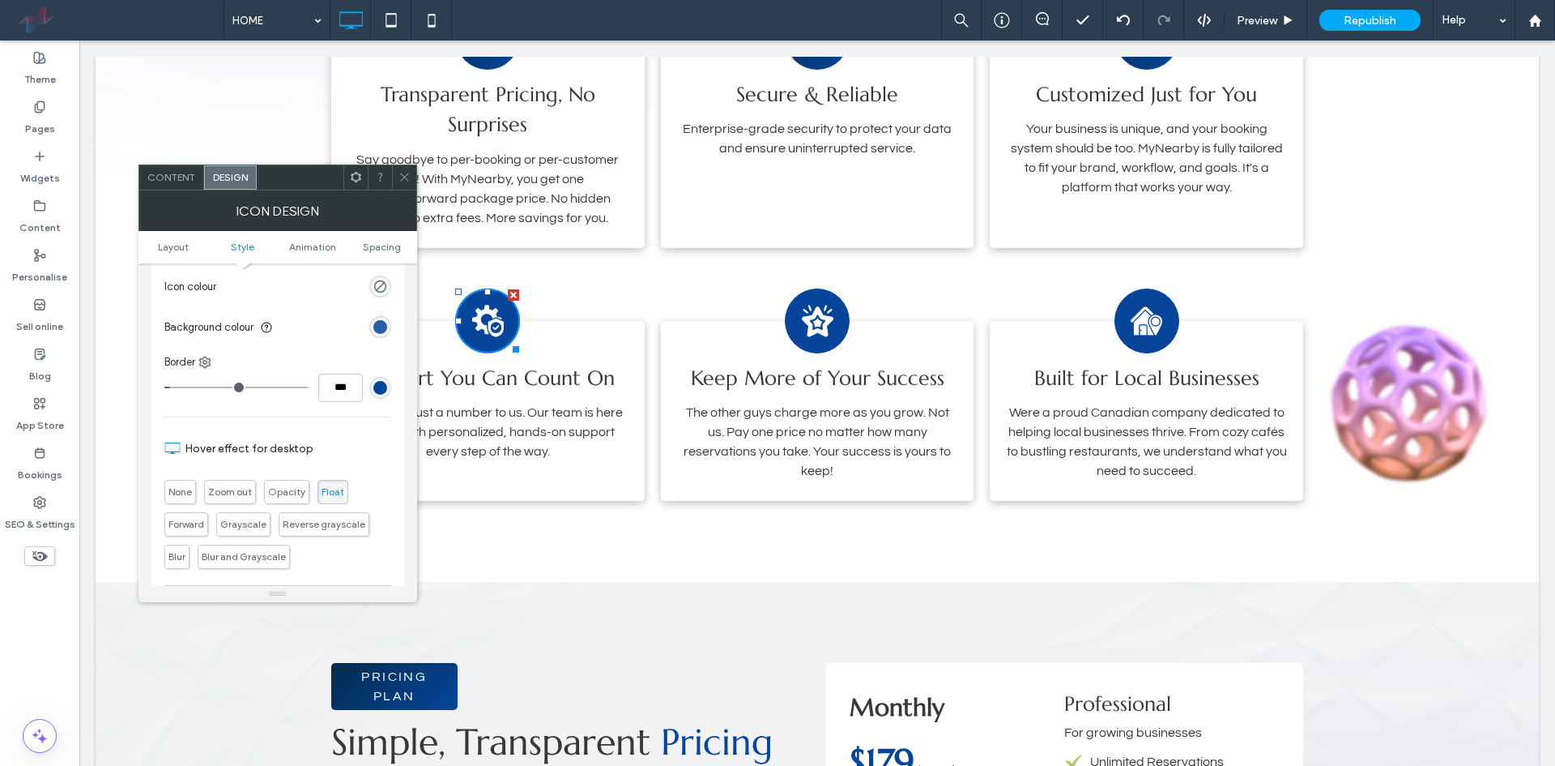
click at [378, 333] on div "rgb(6, 69, 154)" at bounding box center [380, 327] width 14 height 14
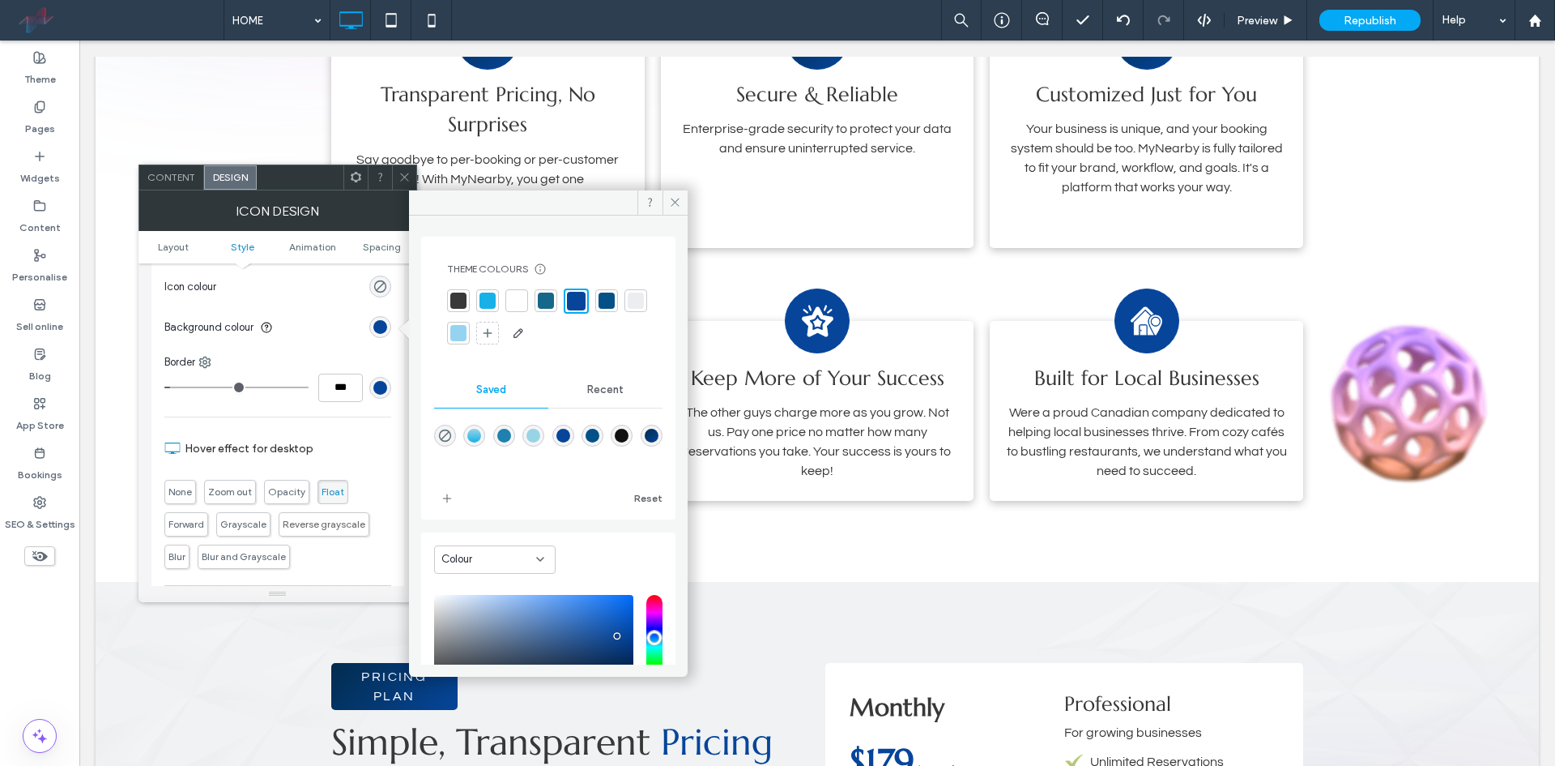
drag, startPoint x: 448, startPoint y: 462, endPoint x: 471, endPoint y: 425, distance: 42.9
click at [645, 442] on div "linear-gradient(495deg,rgba(2,44,77,1) 0%,rgba(6,69,154,1) 100%)" at bounding box center [652, 436] width 14 height 14
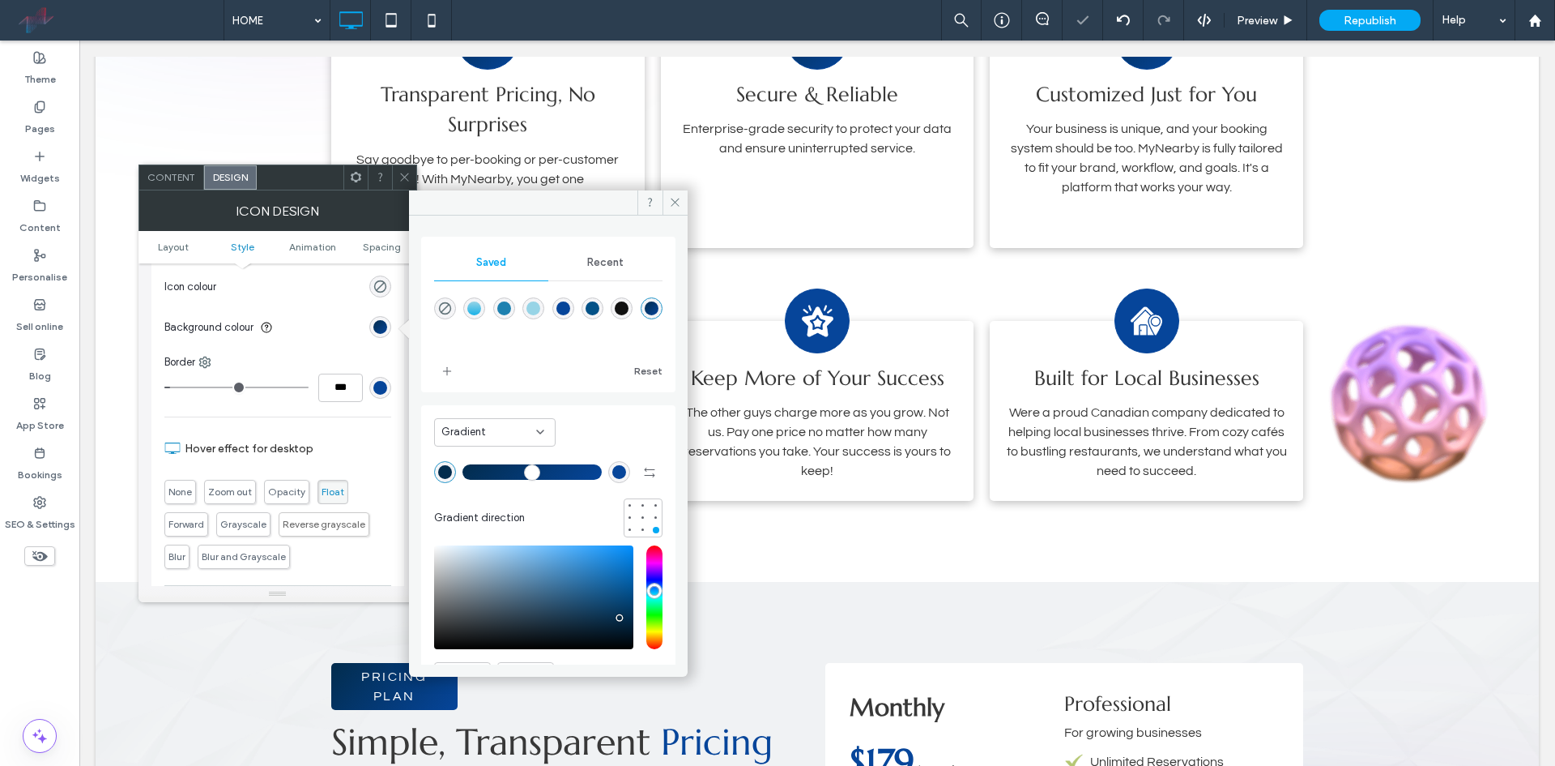
type input "*******"
click at [673, 211] on span at bounding box center [675, 202] width 25 height 24
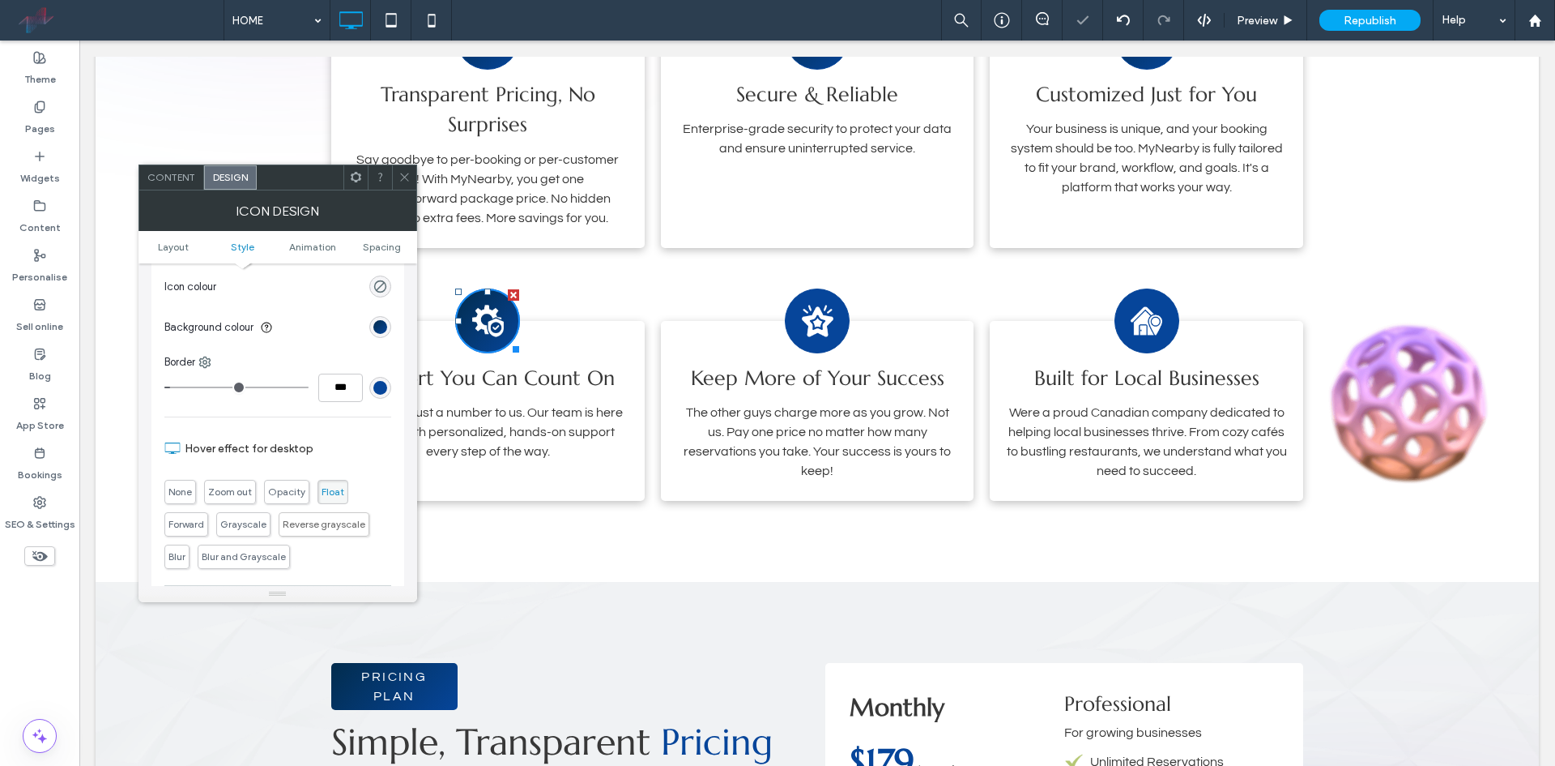
click at [408, 175] on icon at bounding box center [405, 177] width 12 height 12
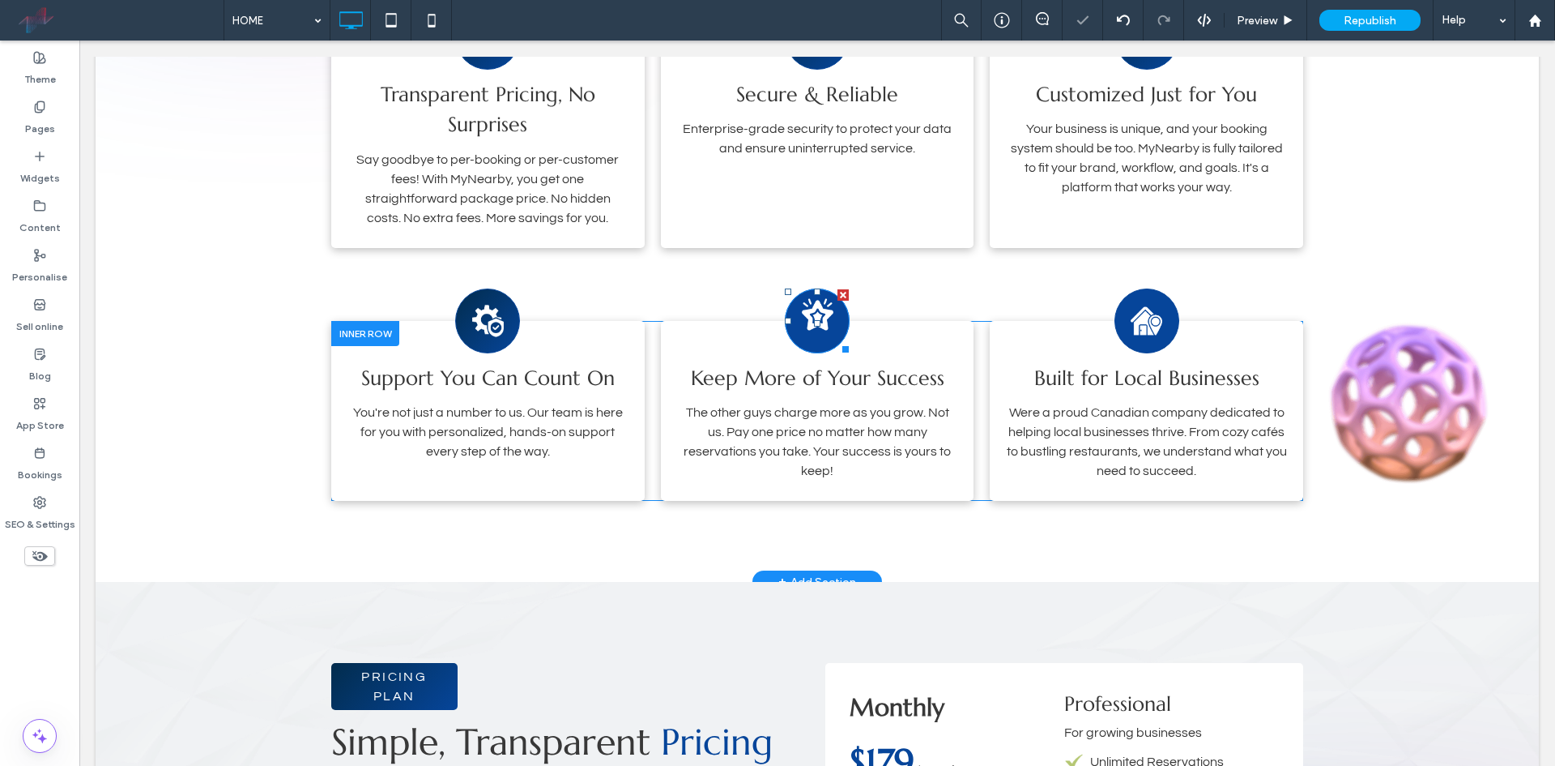
click at [810, 308] on image at bounding box center [818, 314] width 32 height 32
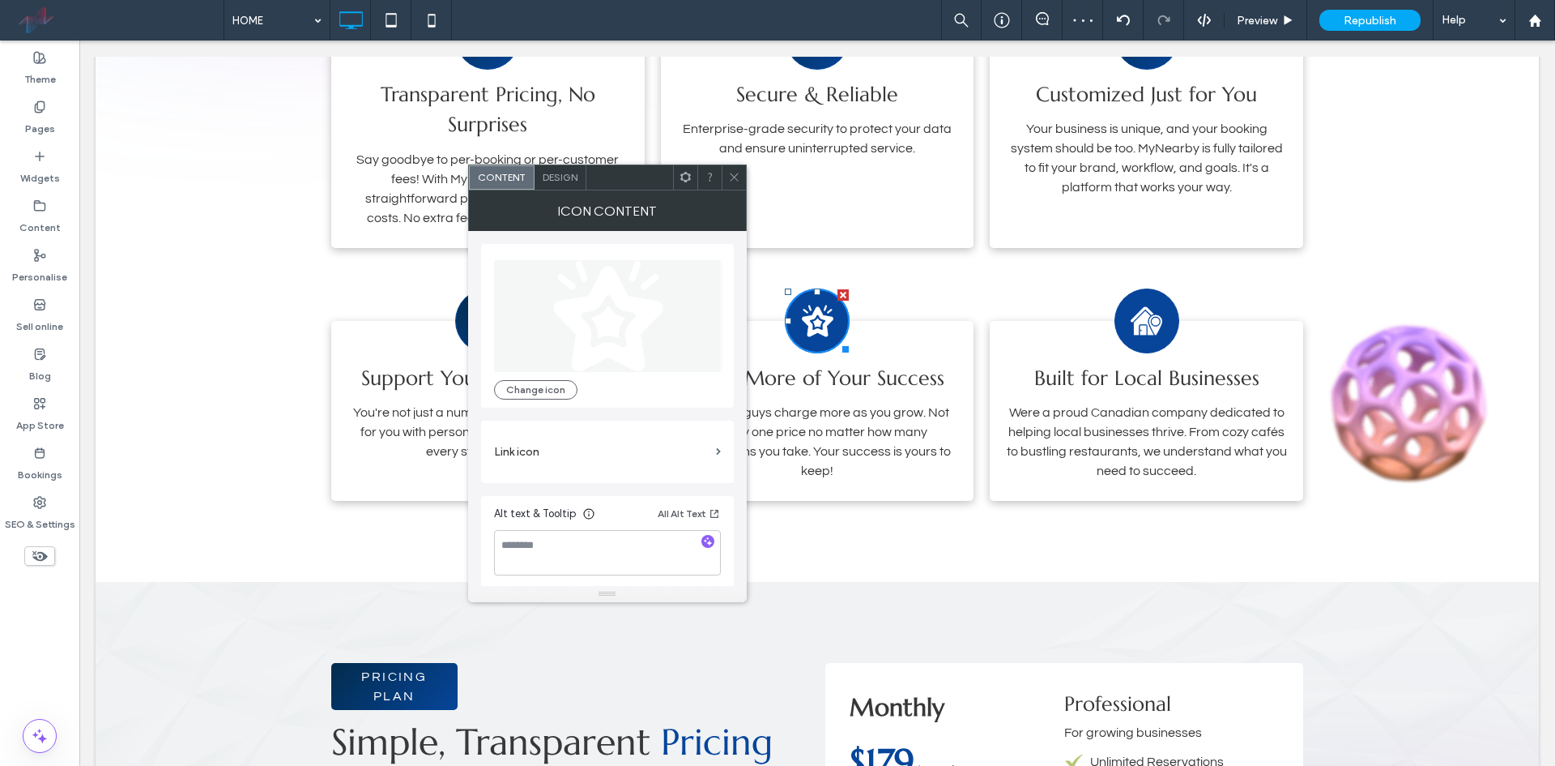
click at [579, 182] on div "Design" at bounding box center [561, 177] width 52 height 24
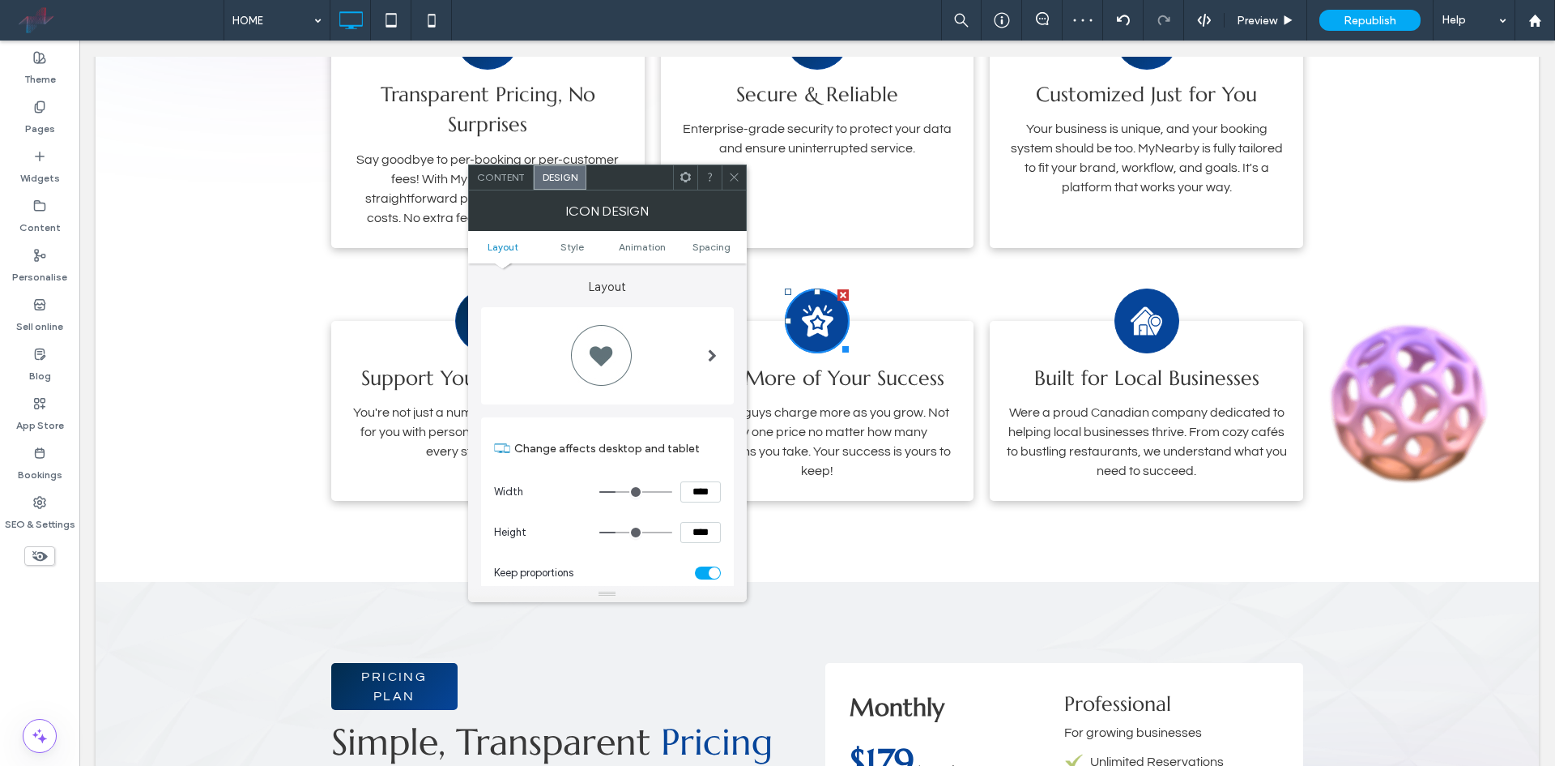
scroll to position [324, 0]
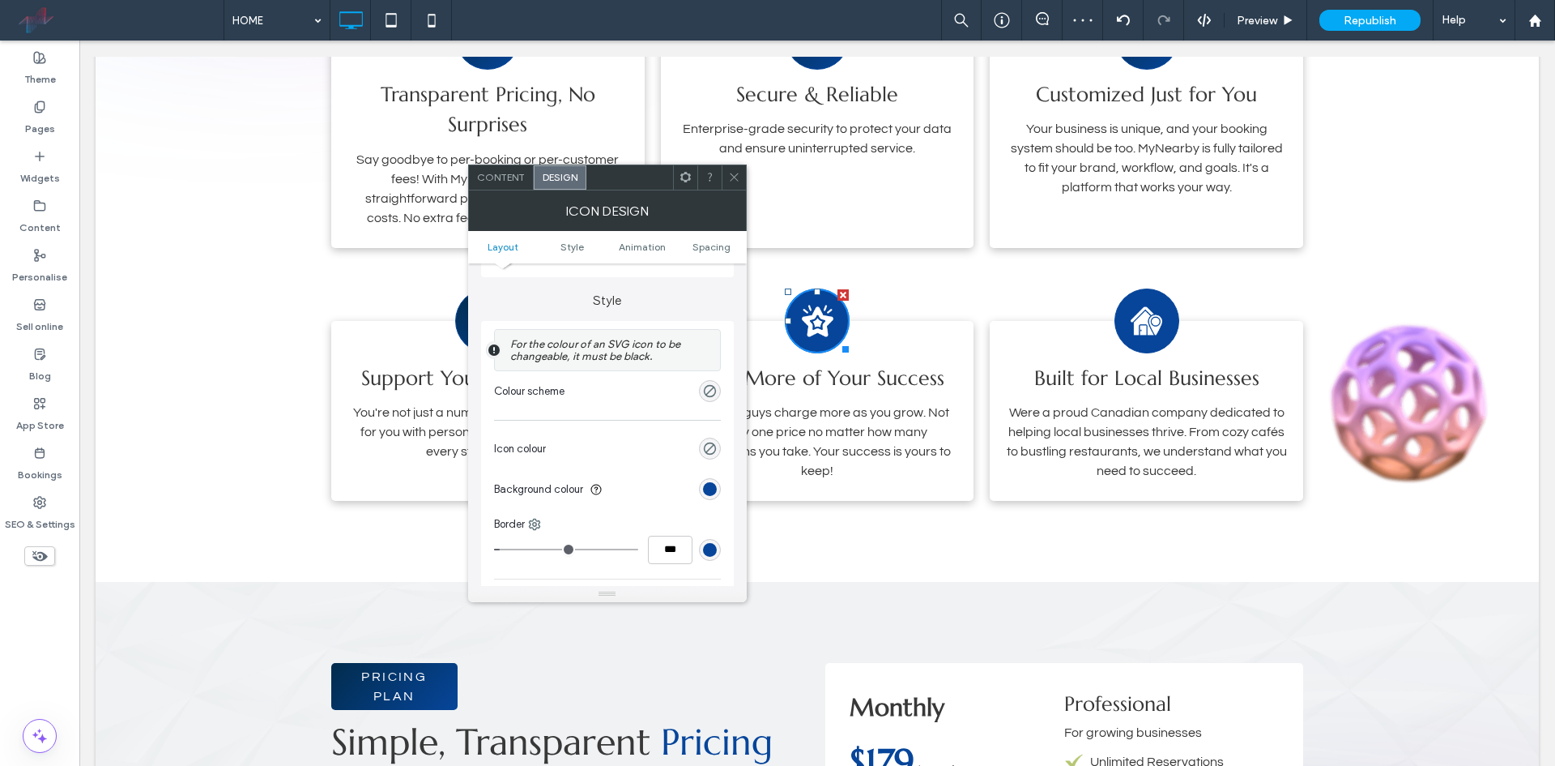
click at [711, 473] on section "Background colour" at bounding box center [607, 489] width 227 height 41
click at [713, 479] on div "rgb(6, 69, 154)" at bounding box center [710, 489] width 22 height 22
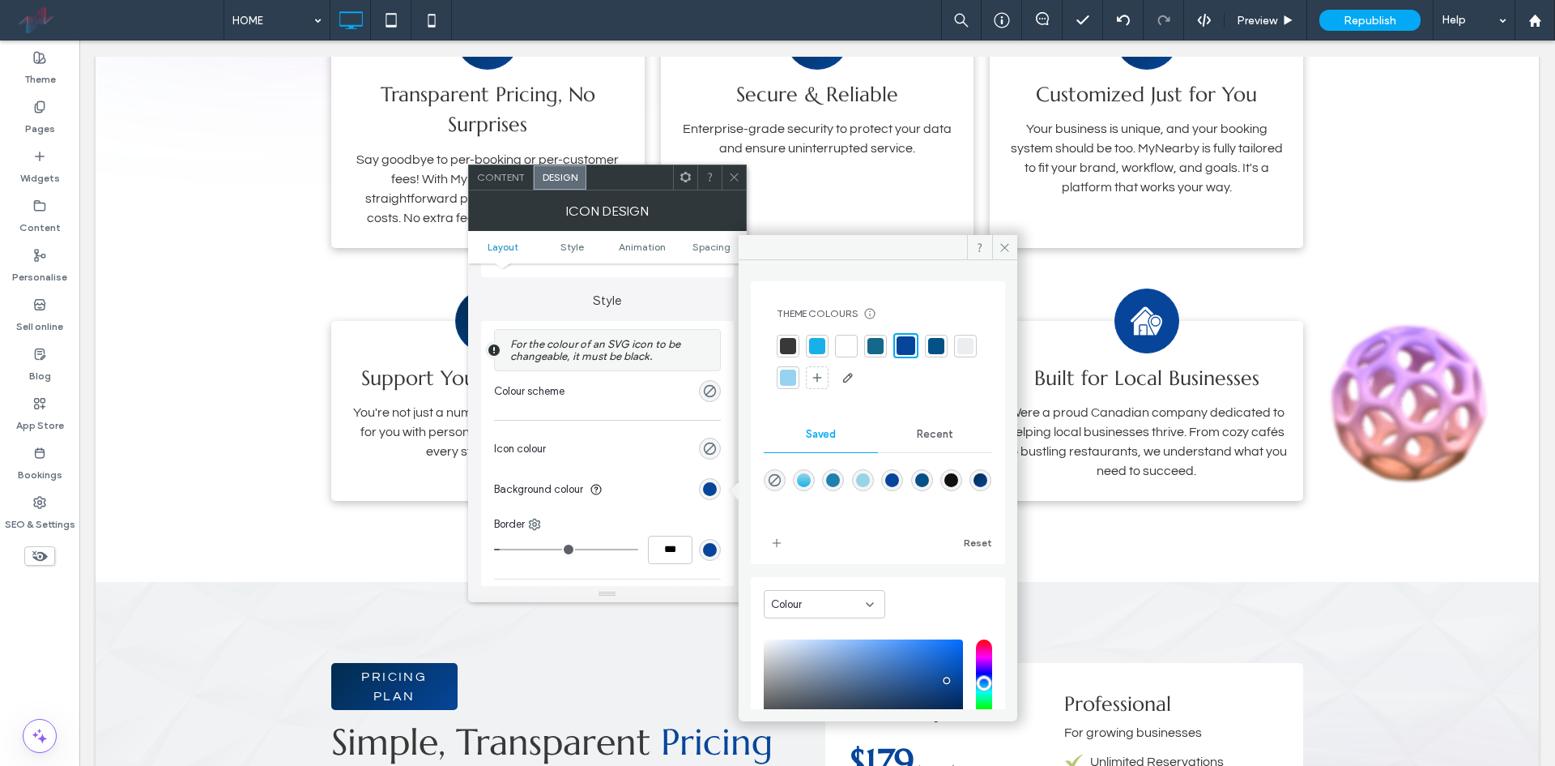
click at [974, 487] on div "linear-gradient(495deg,rgba(2,44,77,1) 0%,rgba(6,69,154,1) 100%)" at bounding box center [981, 480] width 14 height 14
type input "*******"
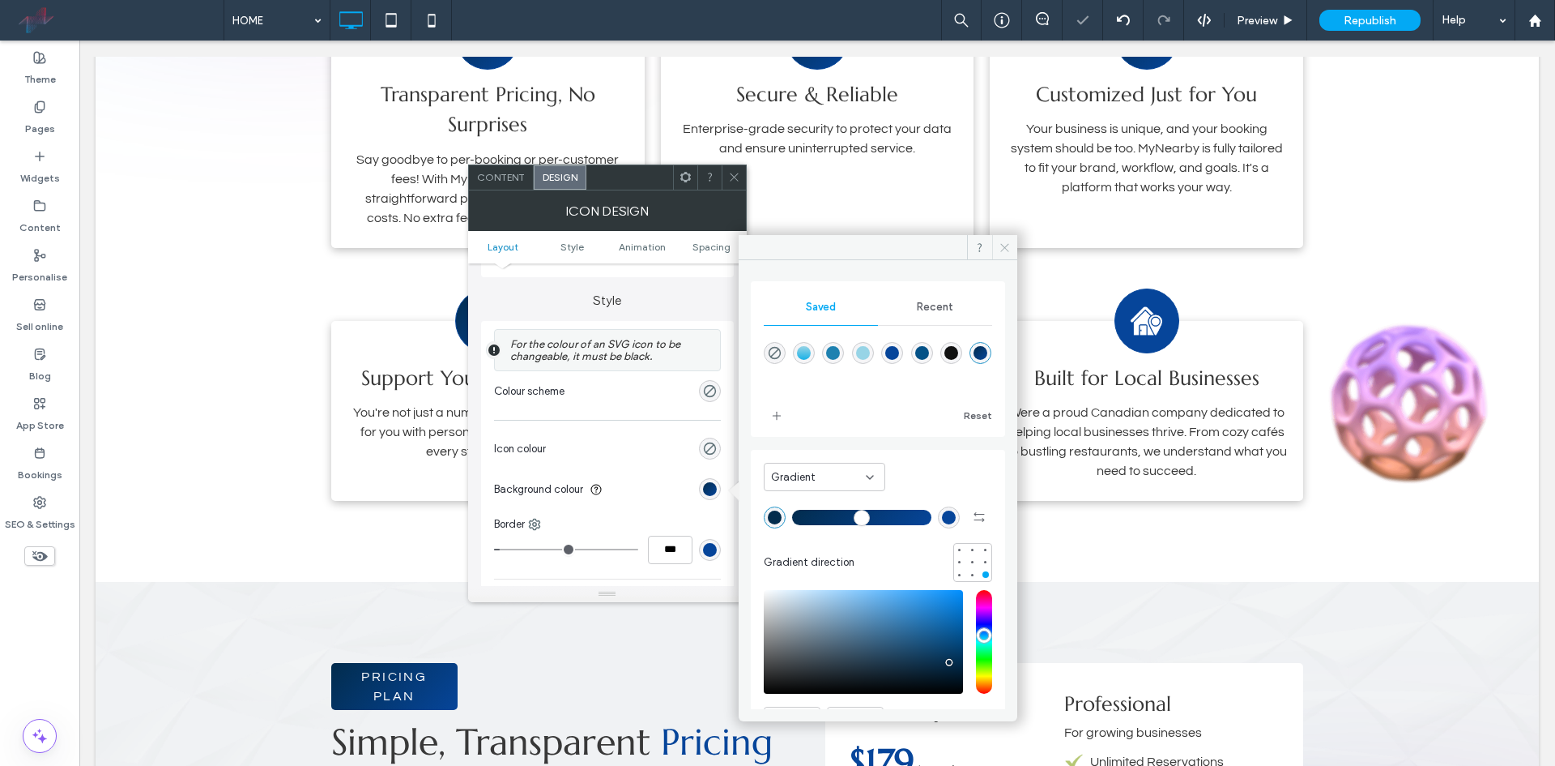
click at [1013, 250] on span at bounding box center [1004, 247] width 25 height 24
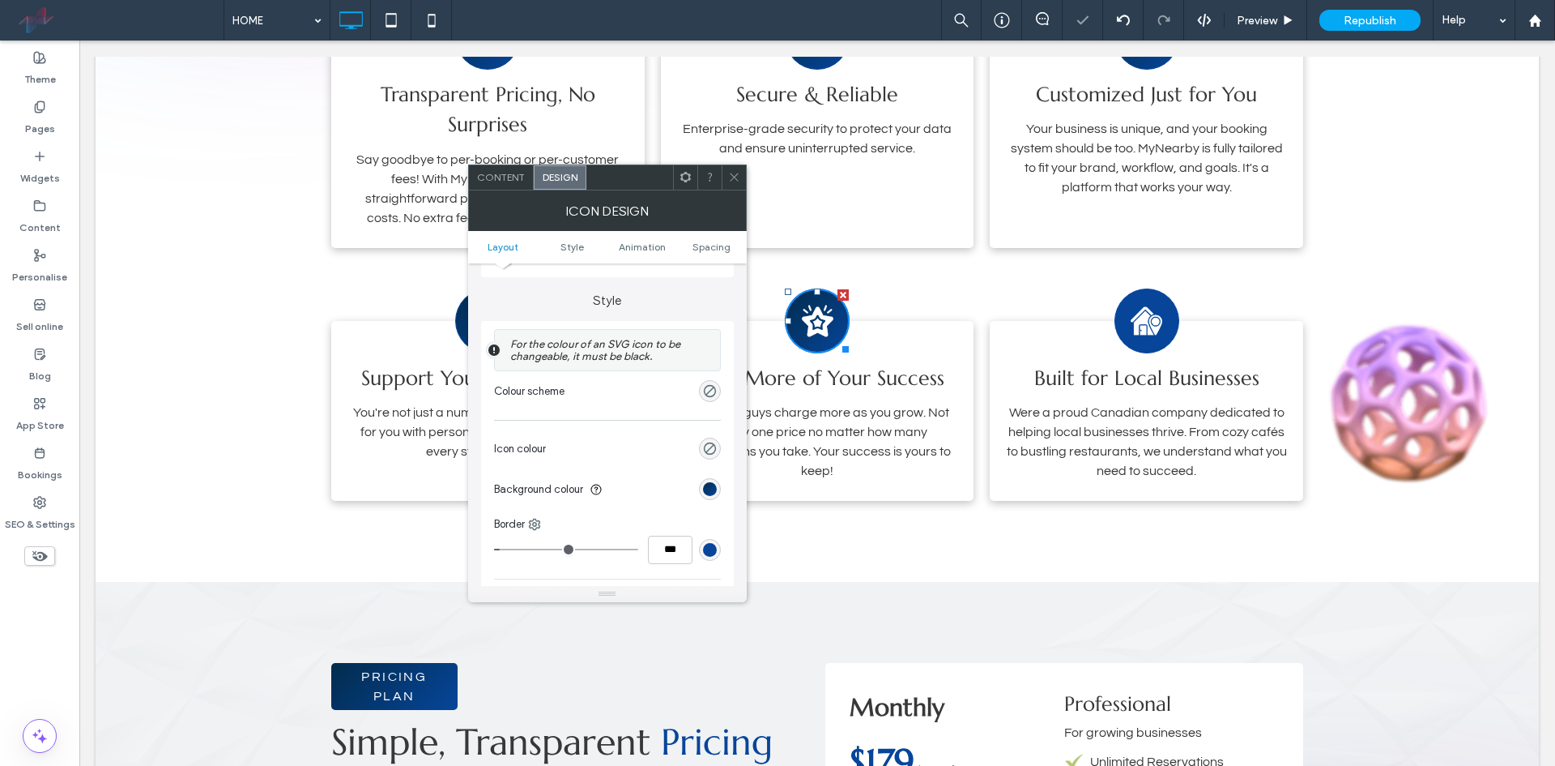
click at [734, 181] on icon at bounding box center [734, 177] width 12 height 12
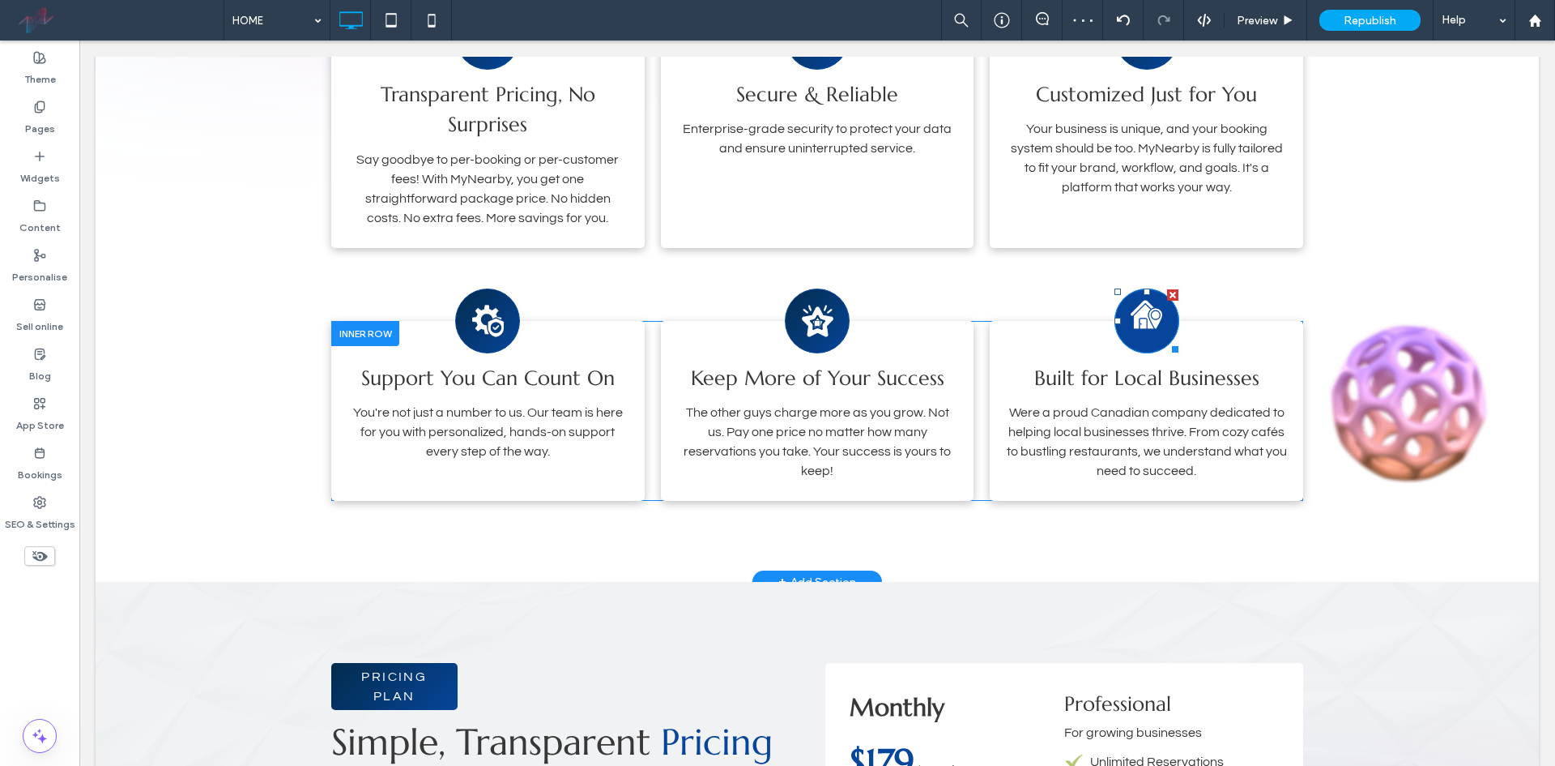
click at [1145, 325] on image at bounding box center [1147, 314] width 32 height 28
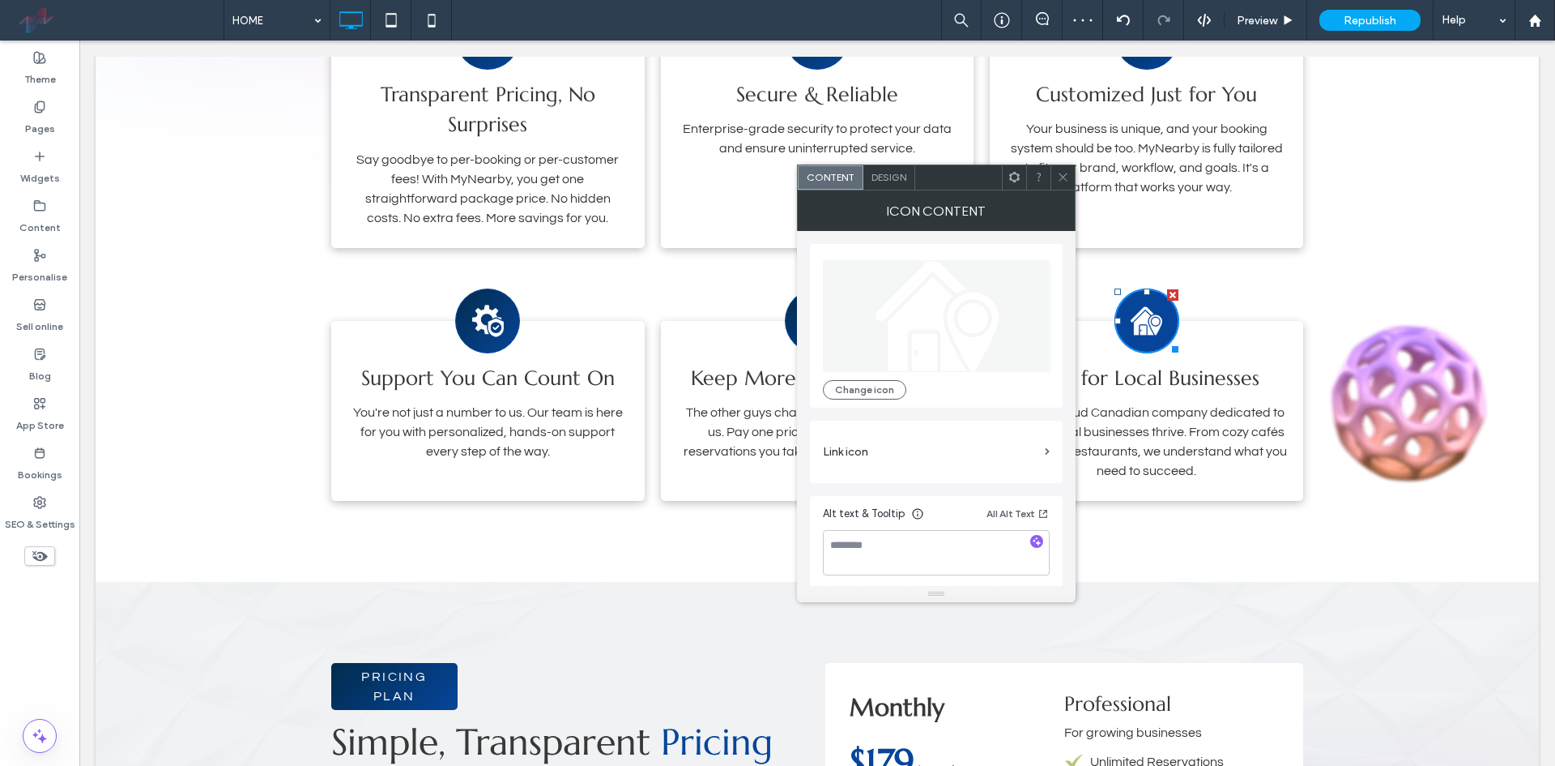
click at [881, 177] on span "Design" at bounding box center [889, 177] width 35 height 12
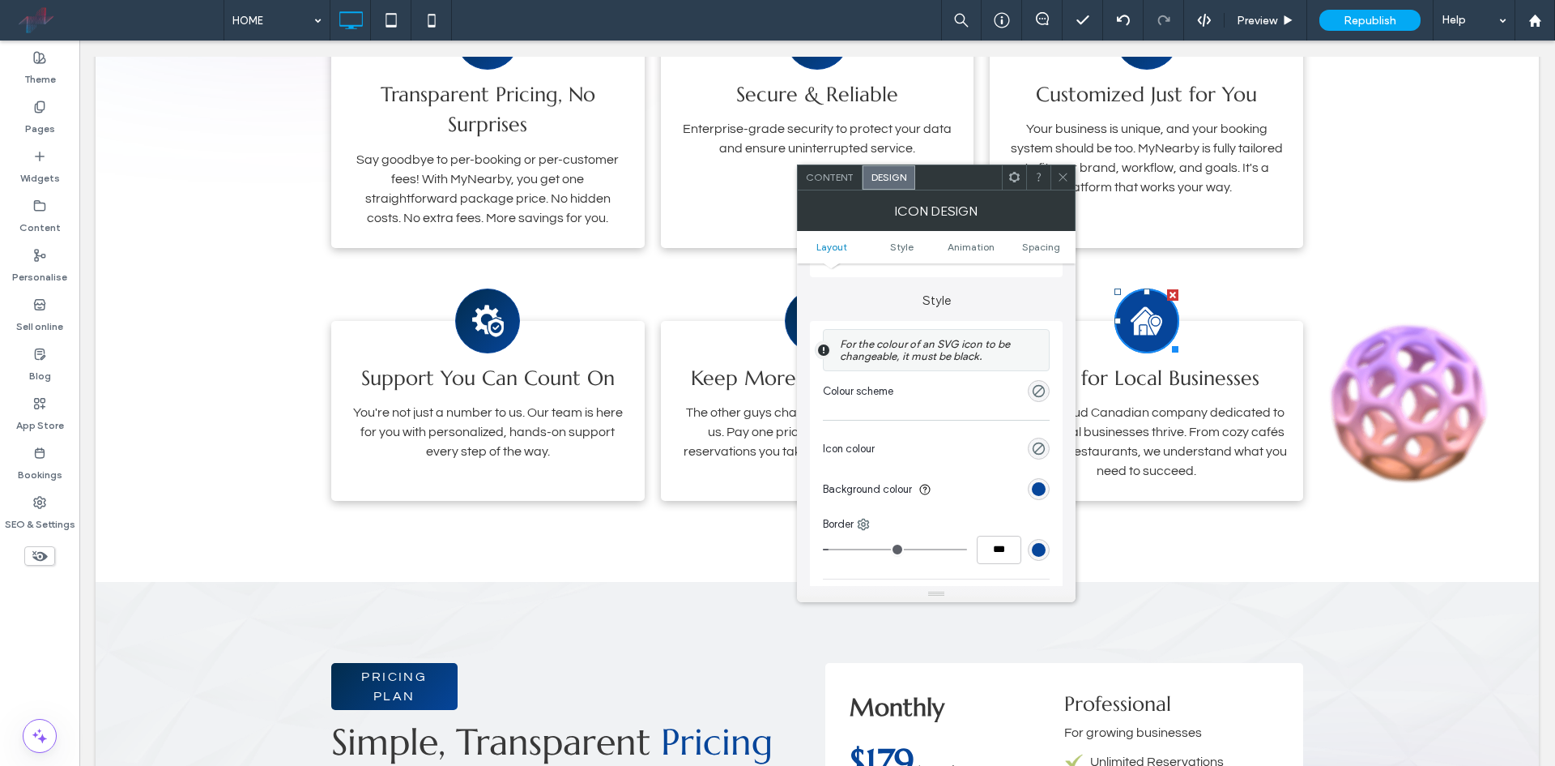
click at [1034, 482] on div "rgb(6, 69, 154)" at bounding box center [1039, 489] width 14 height 14
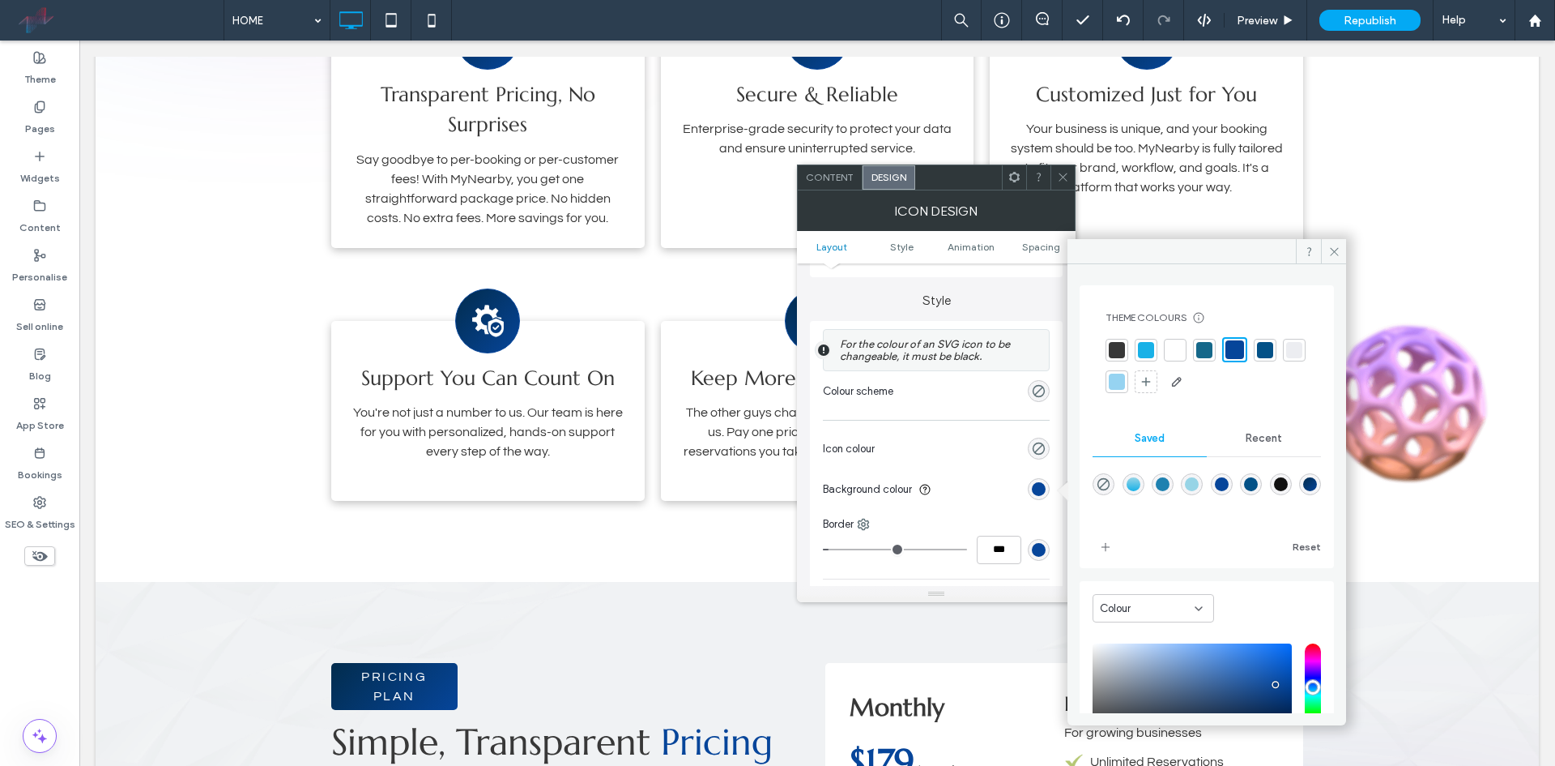
click at [1303, 491] on div "linear-gradient(495deg,rgba(2,44,77,1) 0%,rgba(6,69,154,1) 100%)" at bounding box center [1310, 484] width 14 height 14
type input "*******"
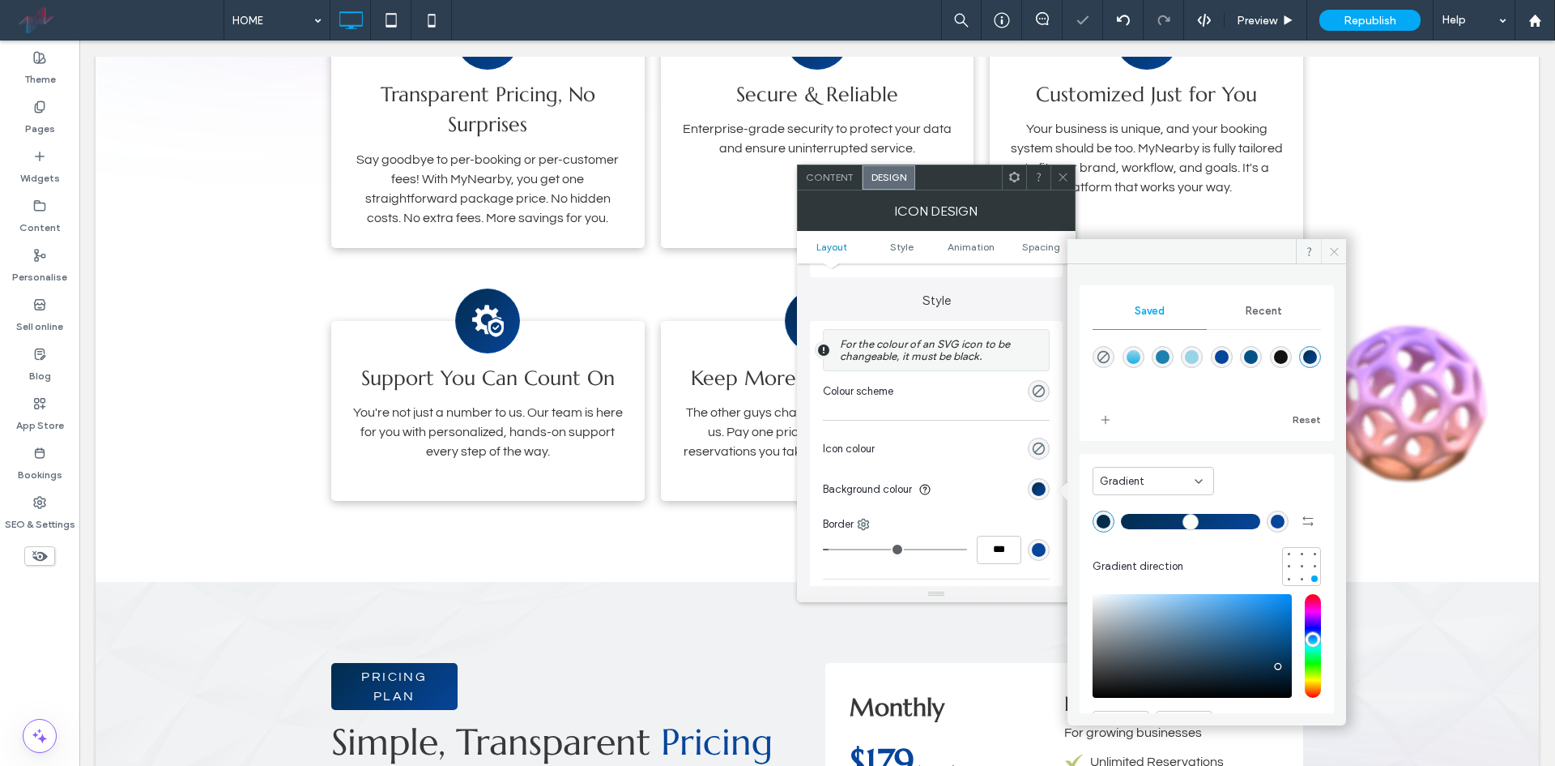
drag, startPoint x: 1332, startPoint y: 249, endPoint x: 1062, endPoint y: 175, distance: 279.6
click at [1332, 249] on use at bounding box center [1334, 251] width 8 height 8
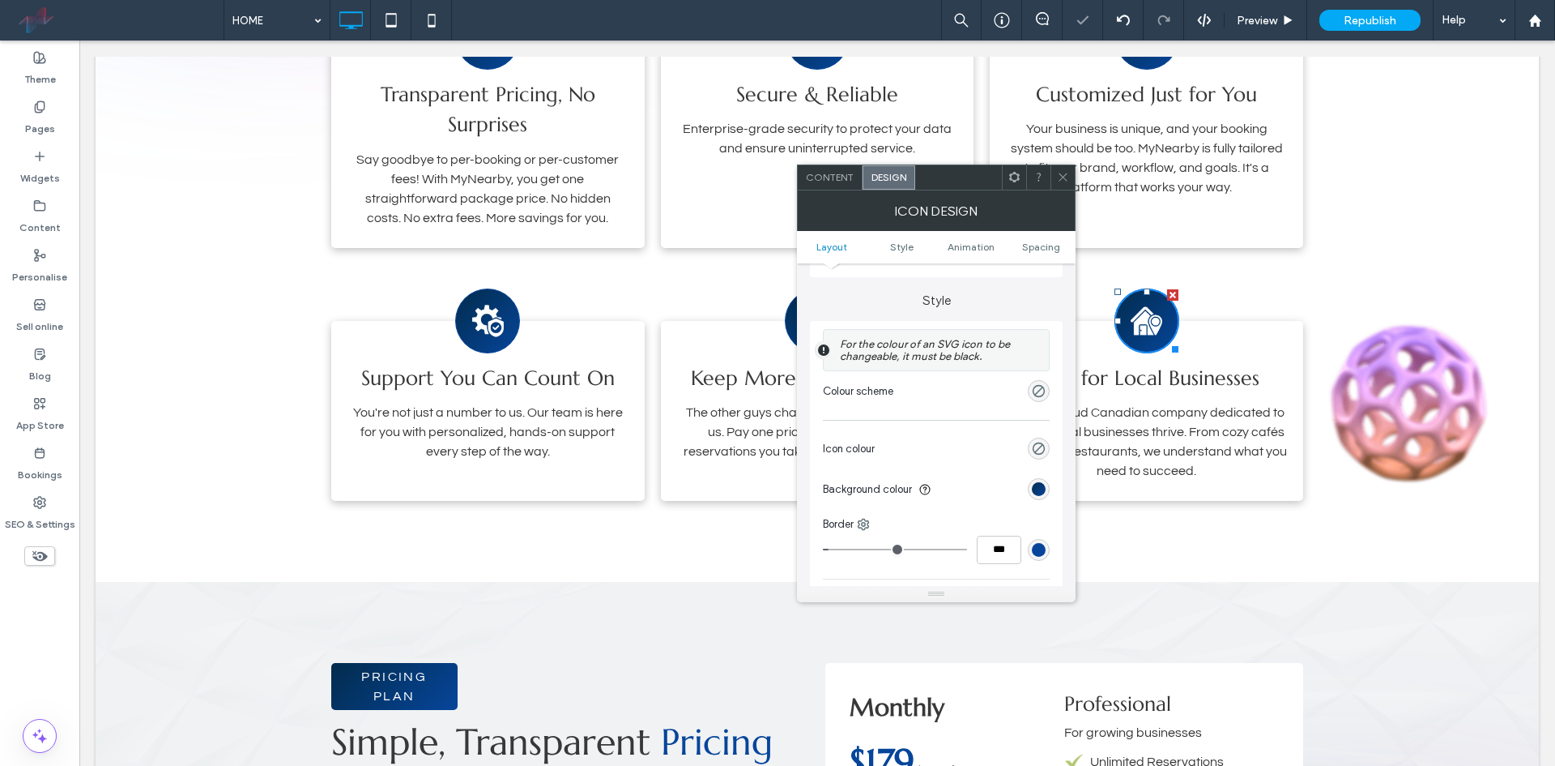
click at [1059, 183] on span at bounding box center [1063, 177] width 12 height 24
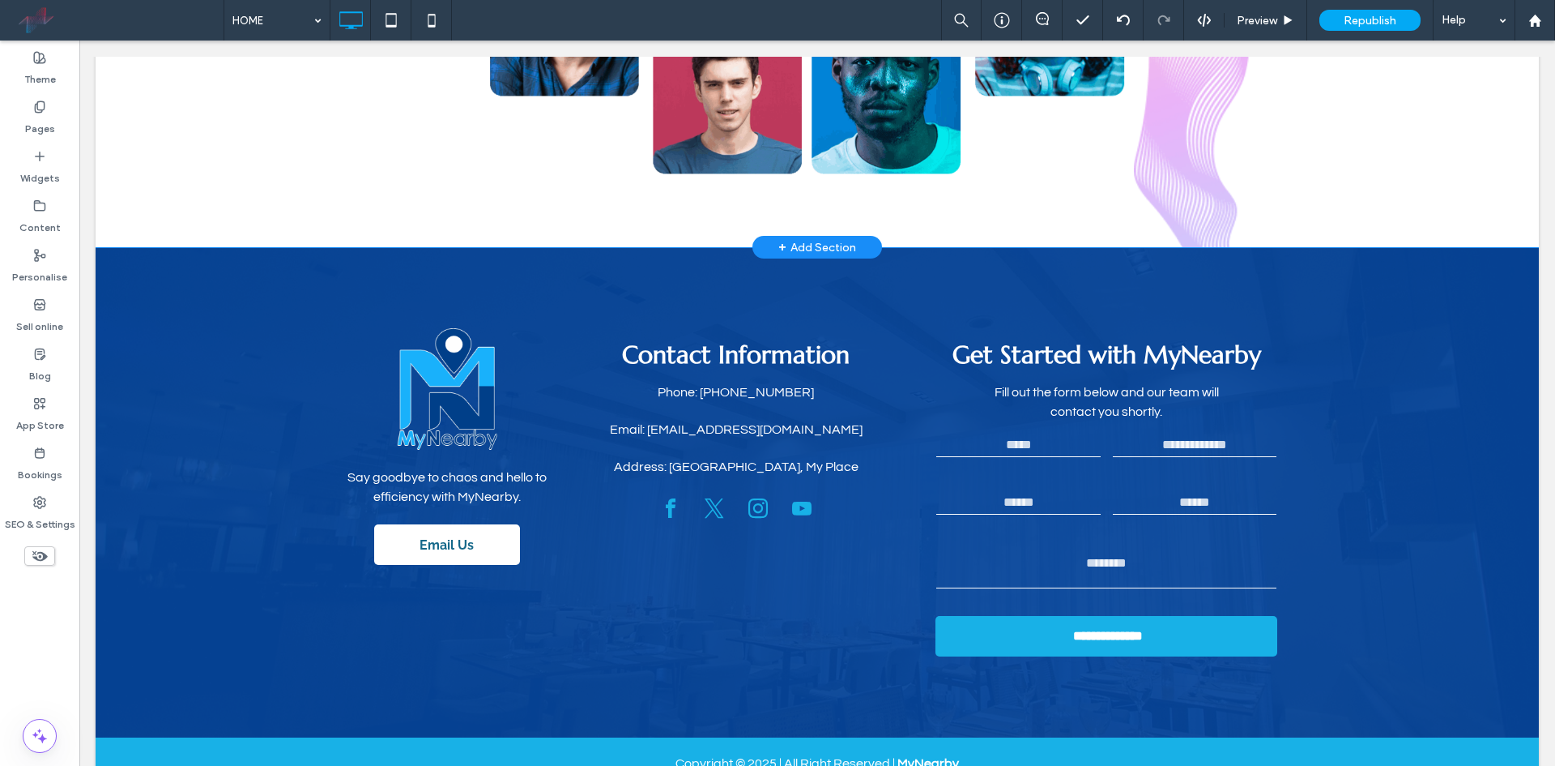
scroll to position [4251, 0]
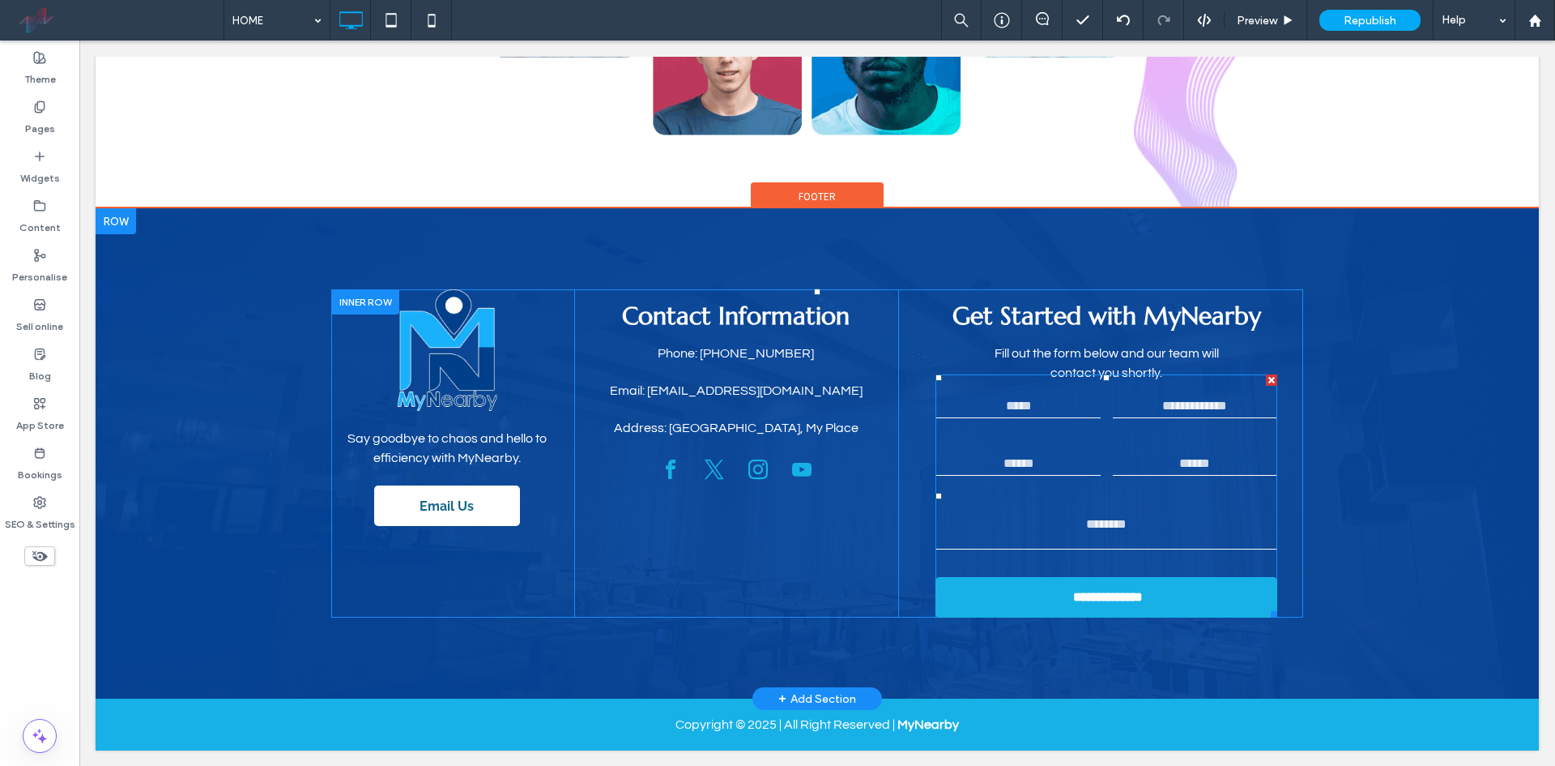
click at [119, 706] on iframe at bounding box center [32, 730] width 207 height 49
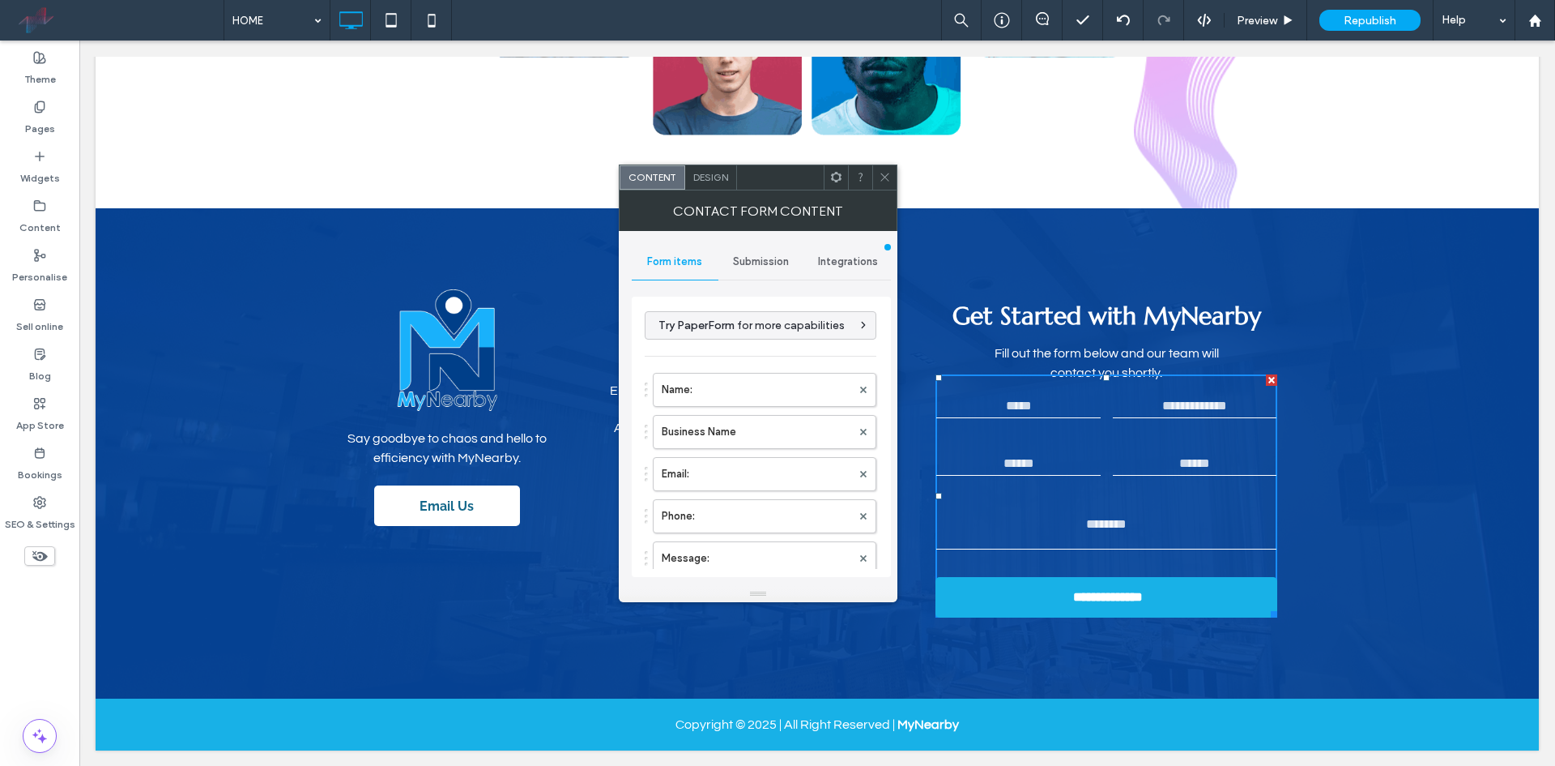
click at [876, 177] on div at bounding box center [884, 177] width 24 height 24
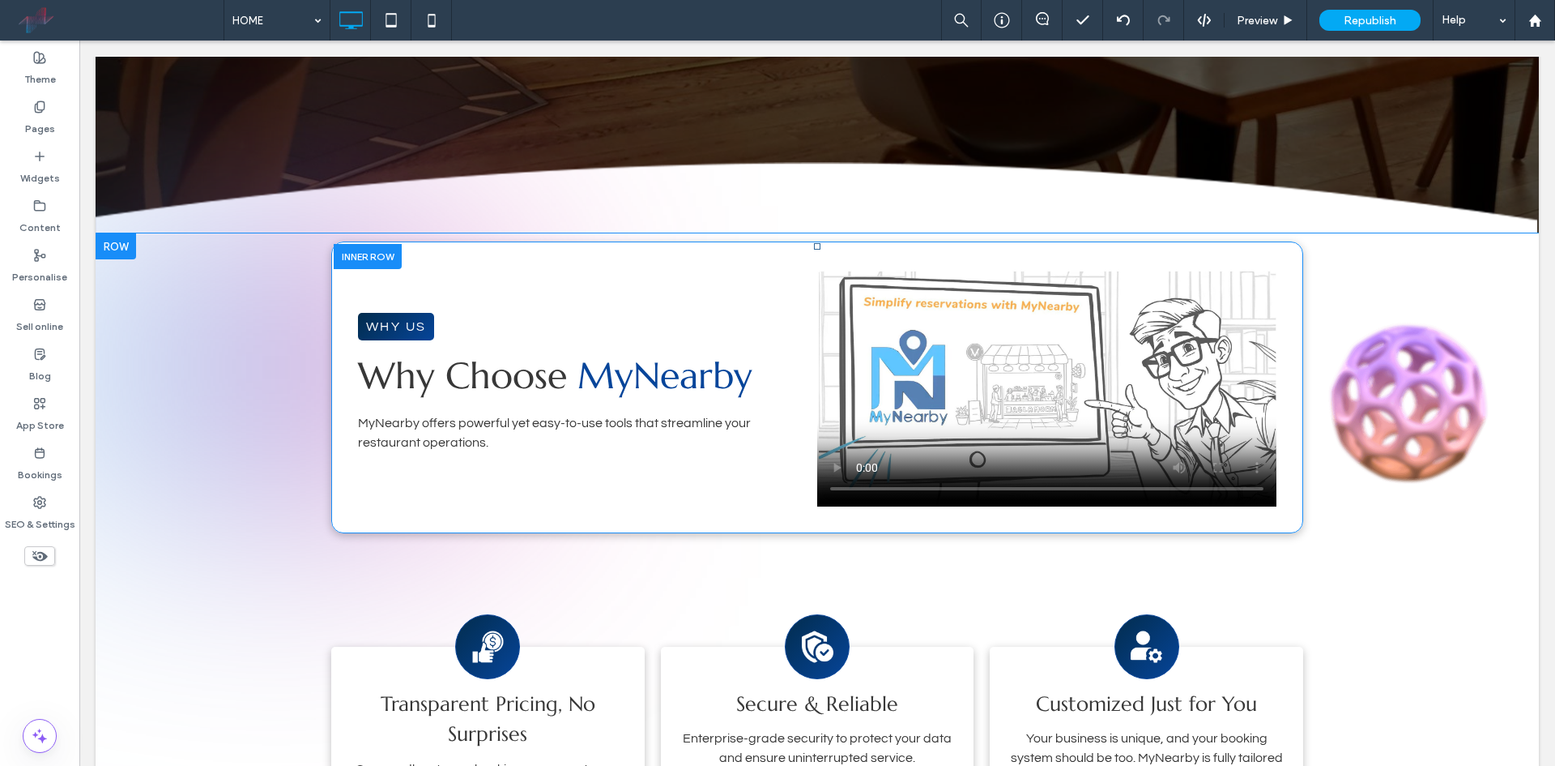
scroll to position [39, 0]
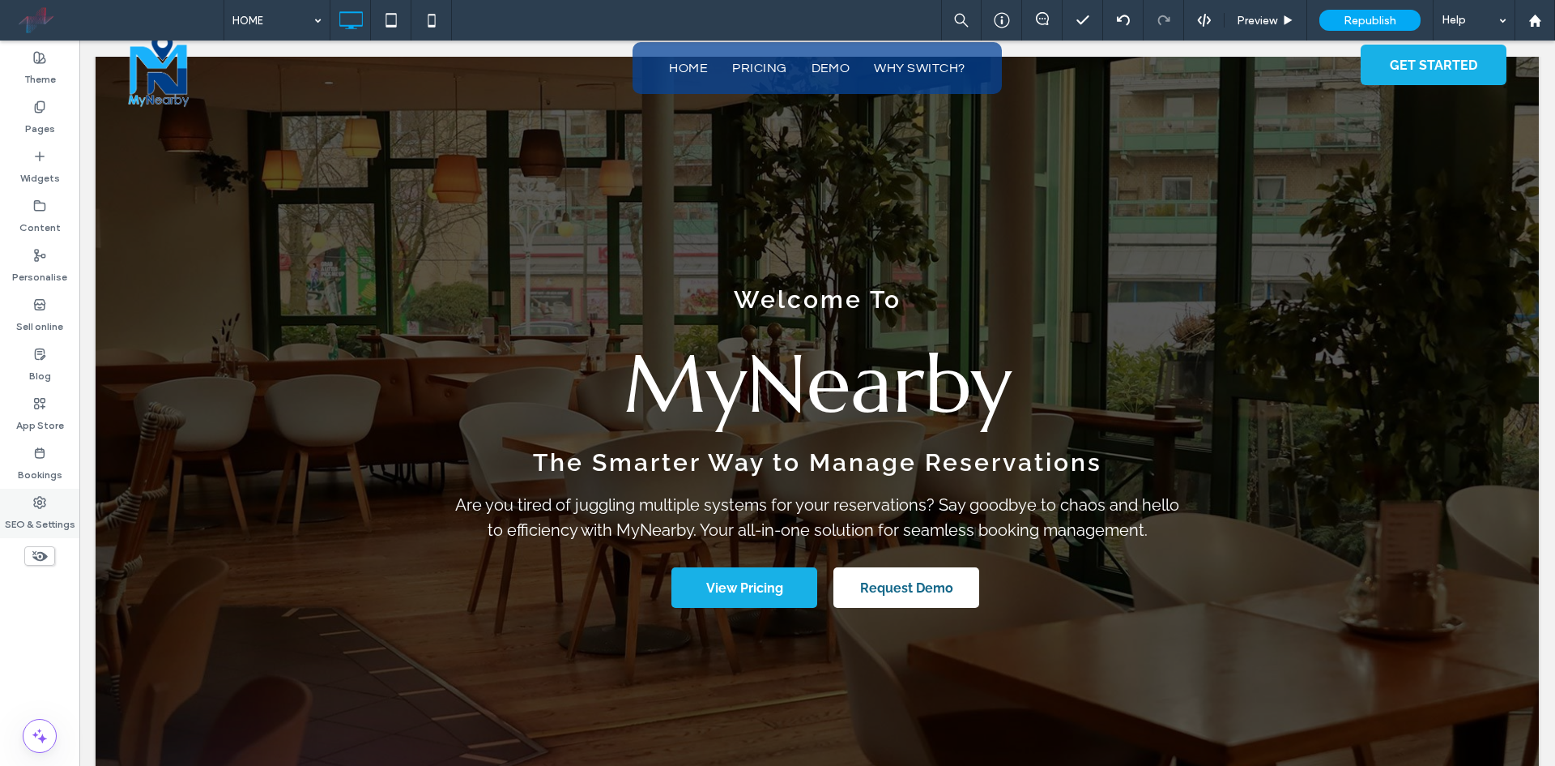
click at [70, 505] on div "SEO & Settings" at bounding box center [39, 512] width 79 height 49
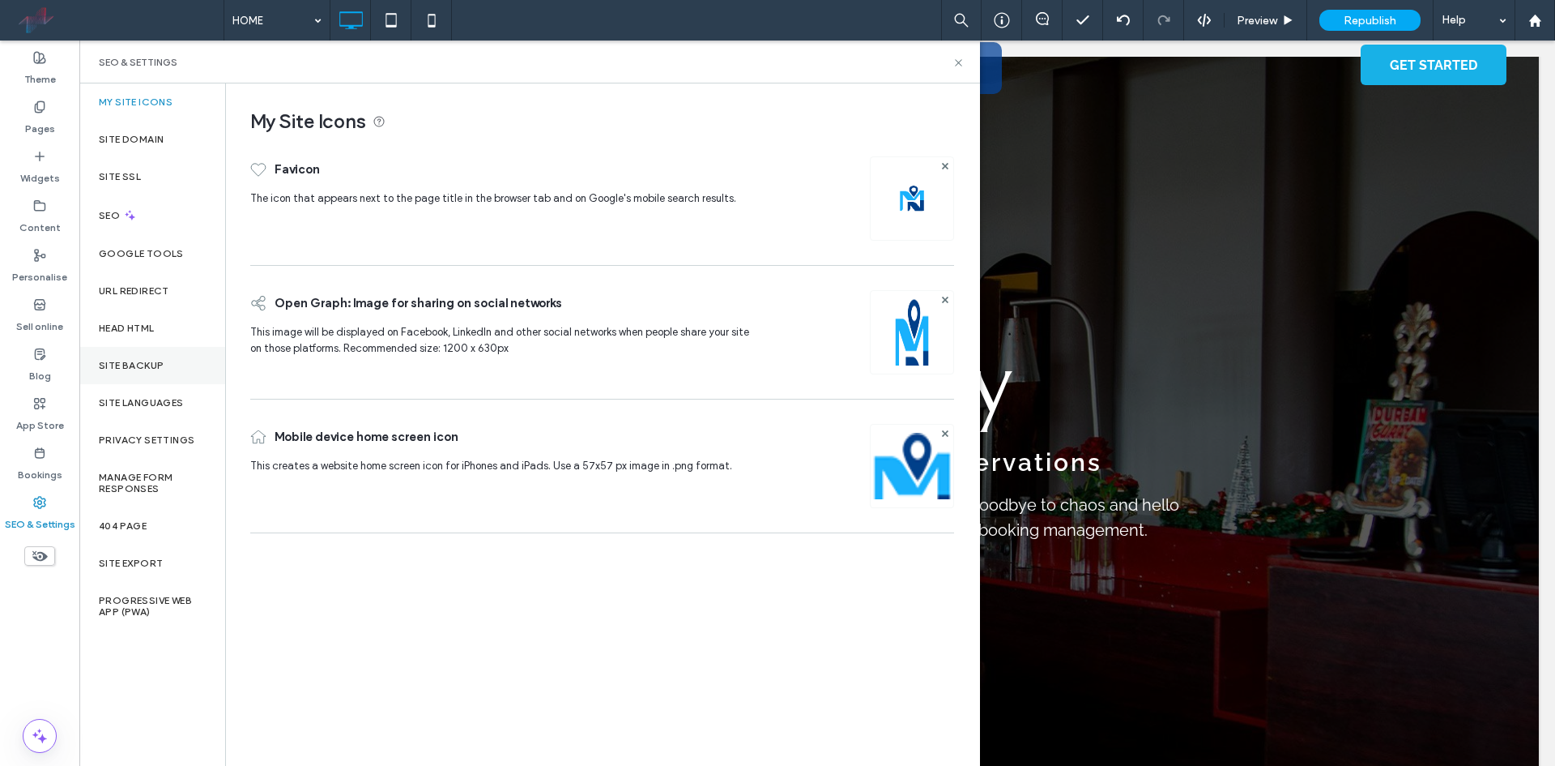
click at [167, 360] on div "Site backup" at bounding box center [152, 365] width 146 height 37
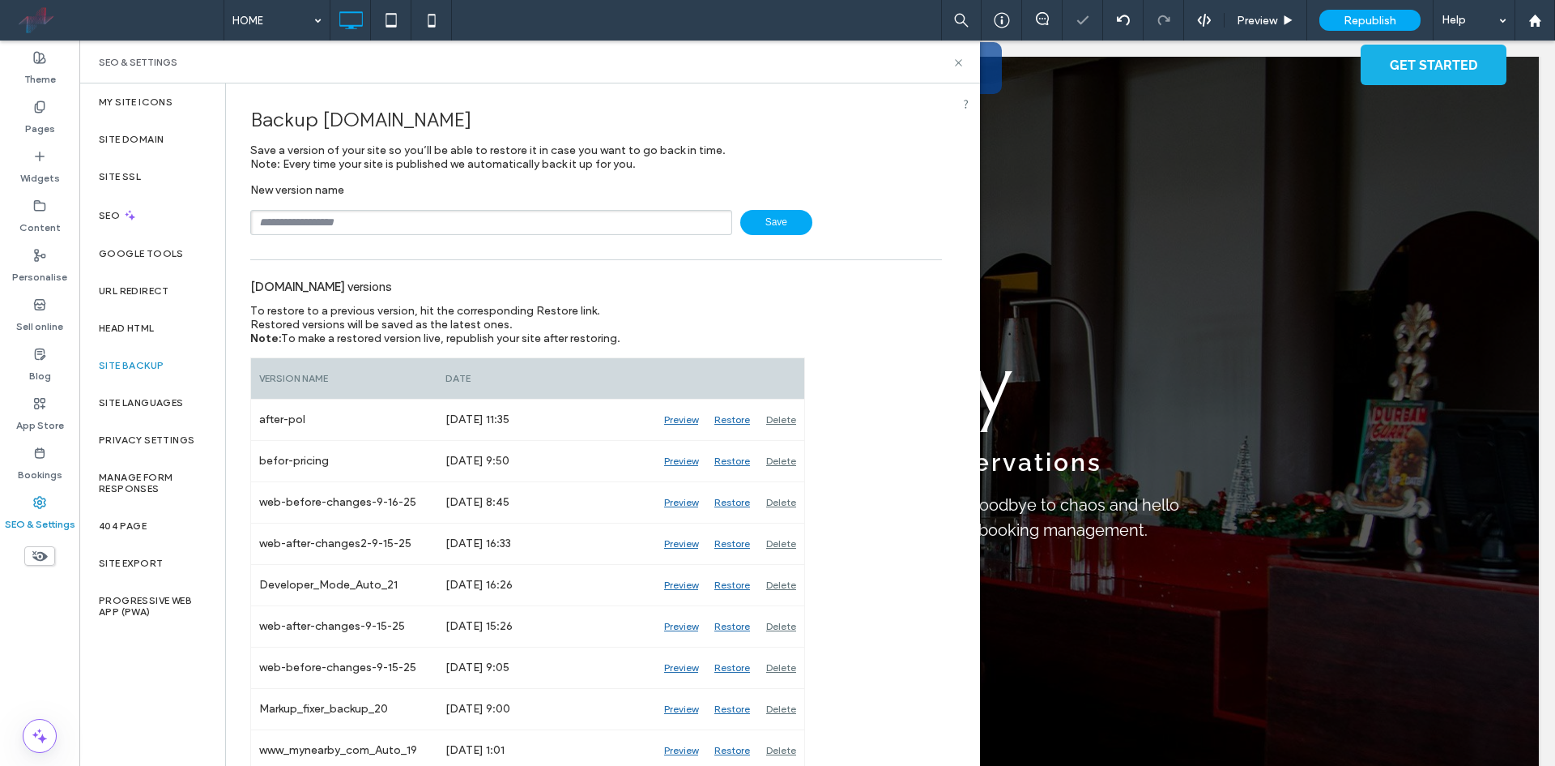
click at [515, 224] on input "text" at bounding box center [491, 222] width 482 height 25
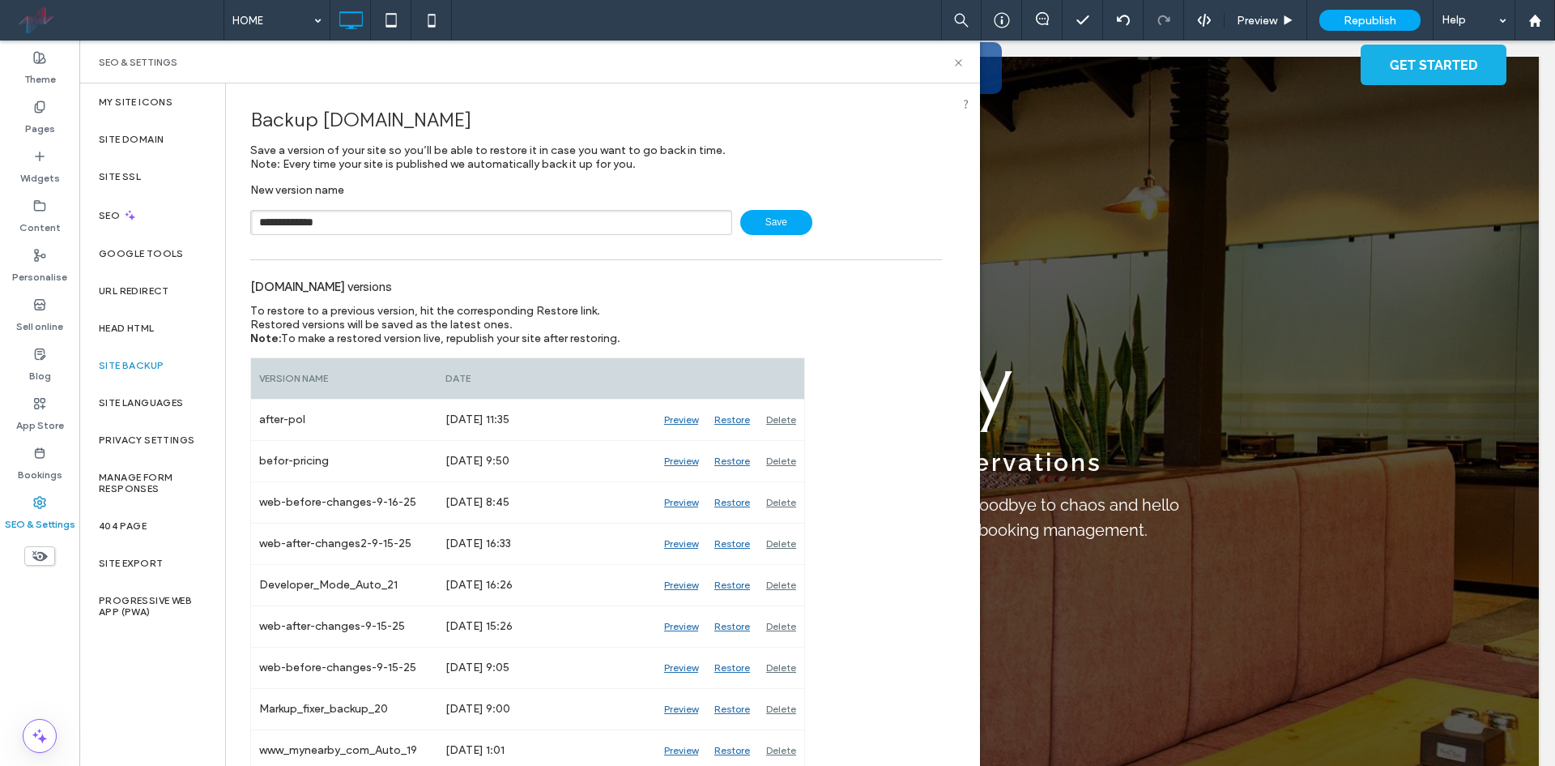
type input "**********"
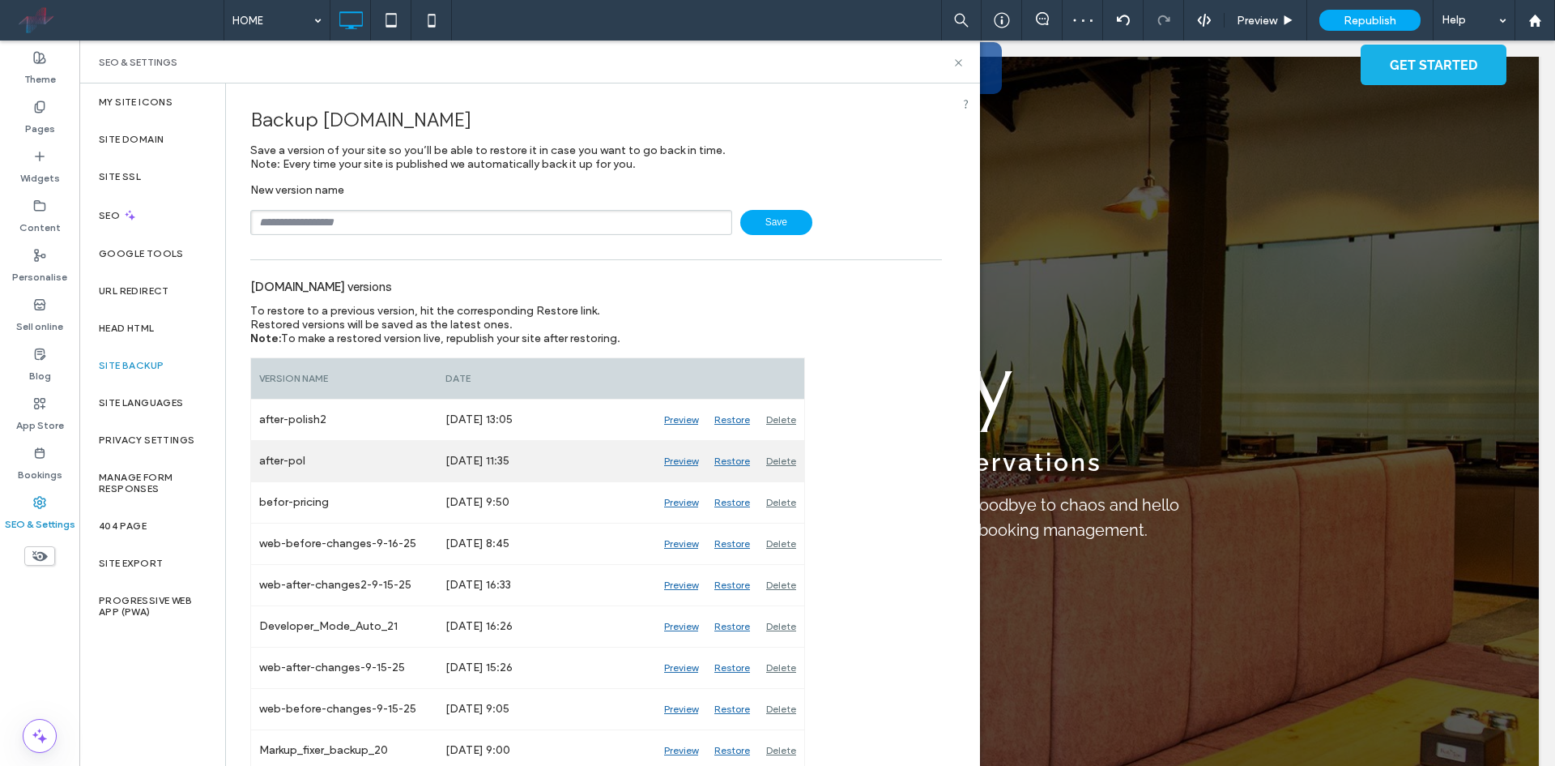
click at [772, 456] on div "Delete" at bounding box center [781, 461] width 46 height 41
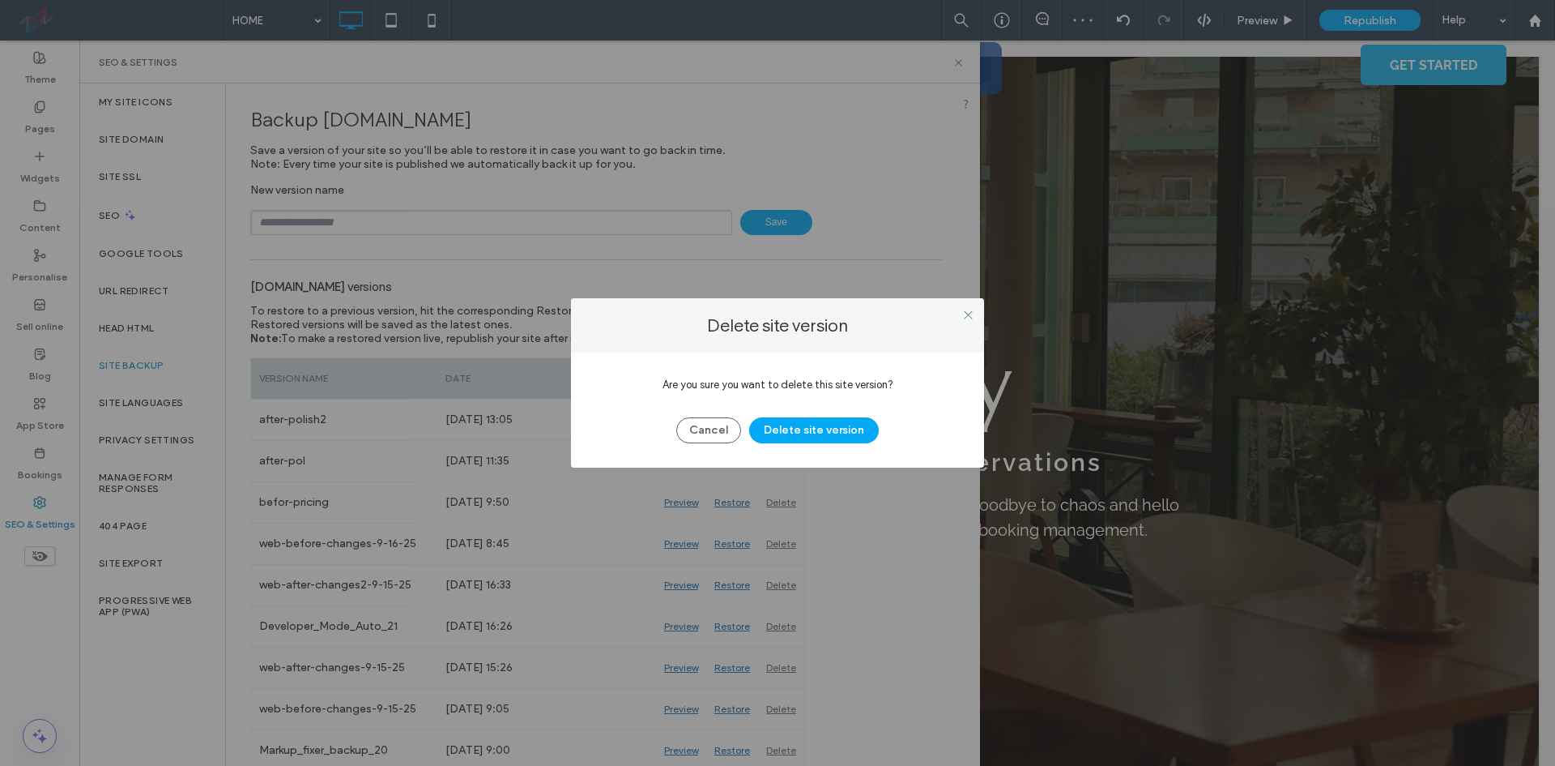
click at [791, 413] on div "Cancel Delete site version" at bounding box center [777, 422] width 365 height 42
click at [791, 424] on button "Delete site version" at bounding box center [814, 430] width 130 height 26
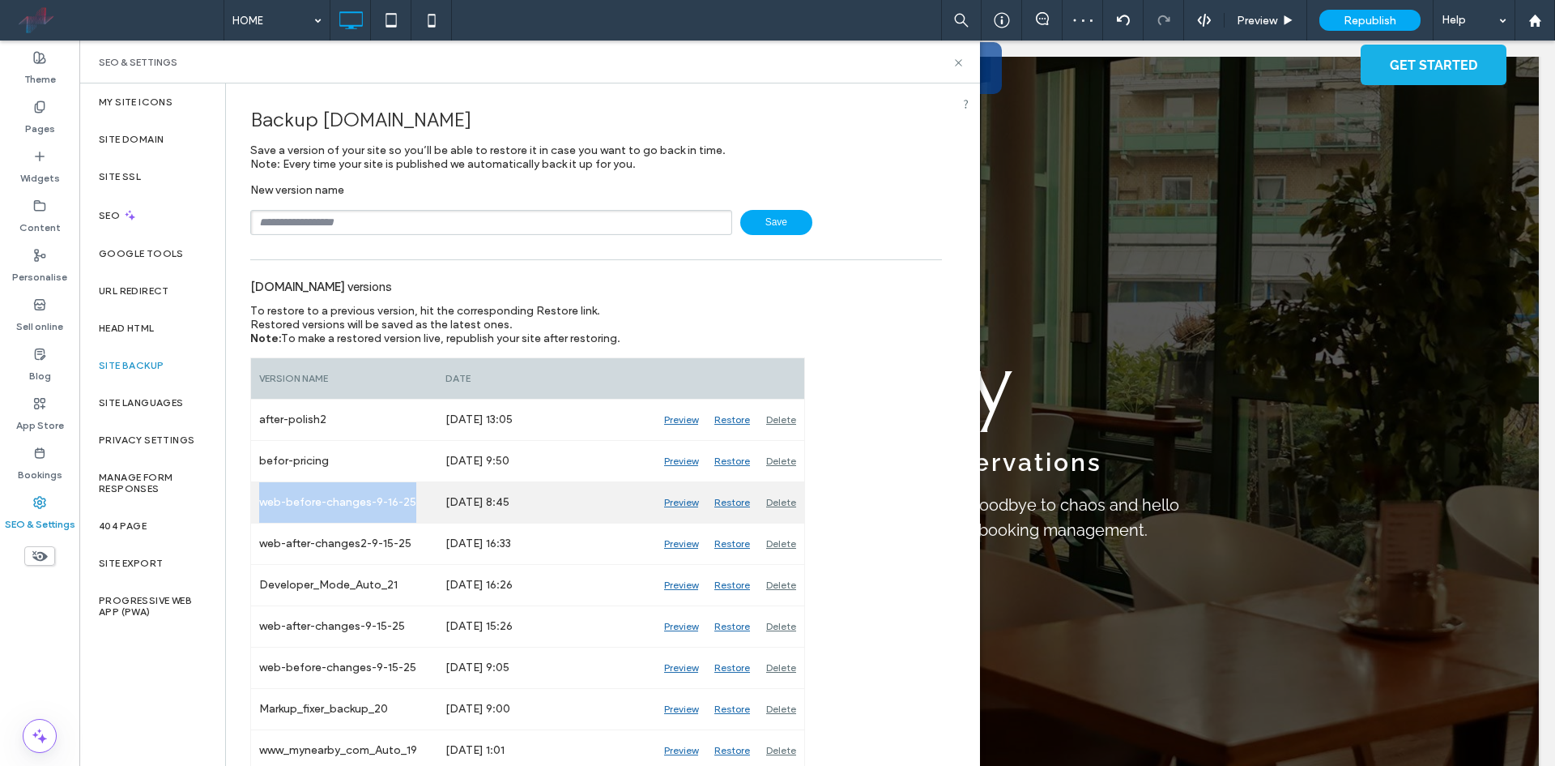
drag, startPoint x: 261, startPoint y: 500, endPoint x: 429, endPoint y: 502, distance: 168.5
click at [429, 502] on div "web-before-changes-9-16-25" at bounding box center [344, 502] width 186 height 41
copy div "web-before-changes-9-16-25"
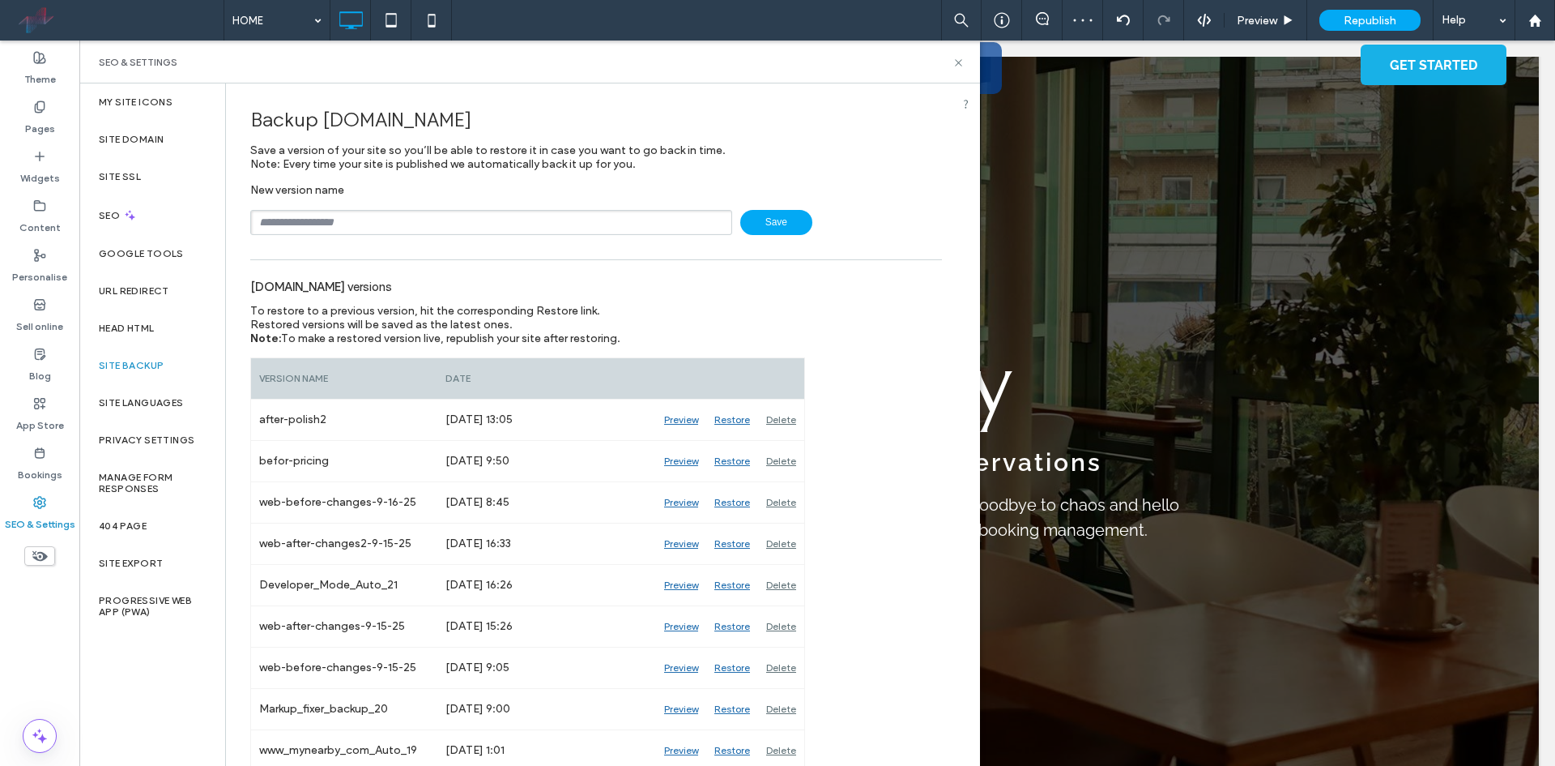
click at [350, 219] on input "text" at bounding box center [491, 222] width 482 height 25
paste input "**********"
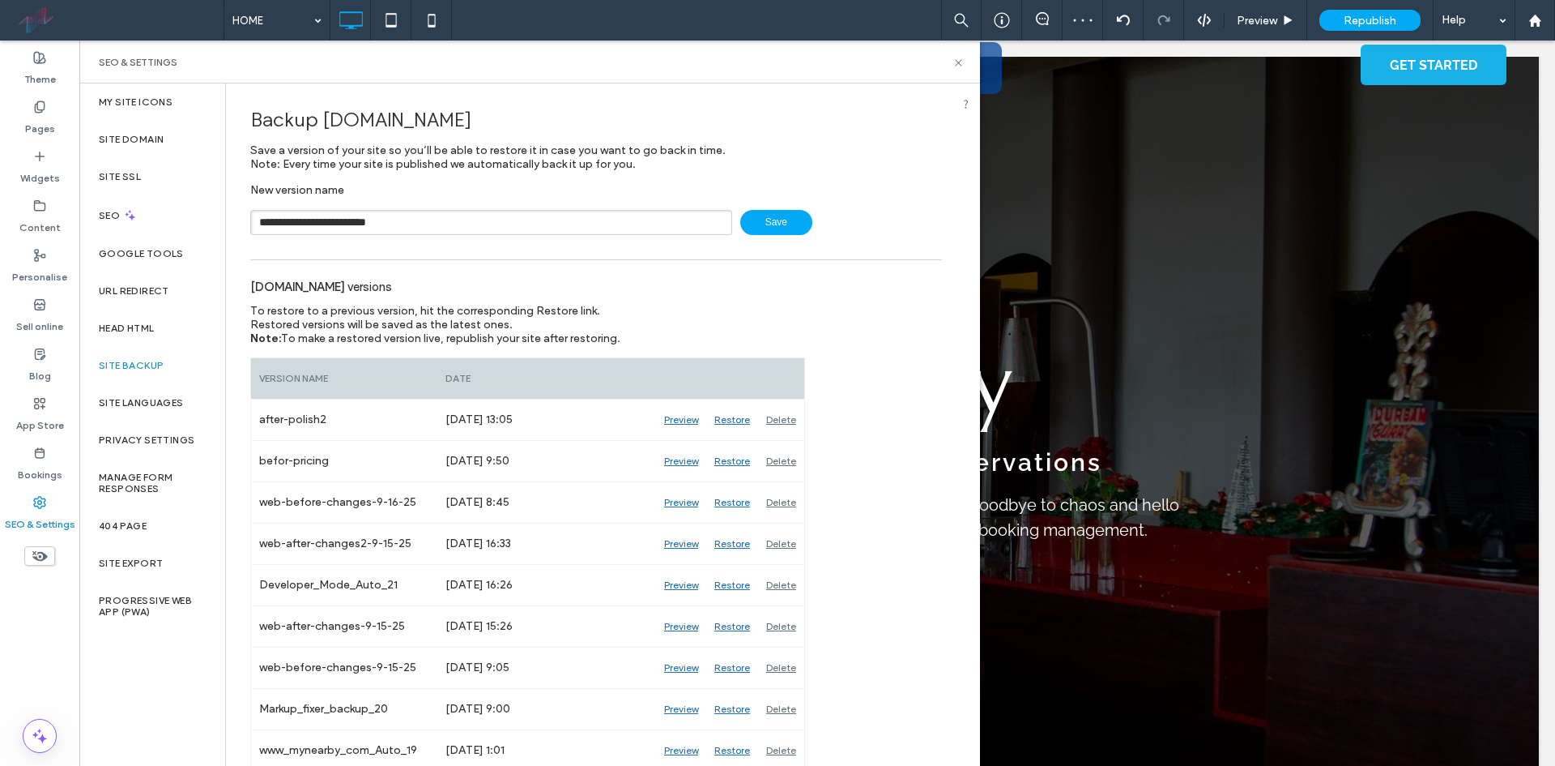
drag, startPoint x: 322, startPoint y: 223, endPoint x: 287, endPoint y: 221, distance: 34.9
click at [287, 221] on input "**********" at bounding box center [491, 222] width 482 height 25
type input "**********"
click at [740, 222] on span "Save" at bounding box center [776, 222] width 72 height 25
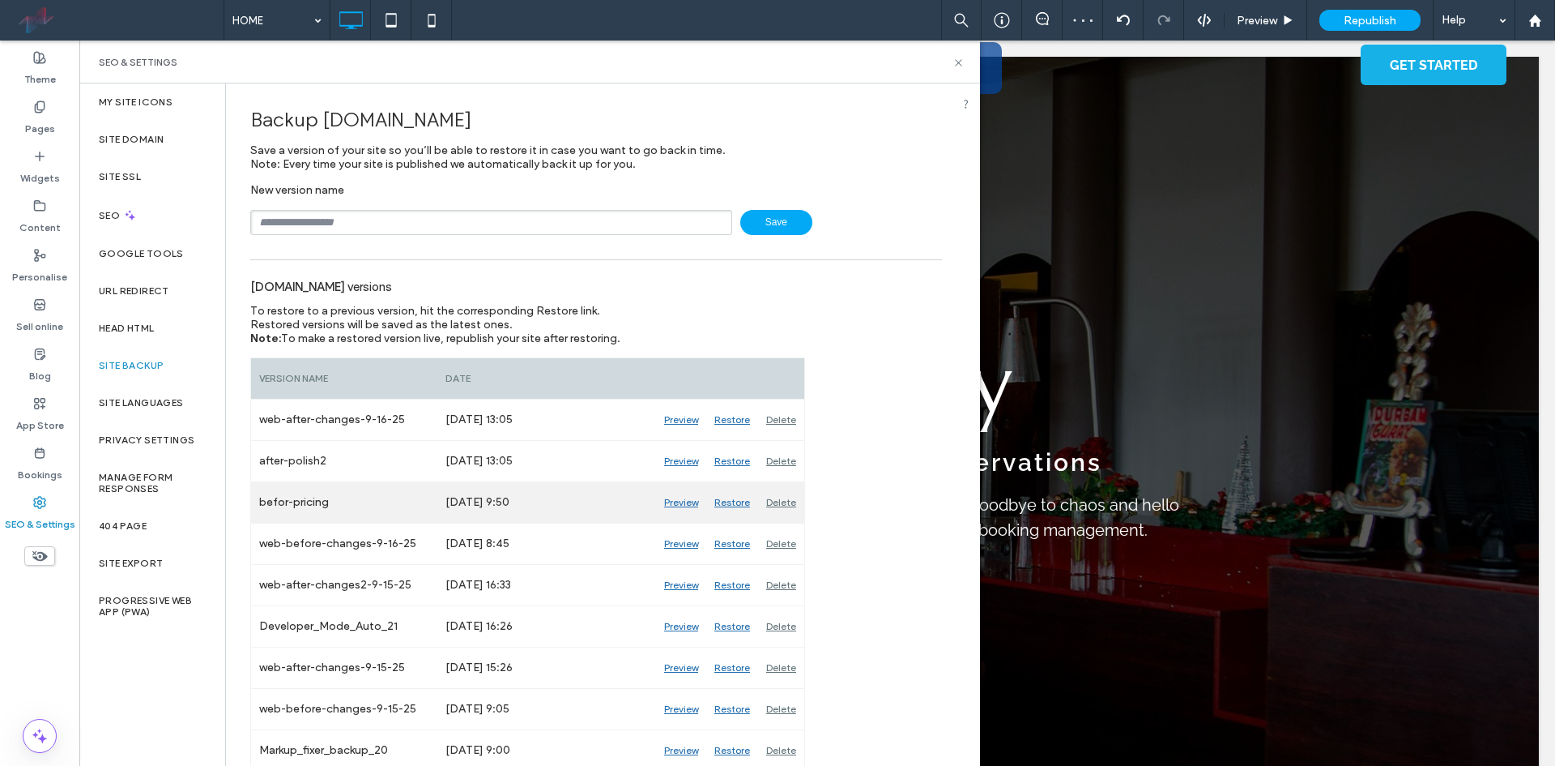
click at [784, 503] on div "Delete" at bounding box center [781, 502] width 46 height 41
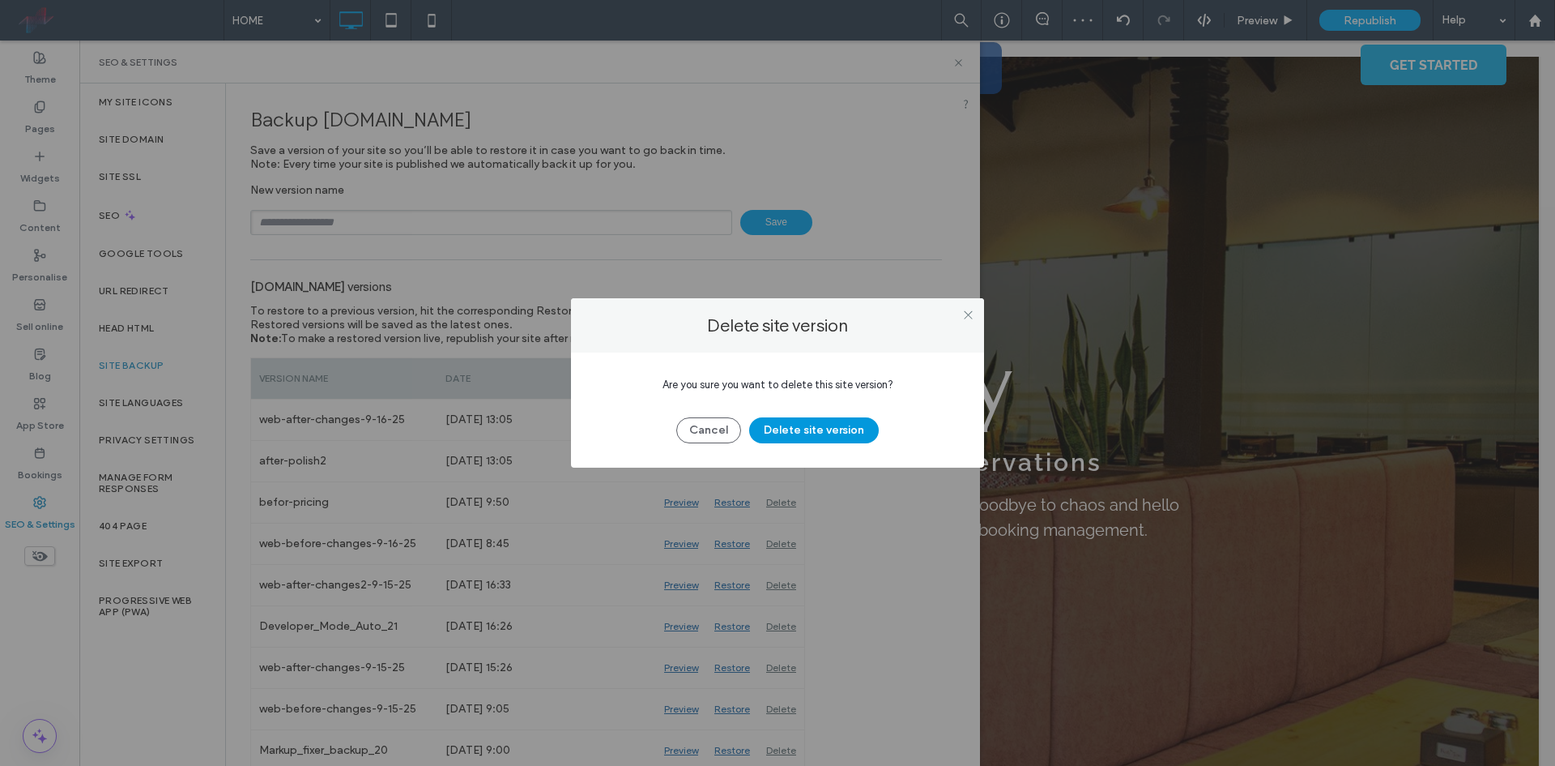
click at [770, 436] on button "Delete site version" at bounding box center [814, 430] width 130 height 26
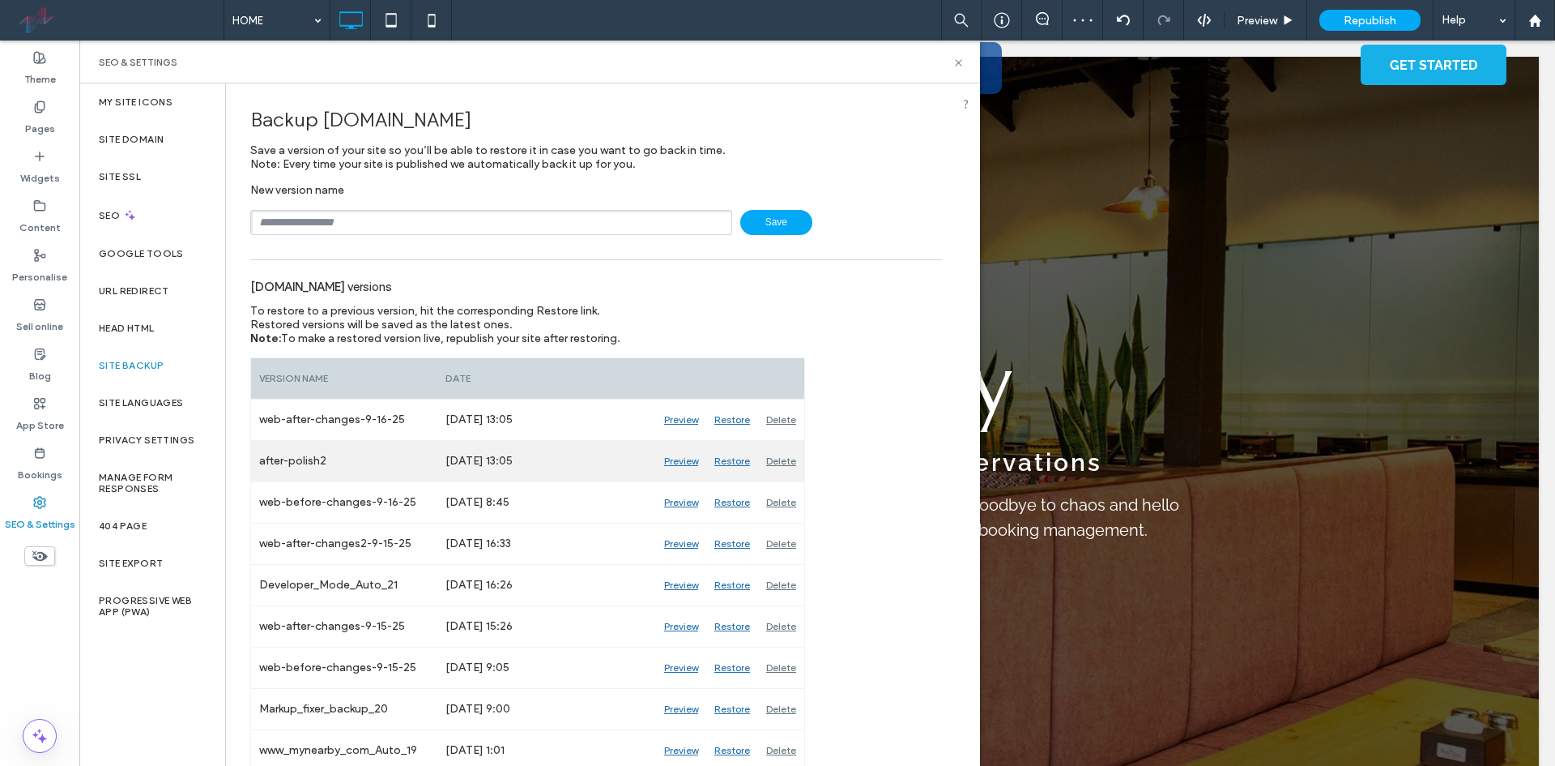
click at [791, 458] on div "Delete" at bounding box center [781, 461] width 46 height 41
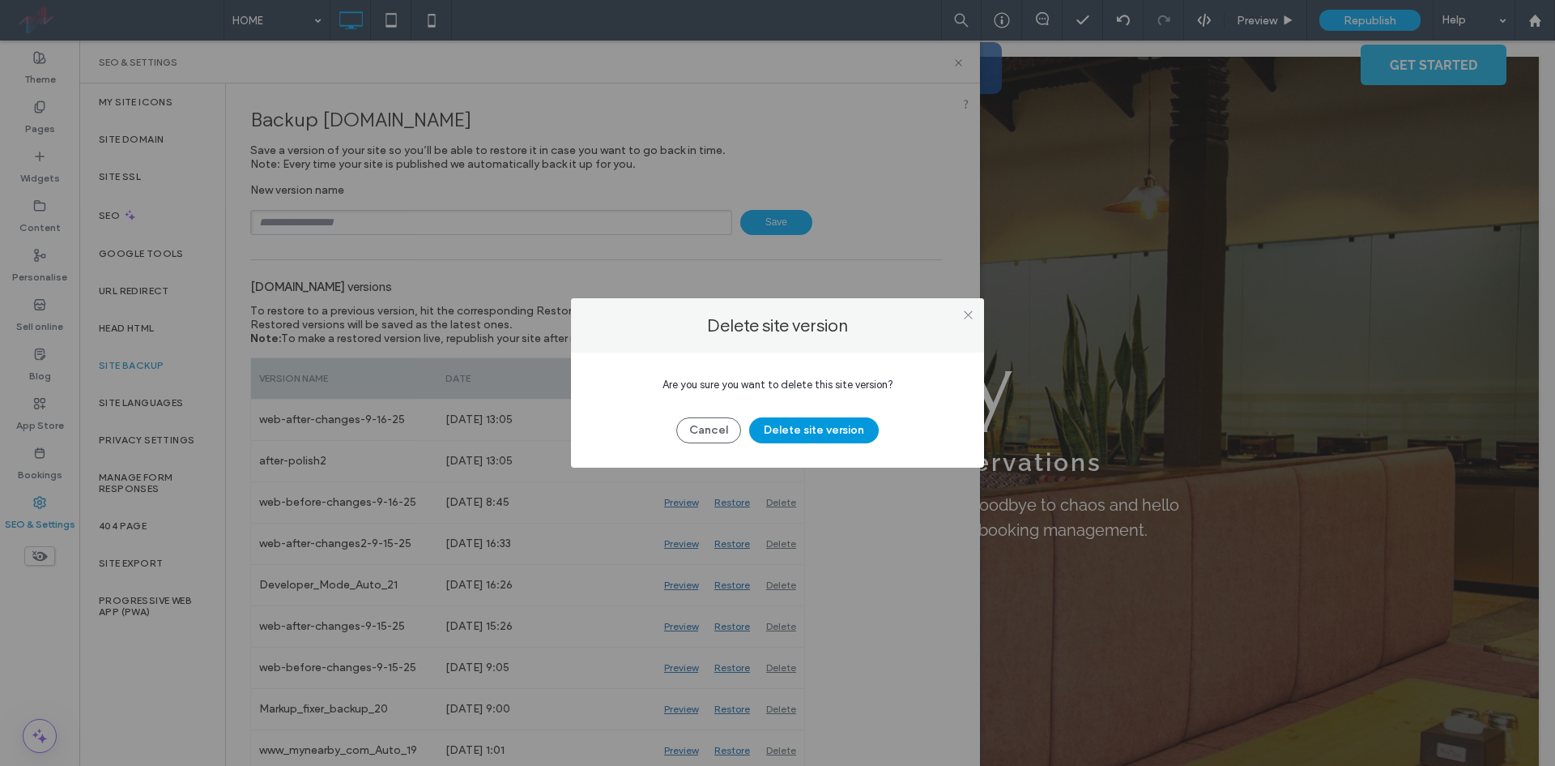
click at [836, 433] on button "Delete site version" at bounding box center [814, 430] width 130 height 26
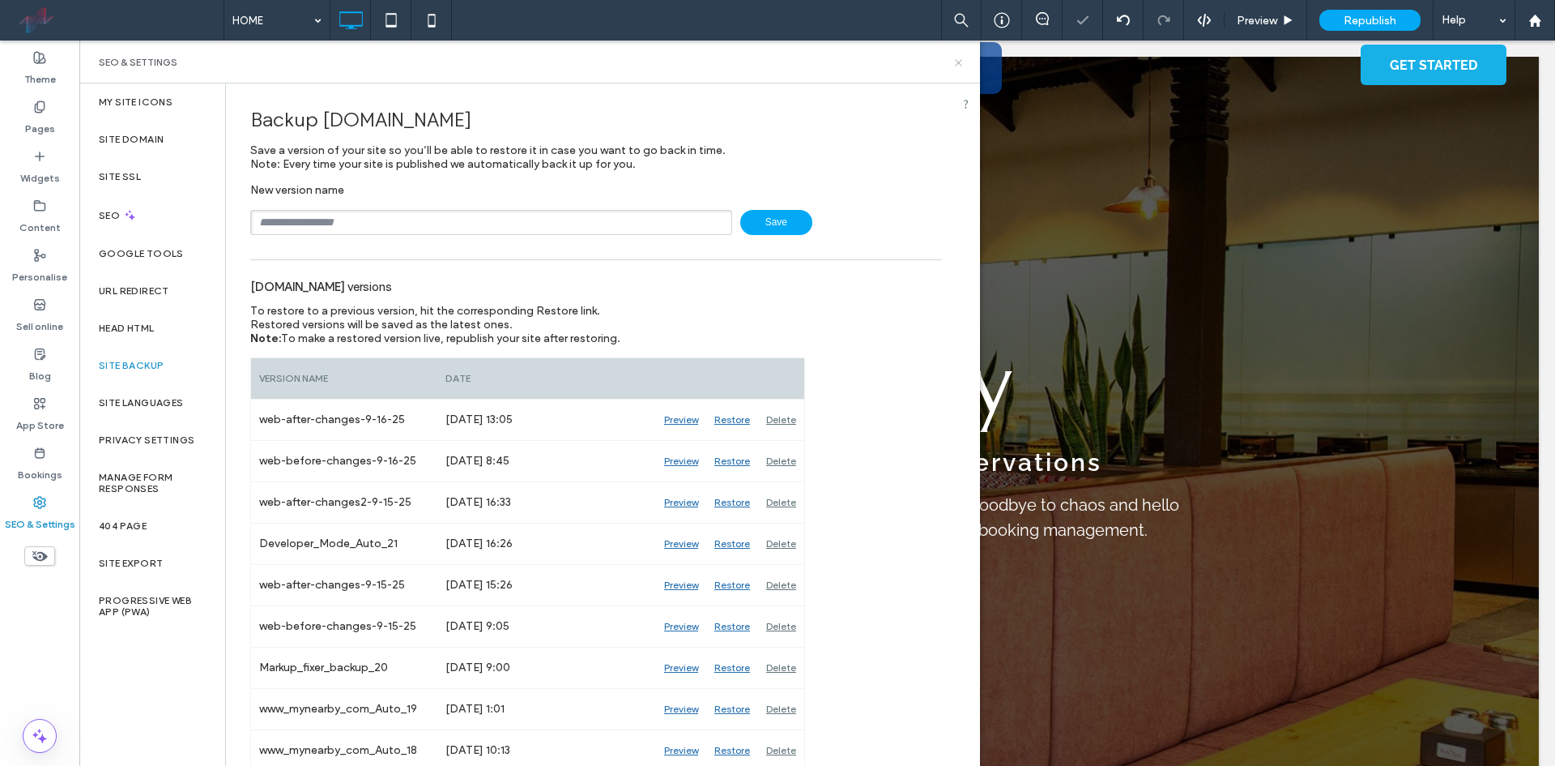
click at [955, 62] on icon at bounding box center [959, 63] width 12 height 12
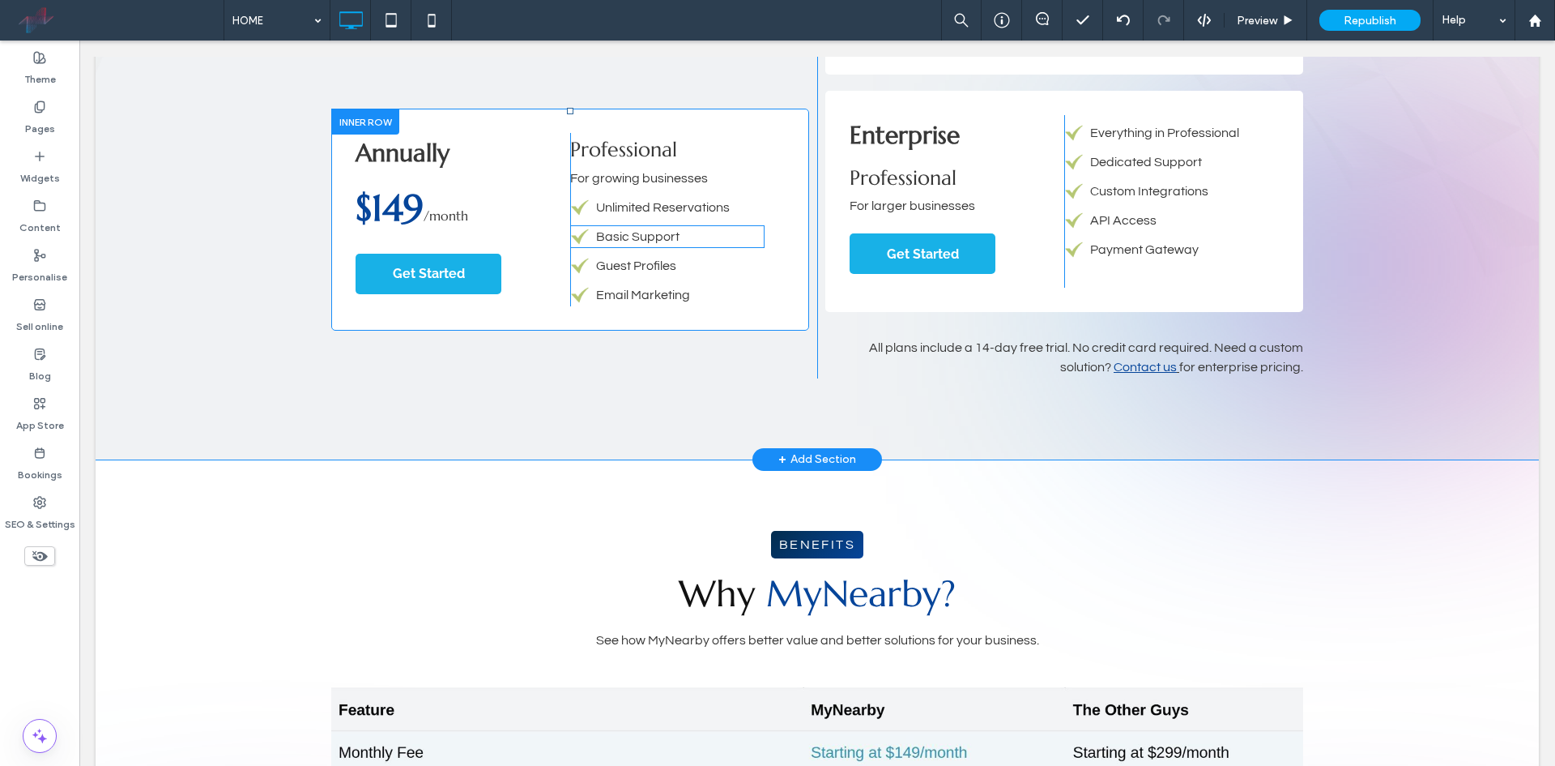
scroll to position [1944, 0]
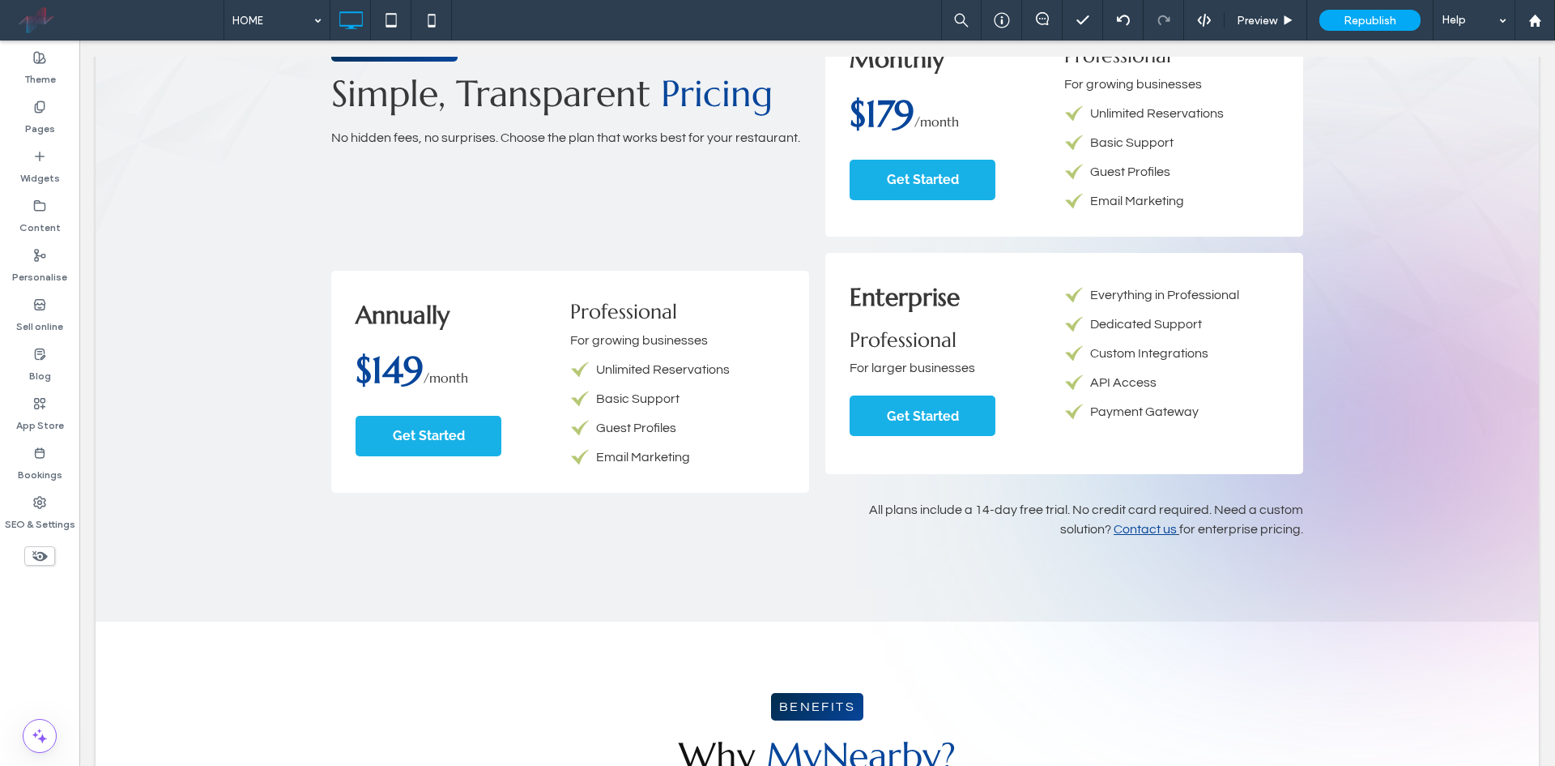
drag, startPoint x: 1150, startPoint y: 534, endPoint x: 943, endPoint y: 620, distance: 224.5
click at [943, 765] on div at bounding box center [777, 766] width 1555 height 0
click at [0, 765] on div "(y) 764px (x) 1164px (w) 0px (h) 1px (x) 1164px (y) 765px" at bounding box center [0, 766] width 0 height 1
drag, startPoint x: 943, startPoint y: 619, endPoint x: 697, endPoint y: 691, distance: 256.6
click at [697, 691] on body ".wqwq-1{fill:#231f20;} .cls-1q, .cls-2q { fill-rule: evenodd; } .cls-2q { fill:…" at bounding box center [777, 383] width 1555 height 766
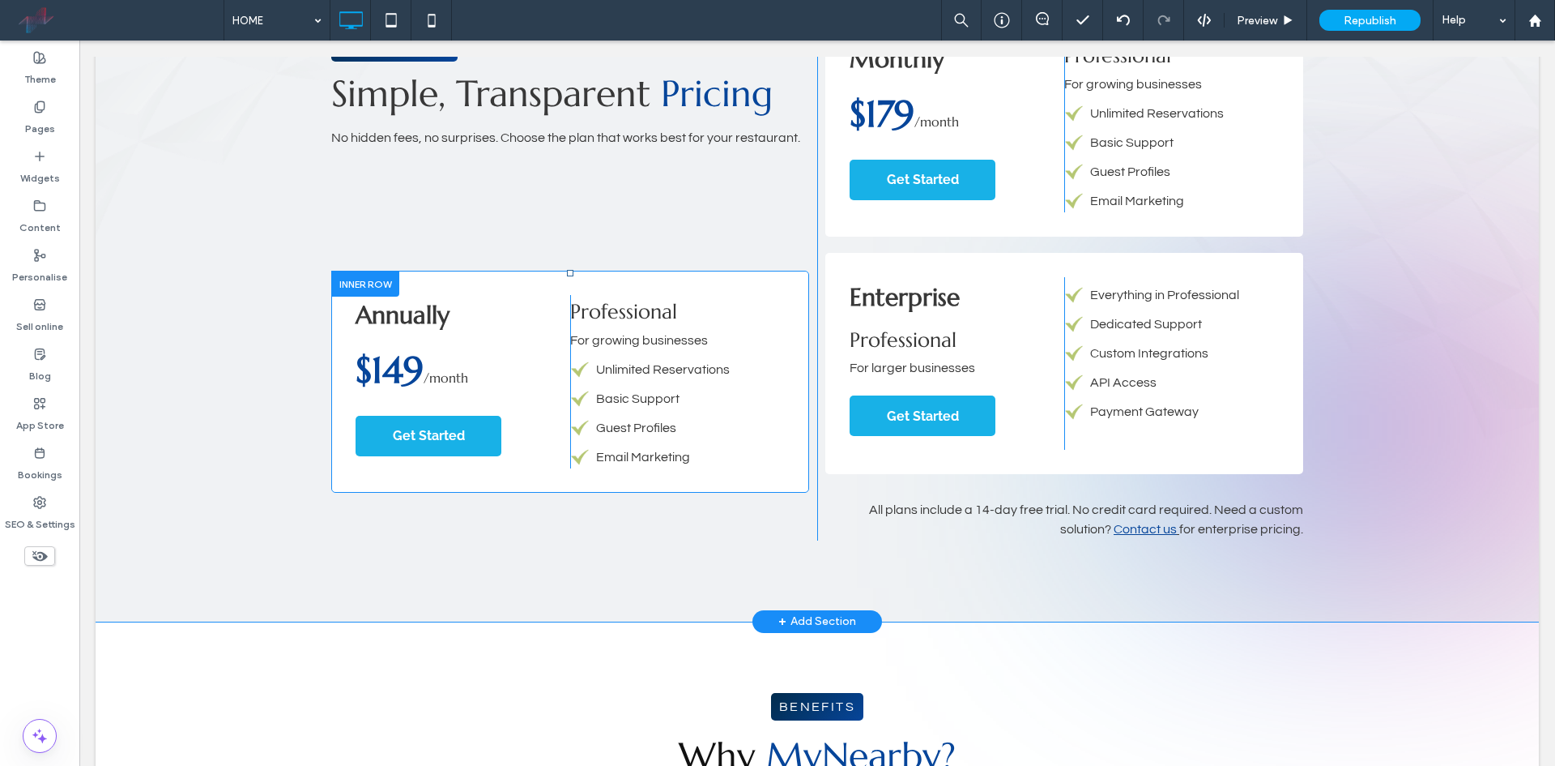
drag, startPoint x: 669, startPoint y: 662, endPoint x: 496, endPoint y: 405, distance: 309.8
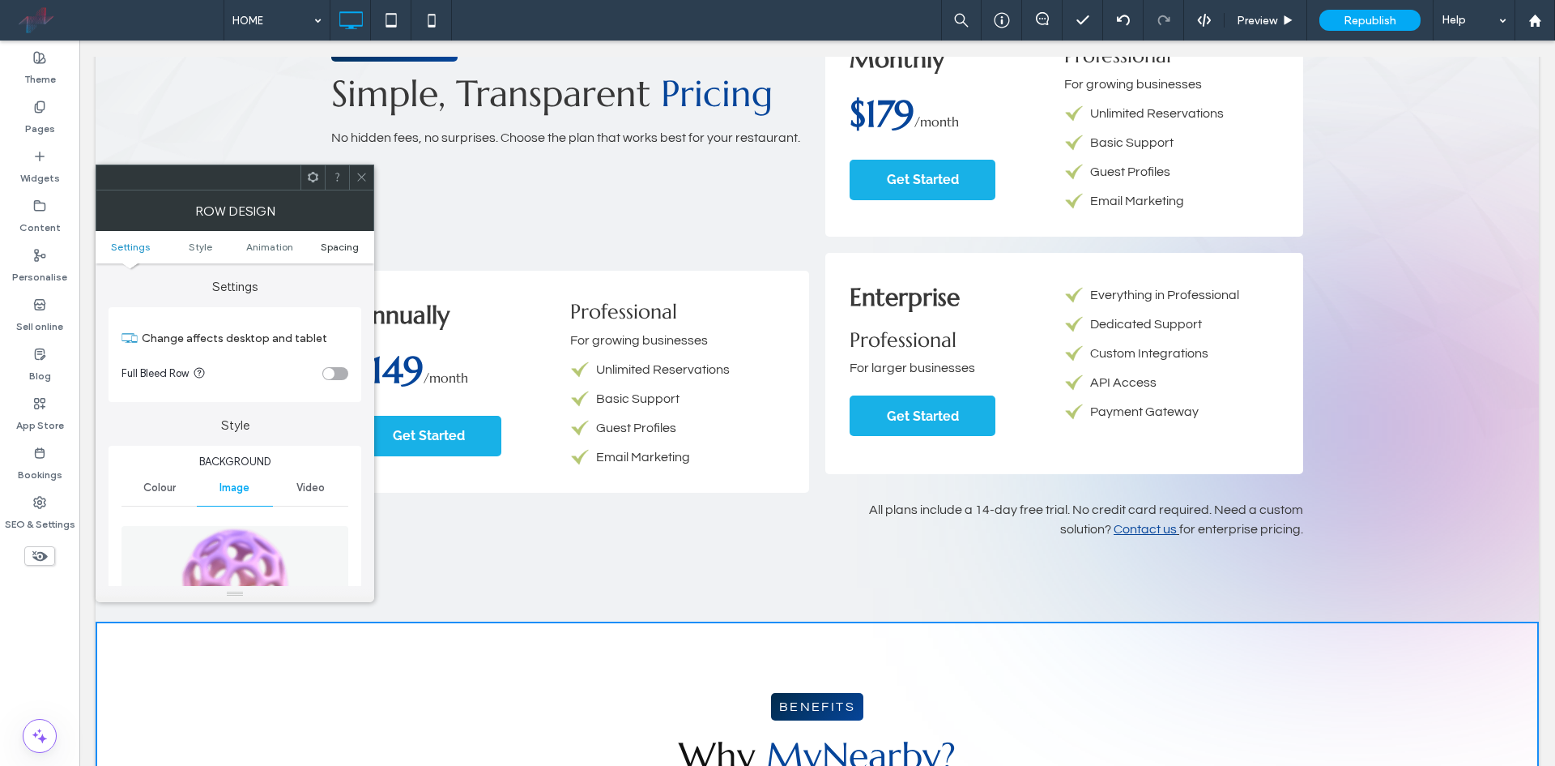
click at [339, 246] on span "Spacing" at bounding box center [340, 247] width 38 height 12
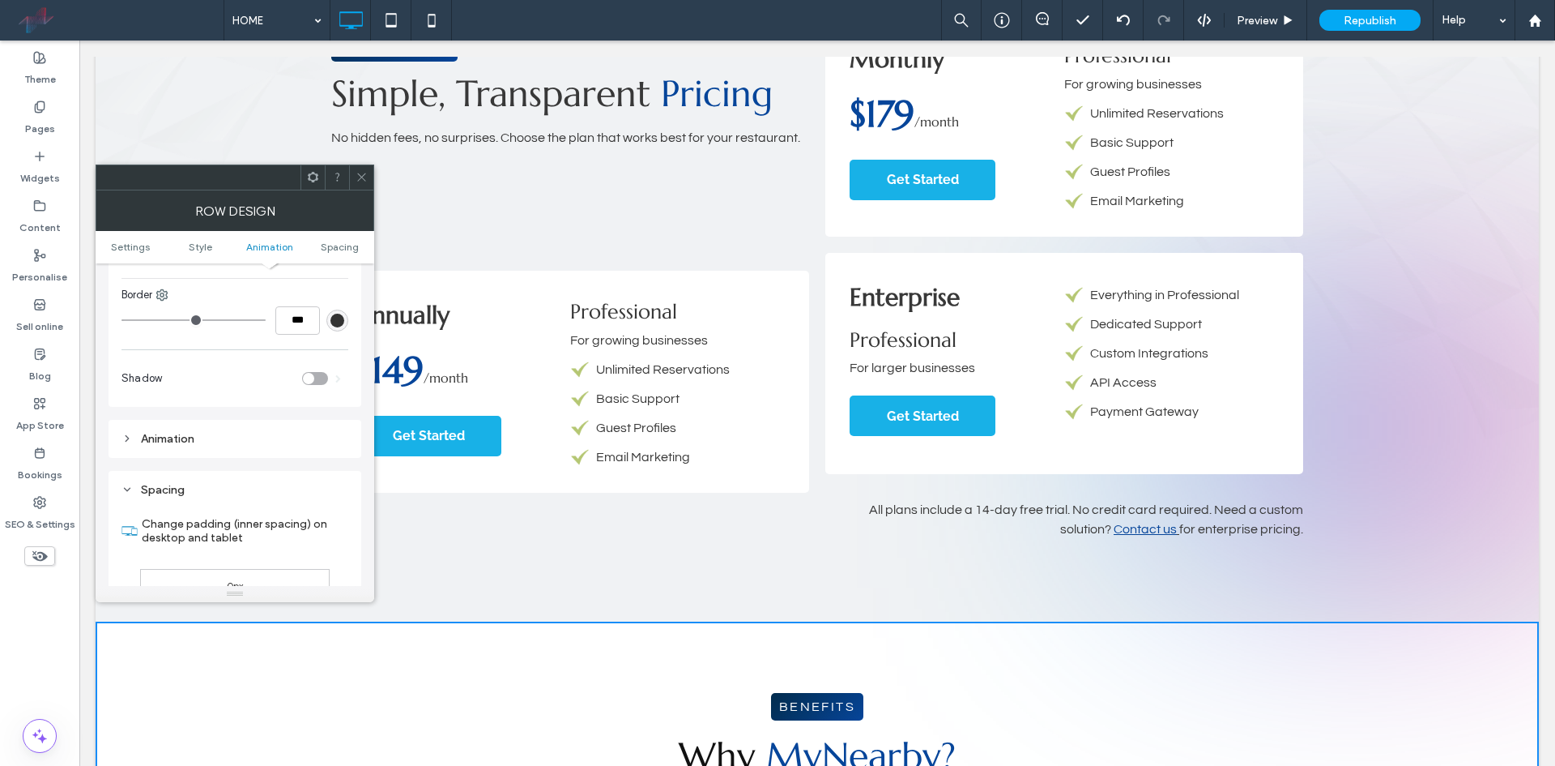
scroll to position [973, 0]
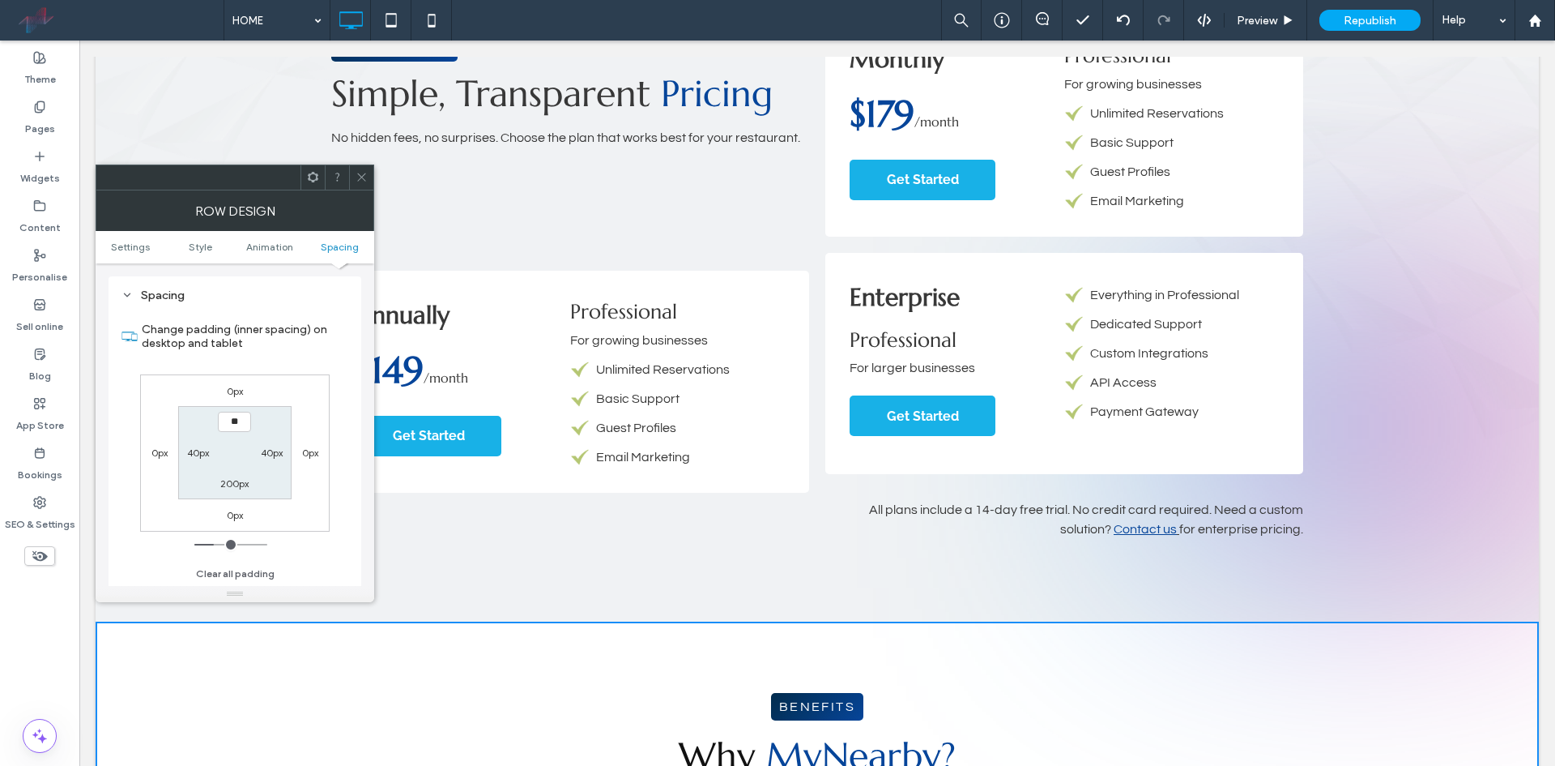
type input "****"
type input "**"
drag, startPoint x: 797, startPoint y: 621, endPoint x: 945, endPoint y: 701, distance: 168.2
click at [945, 765] on div at bounding box center [777, 766] width 1555 height 0
drag, startPoint x: 369, startPoint y: 174, endPoint x: 441, endPoint y: 466, distance: 300.4
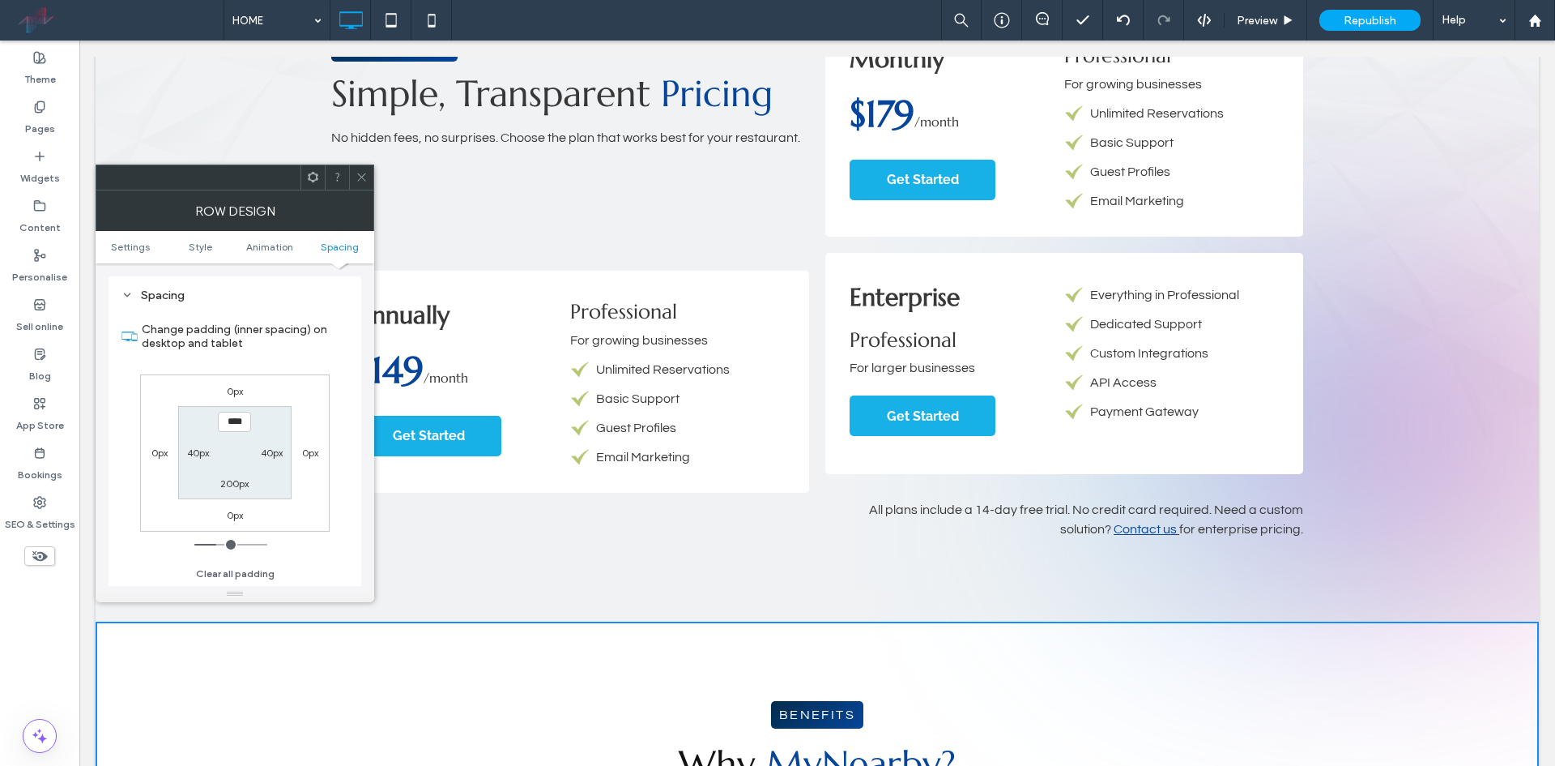
click at [369, 174] on div at bounding box center [361, 177] width 24 height 24
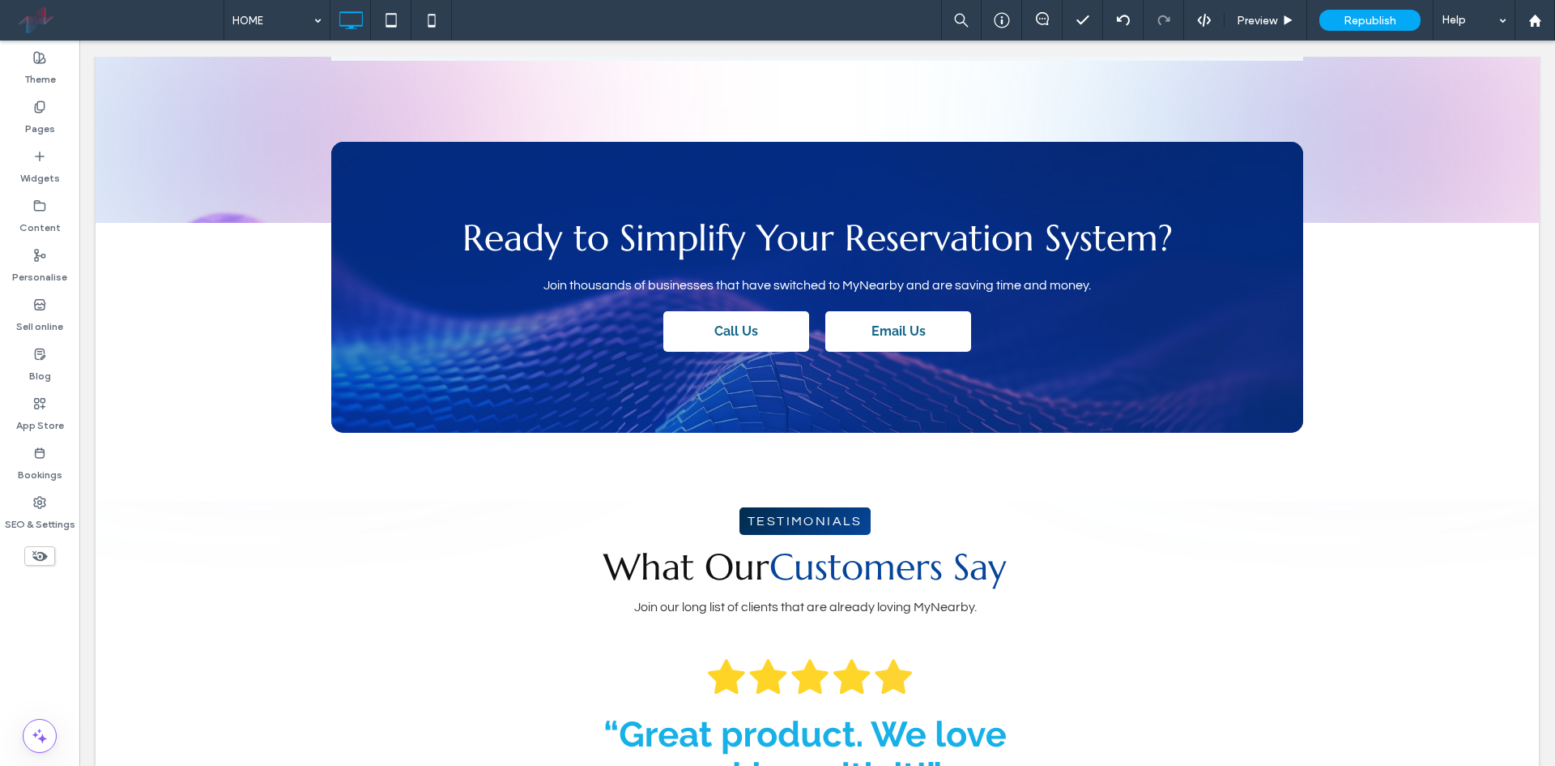
scroll to position [3240, 0]
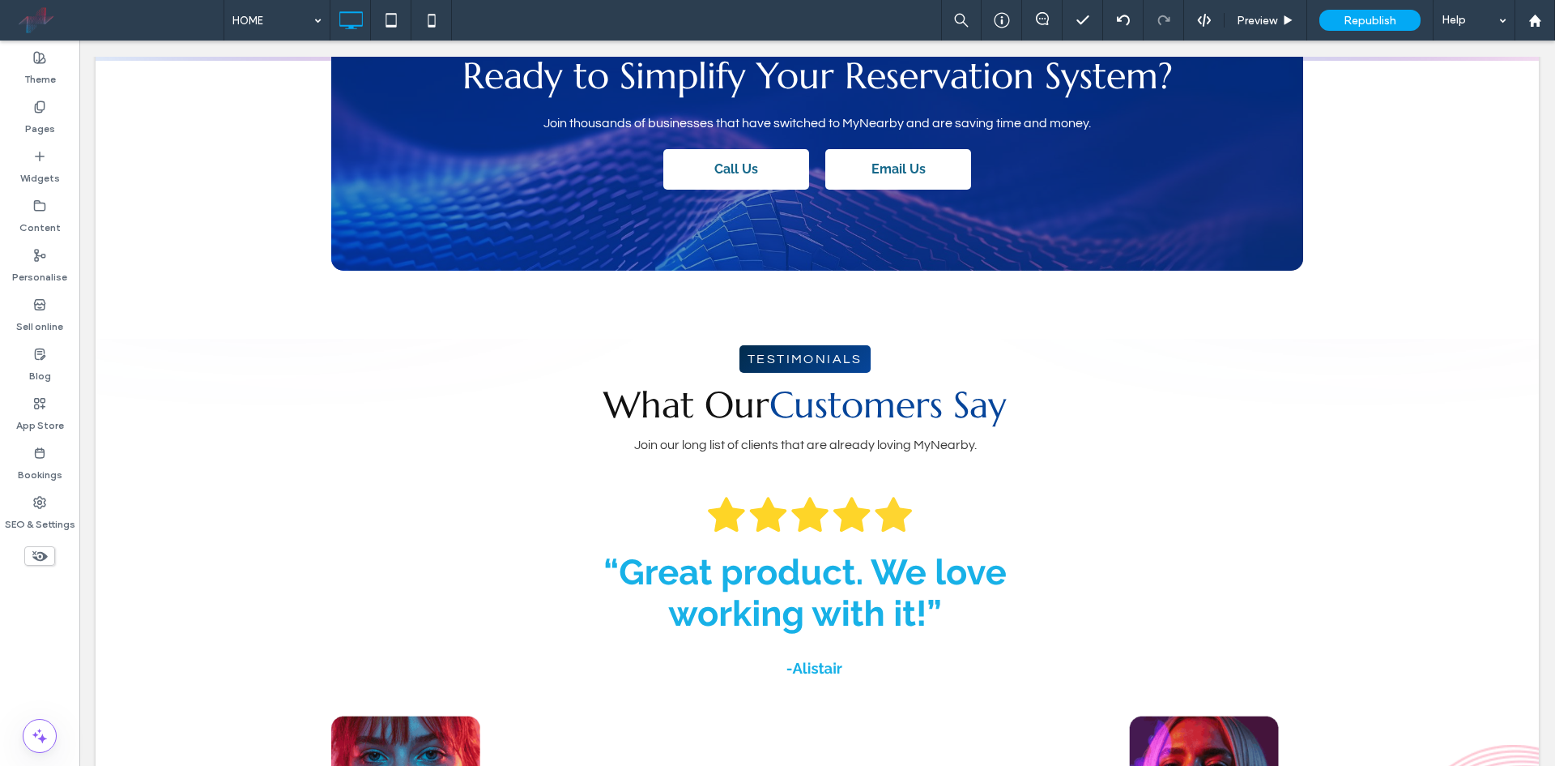
drag, startPoint x: 794, startPoint y: 268, endPoint x: 908, endPoint y: 348, distance: 139.6
click at [908, 765] on div at bounding box center [777, 766] width 1555 height 0
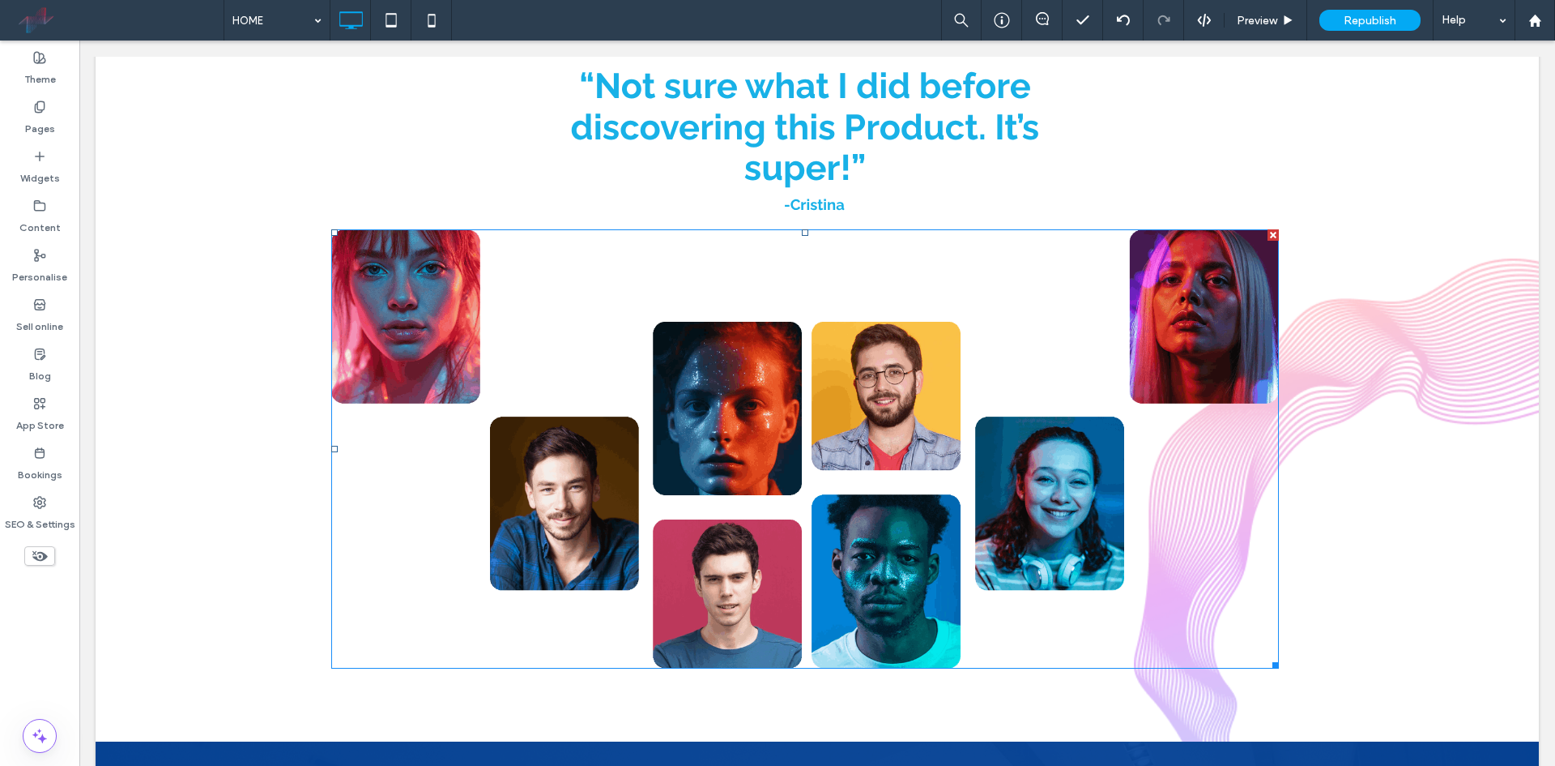
scroll to position [4050, 0]
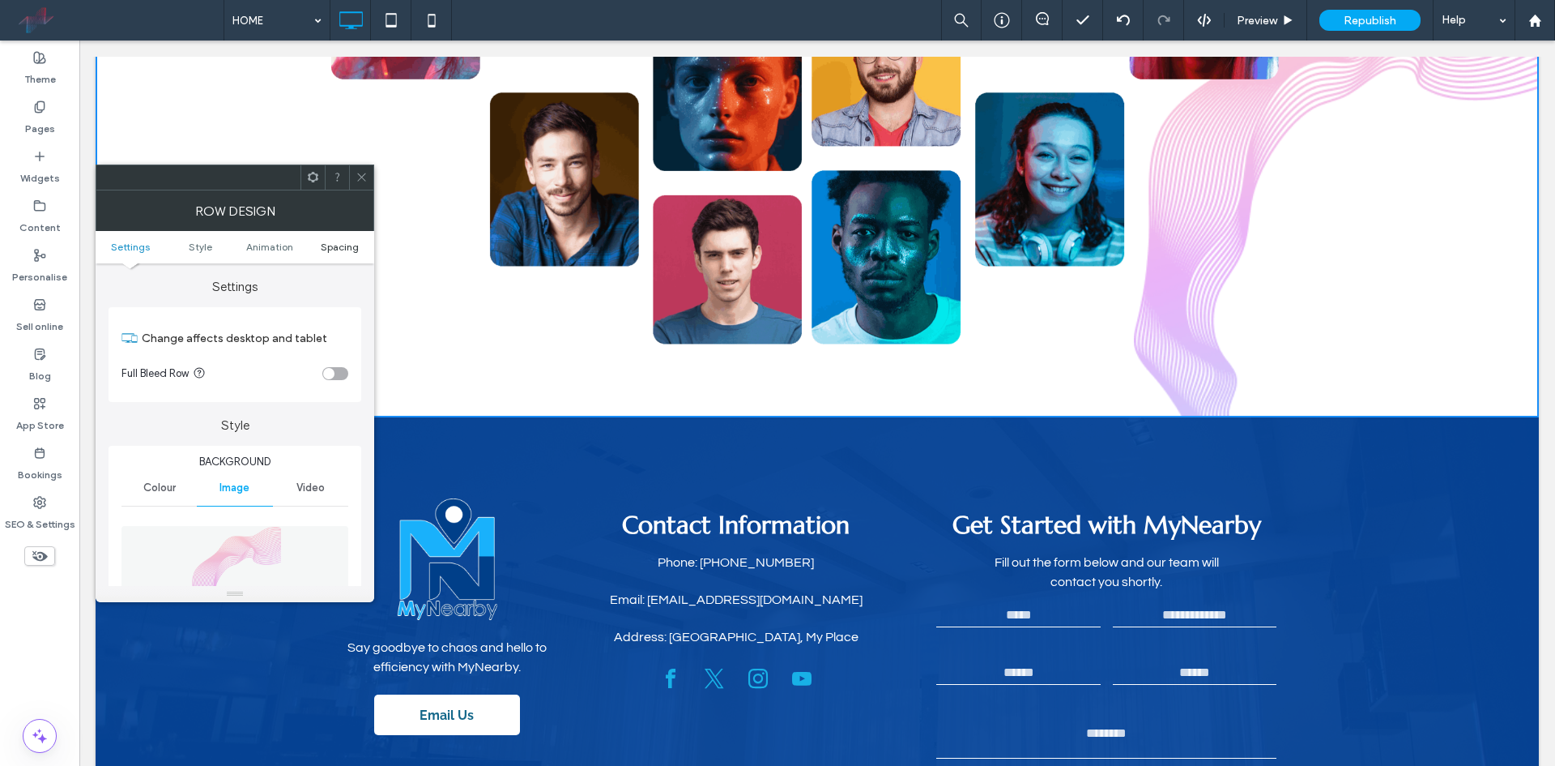
click at [343, 250] on span "Spacing" at bounding box center [340, 247] width 38 height 12
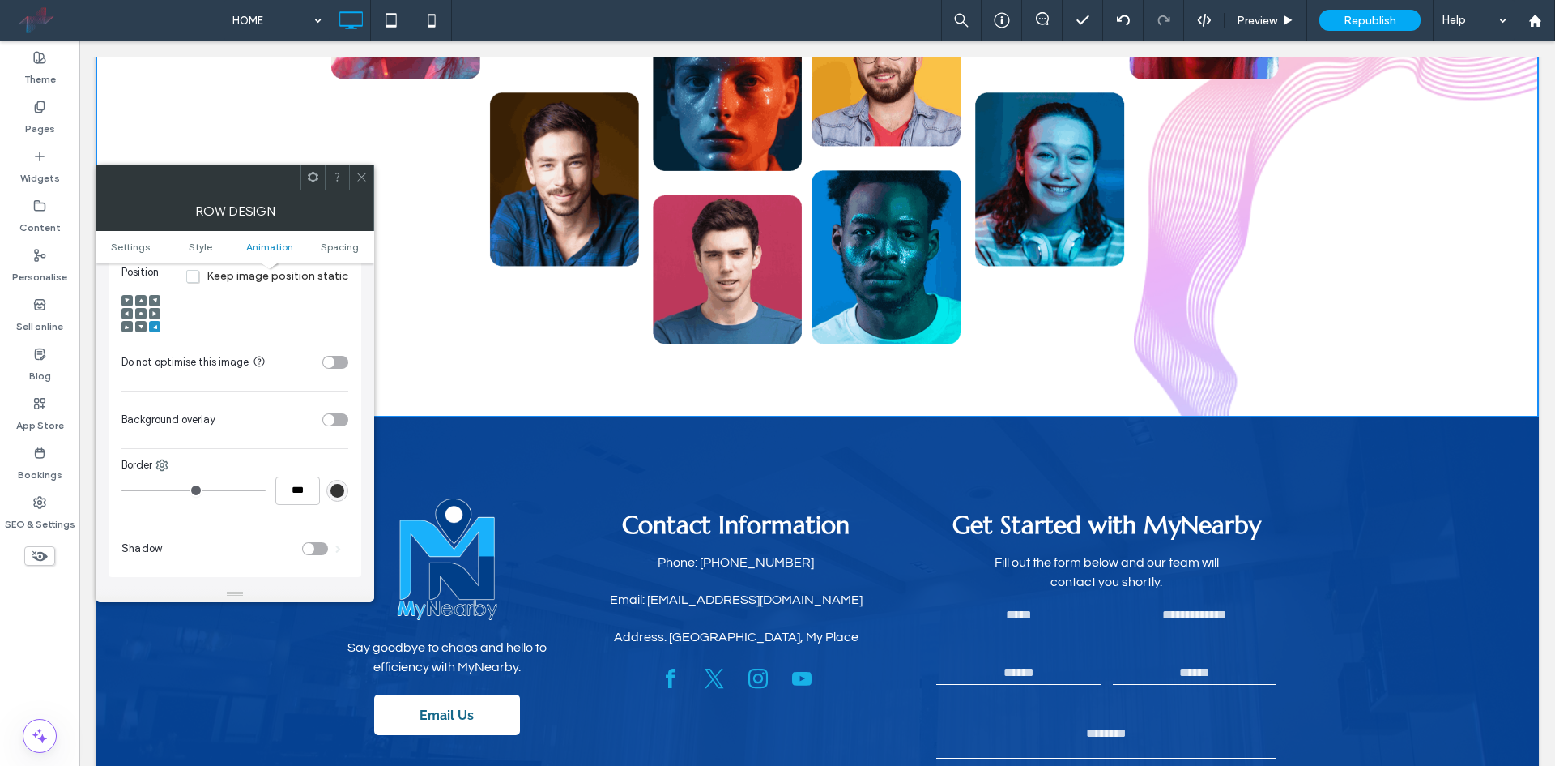
scroll to position [973, 0]
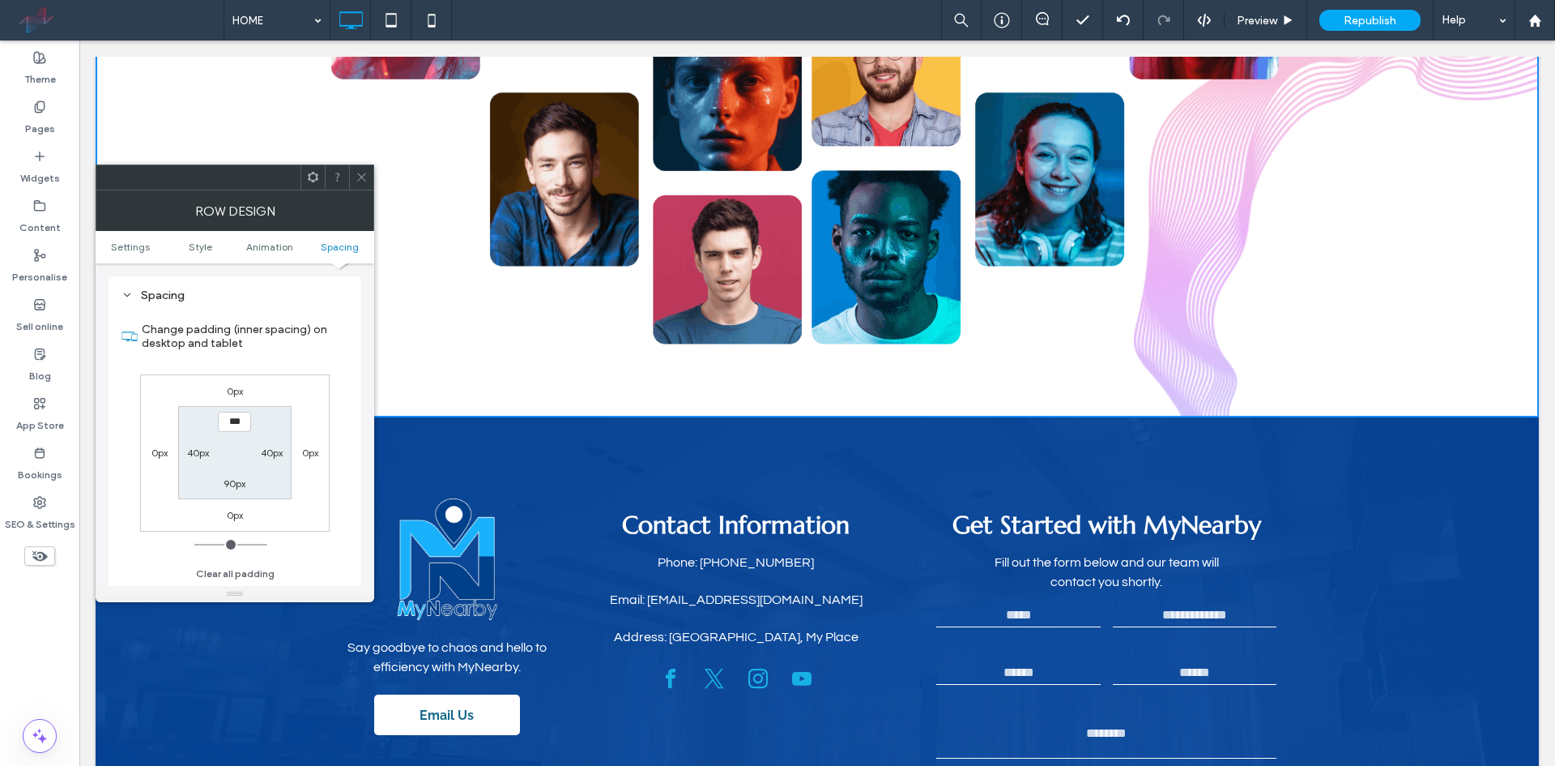
click at [235, 482] on label "90px" at bounding box center [235, 483] width 22 height 12
type input "**"
type input "***"
type input "*****"
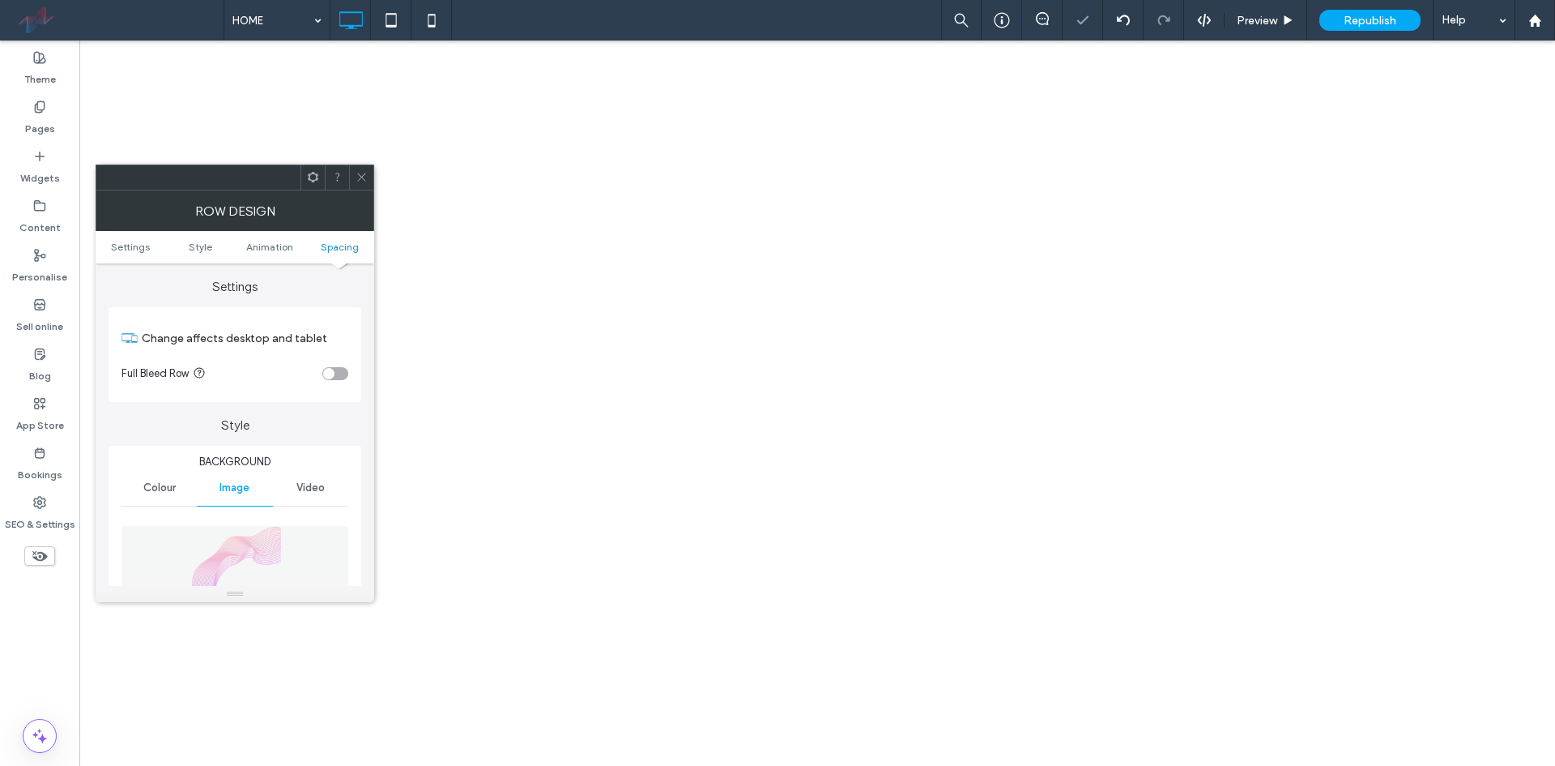
click at [361, 174] on icon at bounding box center [362, 177] width 12 height 12
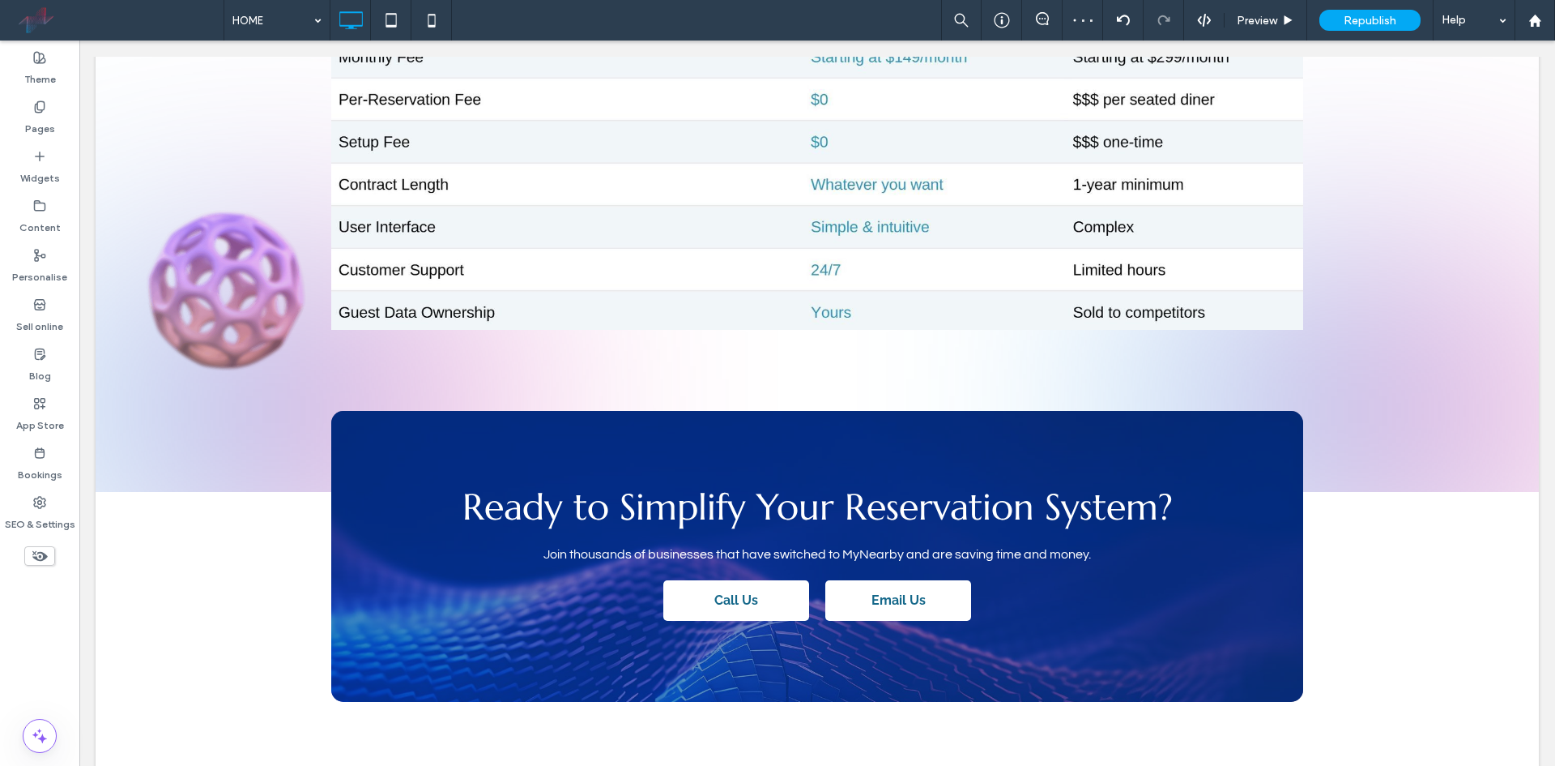
scroll to position [2485, 0]
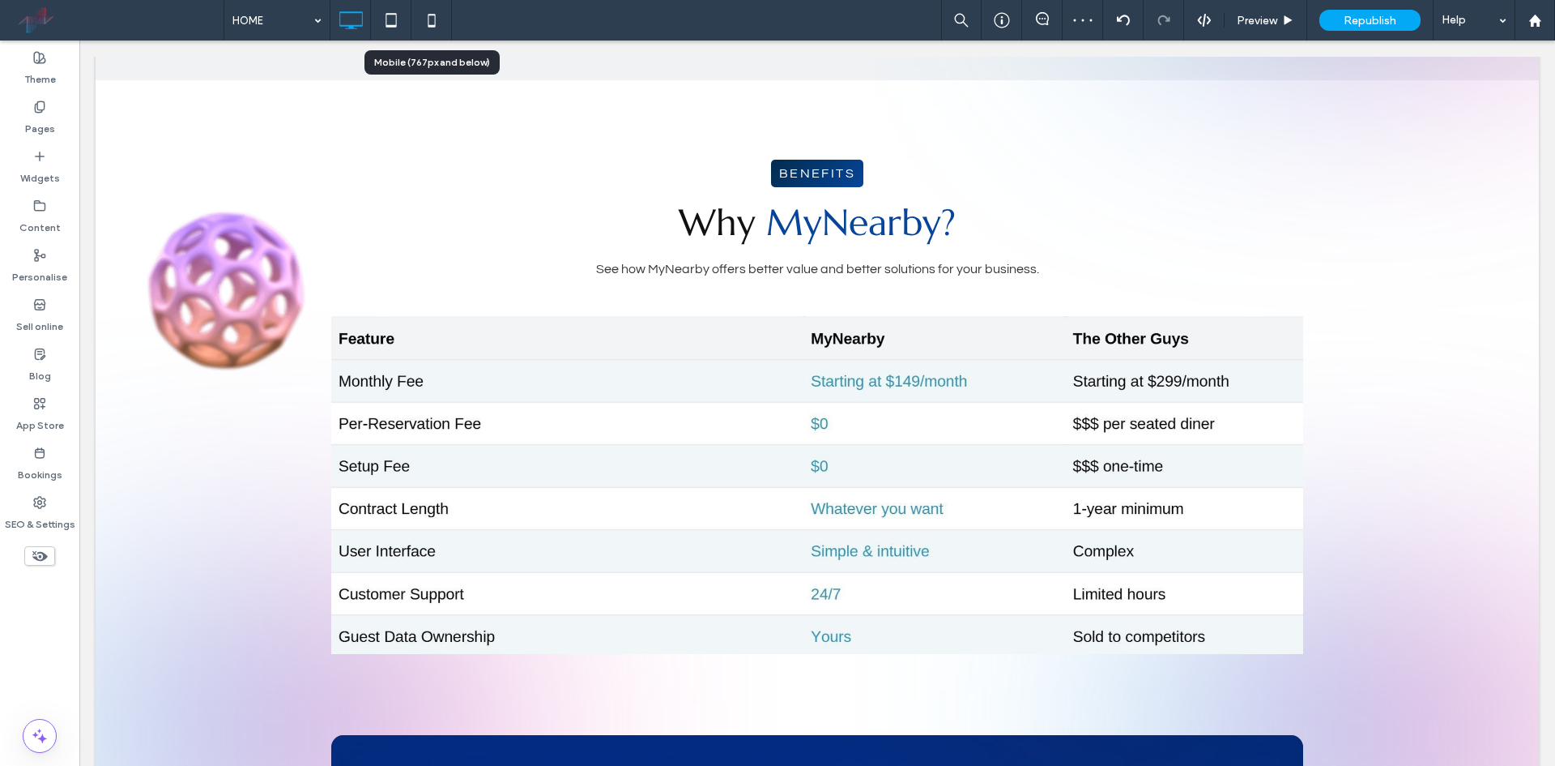
click at [427, 16] on icon at bounding box center [432, 20] width 32 height 32
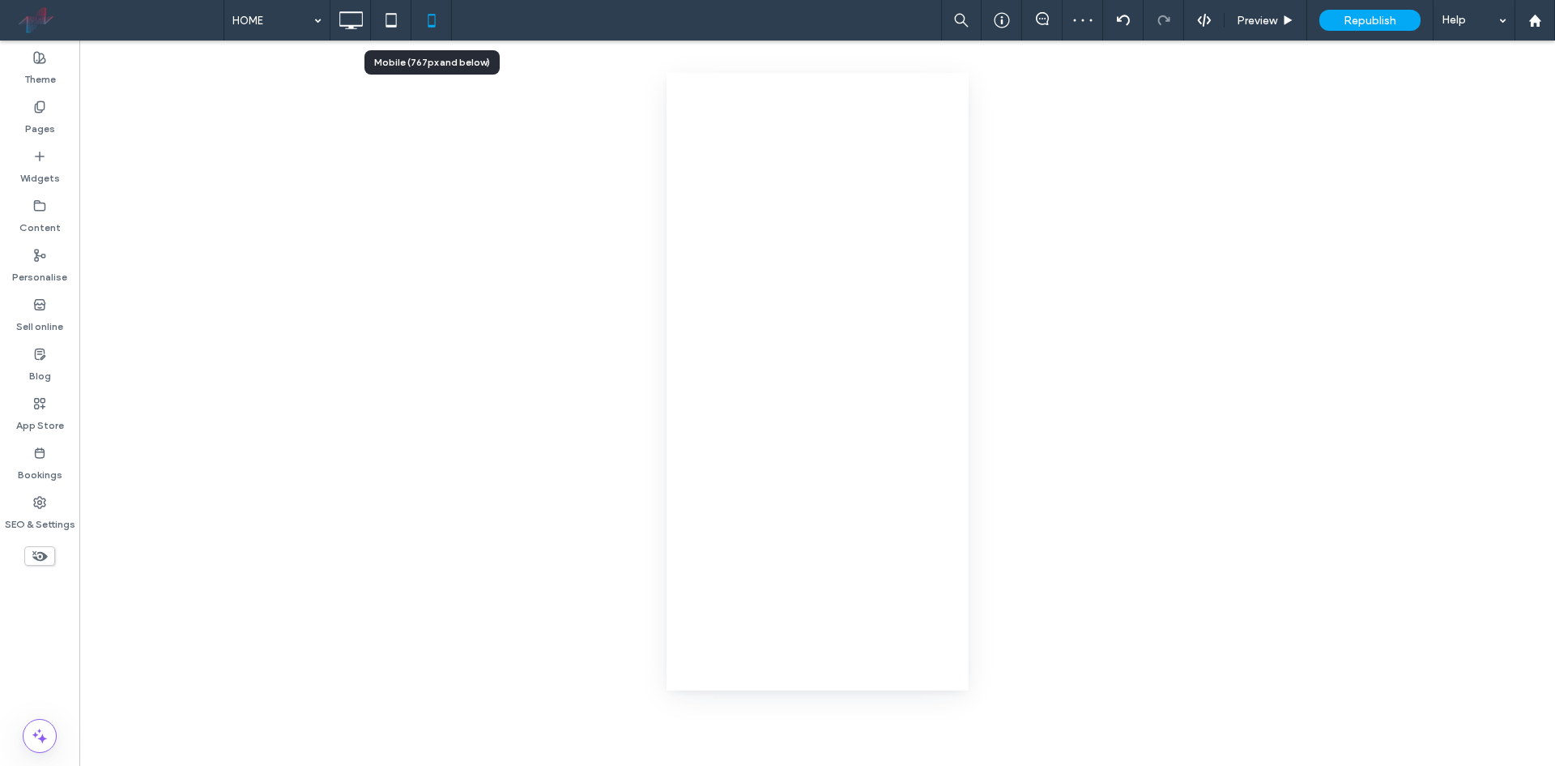
scroll to position [0, 0]
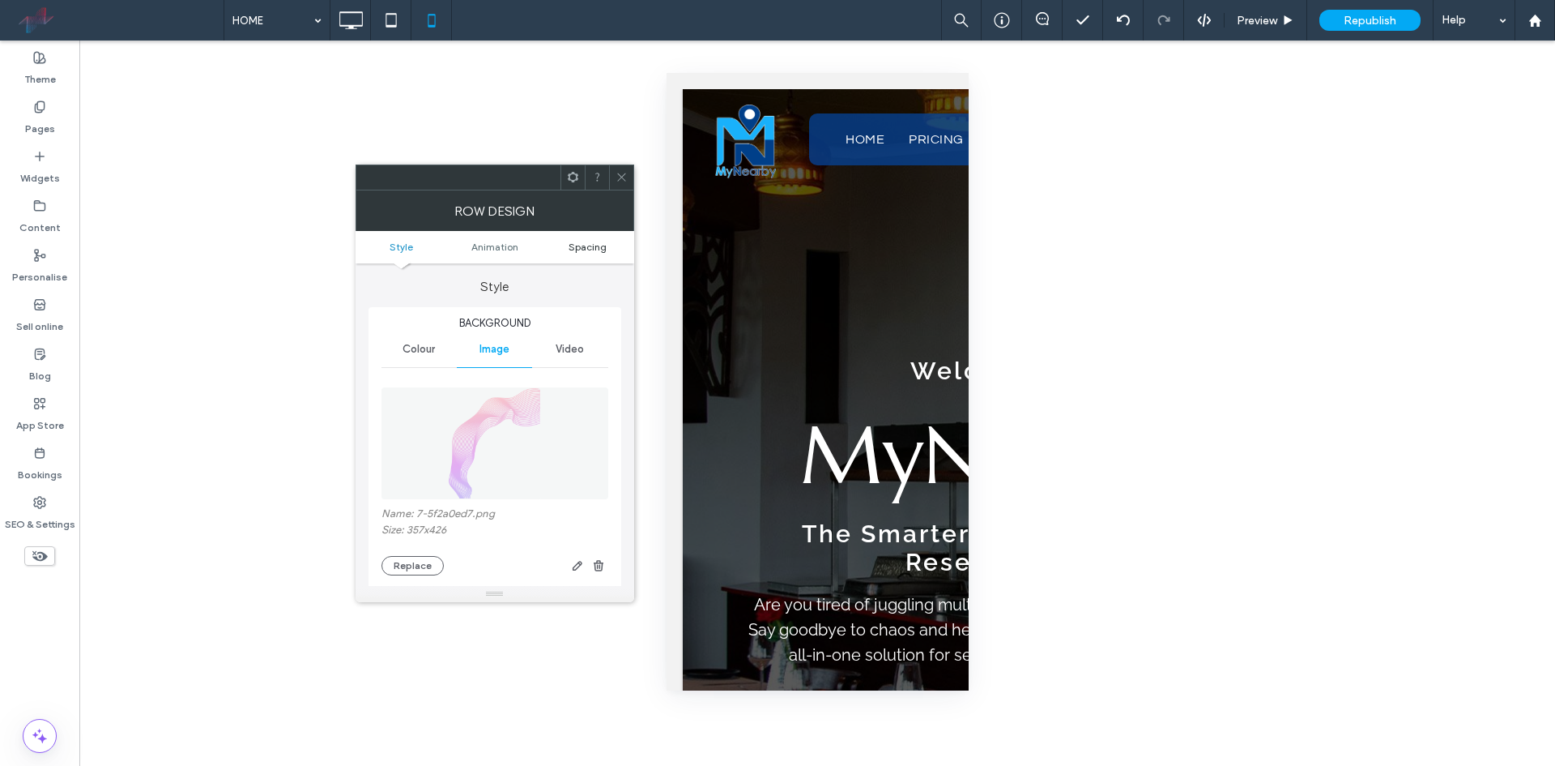
click at [582, 252] on span "Spacing" at bounding box center [588, 247] width 38 height 12
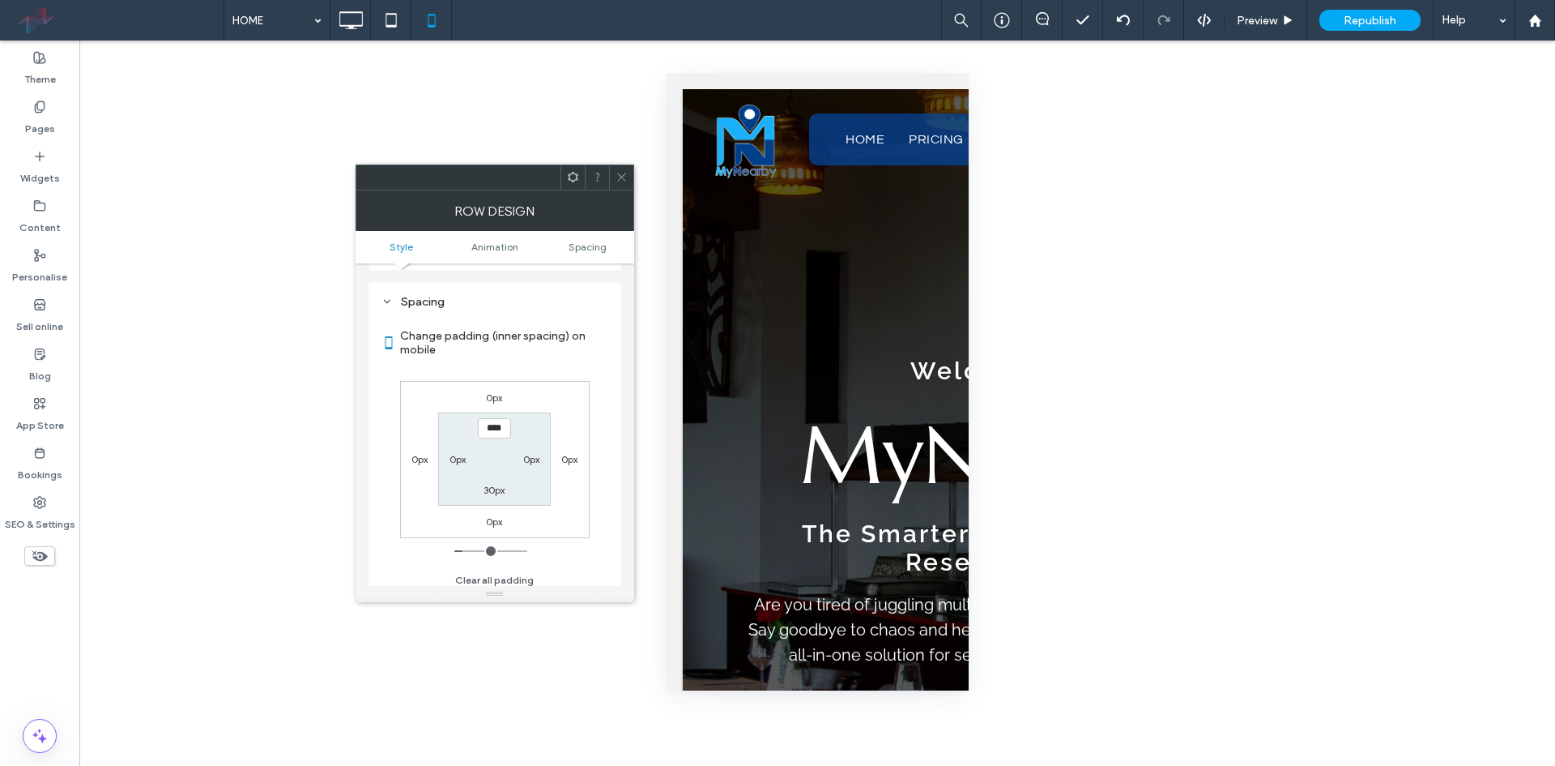
scroll to position [771, 0]
click at [504, 487] on label "30px" at bounding box center [494, 483] width 21 height 12
type input "**"
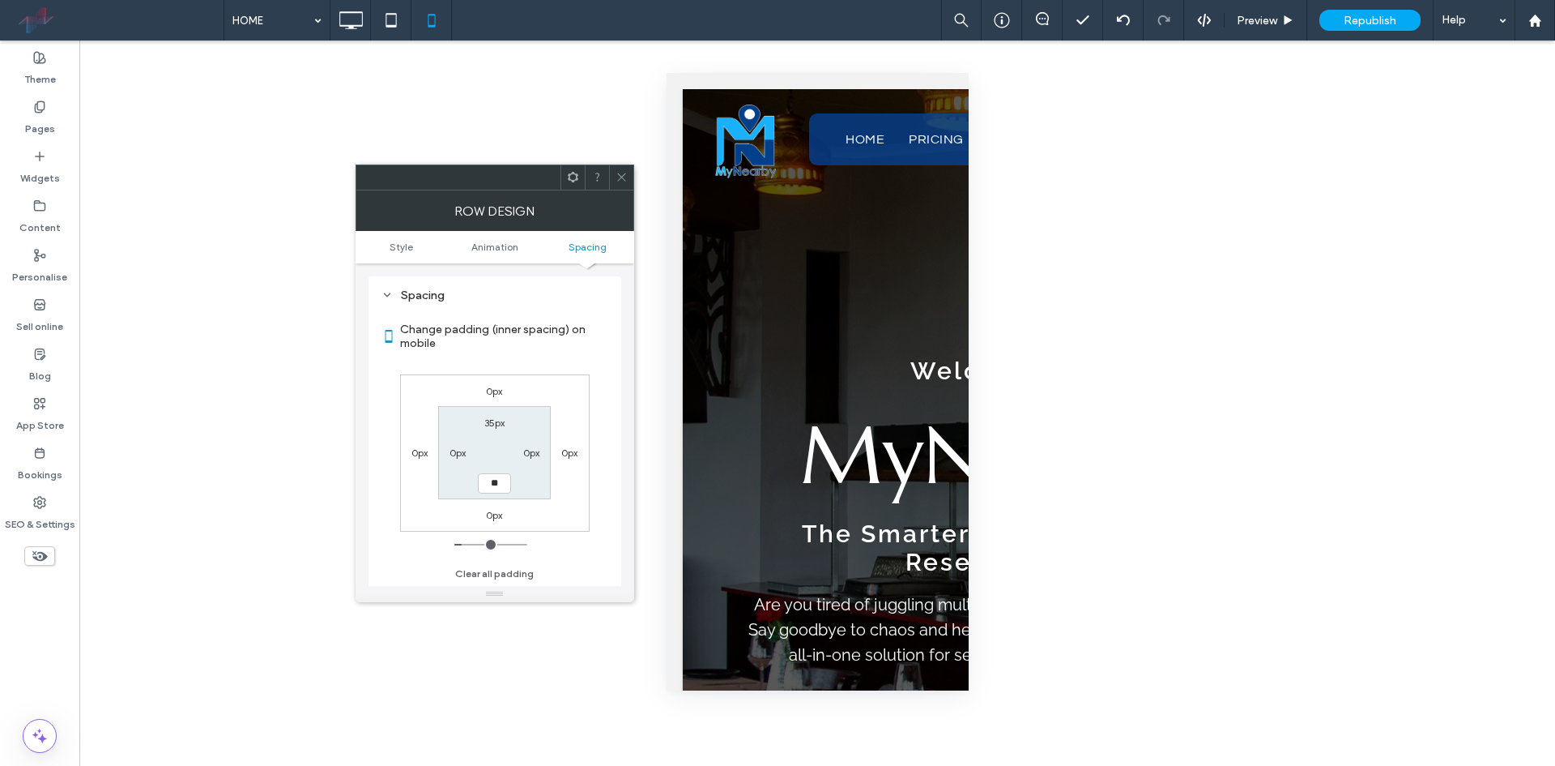
type input "****"
click at [617, 174] on icon at bounding box center [622, 177] width 12 height 12
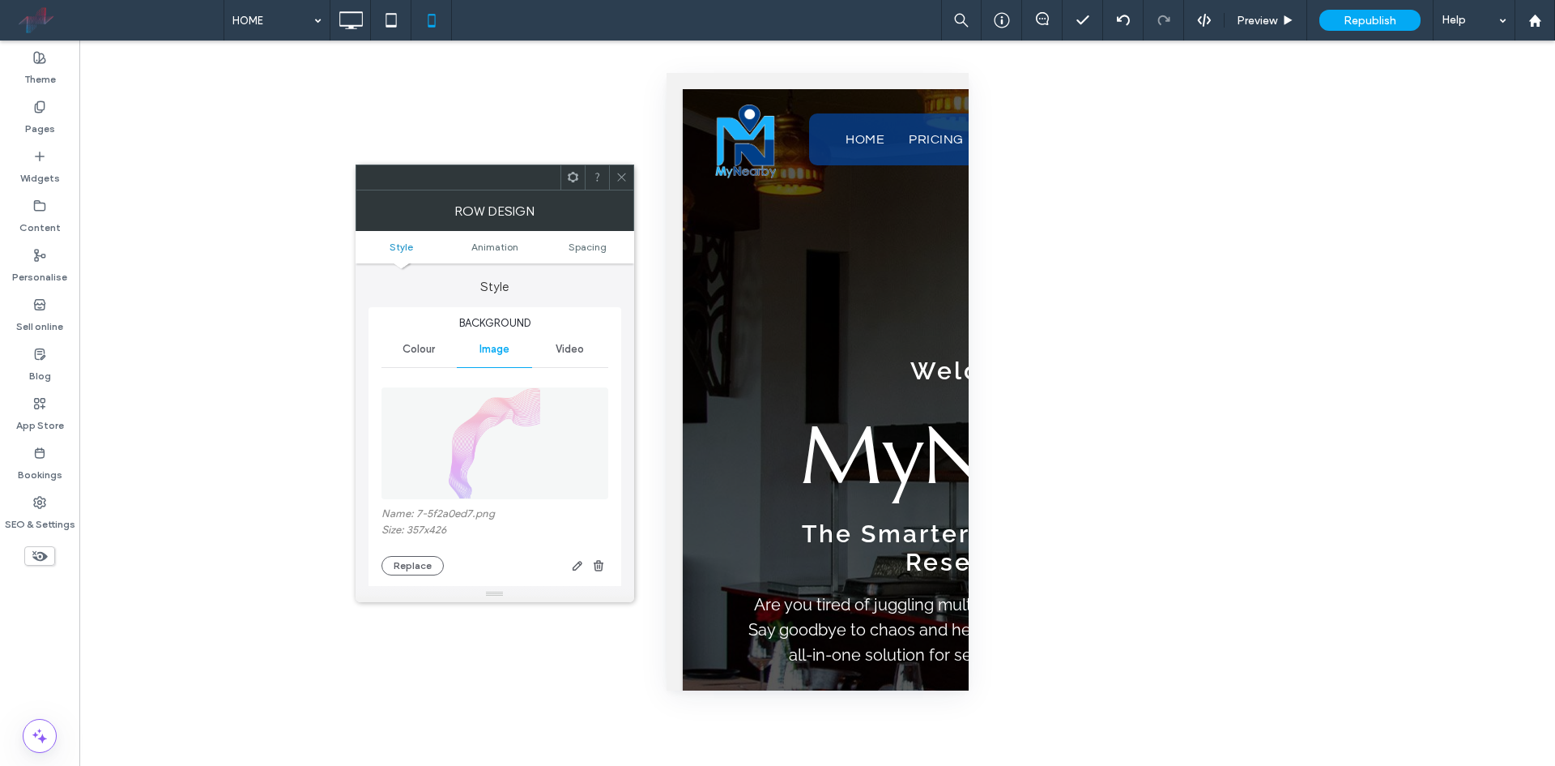
click at [590, 237] on ul "Style Animation Spacing" at bounding box center [495, 247] width 279 height 32
click at [591, 245] on span "Spacing" at bounding box center [588, 247] width 38 height 12
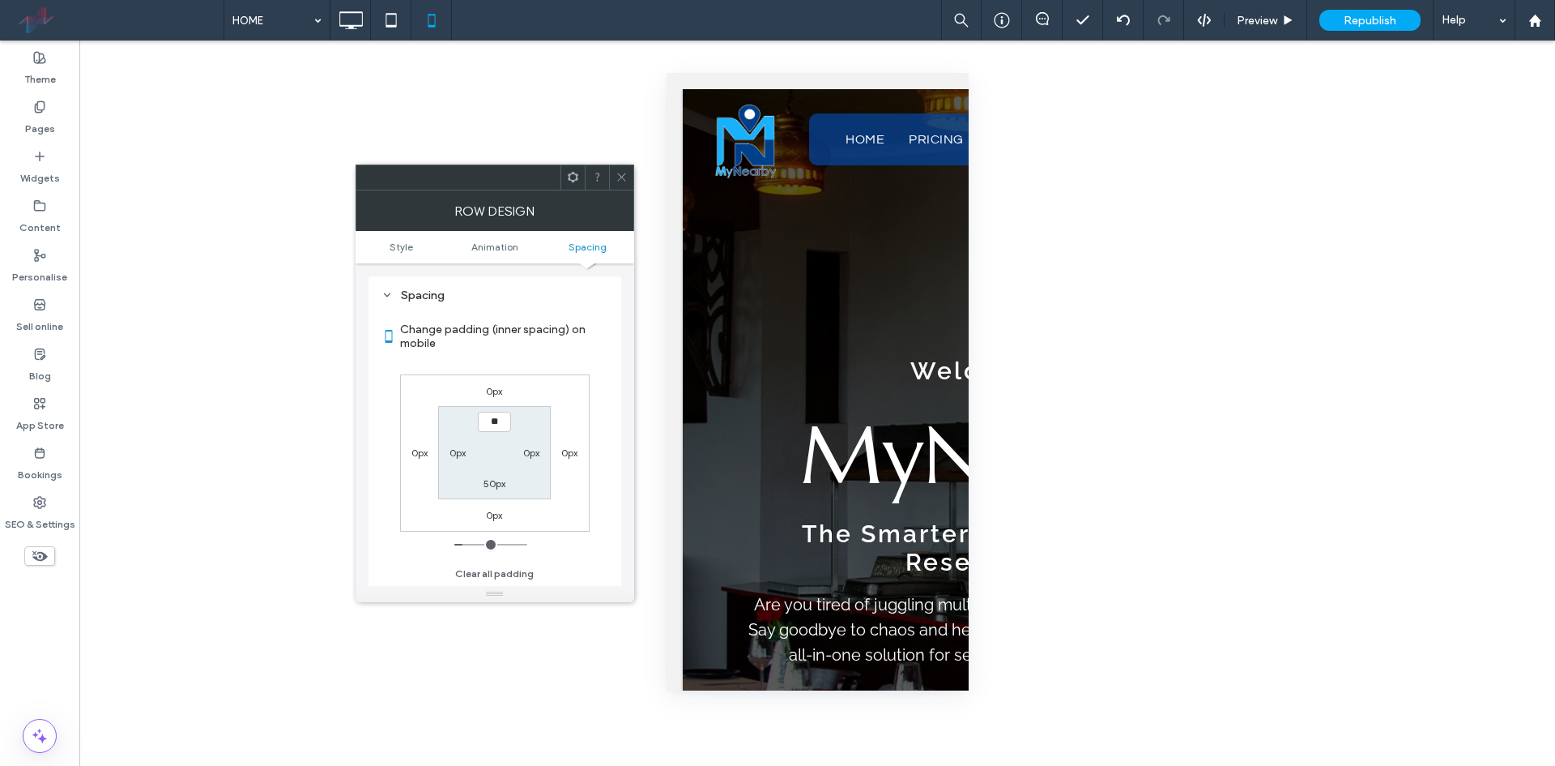
type input "****"
type input "**"
drag, startPoint x: 761, startPoint y: 438, endPoint x: 877, endPoint y: 479, distance: 122.0
click at [877, 765] on div at bounding box center [777, 766] width 1555 height 0
click at [620, 181] on icon at bounding box center [622, 177] width 12 height 12
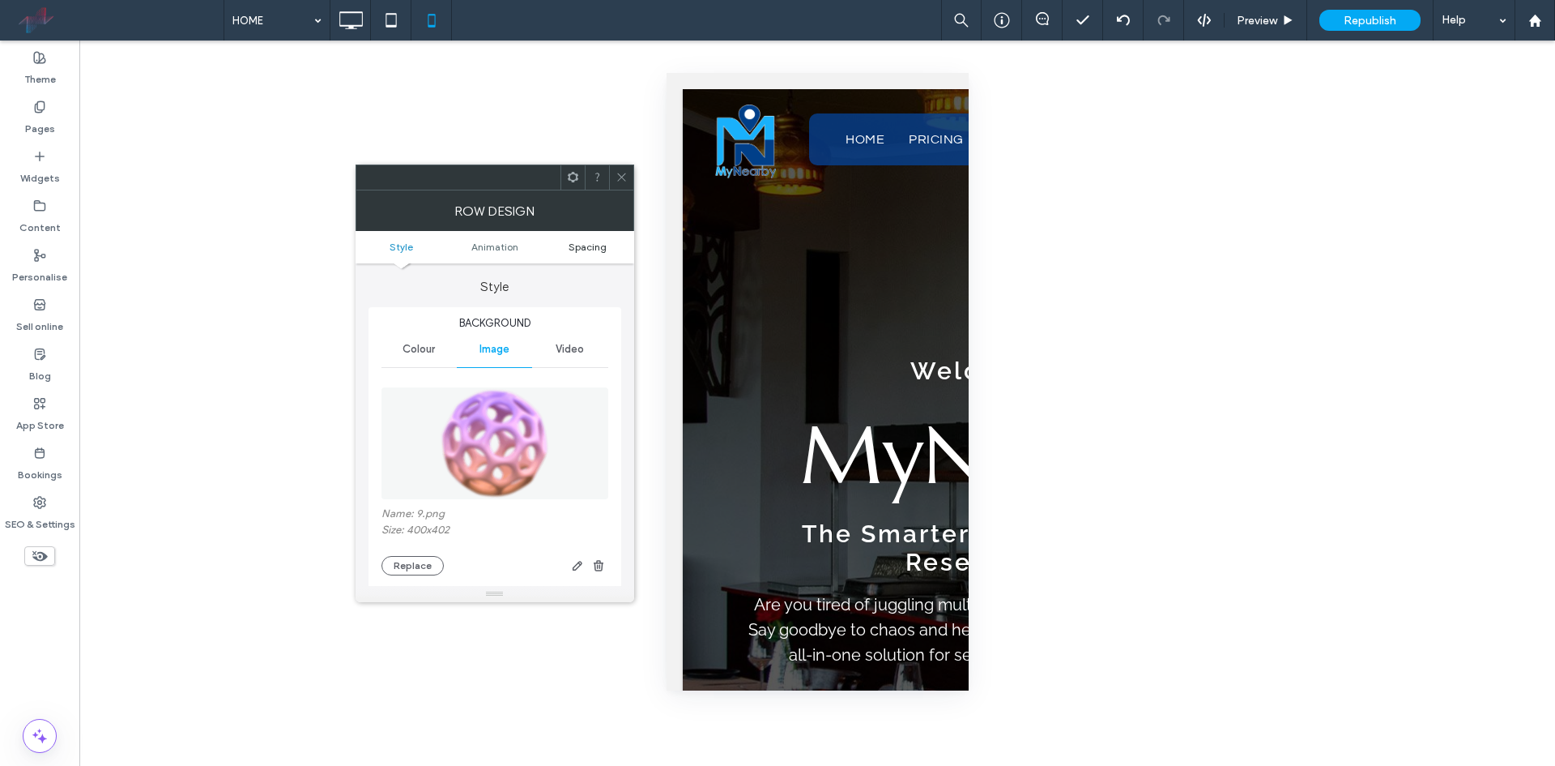
click at [591, 247] on span "Spacing" at bounding box center [588, 247] width 38 height 12
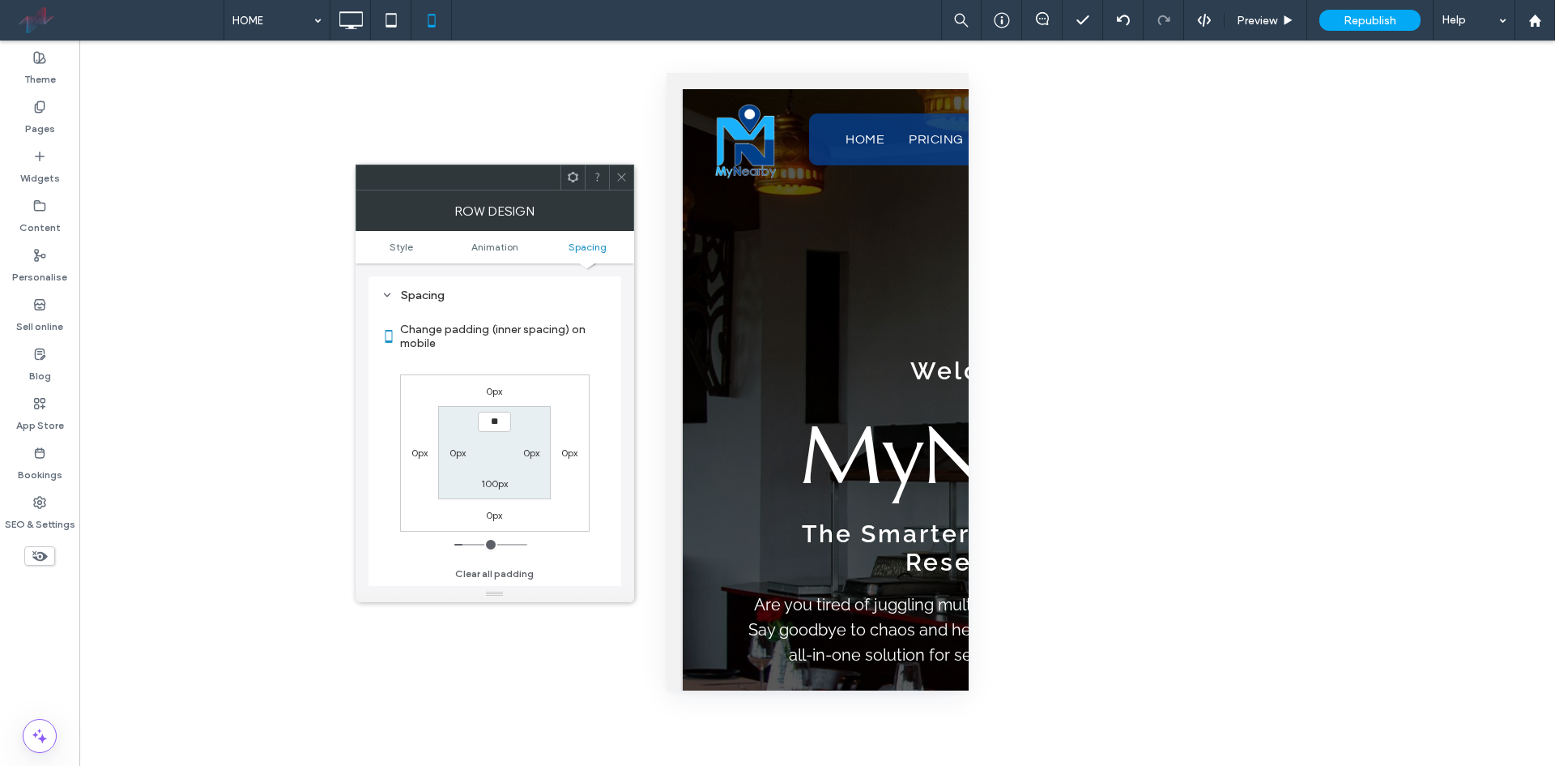
type input "****"
type input "**"
drag, startPoint x: 778, startPoint y: 486, endPoint x: 881, endPoint y: 527, distance: 110.6
click at [881, 765] on div at bounding box center [777, 766] width 1555 height 0
click at [617, 173] on use at bounding box center [621, 177] width 8 height 8
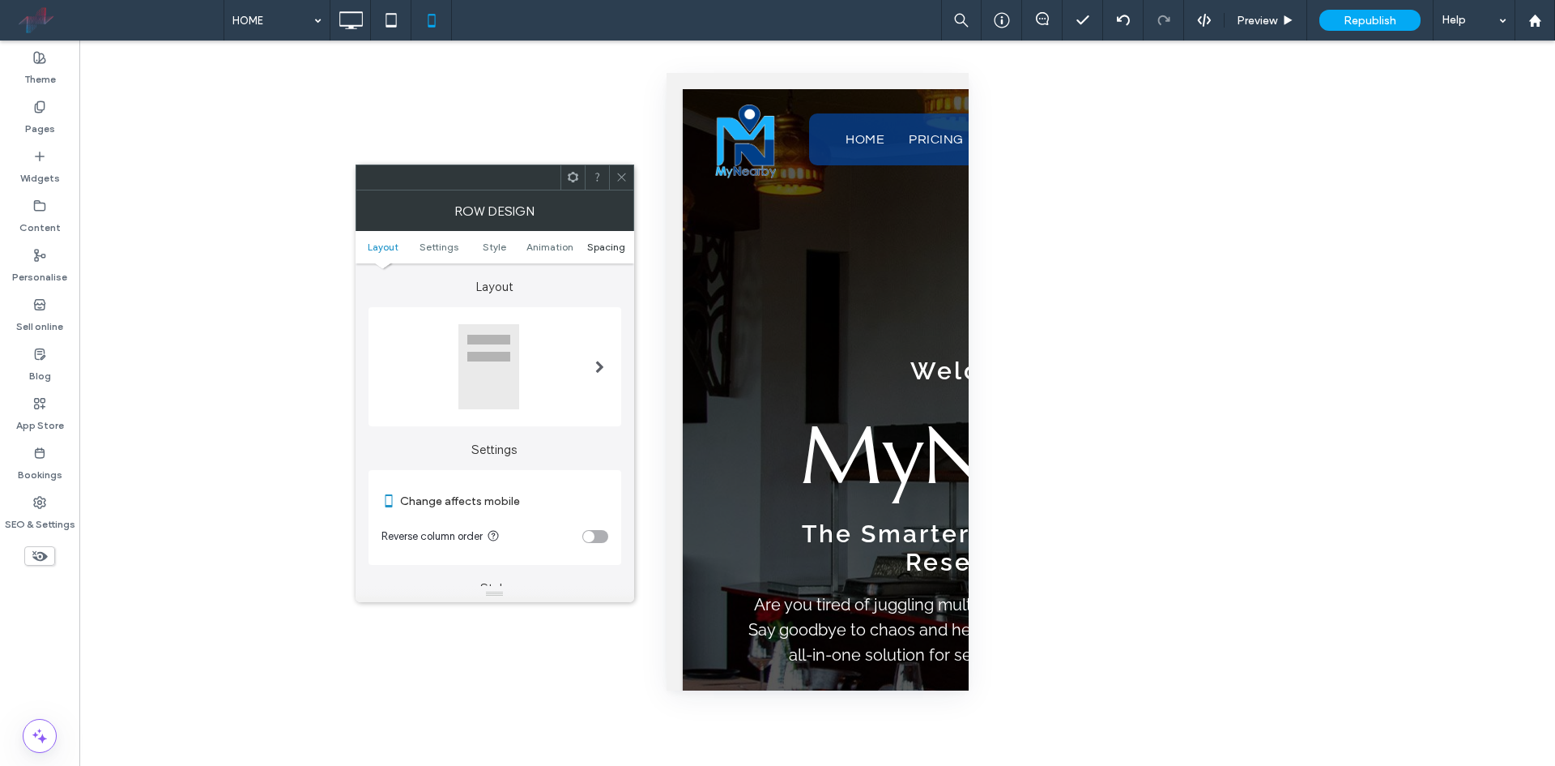
click at [599, 244] on span "Spacing" at bounding box center [606, 247] width 38 height 12
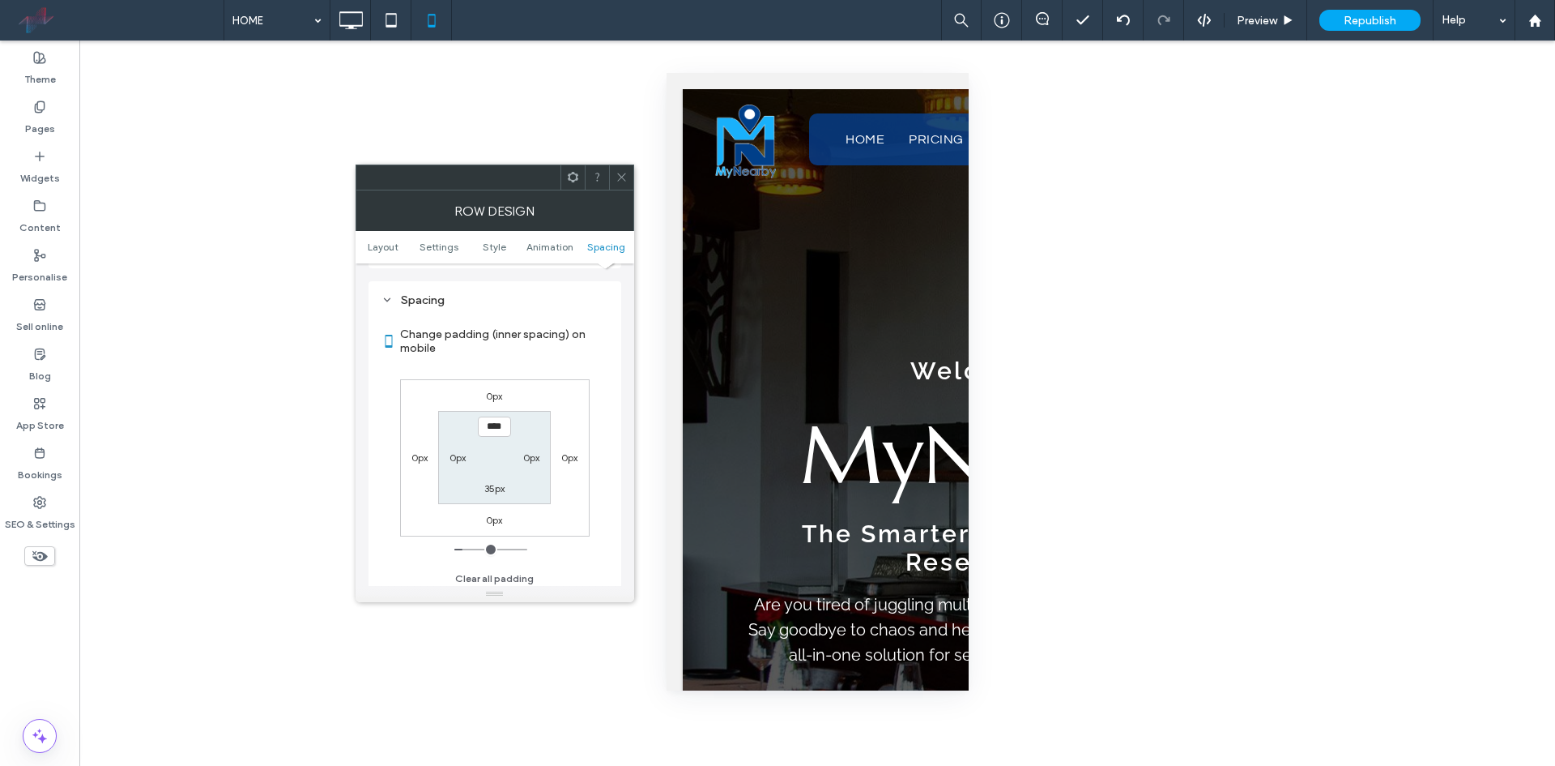
scroll to position [1073, 0]
click at [628, 181] on div at bounding box center [621, 177] width 24 height 24
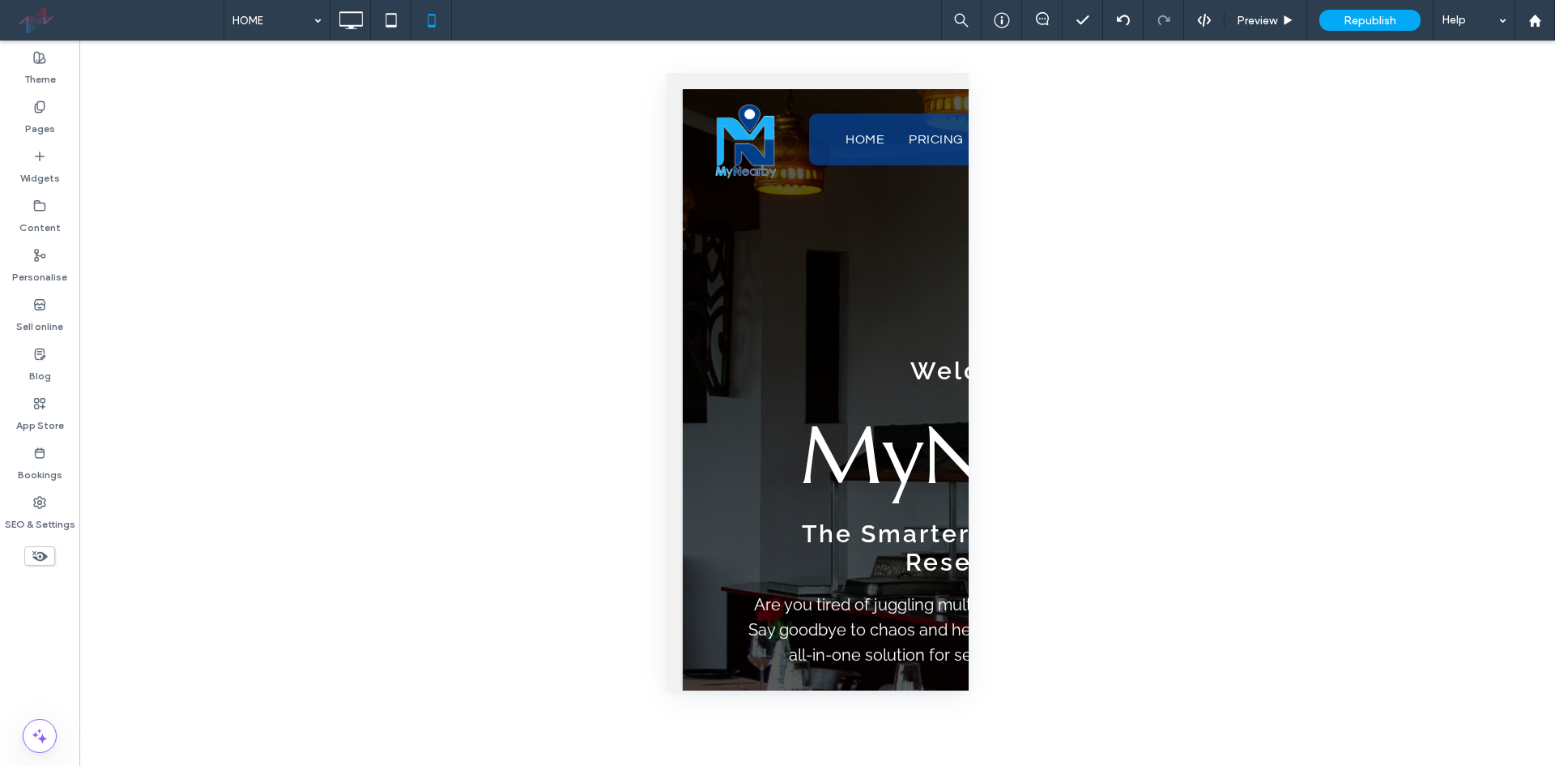
drag, startPoint x: 792, startPoint y: 348, endPoint x: 875, endPoint y: 390, distance: 93.1
click at [875, 765] on div at bounding box center [777, 766] width 1555 height 0
click at [351, 14] on icon at bounding box center [351, 20] width 32 height 32
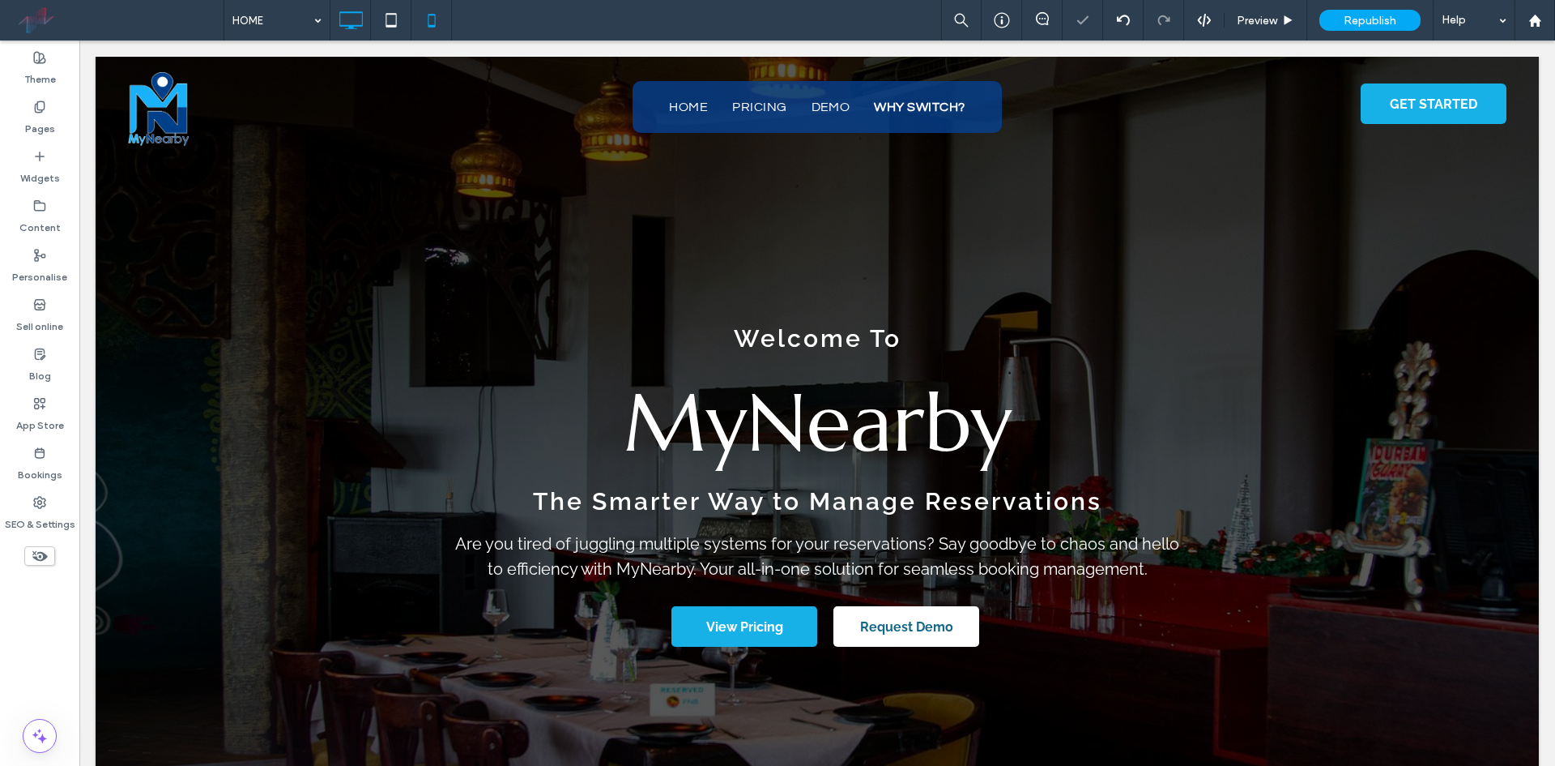
click at [396, 22] on use at bounding box center [391, 20] width 11 height 14
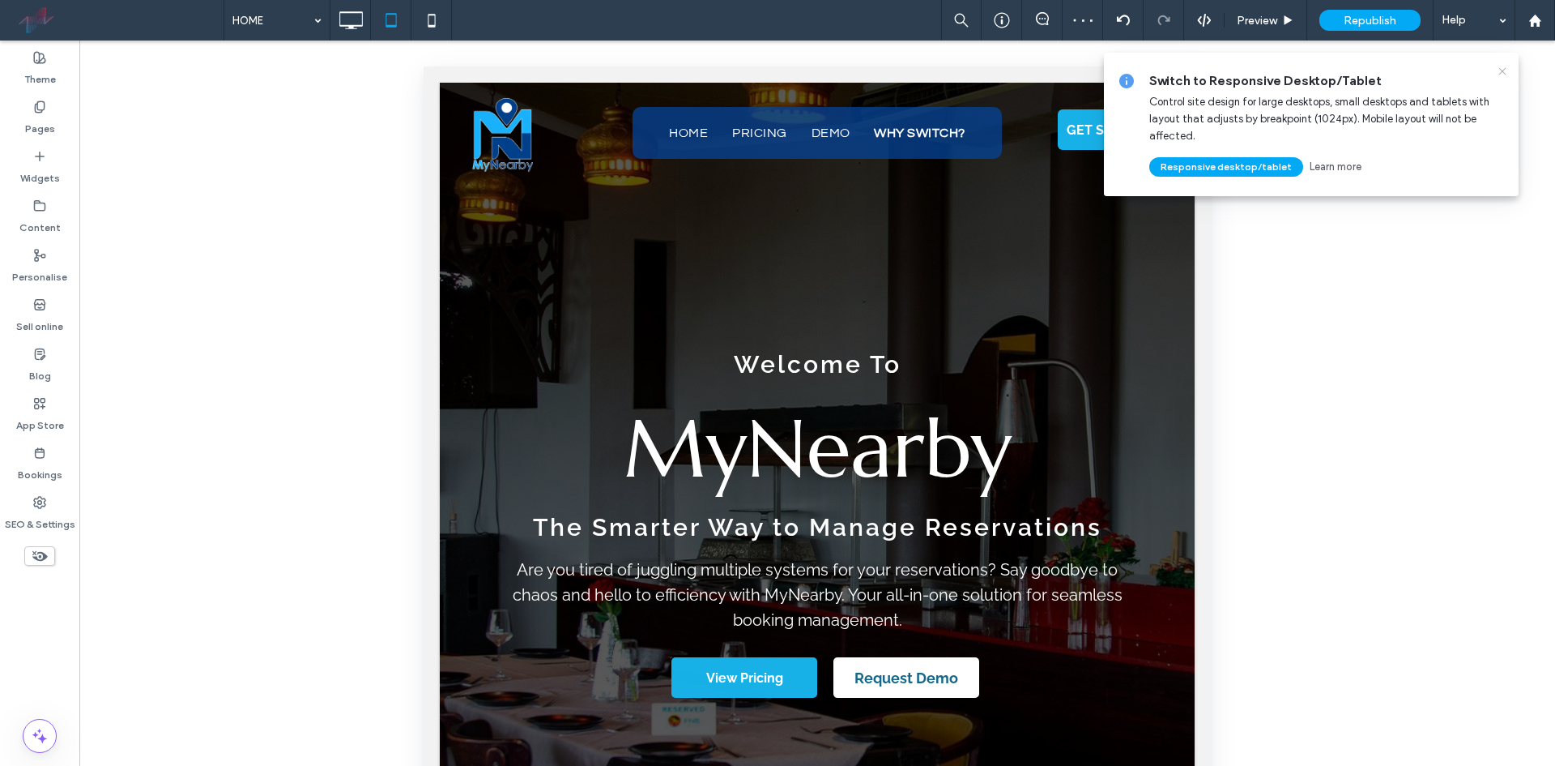
click at [1501, 70] on icon at bounding box center [1502, 71] width 13 height 13
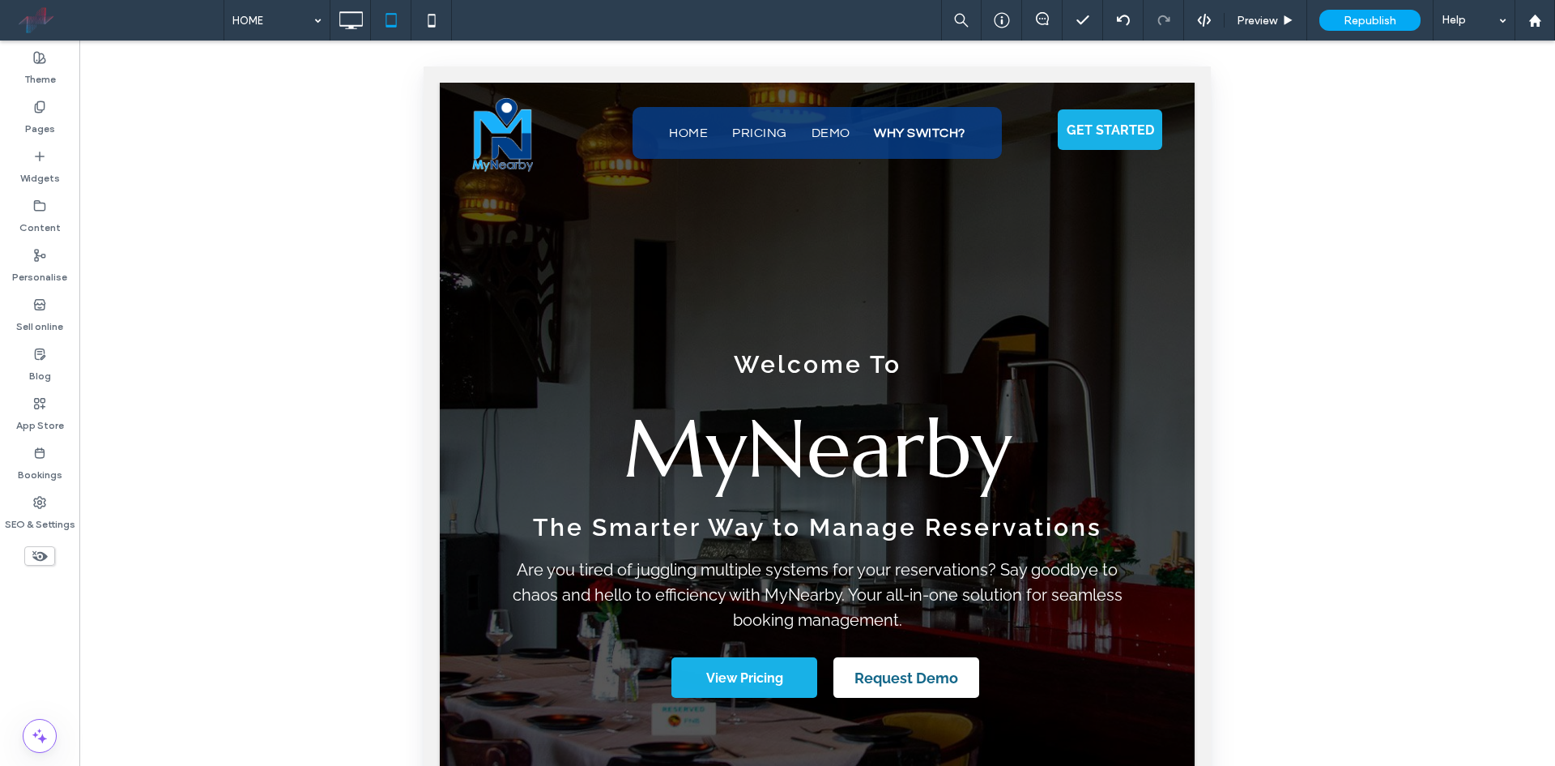
drag, startPoint x: 812, startPoint y: 395, endPoint x: 923, endPoint y: 442, distance: 120.5
click at [923, 765] on div at bounding box center [777, 766] width 1555 height 0
click at [356, 24] on icon at bounding box center [351, 20] width 32 height 32
